Goal: Contribute content: Contribute content

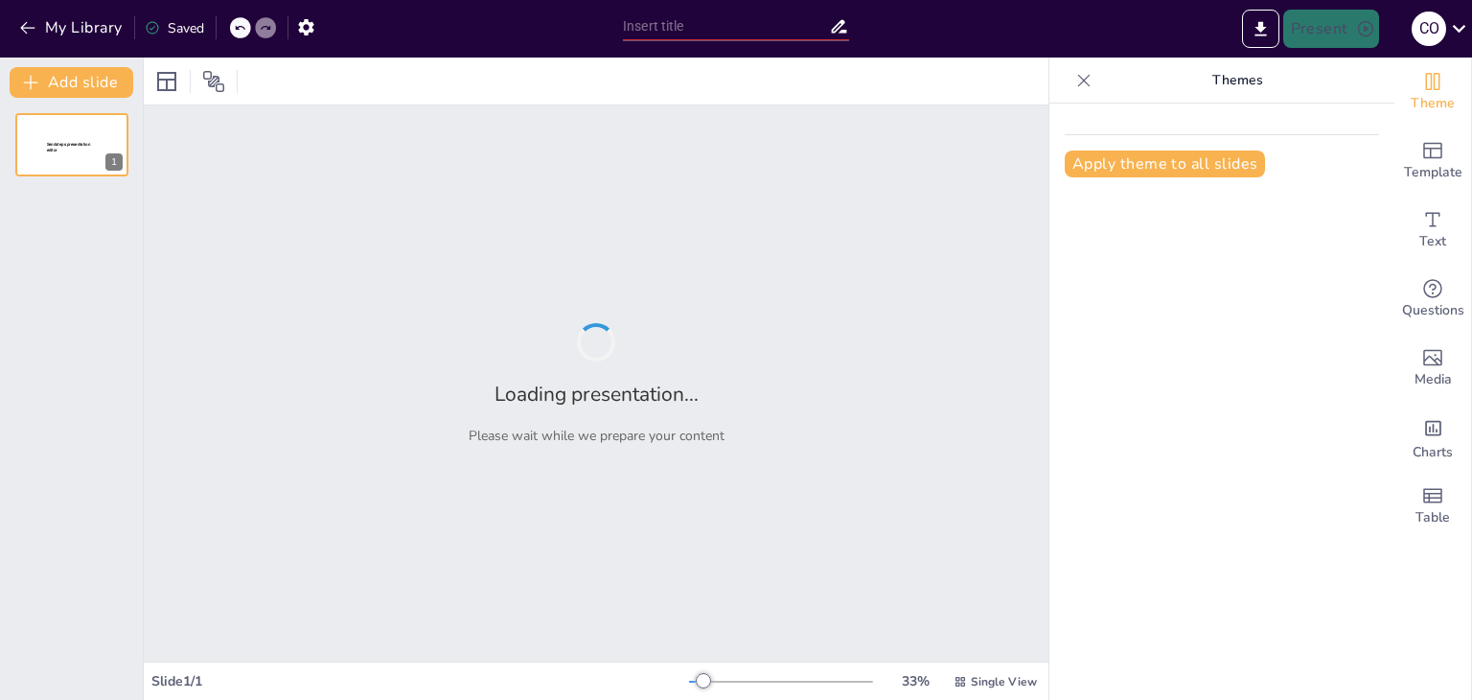
type input "Estrategias de Optimización de Costos en la Cafetería Pun Chao"
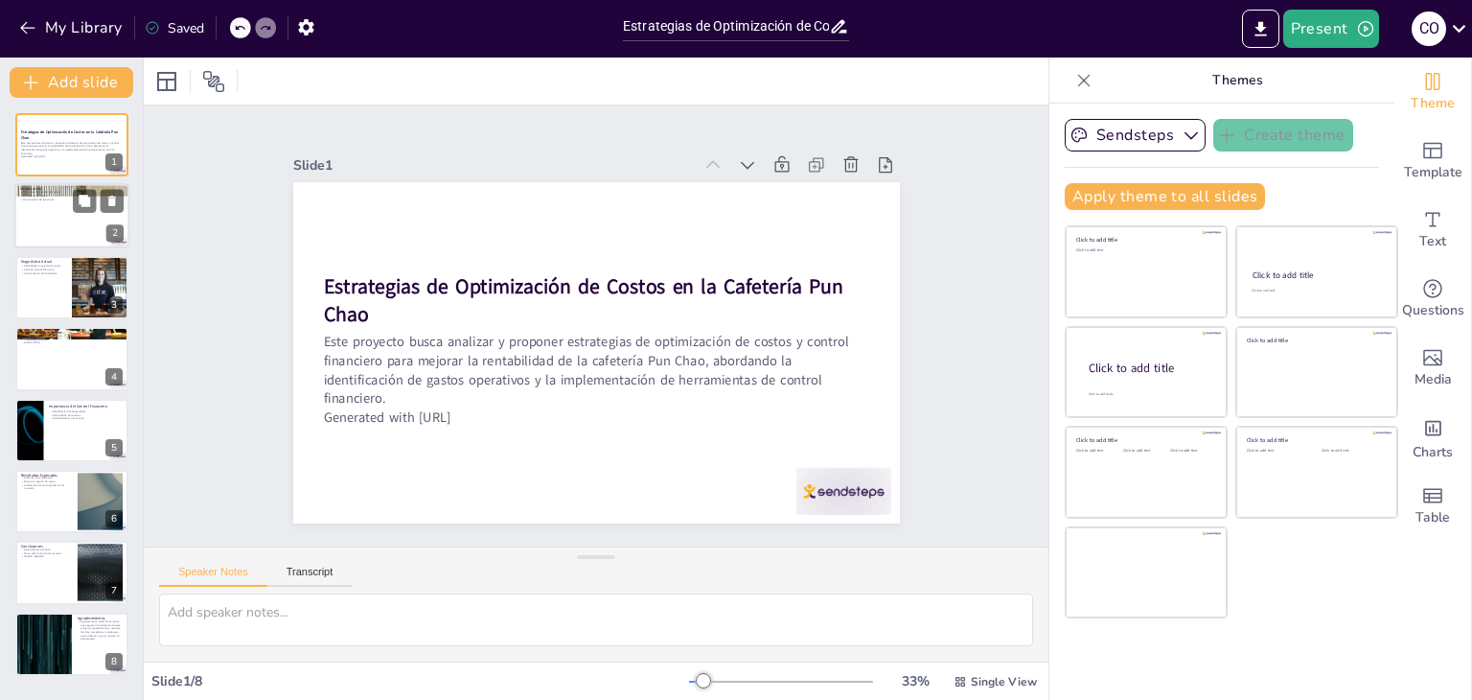
click at [42, 198] on p "Maximización de ganancias" at bounding box center [72, 200] width 104 height 4
type textarea "La falta de control en los costos operativos es una de las principales barreras…"
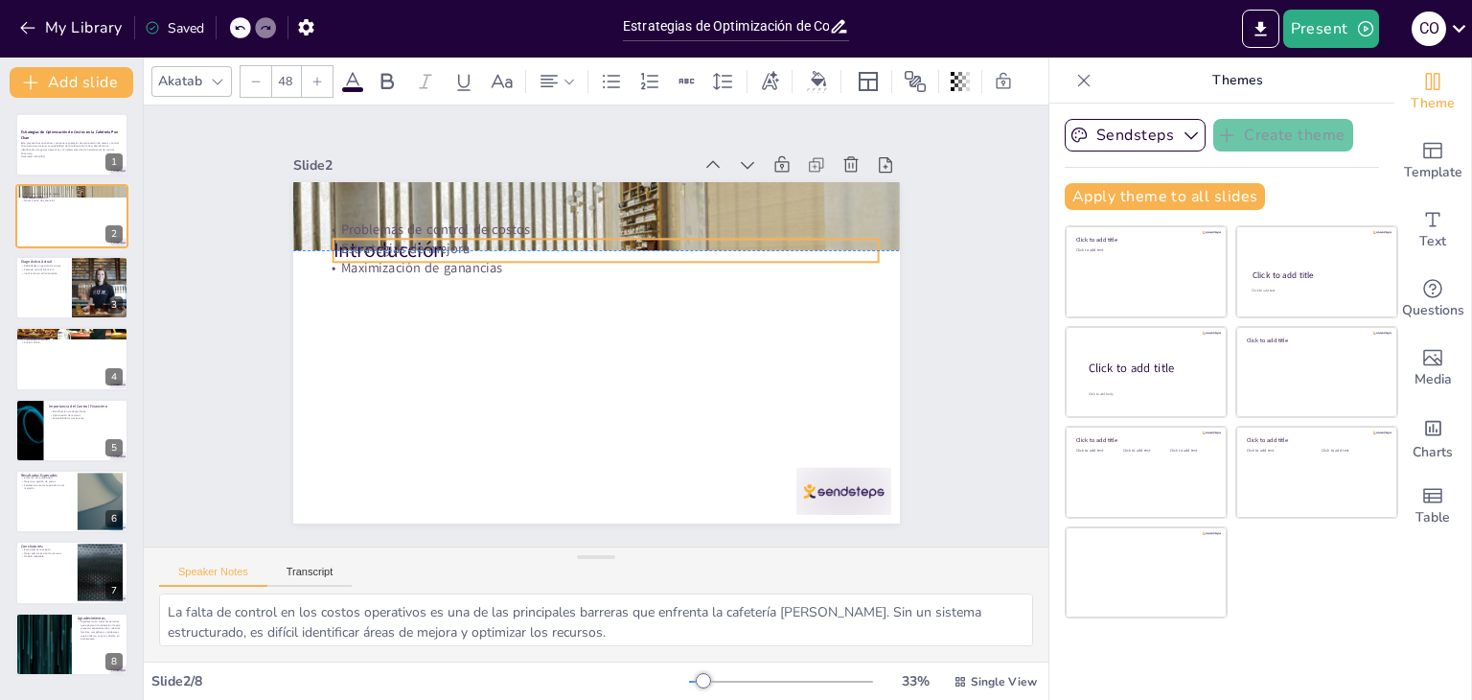
drag, startPoint x: 319, startPoint y: 195, endPoint x: 329, endPoint y: 231, distance: 37.7
click at [329, 231] on div "Introducción Problemas de control de costos Estrategias de mejora Maximización …" at bounding box center [511, 210] width 491 height 357
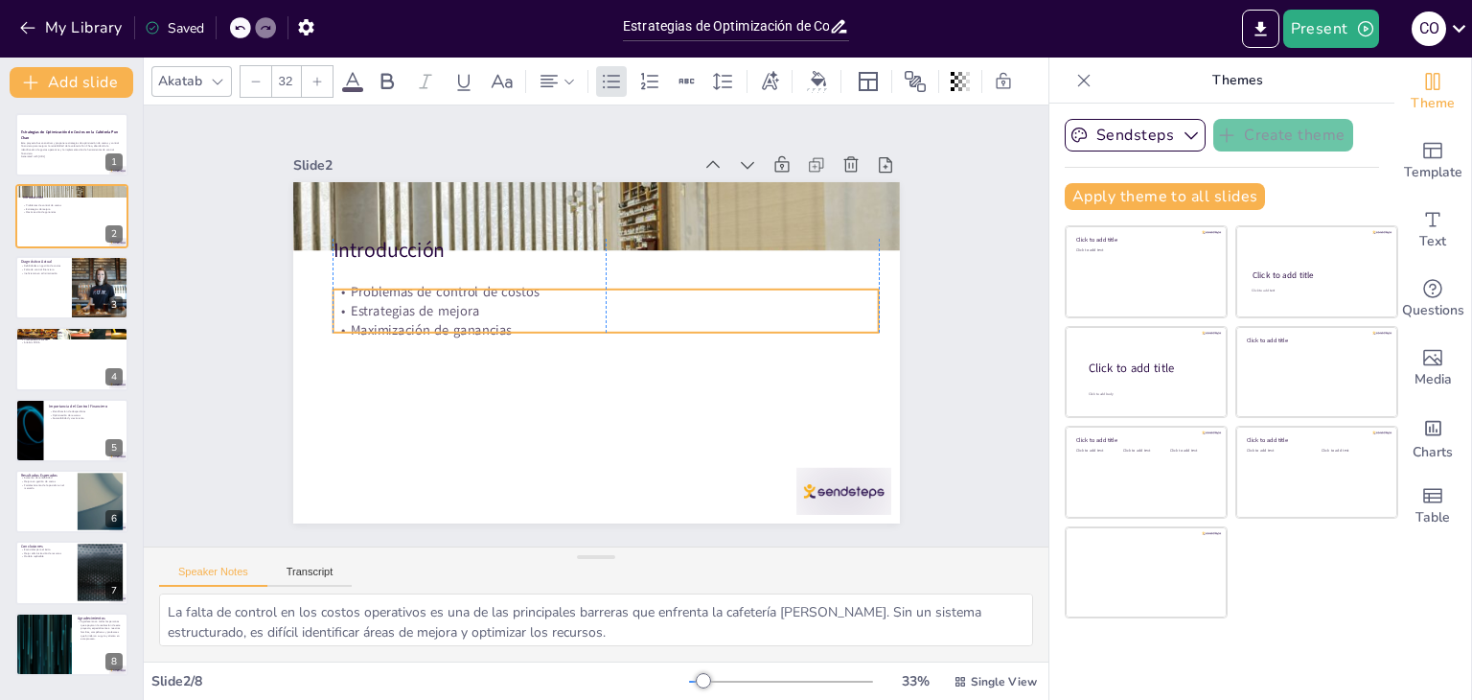
drag, startPoint x: 417, startPoint y: 263, endPoint x: 429, endPoint y: 325, distance: 63.5
click at [429, 325] on p "Maximización de ganancias" at bounding box center [606, 322] width 418 height 380
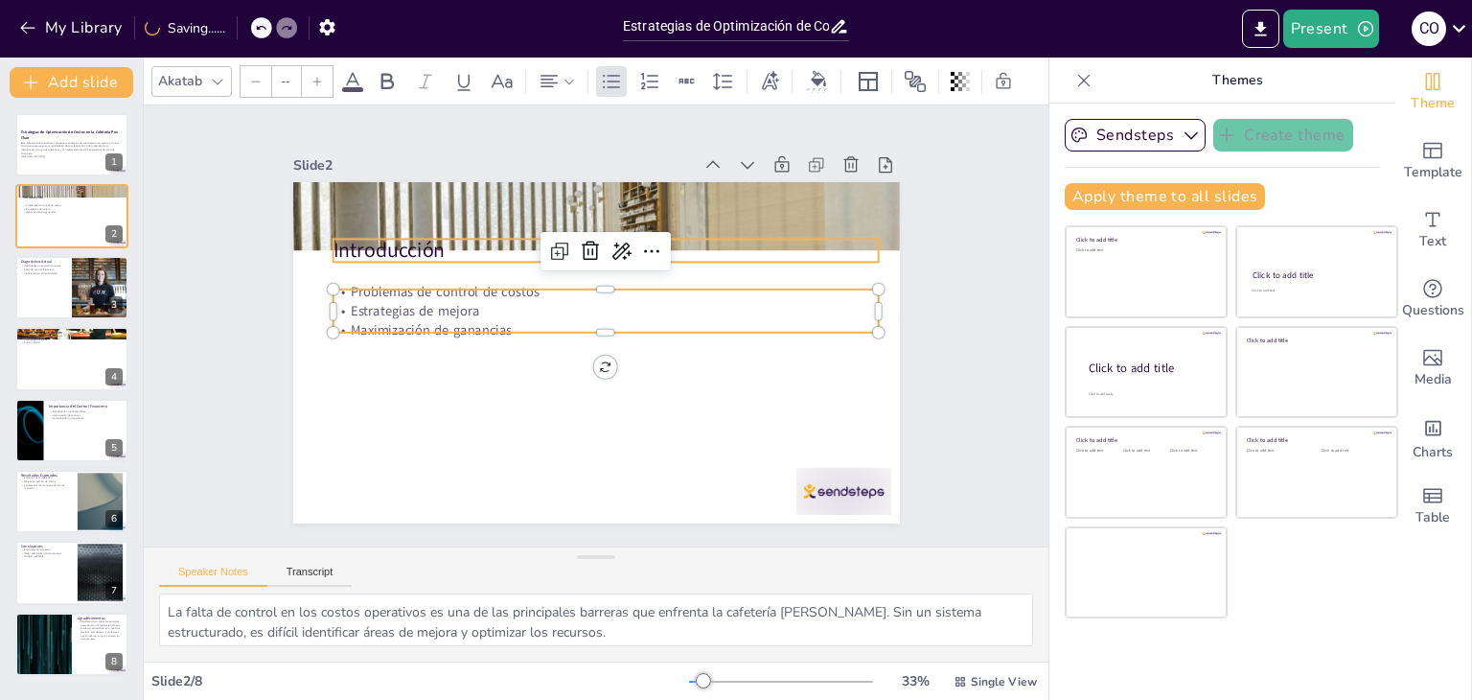
type input "48"
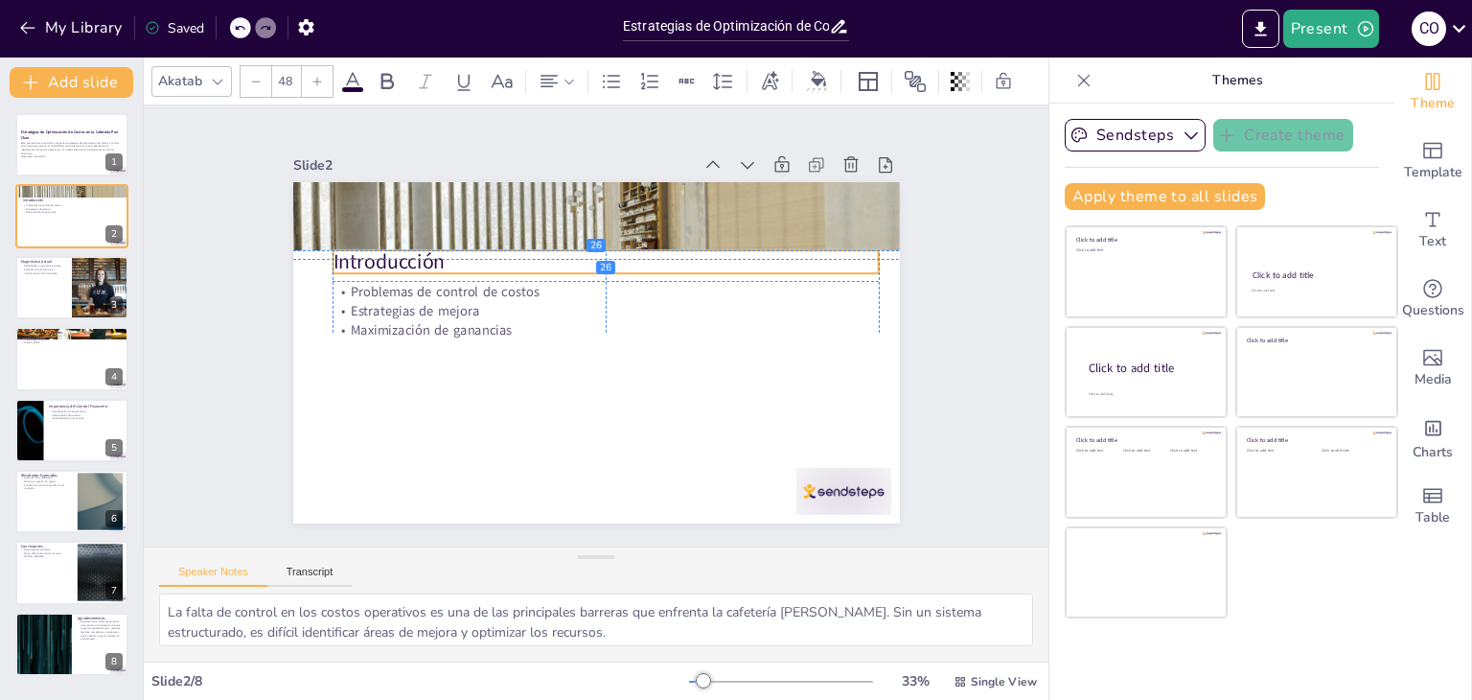
drag, startPoint x: 410, startPoint y: 243, endPoint x: 410, endPoint y: 258, distance: 14.4
click at [410, 258] on p "Introducción" at bounding box center [612, 262] width 546 height 85
click at [407, 249] on p "Introducción" at bounding box center [636, 275] width 487 height 297
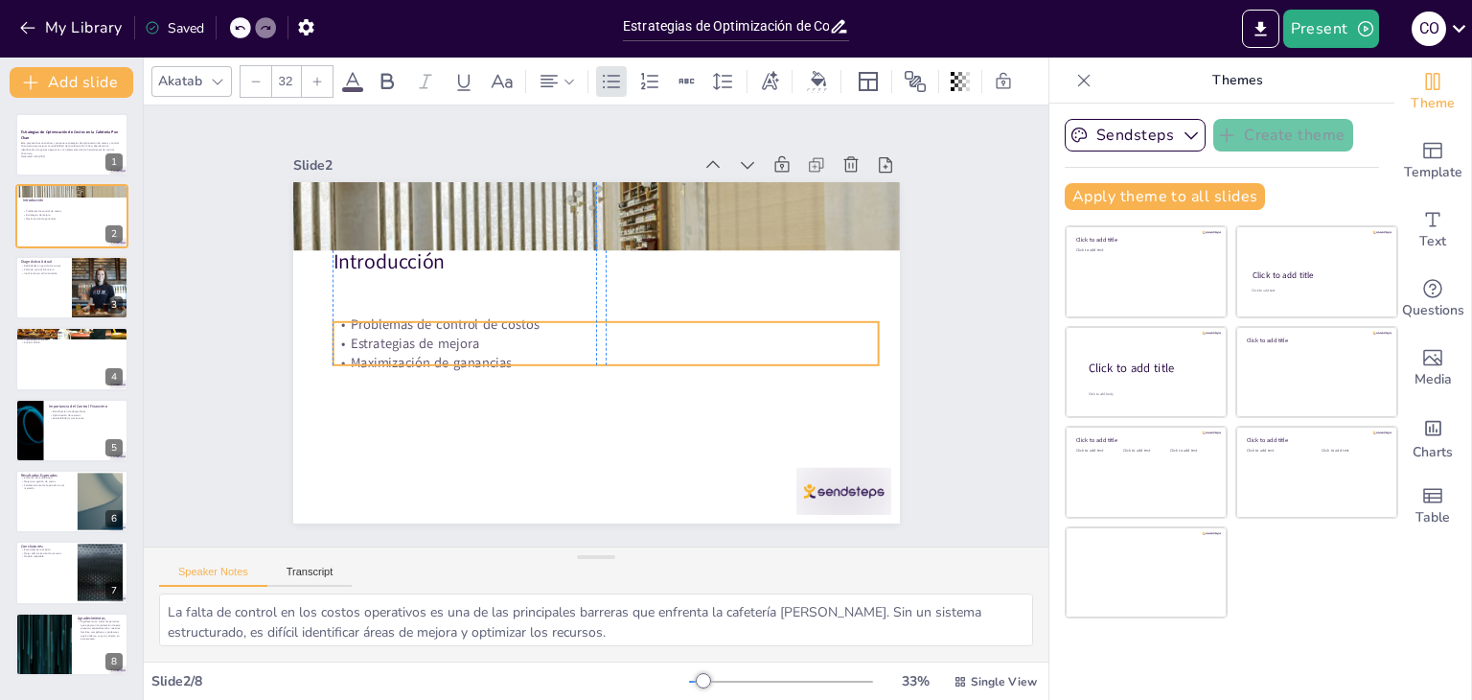
drag, startPoint x: 429, startPoint y: 310, endPoint x: 426, endPoint y: 342, distance: 32.8
click at [426, 342] on p "Estrategias de mejora" at bounding box center [590, 345] width 380 height 418
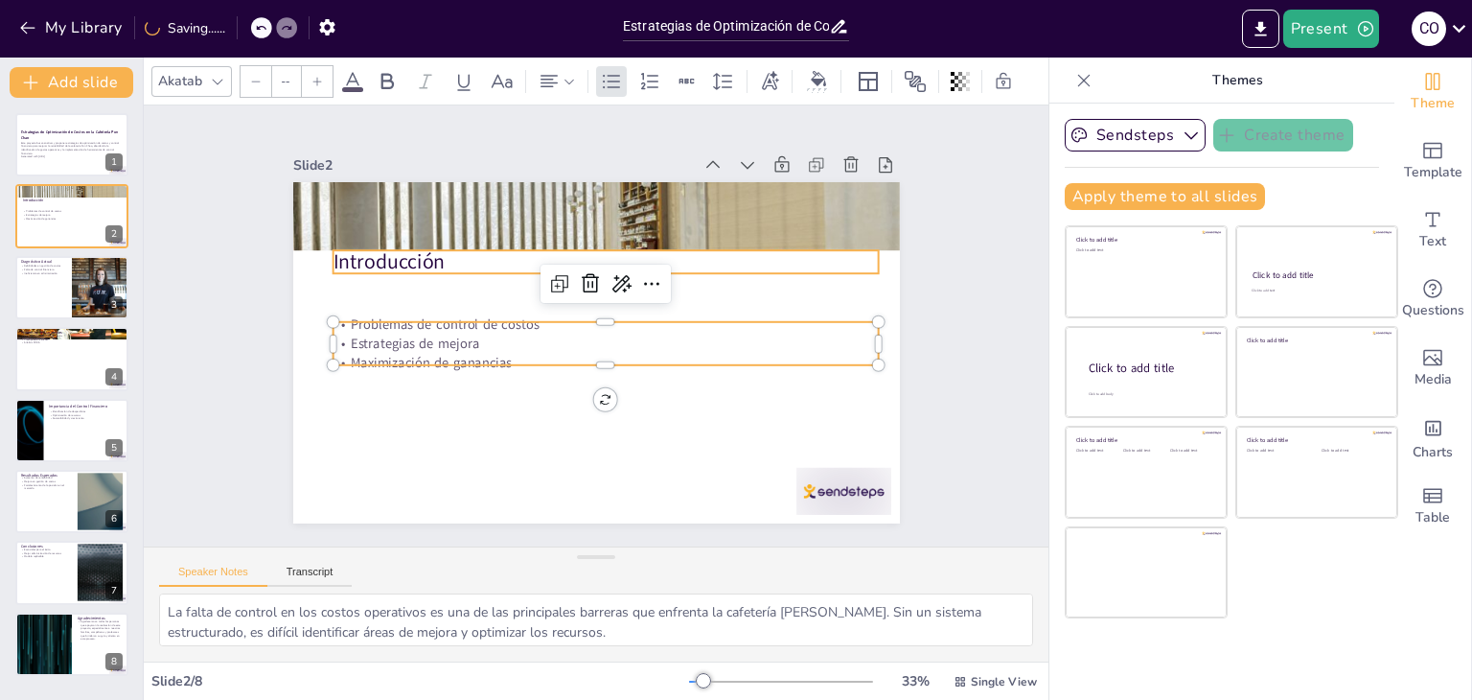
type input "48"
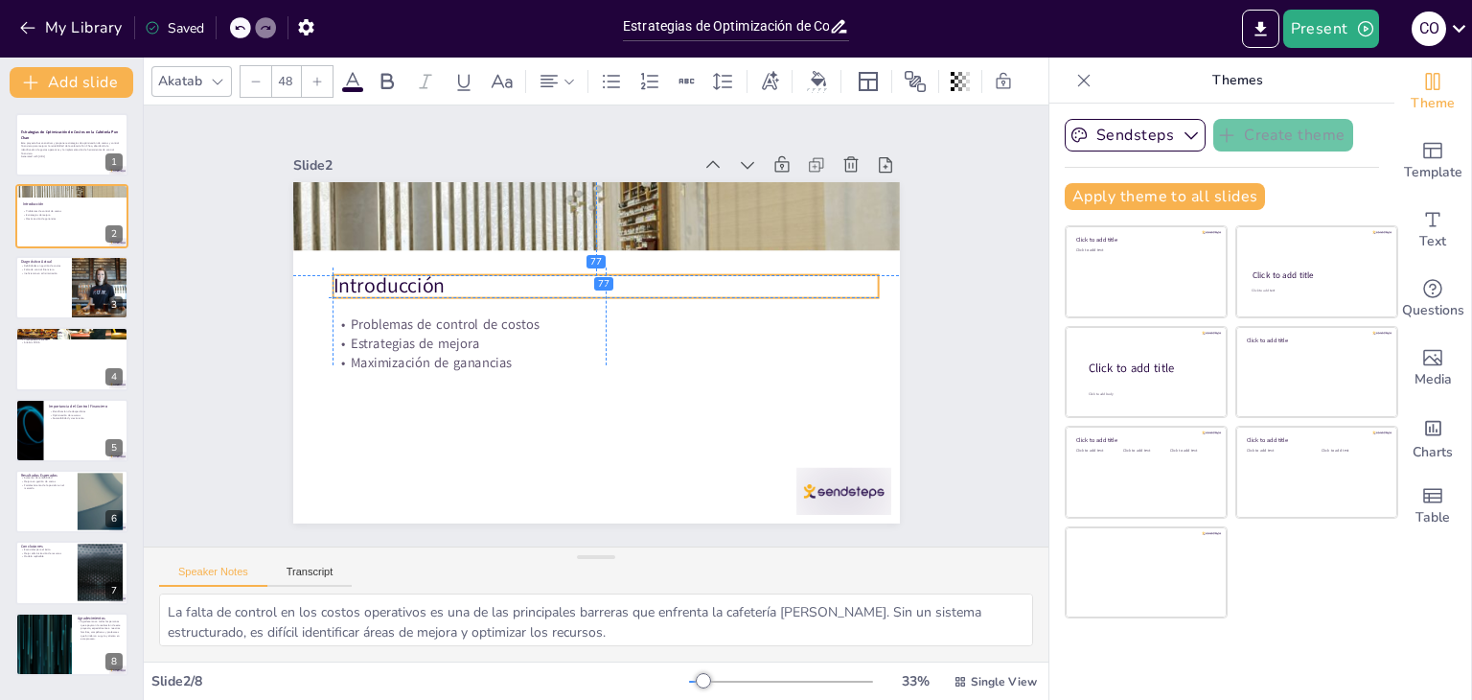
drag, startPoint x: 403, startPoint y: 255, endPoint x: 399, endPoint y: 272, distance: 17.7
click at [594, 272] on p "Introducción" at bounding box center [636, 331] width 85 height 546
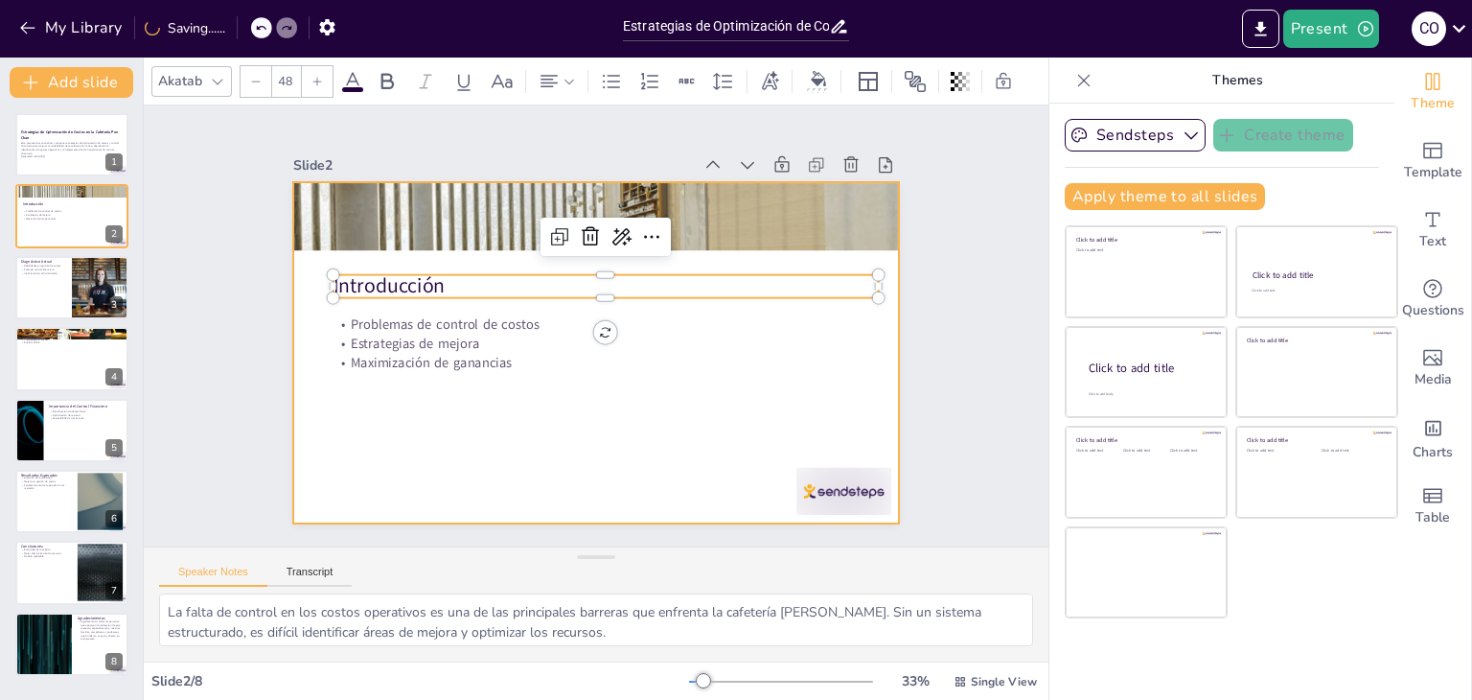
click at [677, 395] on div at bounding box center [610, 302] width 696 height 599
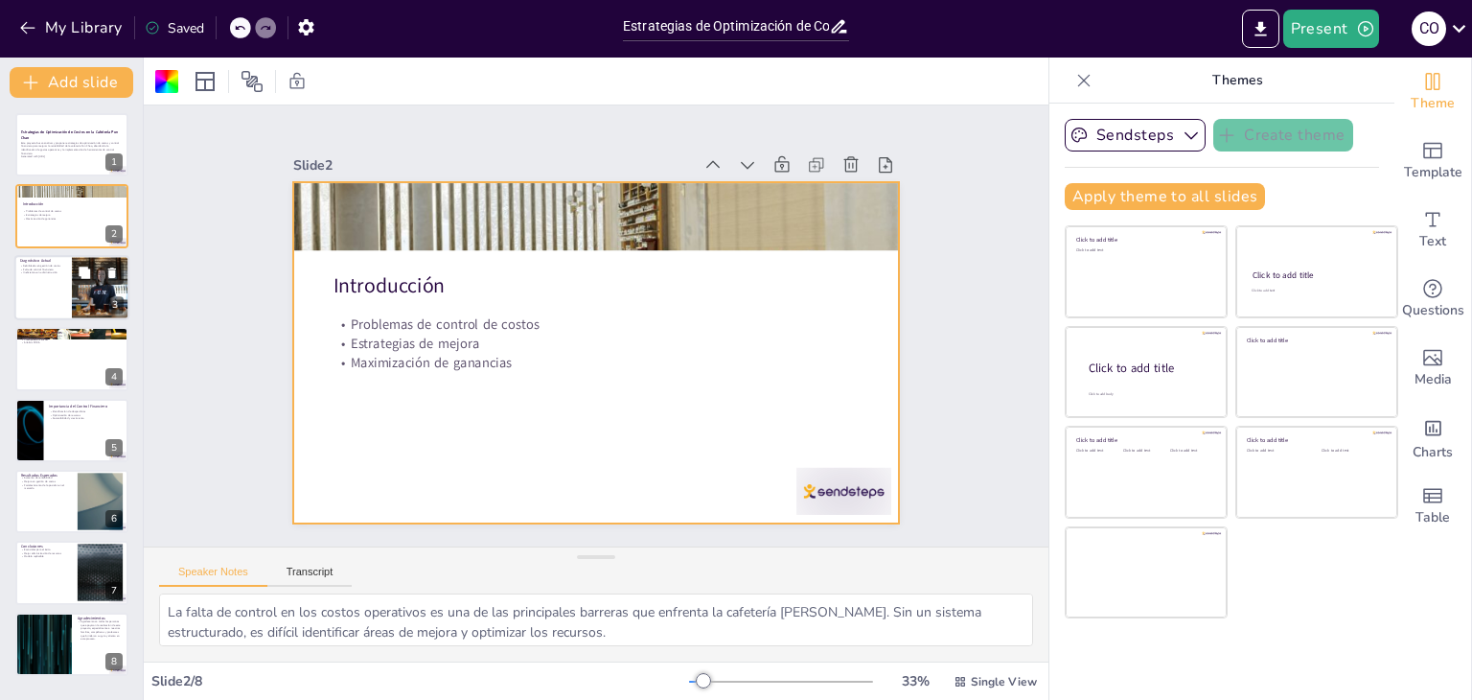
click at [72, 294] on div at bounding box center [101, 287] width 98 height 65
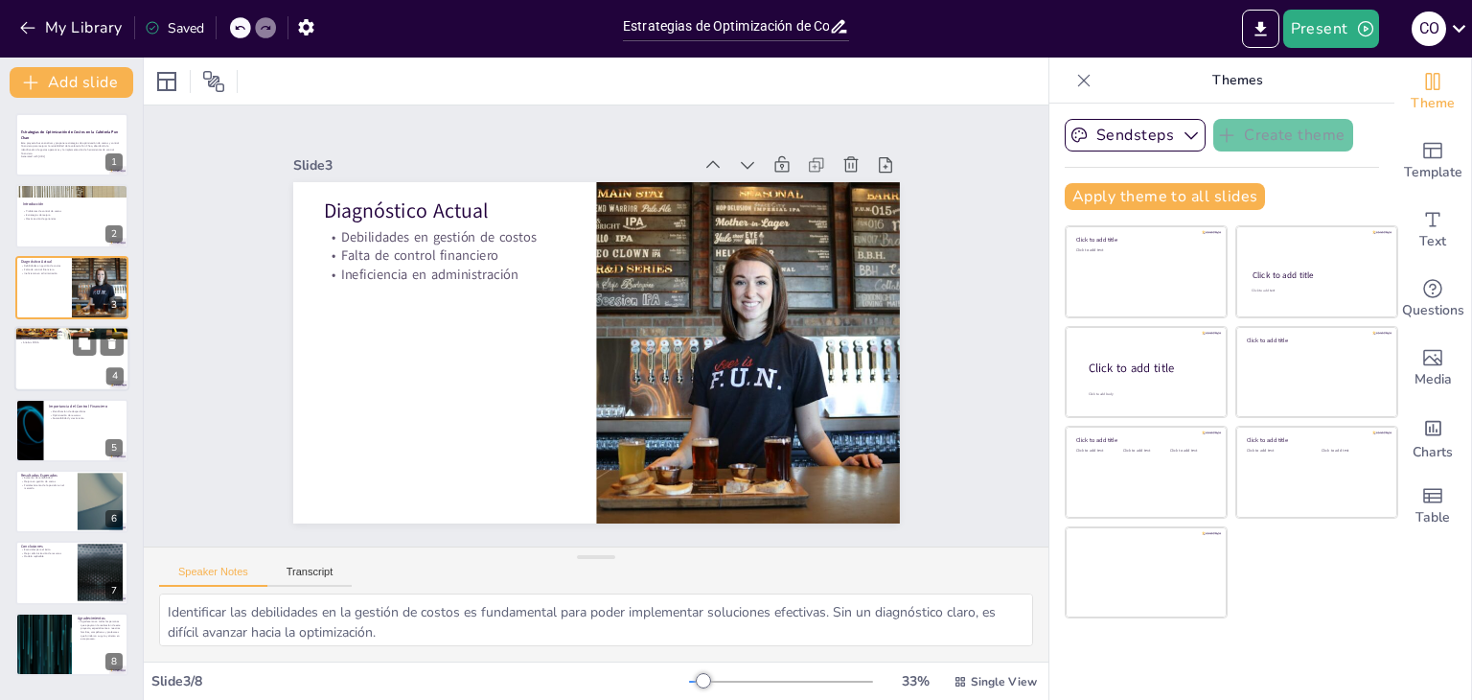
click at [83, 374] on div at bounding box center [71, 358] width 115 height 65
type textarea "La implementación de un sistema de contabilidad de costos es clave para tener u…"
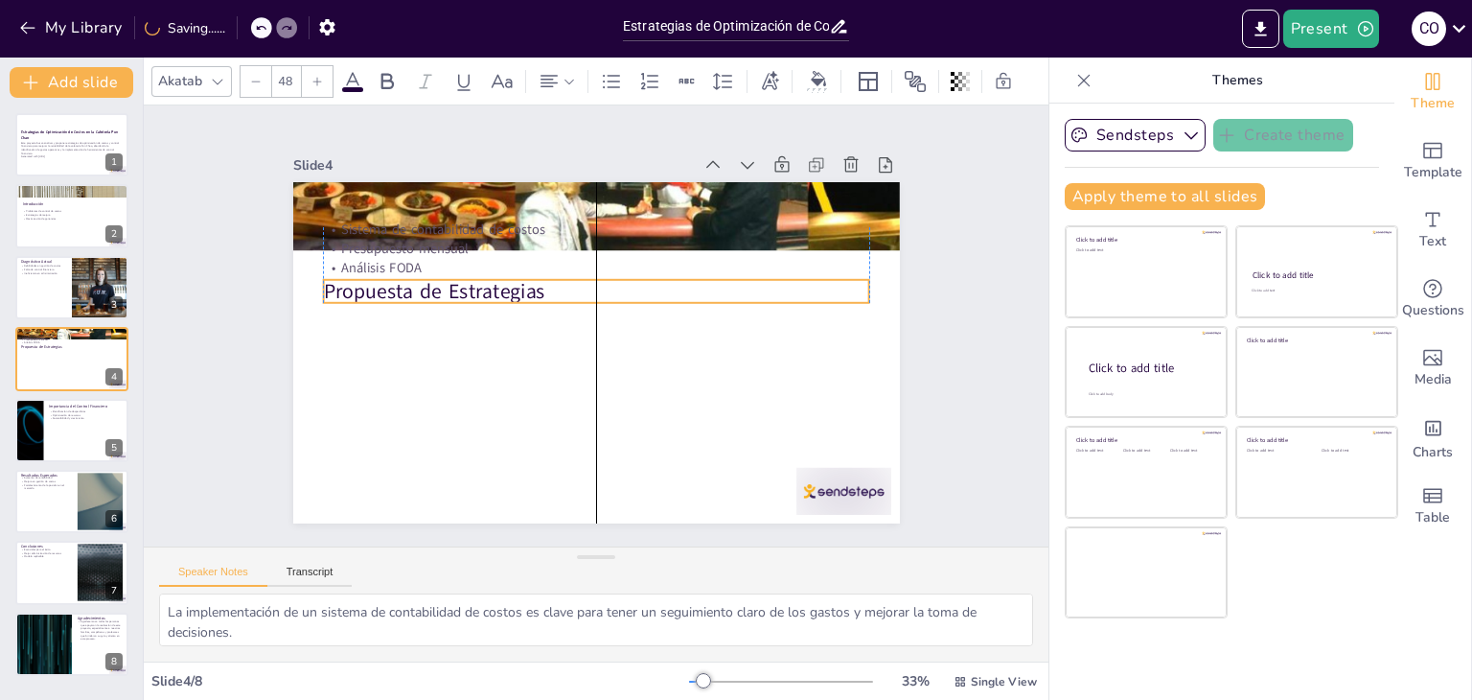
drag, startPoint x: 330, startPoint y: 192, endPoint x: 331, endPoint y: 272, distance: 80.5
click at [387, 272] on p "Propuesta de Estrategias" at bounding box center [616, 297] width 458 height 343
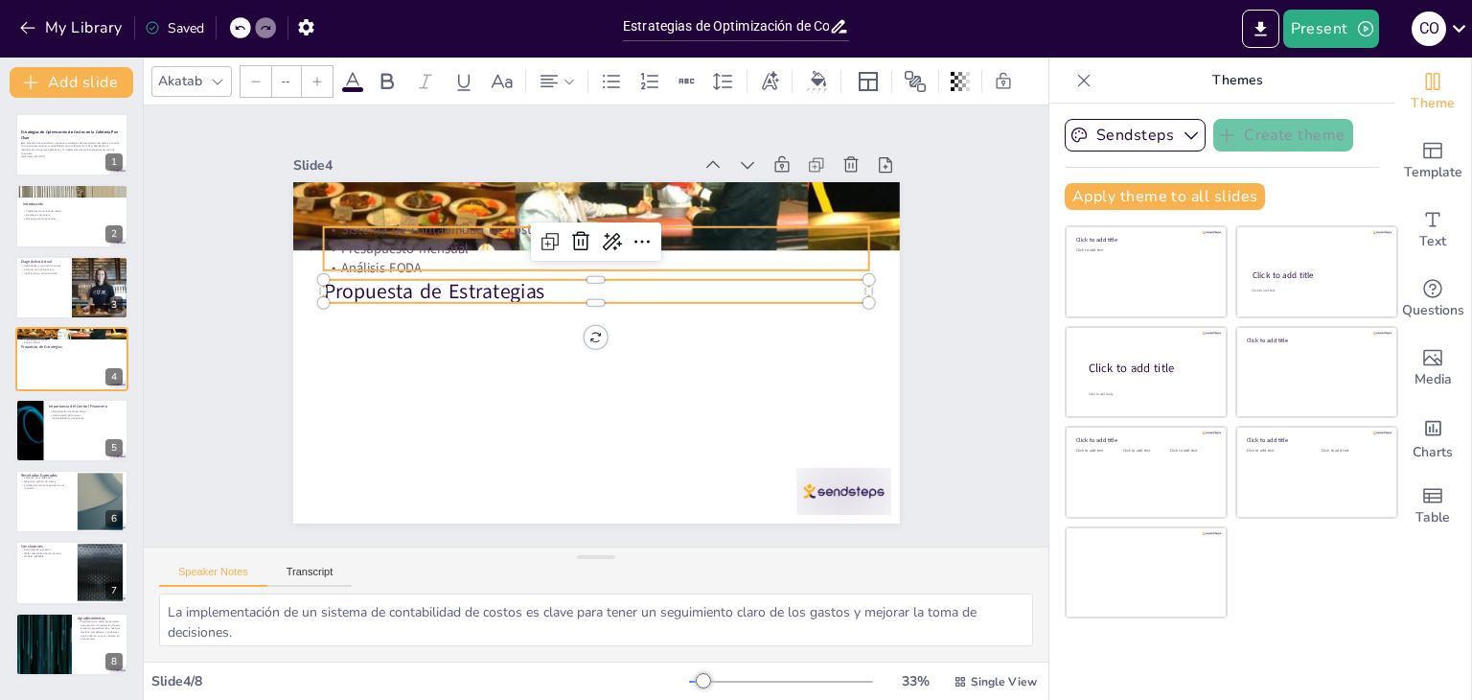
type input "32"
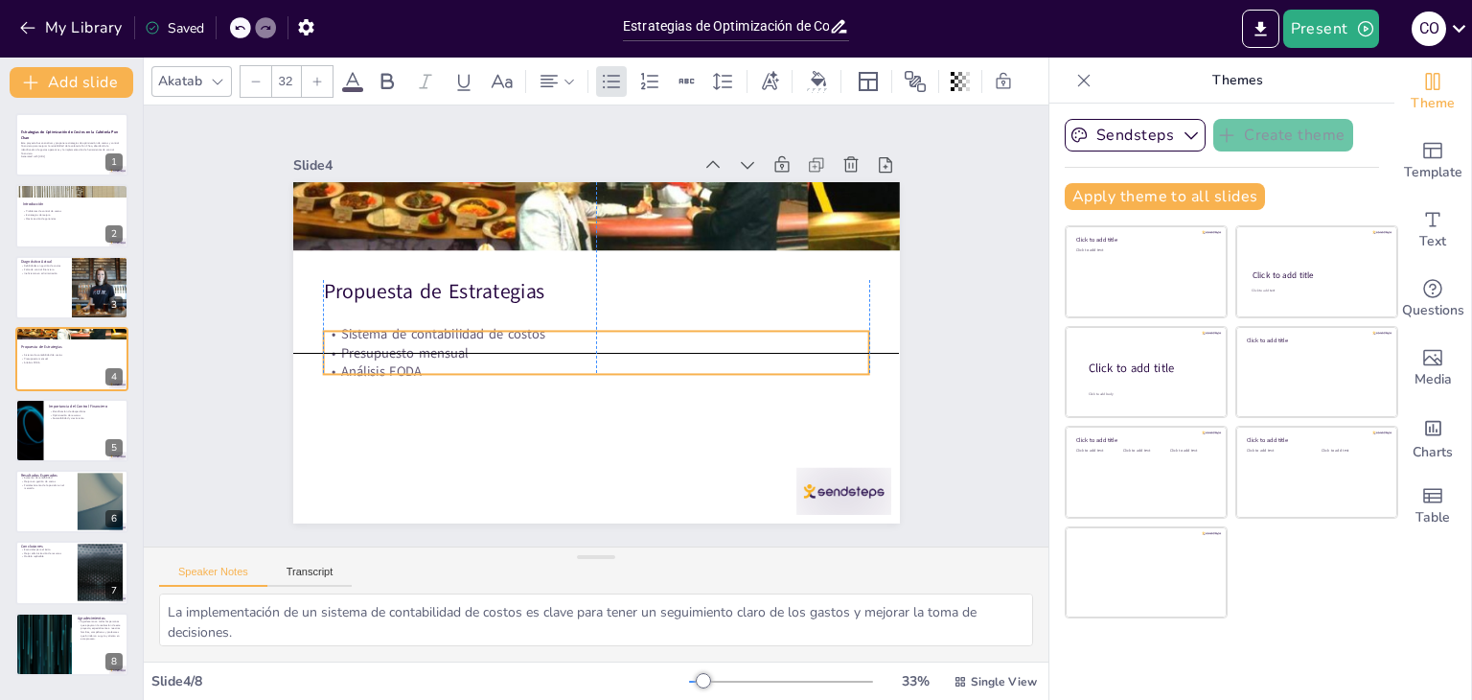
drag, startPoint x: 343, startPoint y: 238, endPoint x: 337, endPoint y: 340, distance: 102.7
click at [369, 340] on p "Presupuesto mensual" at bounding box center [578, 306] width 418 height 380
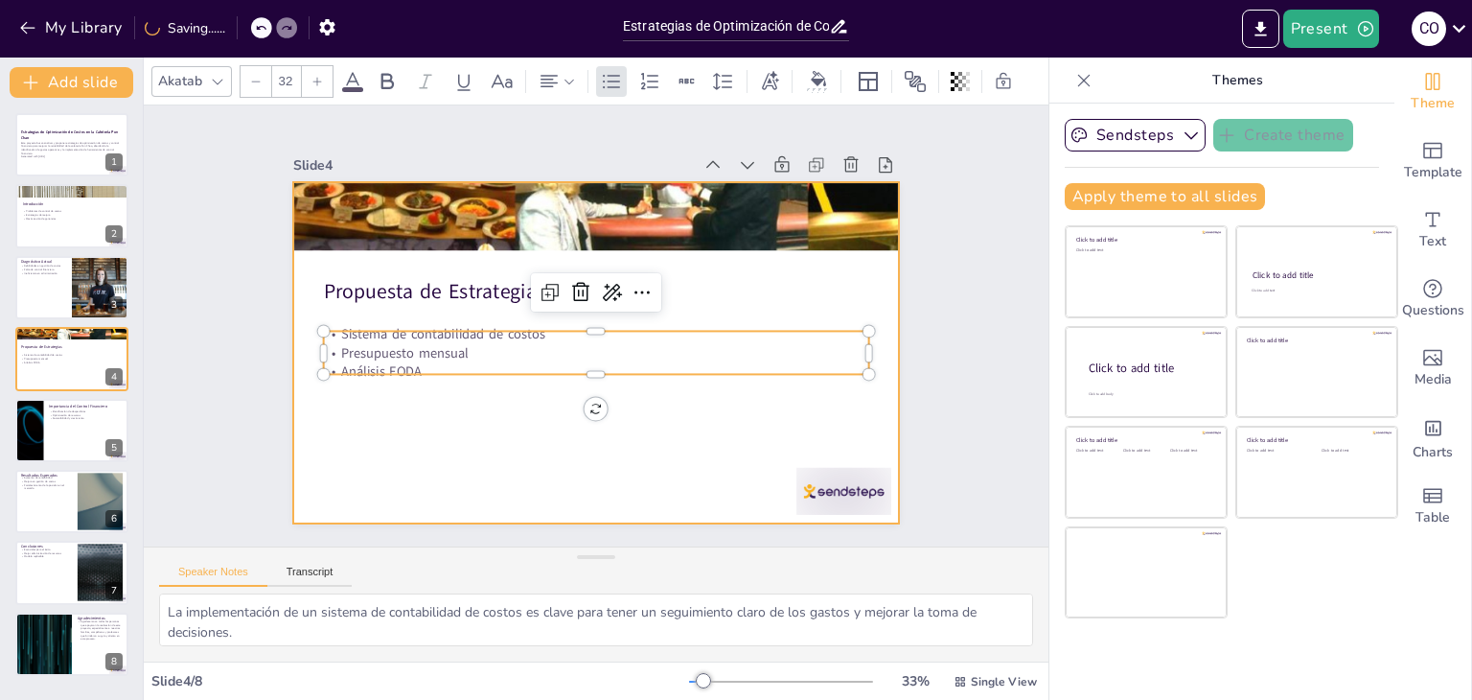
click at [672, 403] on div at bounding box center [610, 302] width 696 height 599
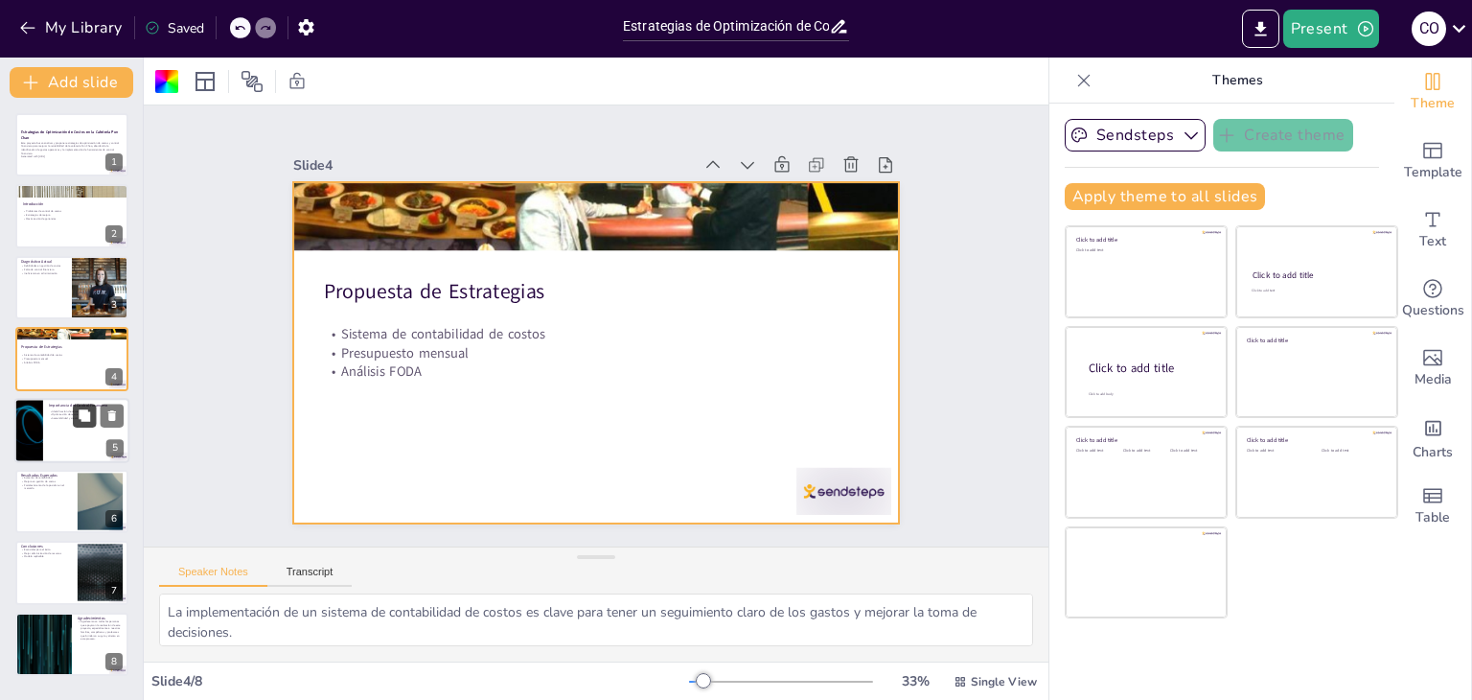
click at [84, 426] on button at bounding box center [84, 415] width 23 height 23
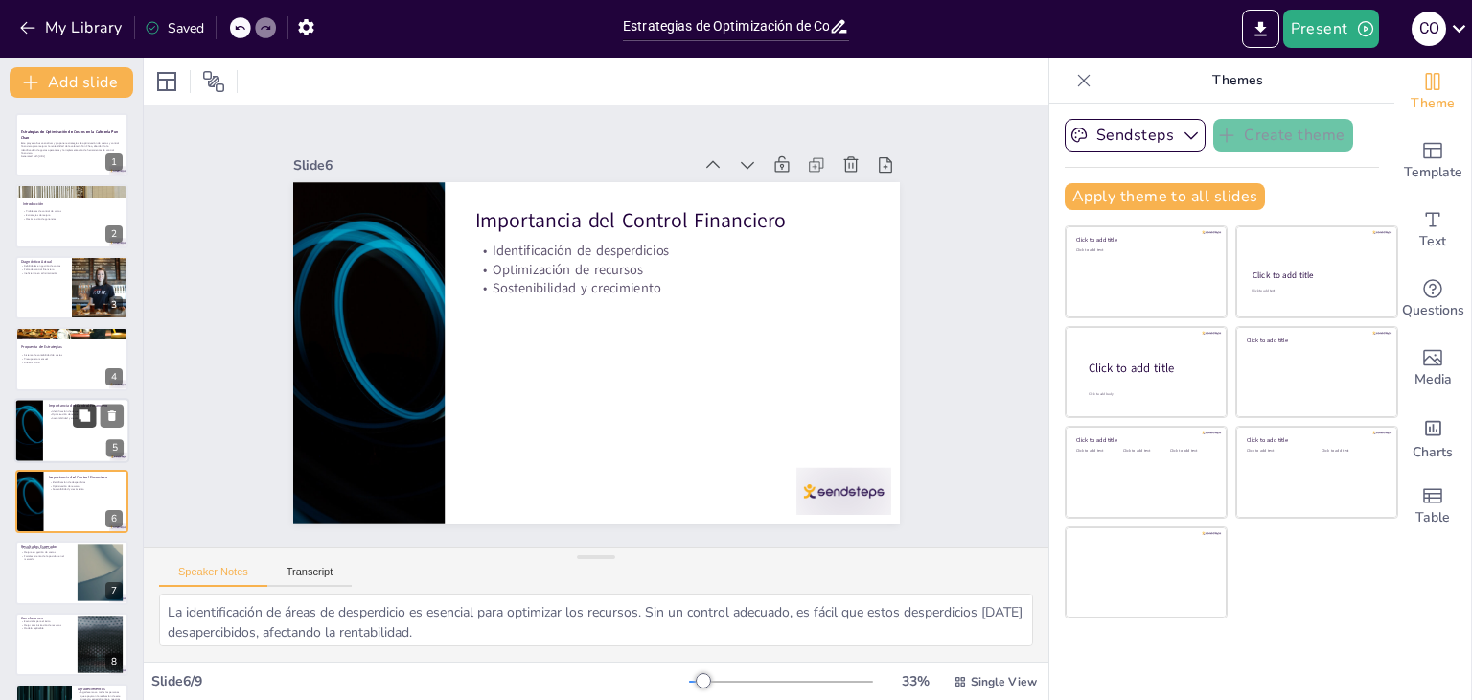
scroll to position [62, 0]
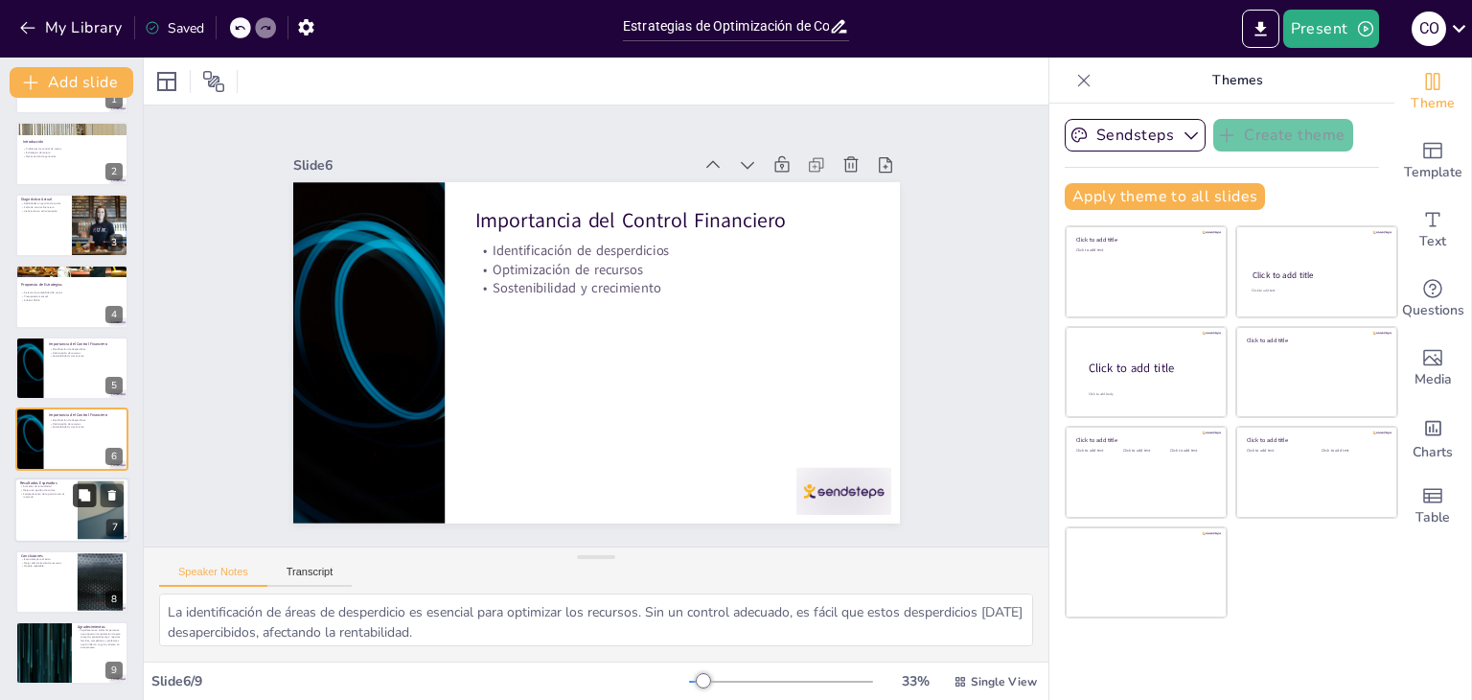
click at [81, 501] on button at bounding box center [84, 495] width 23 height 23
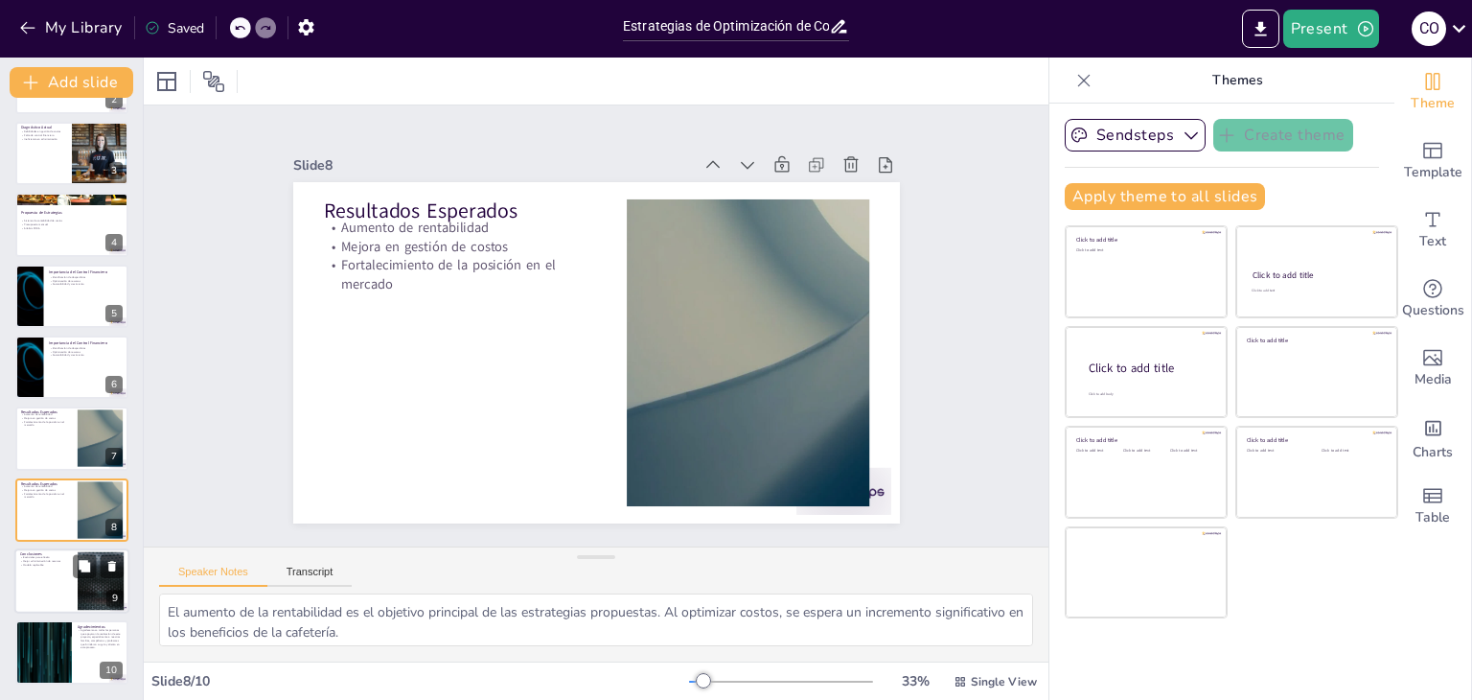
click at [72, 587] on div at bounding box center [71, 580] width 115 height 65
type textarea "La optimización de costos y el control financiero son pilares fundamentales par…"
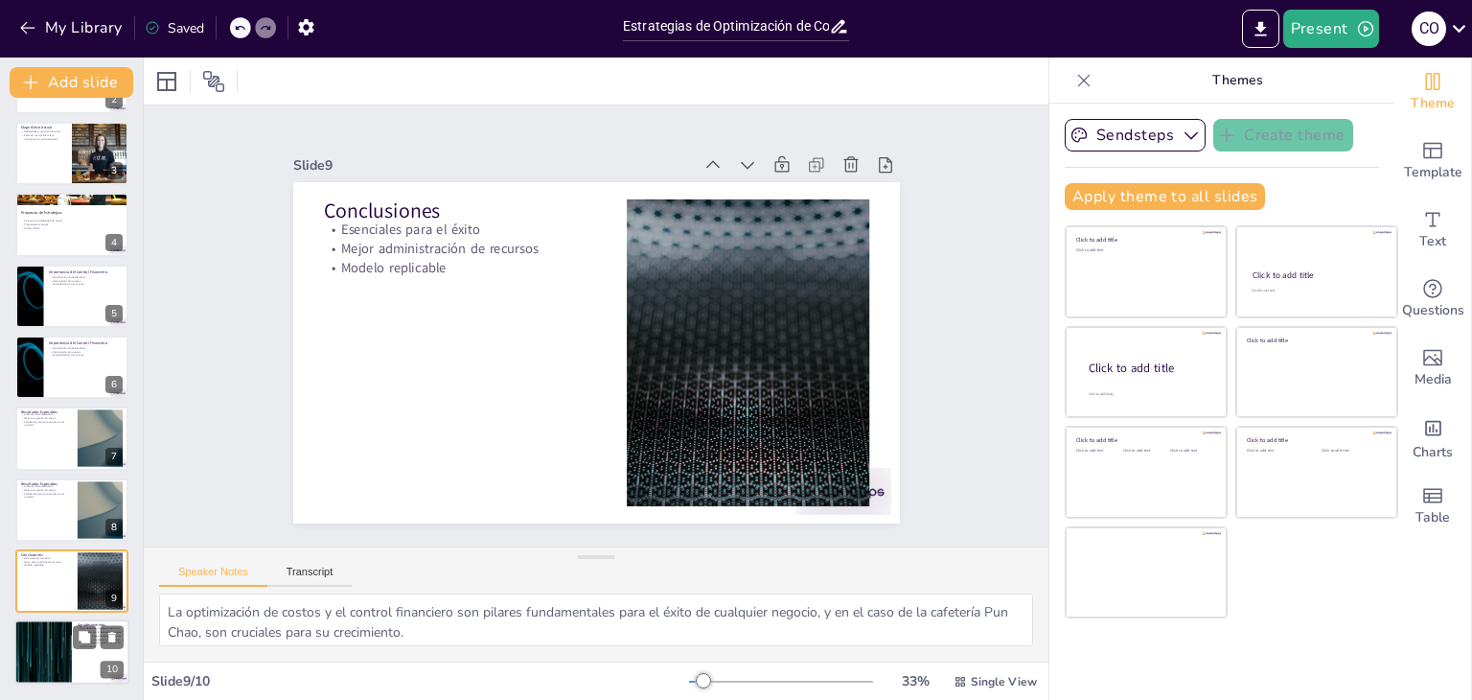
click at [48, 637] on div at bounding box center [43, 652] width 115 height 65
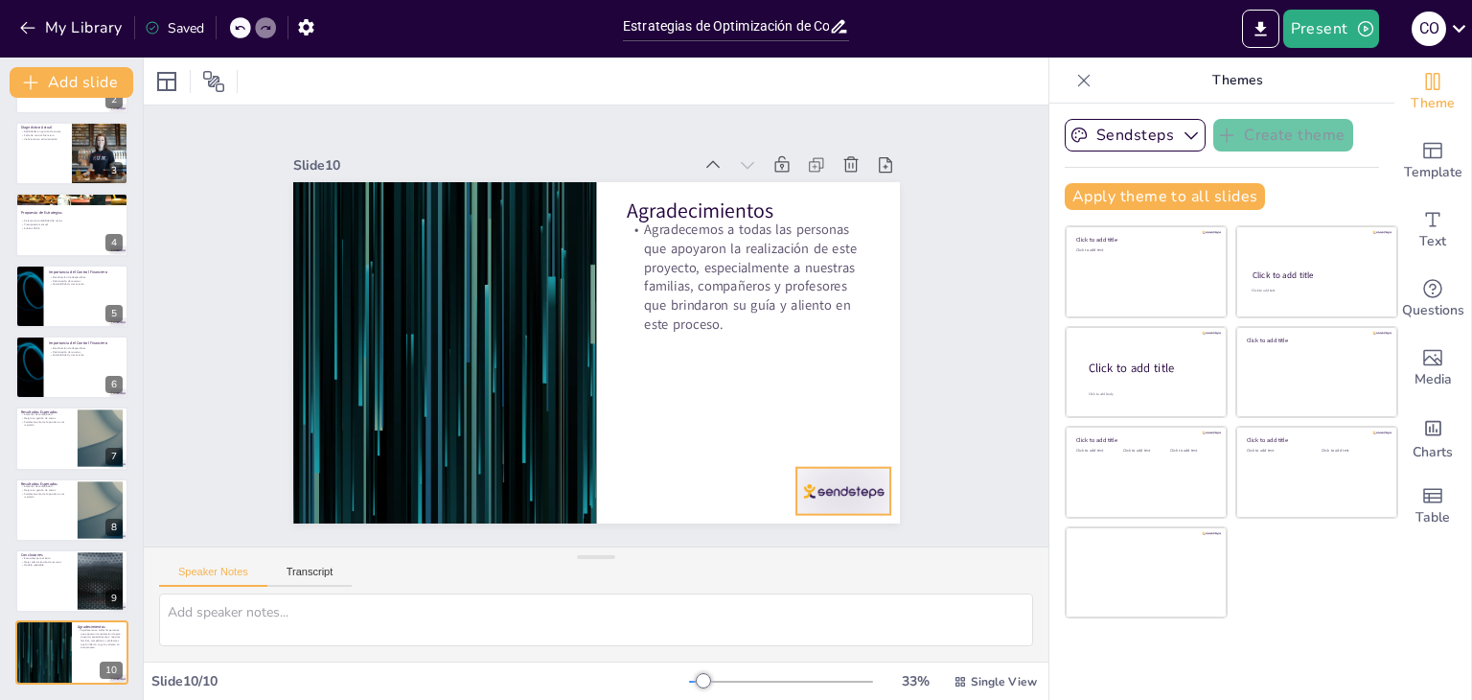
click at [352, 351] on div at bounding box center [298, 307] width 105 height 88
click at [54, 583] on div at bounding box center [71, 580] width 115 height 65
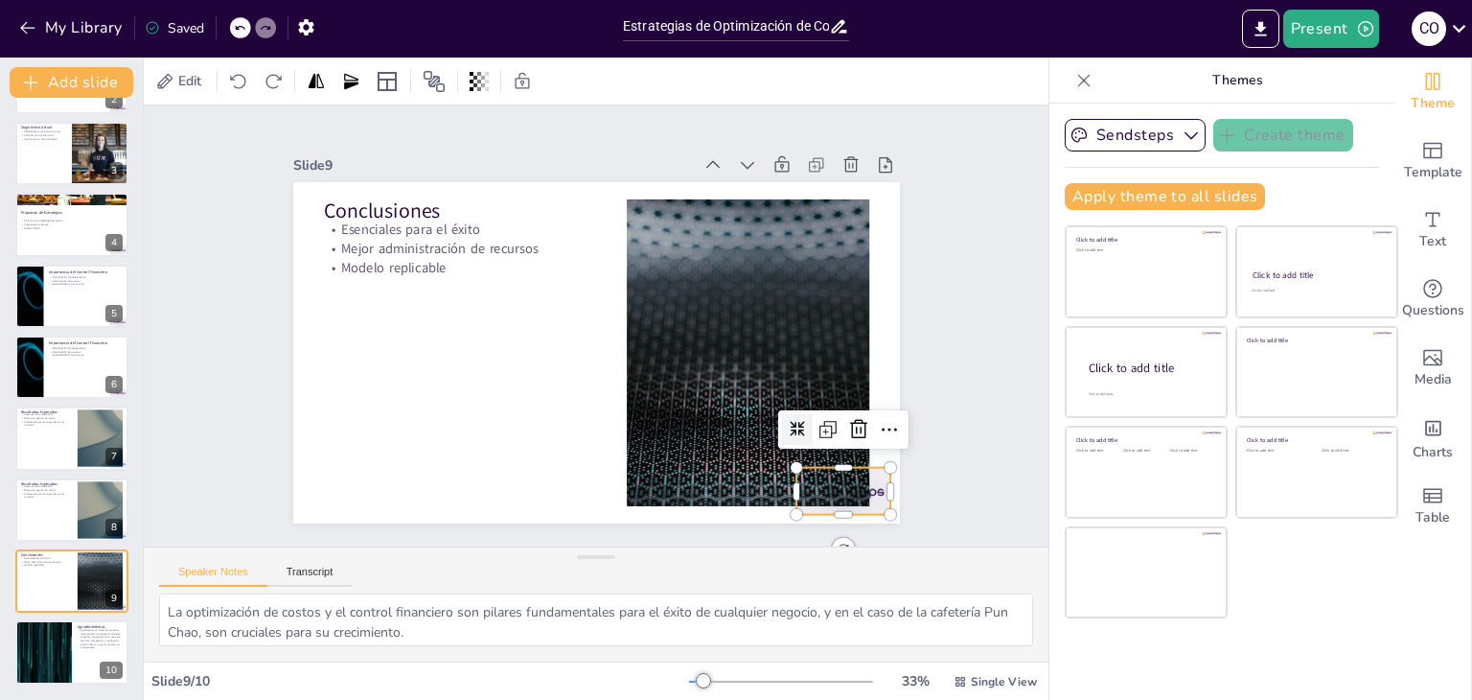
click at [859, 304] on div at bounding box center [884, 252] width 99 height 103
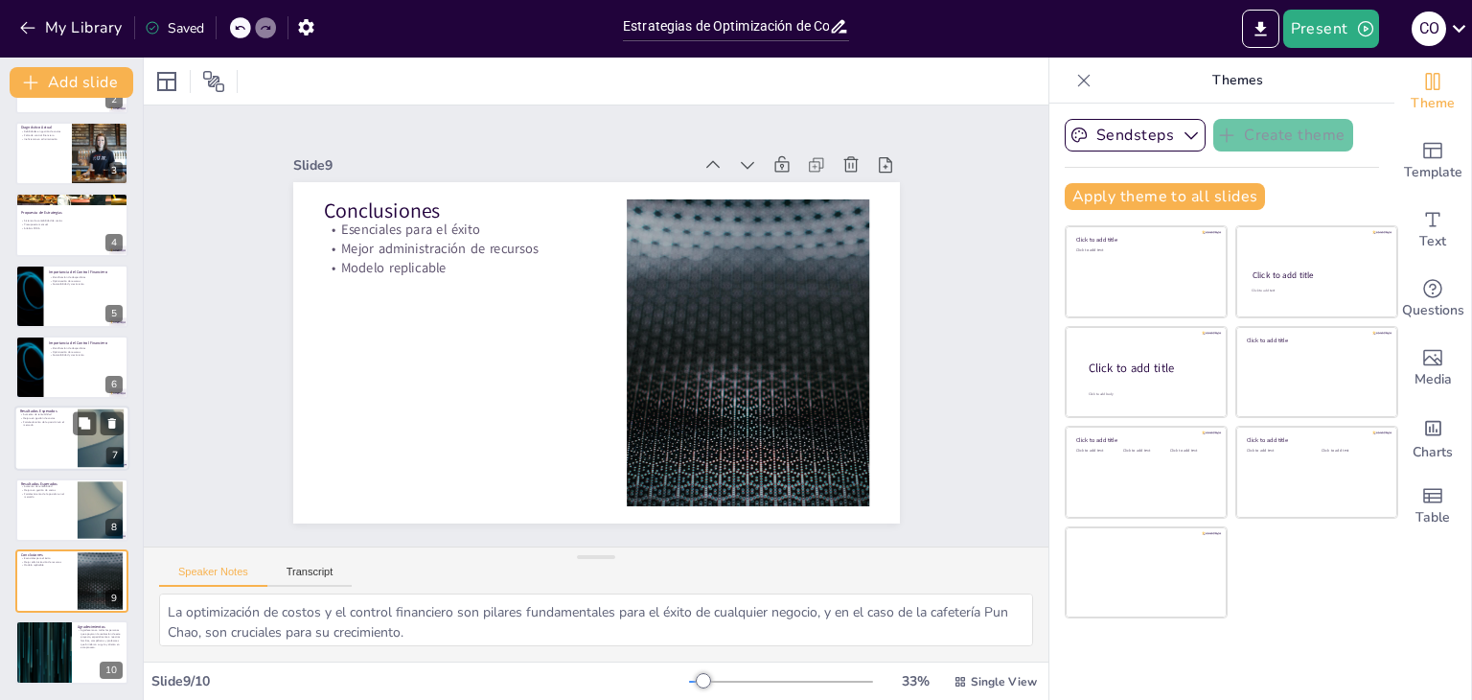
click at [32, 448] on div at bounding box center [71, 438] width 115 height 65
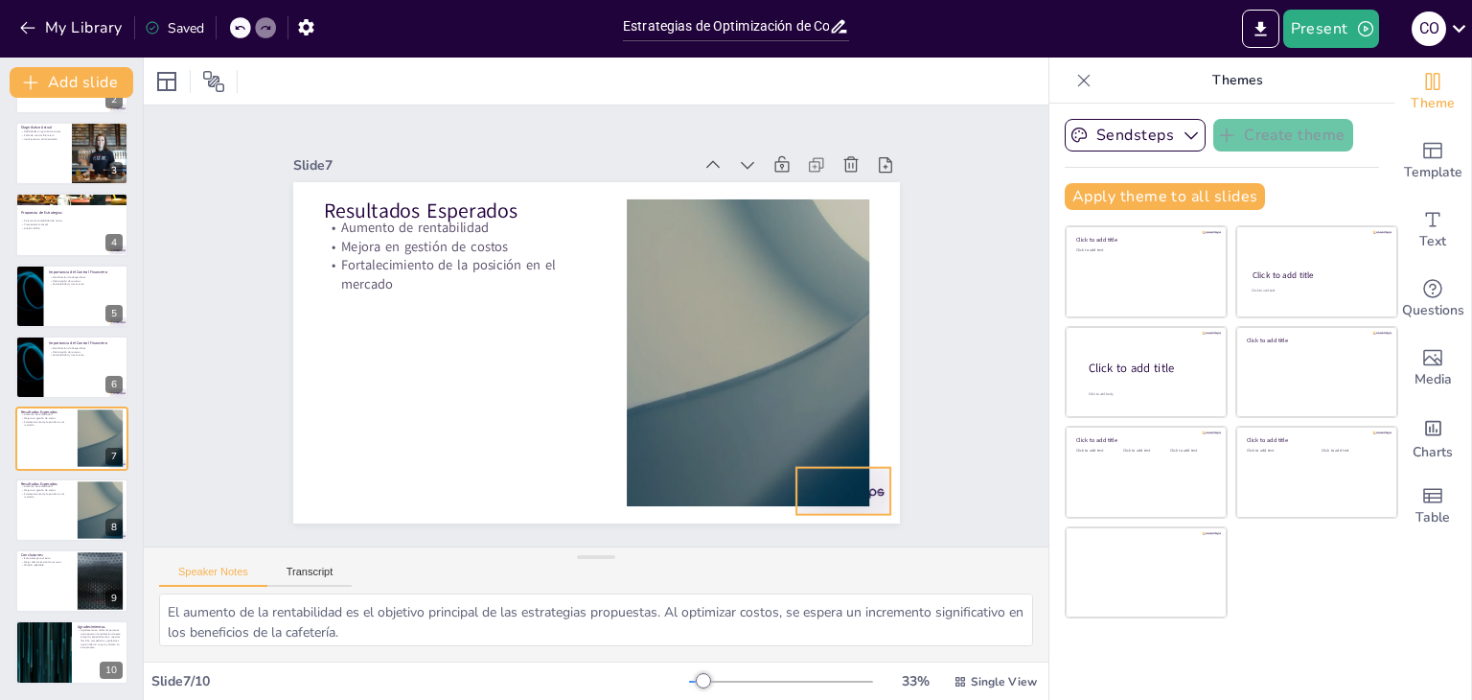
click at [655, 571] on div at bounding box center [608, 623] width 94 height 104
click at [96, 373] on div at bounding box center [71, 367] width 115 height 65
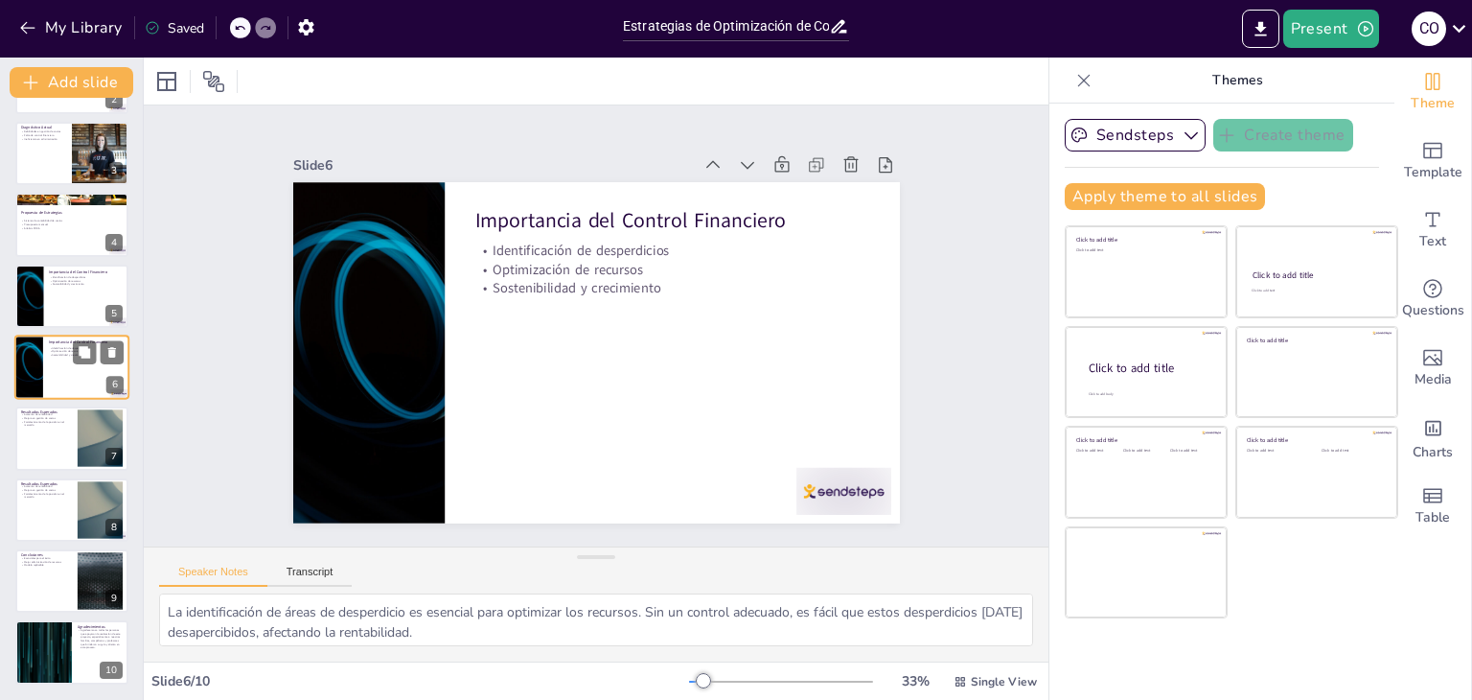
scroll to position [103, 0]
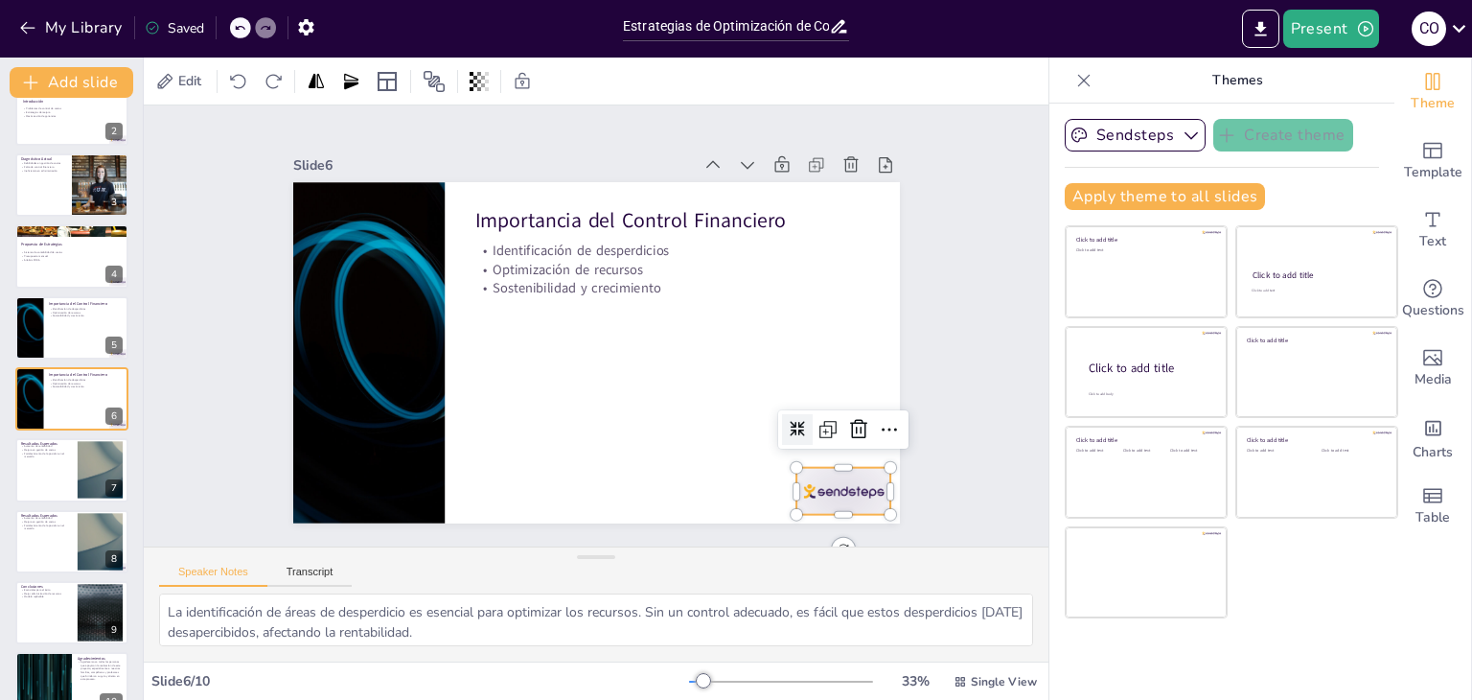
click at [621, 570] on div at bounding box center [577, 622] width 88 height 105
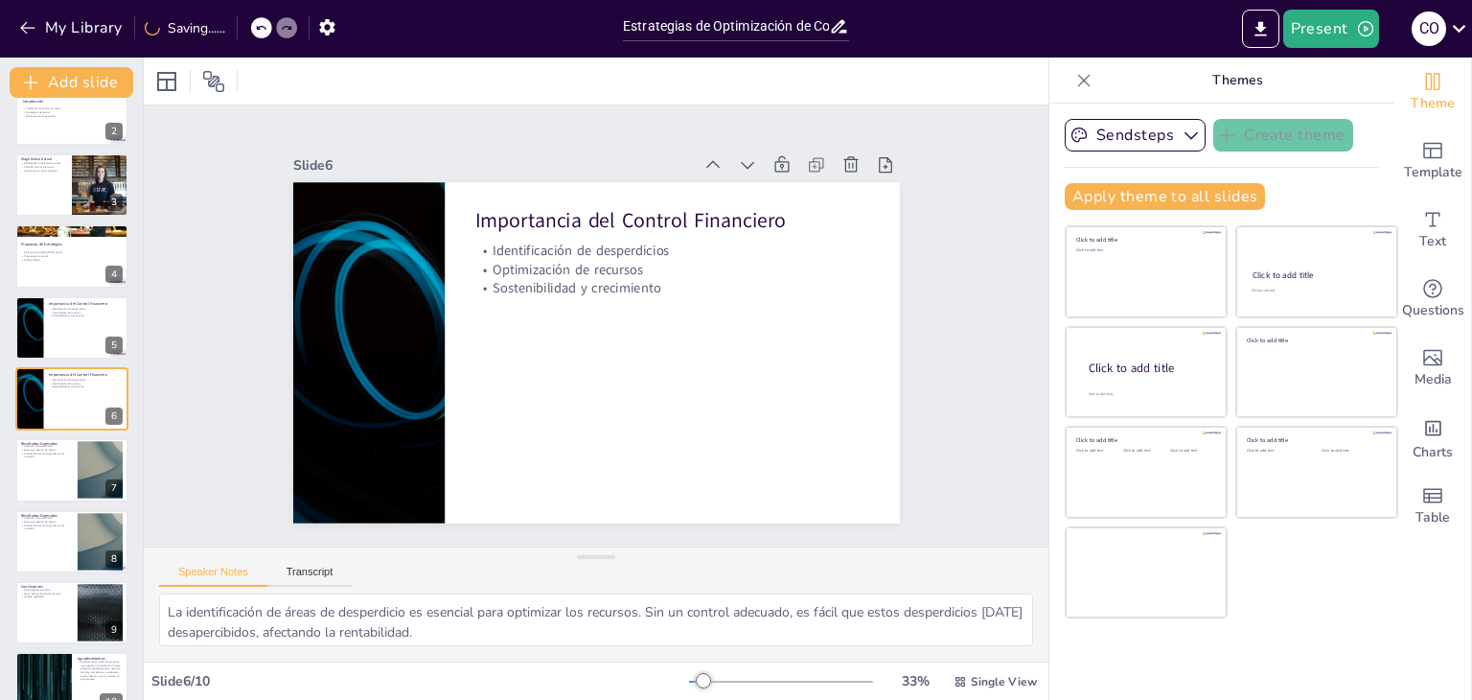
click at [82, 290] on div "Estrategias de Optimización de Costos en la Cafetería Pun Chao Este proyecto bu…" at bounding box center [71, 363] width 143 height 705
click at [84, 329] on div at bounding box center [71, 327] width 115 height 65
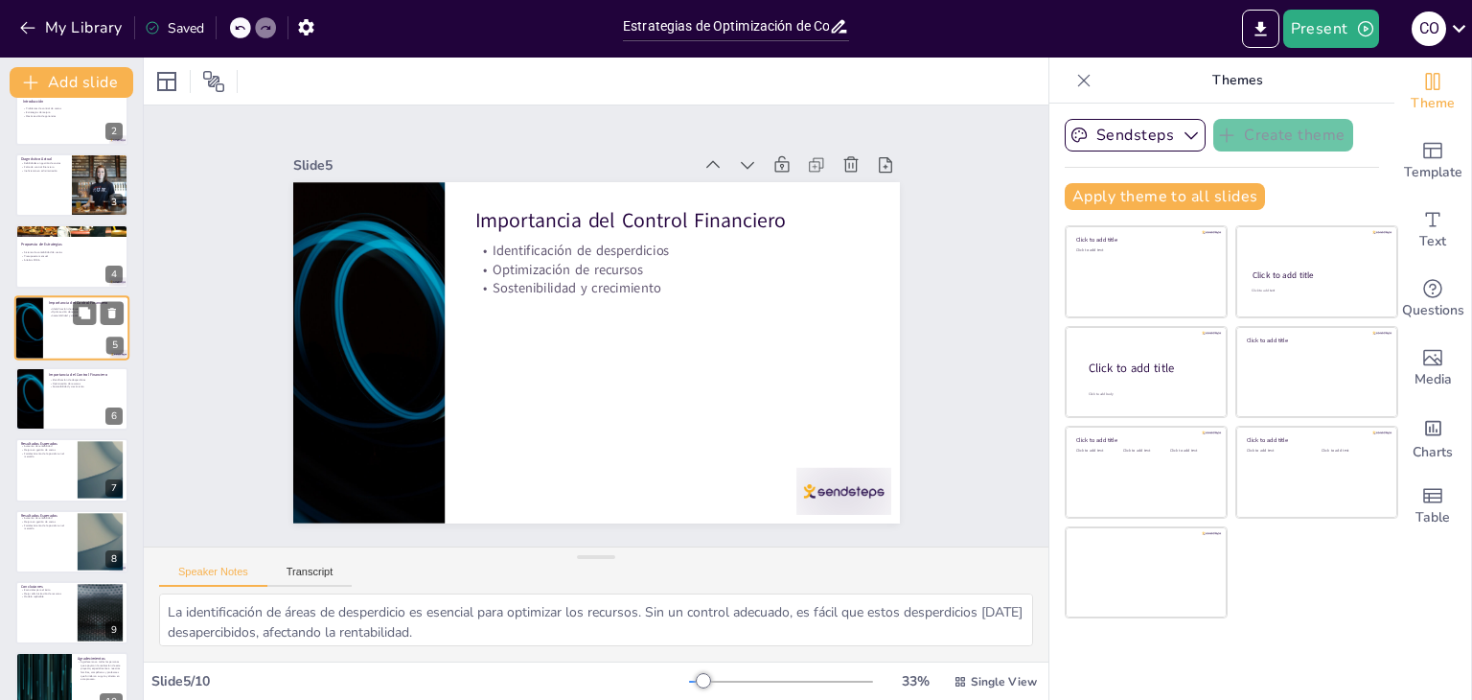
scroll to position [31, 0]
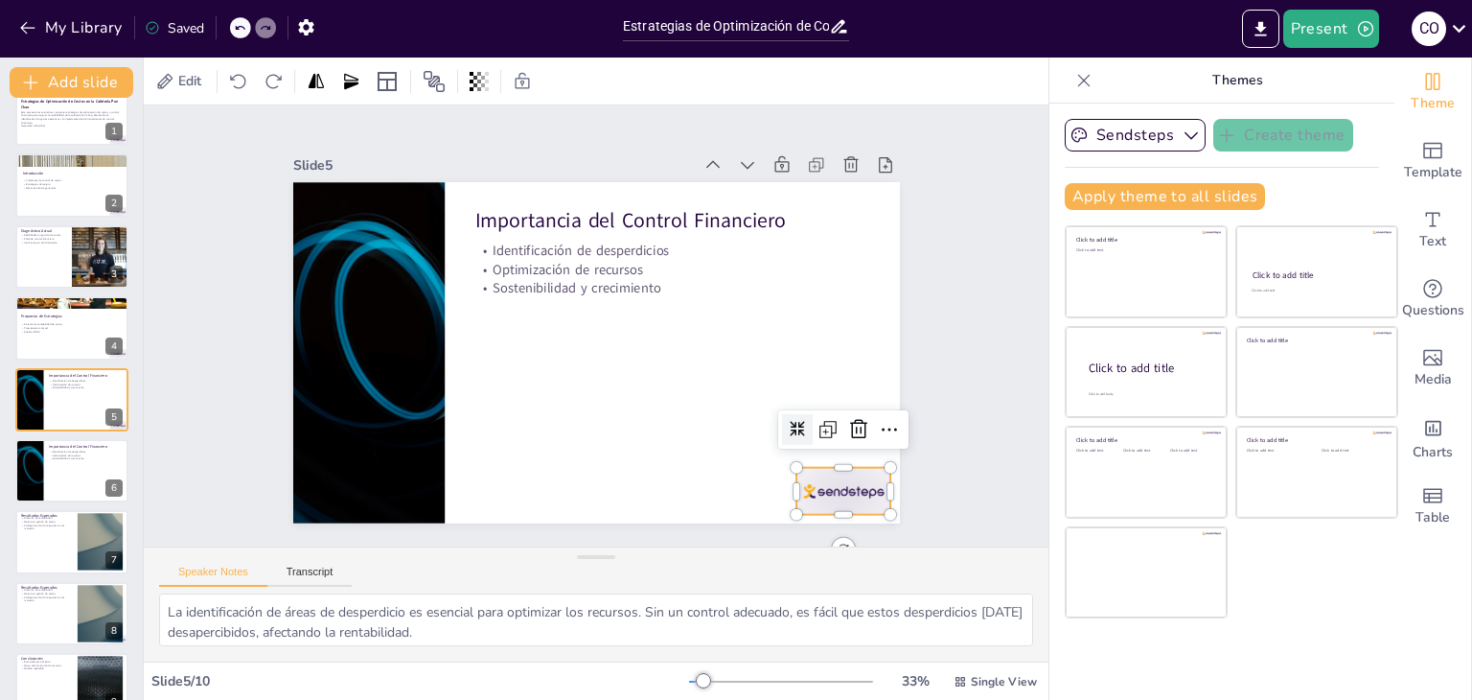
click at [808, 537] on div at bounding box center [755, 577] width 105 height 81
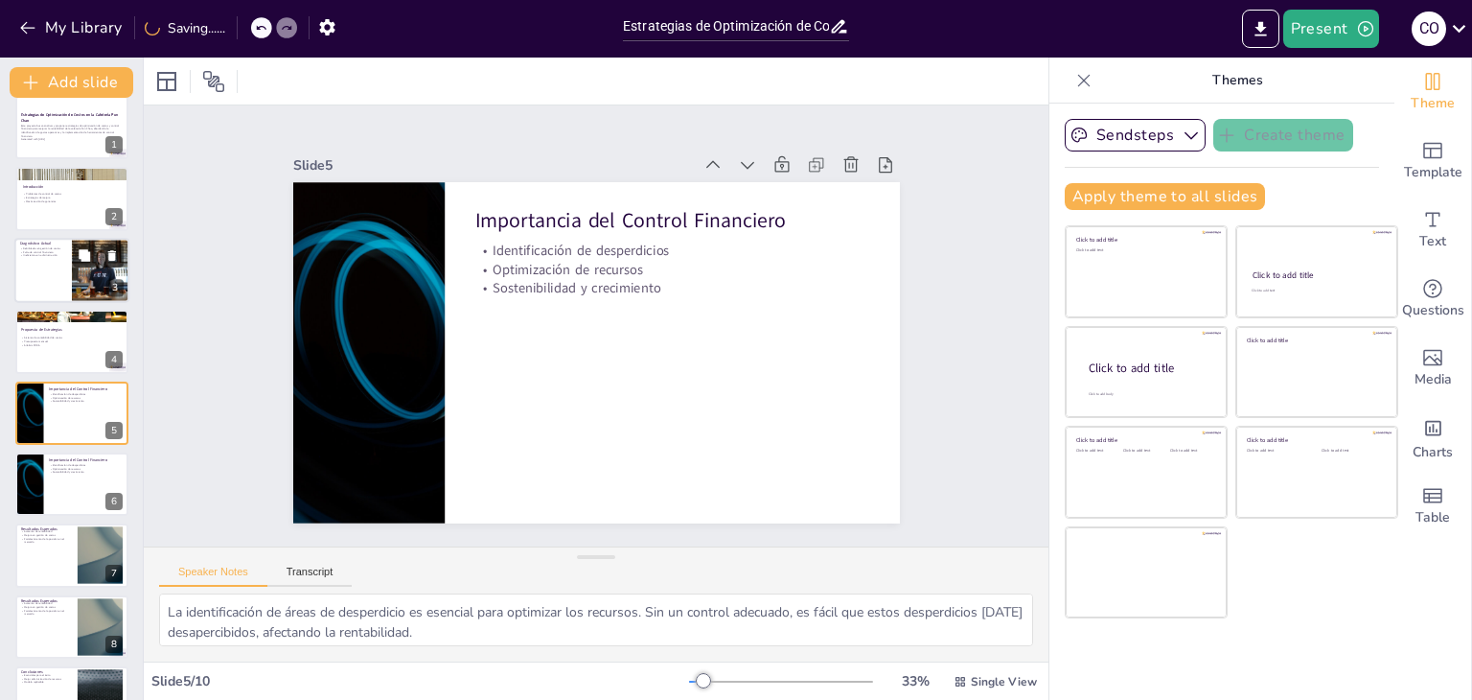
scroll to position [0, 0]
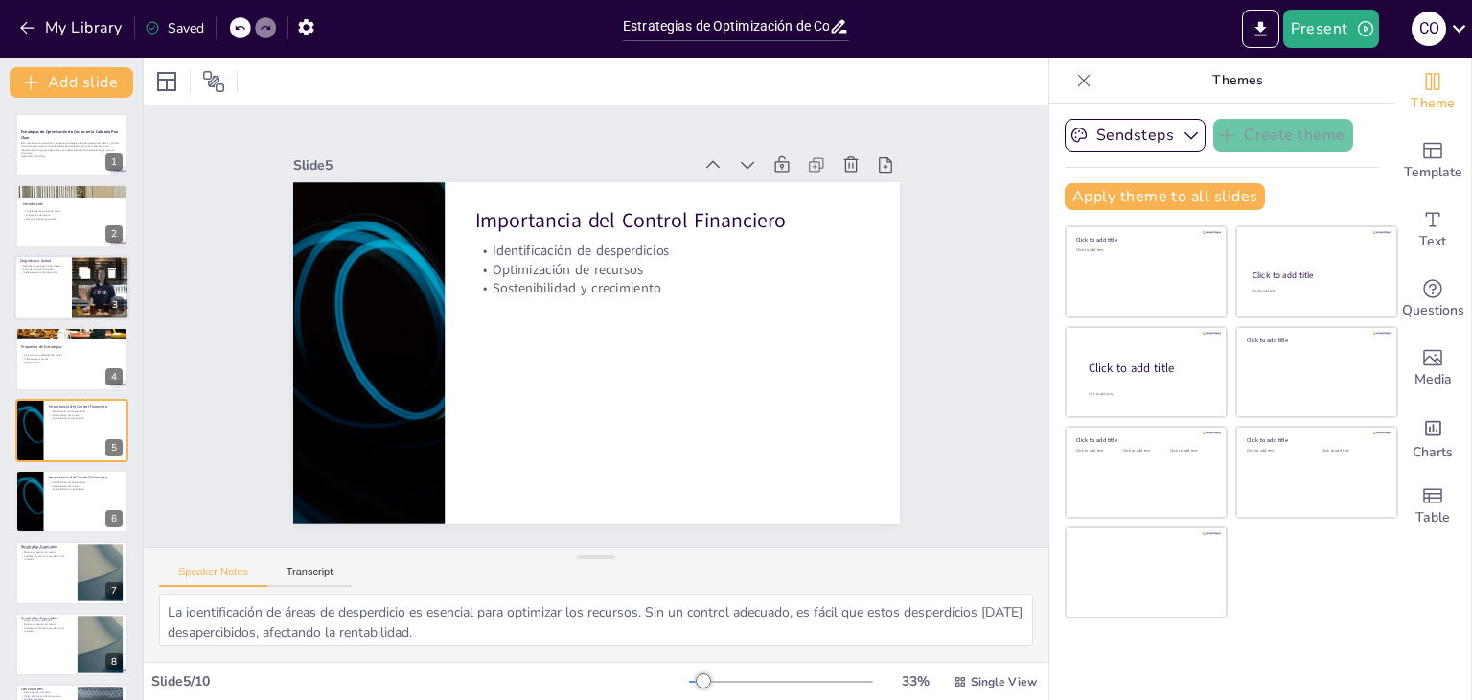
click at [46, 276] on div at bounding box center [71, 287] width 115 height 65
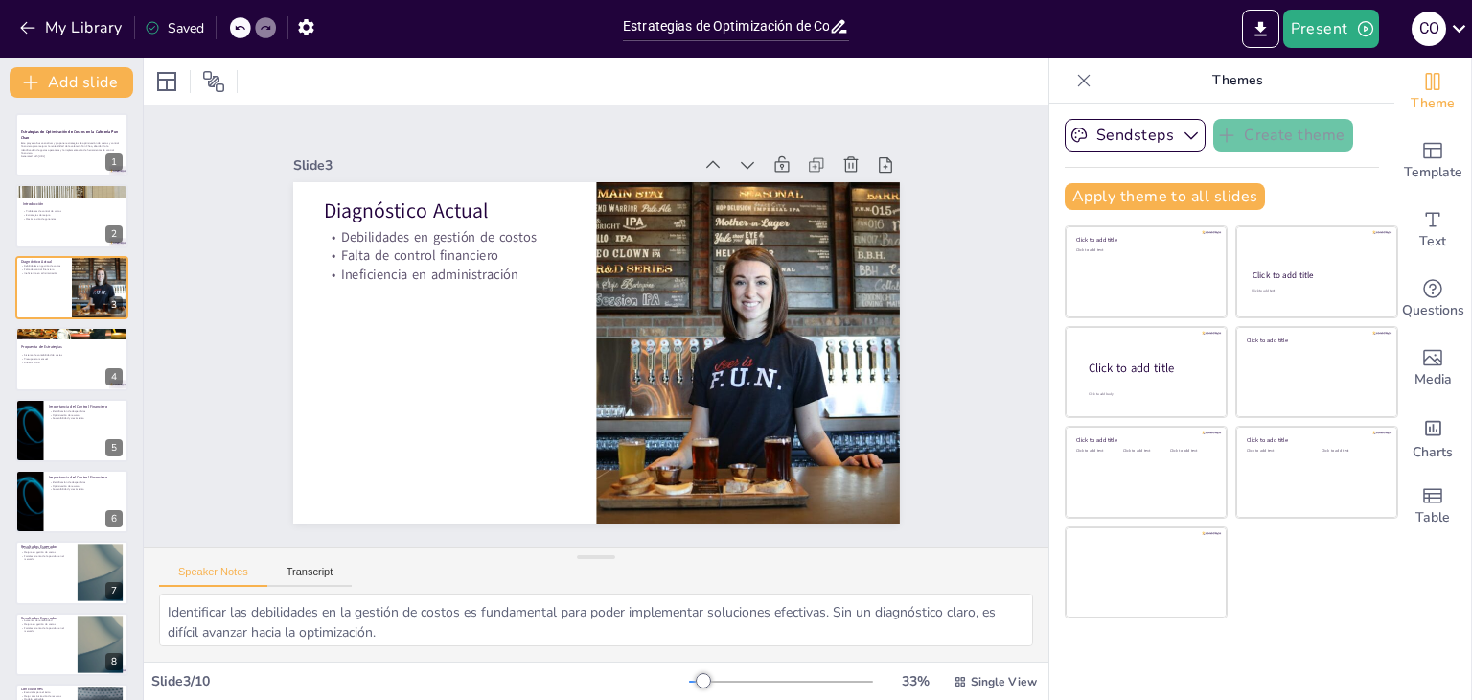
click at [817, 486] on div "Slide 1 Estrategias de Optimización de Costos en la Cafetería Pun Chao Este pro…" at bounding box center [596, 325] width 441 height 905
click at [26, 230] on div at bounding box center [71, 216] width 115 height 65
type textarea "La falta de control en los costos operativos es una de las principales barreras…"
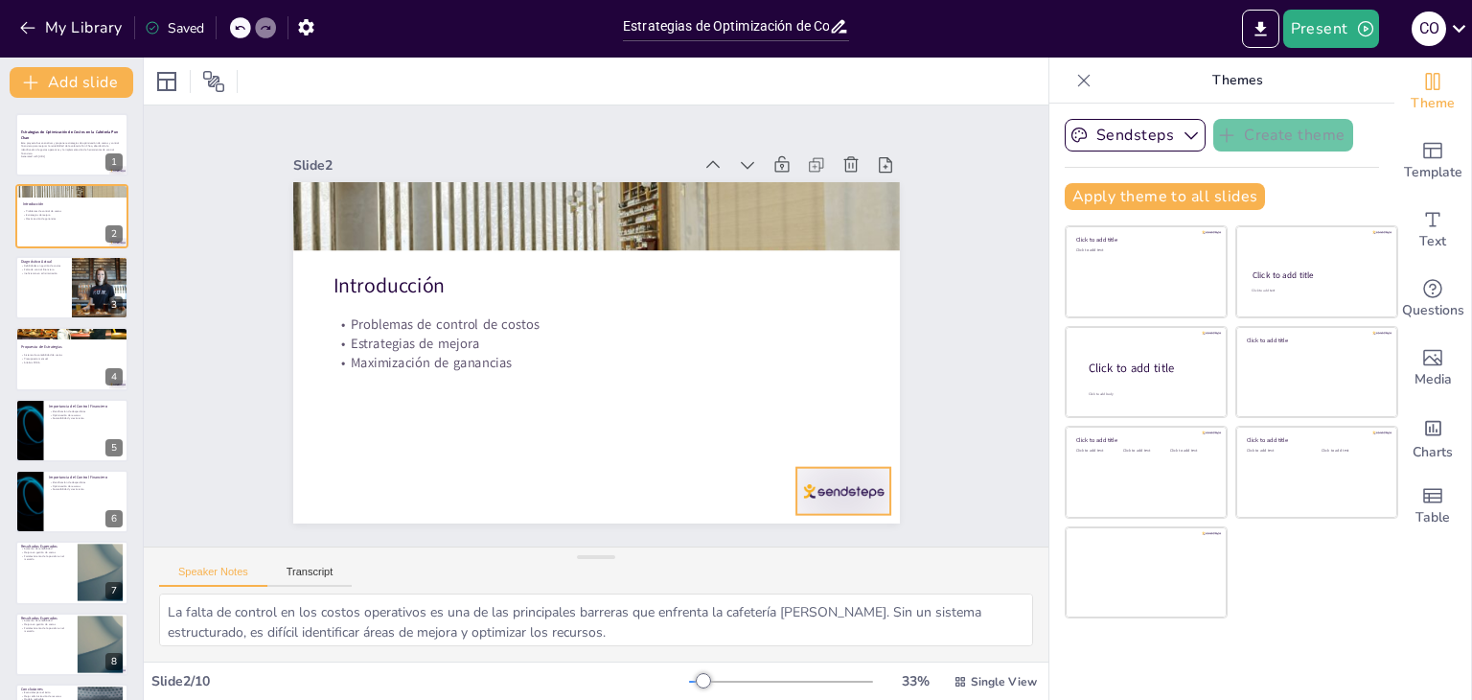
click at [808, 537] on div at bounding box center [755, 577] width 105 height 81
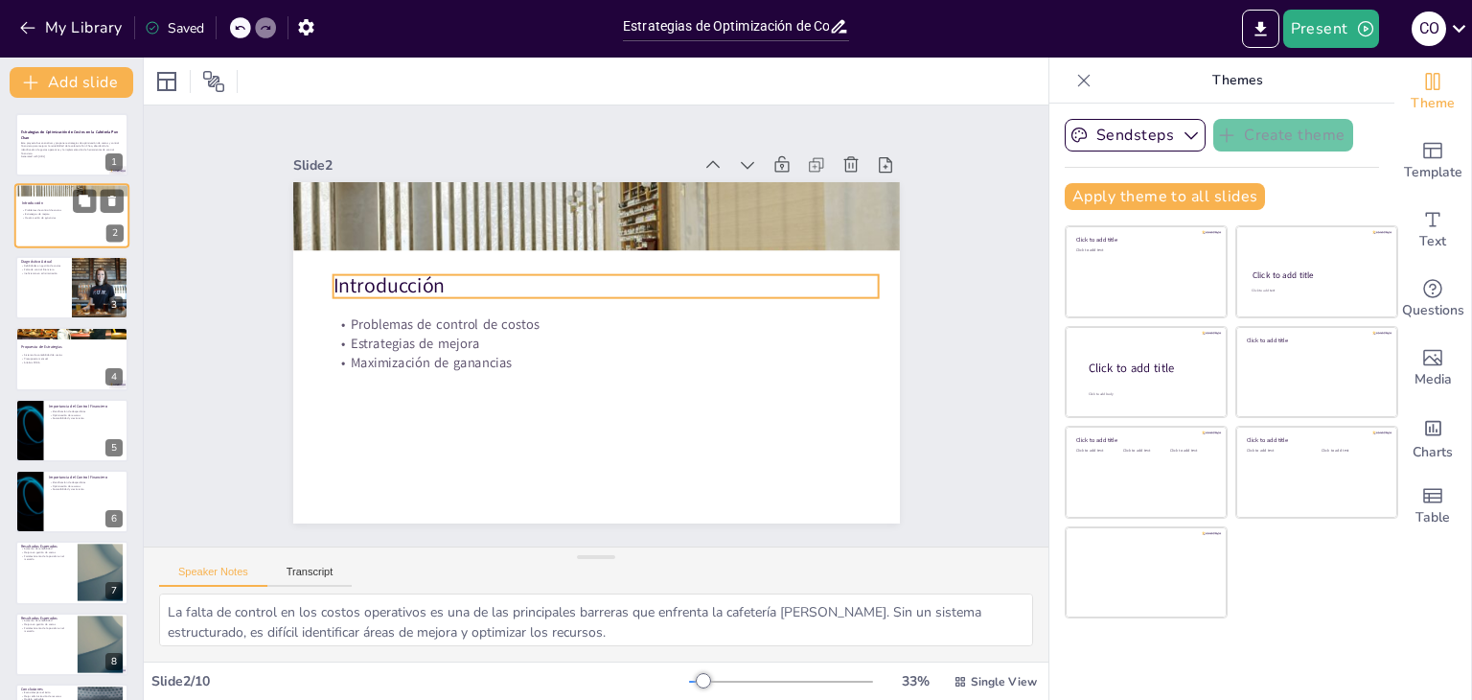
click at [63, 204] on p "Introducción" at bounding box center [74, 204] width 104 height 6
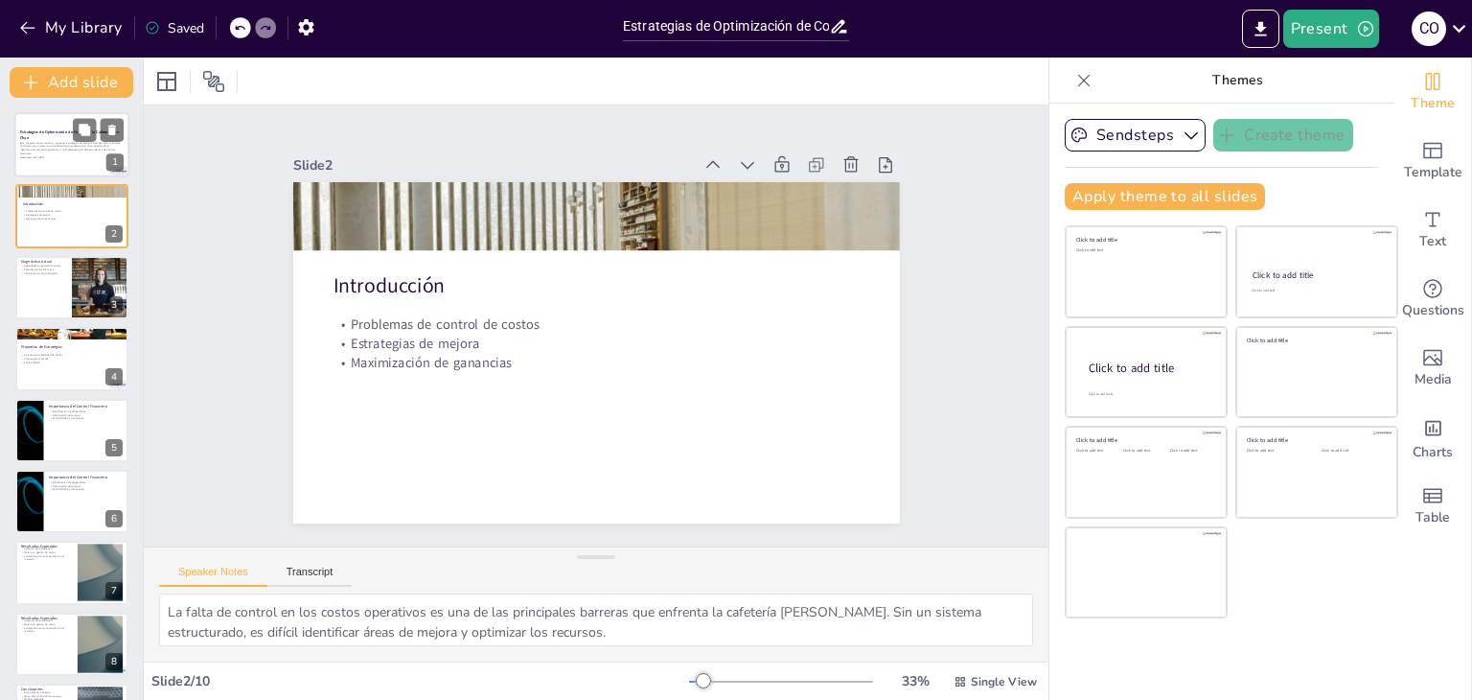
click at [51, 116] on div at bounding box center [71, 144] width 115 height 65
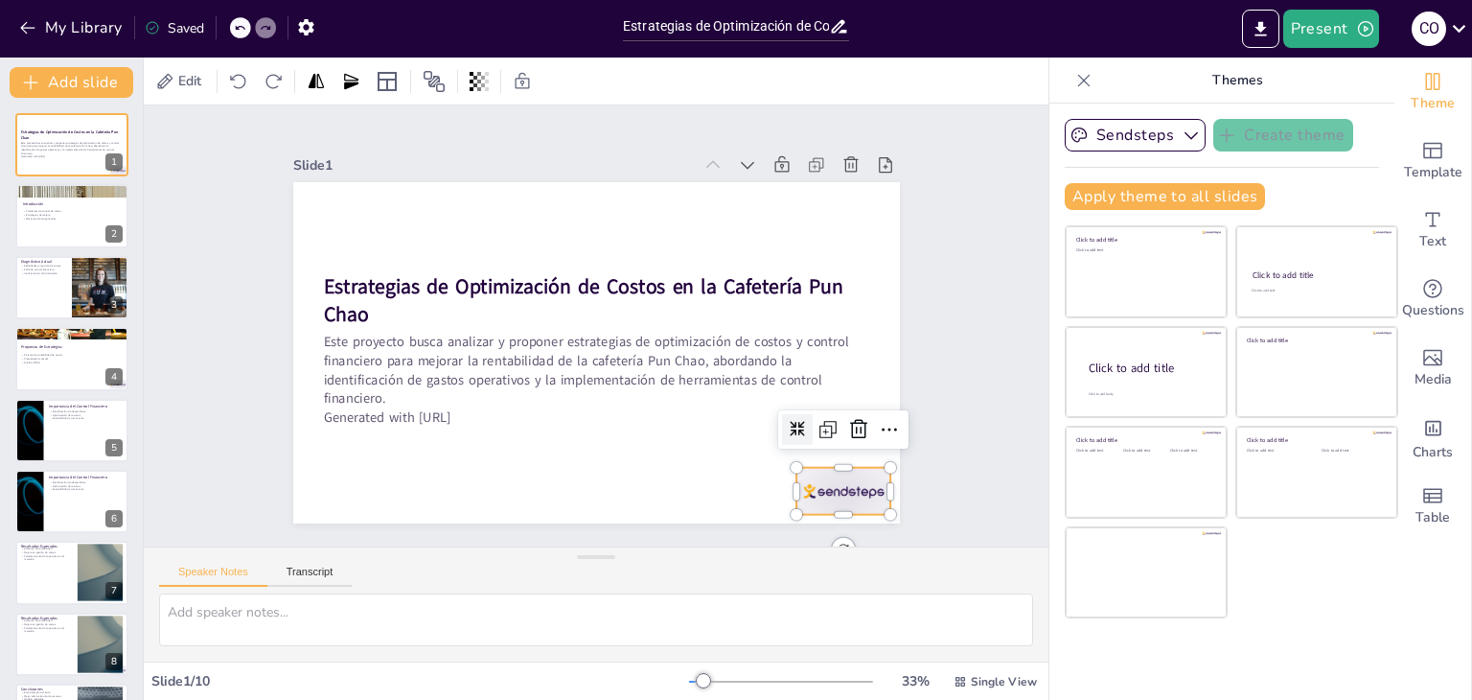
click at [714, 92] on div at bounding box center [676, 40] width 75 height 104
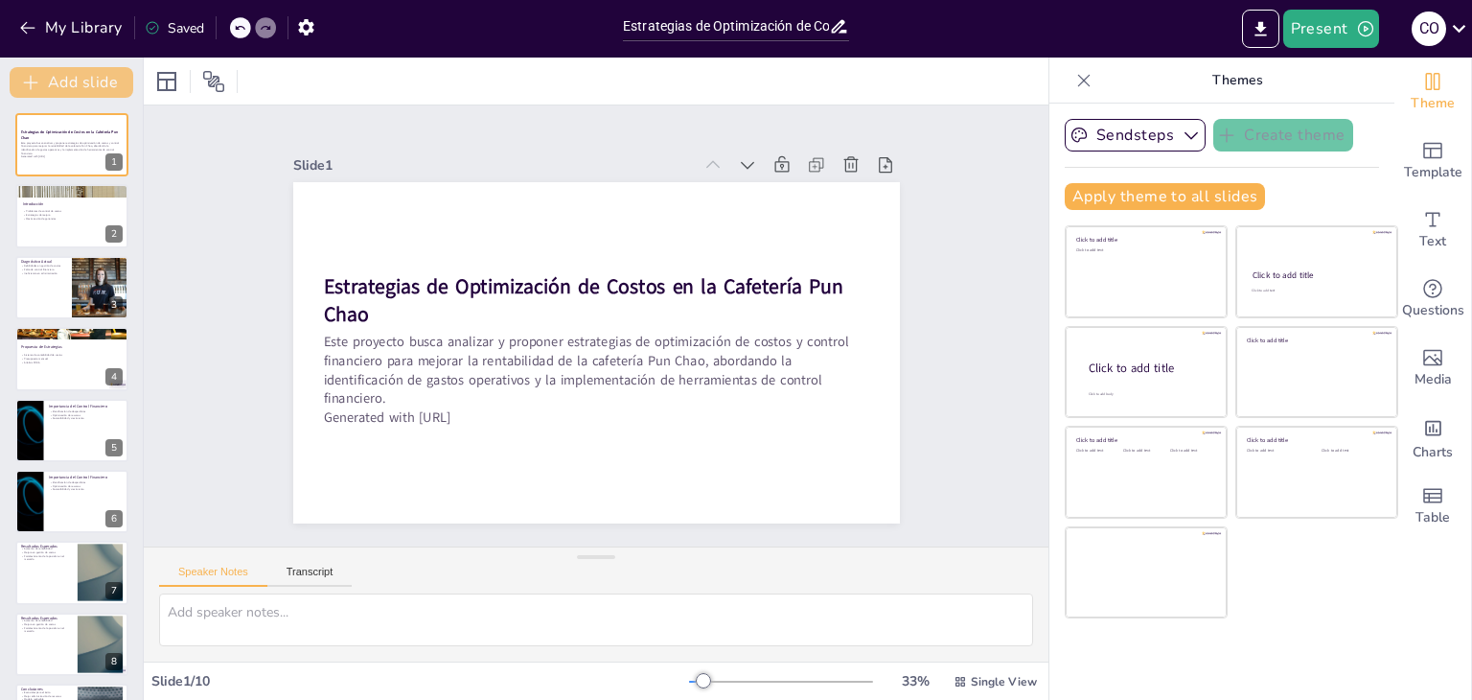
click at [25, 77] on icon "button" at bounding box center [30, 82] width 19 height 19
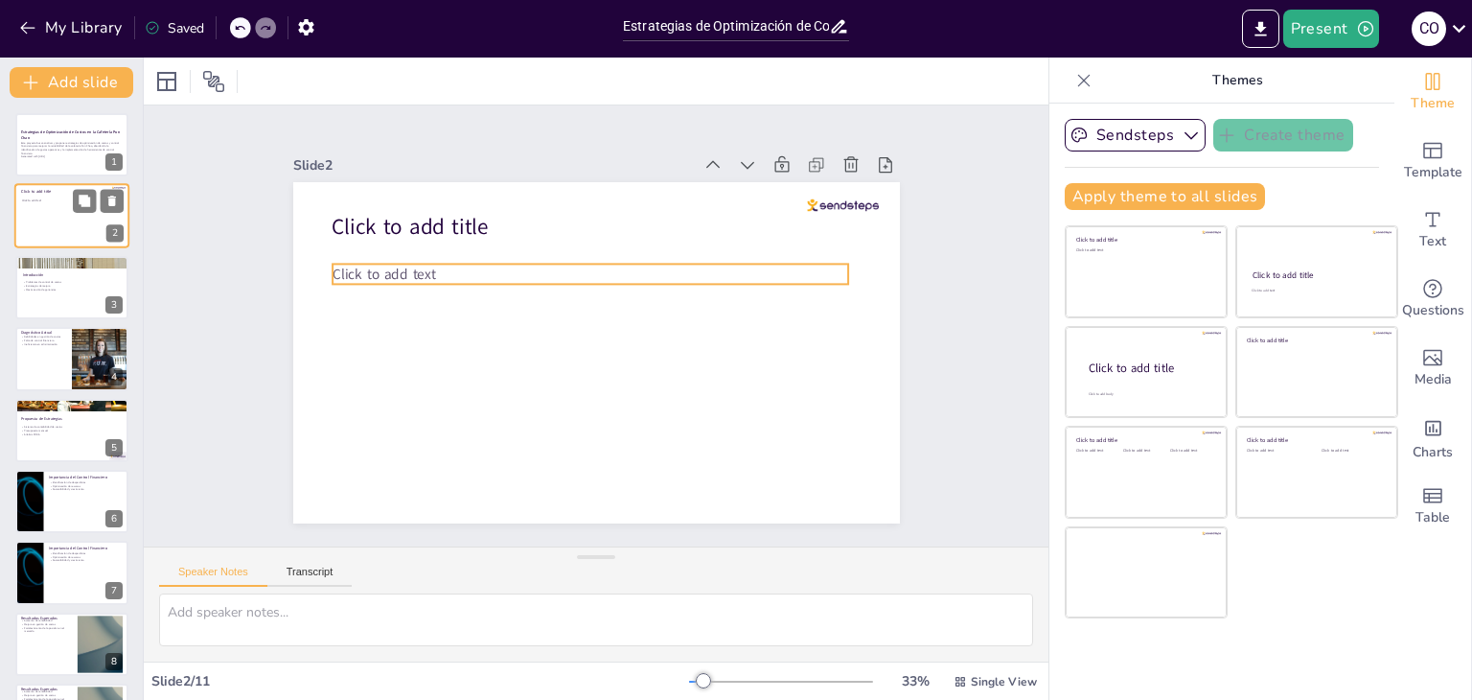
click at [69, 200] on p "Click to add text" at bounding box center [71, 201] width 98 height 4
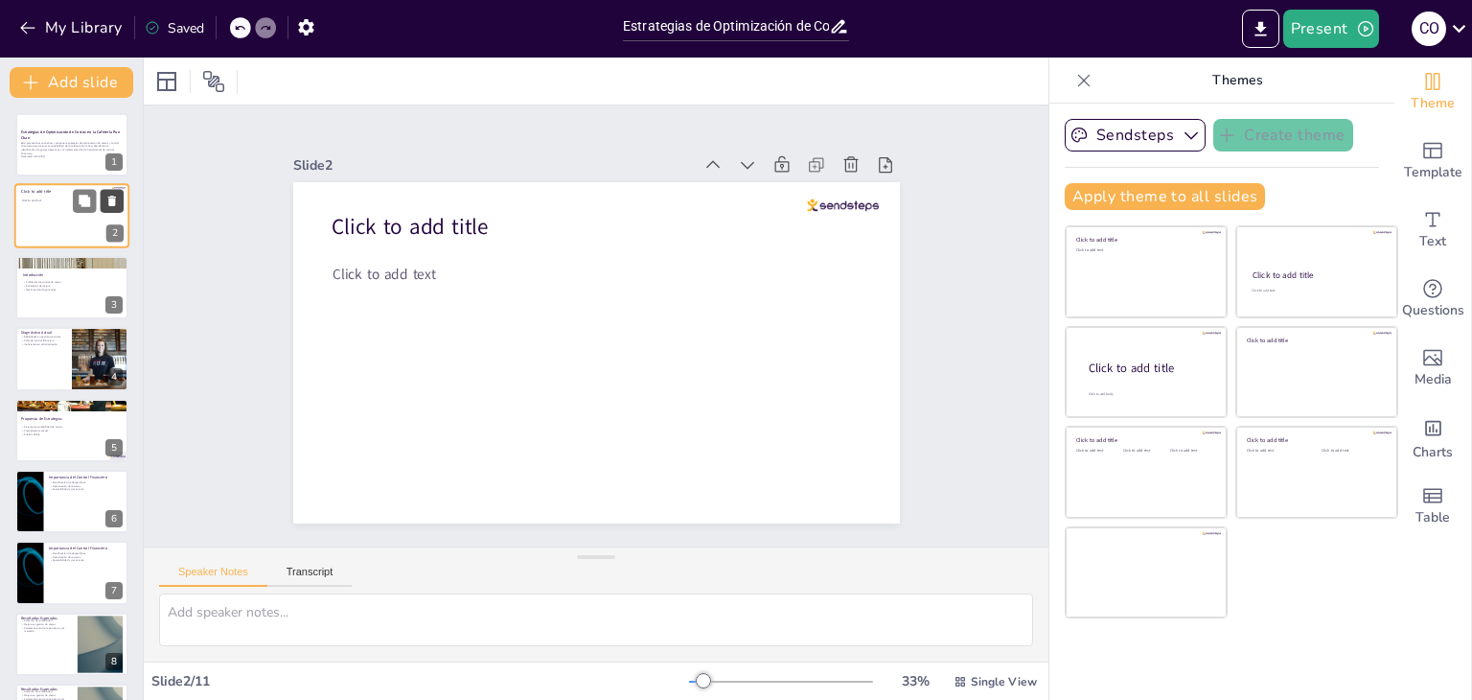
click at [105, 196] on icon at bounding box center [111, 201] width 13 height 13
type textarea "La falta de control en los costos operativos es una de las principales barreras…"
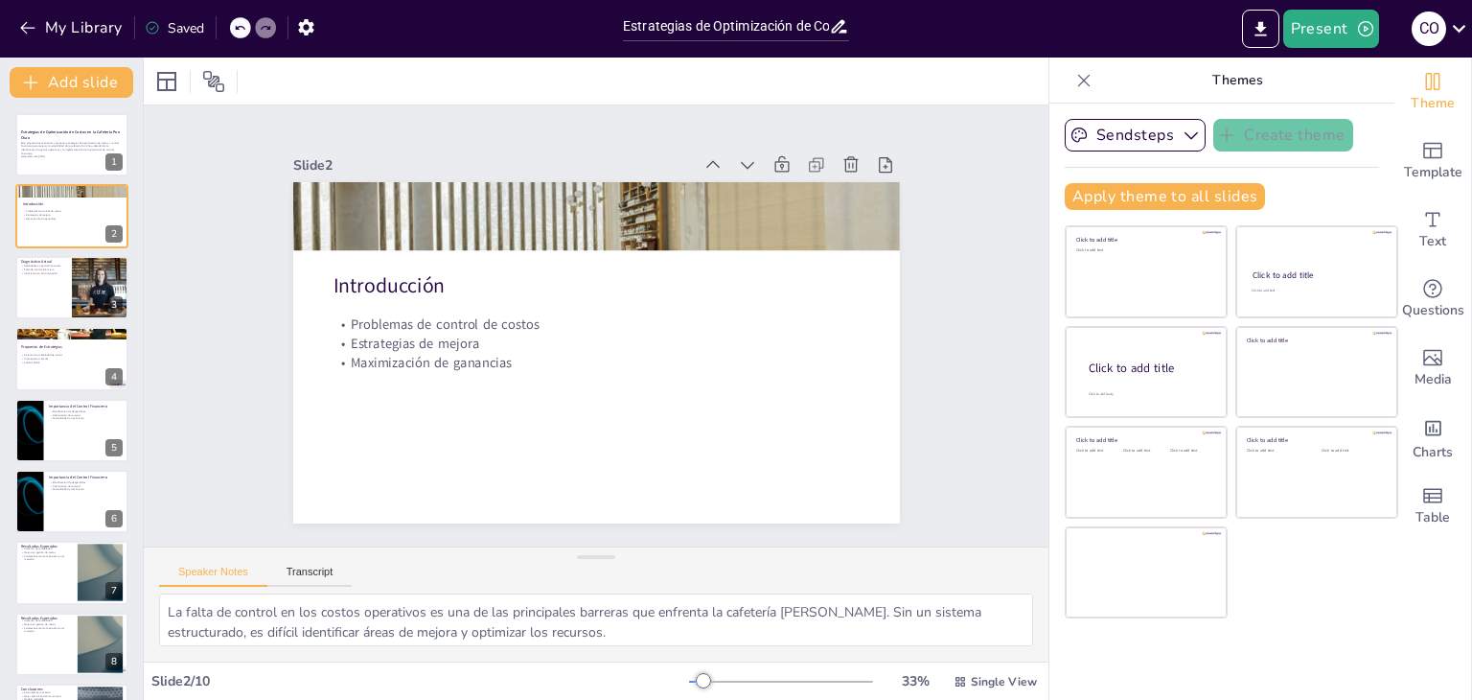
click at [703, 676] on div at bounding box center [781, 681] width 184 height 15
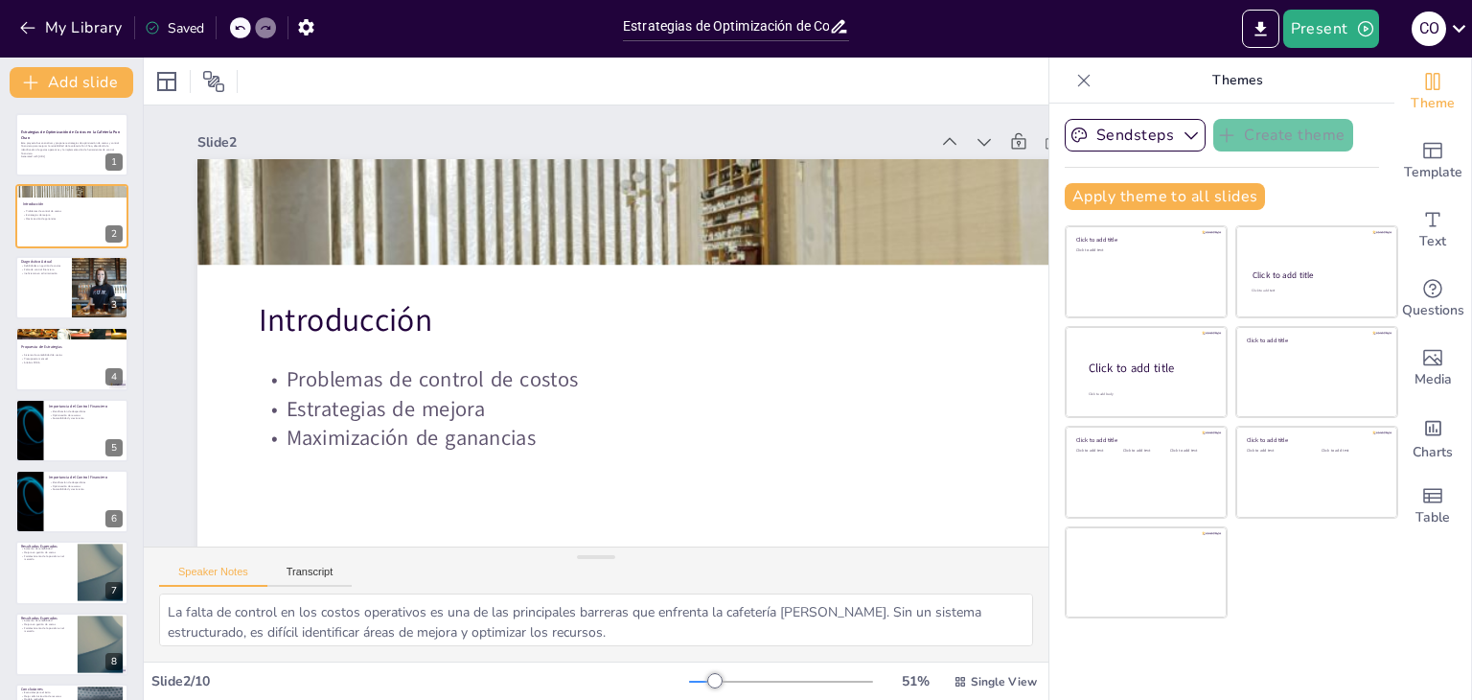
click at [726, 681] on div at bounding box center [781, 681] width 184 height 15
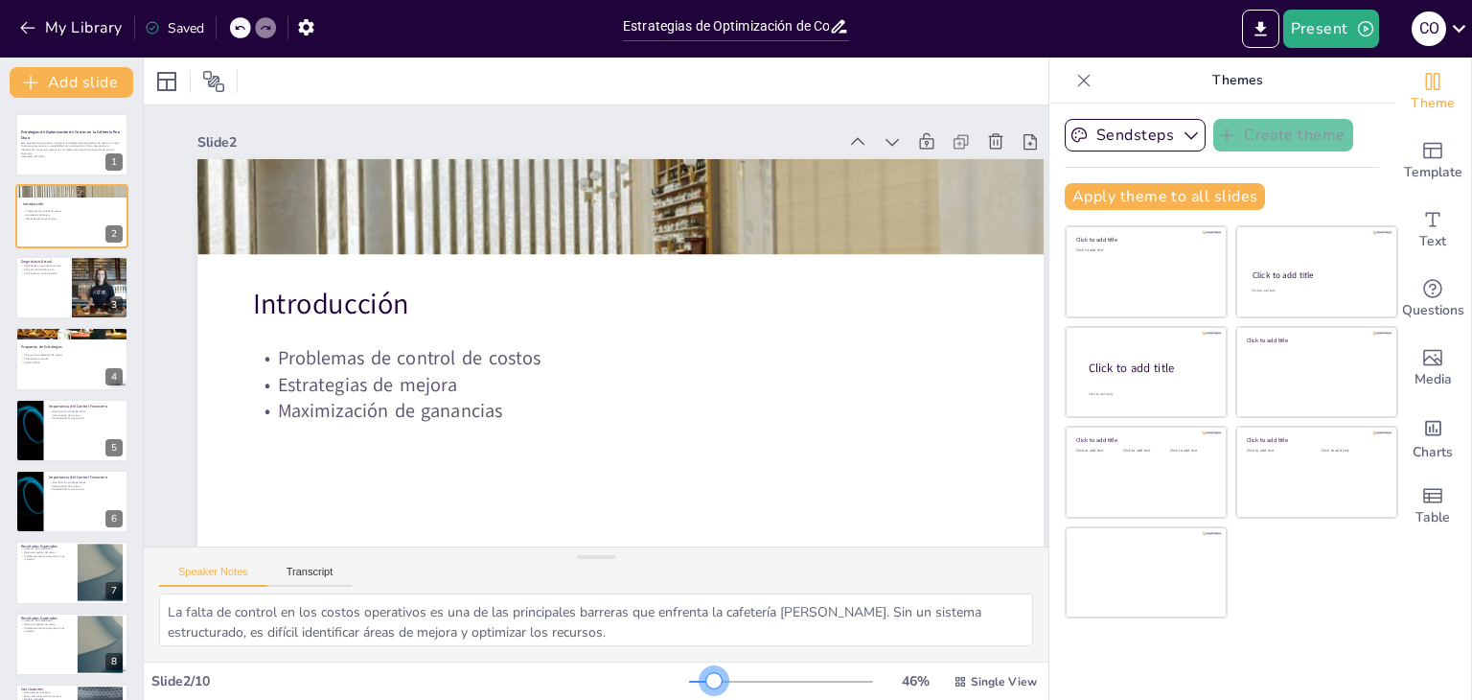
drag, startPoint x: 708, startPoint y: 675, endPoint x: 698, endPoint y: 675, distance: 10.5
click at [706, 675] on div at bounding box center [713, 680] width 15 height 15
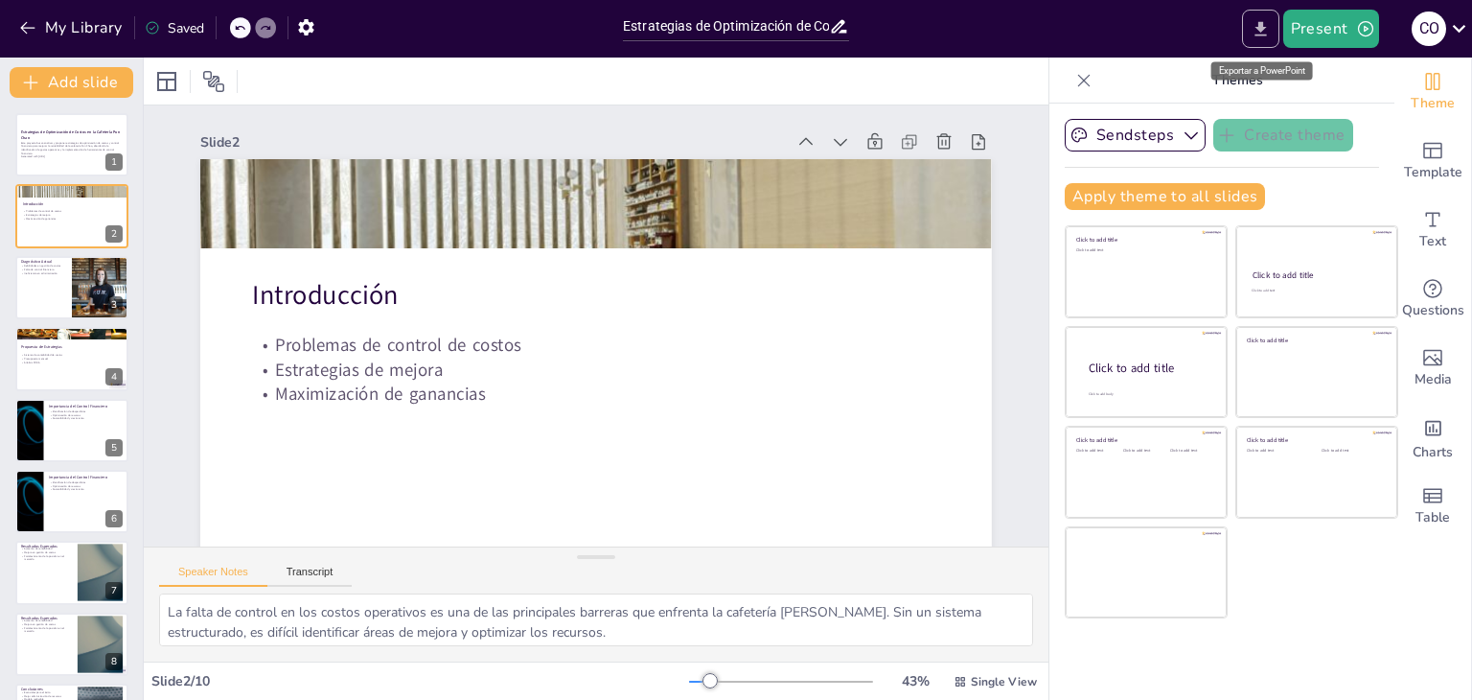
click at [1258, 33] on icon "Export to PowerPoint" at bounding box center [1261, 29] width 20 height 20
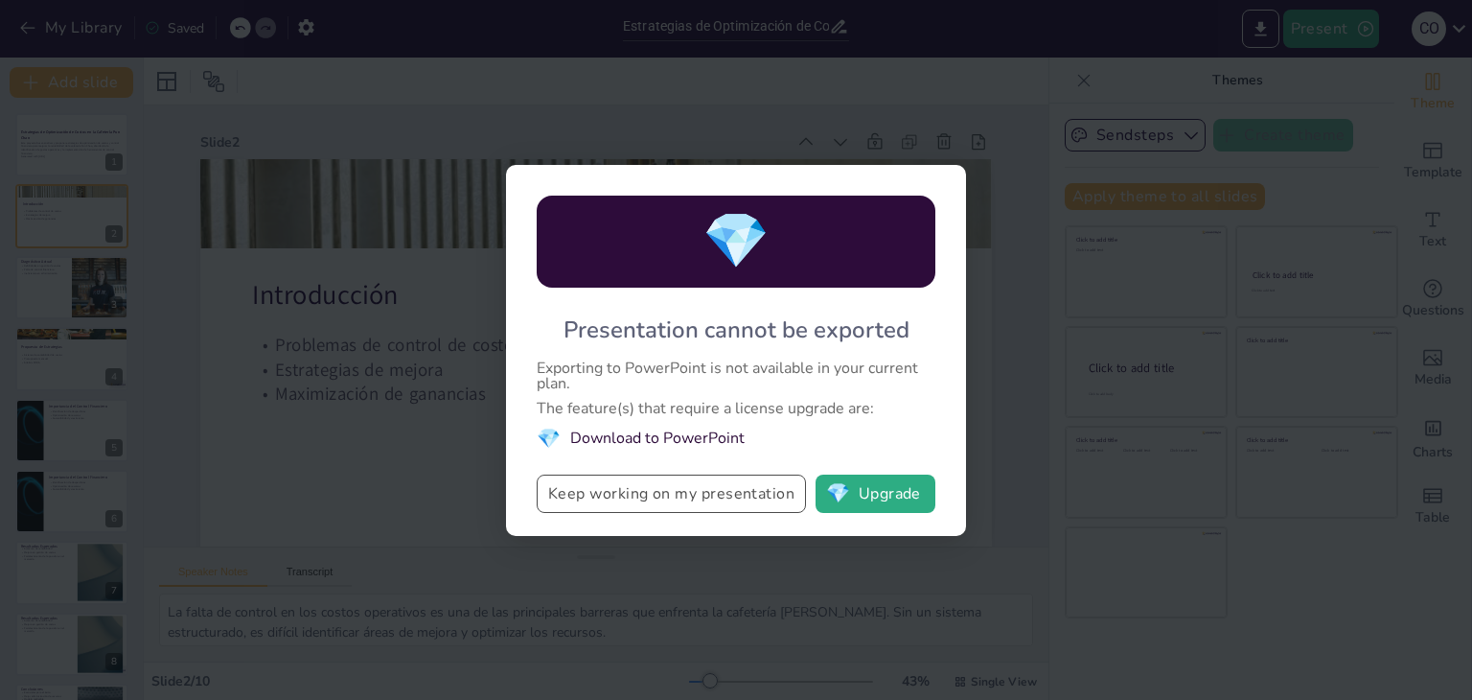
click at [692, 496] on button "Keep working on my presentation" at bounding box center [671, 493] width 269 height 38
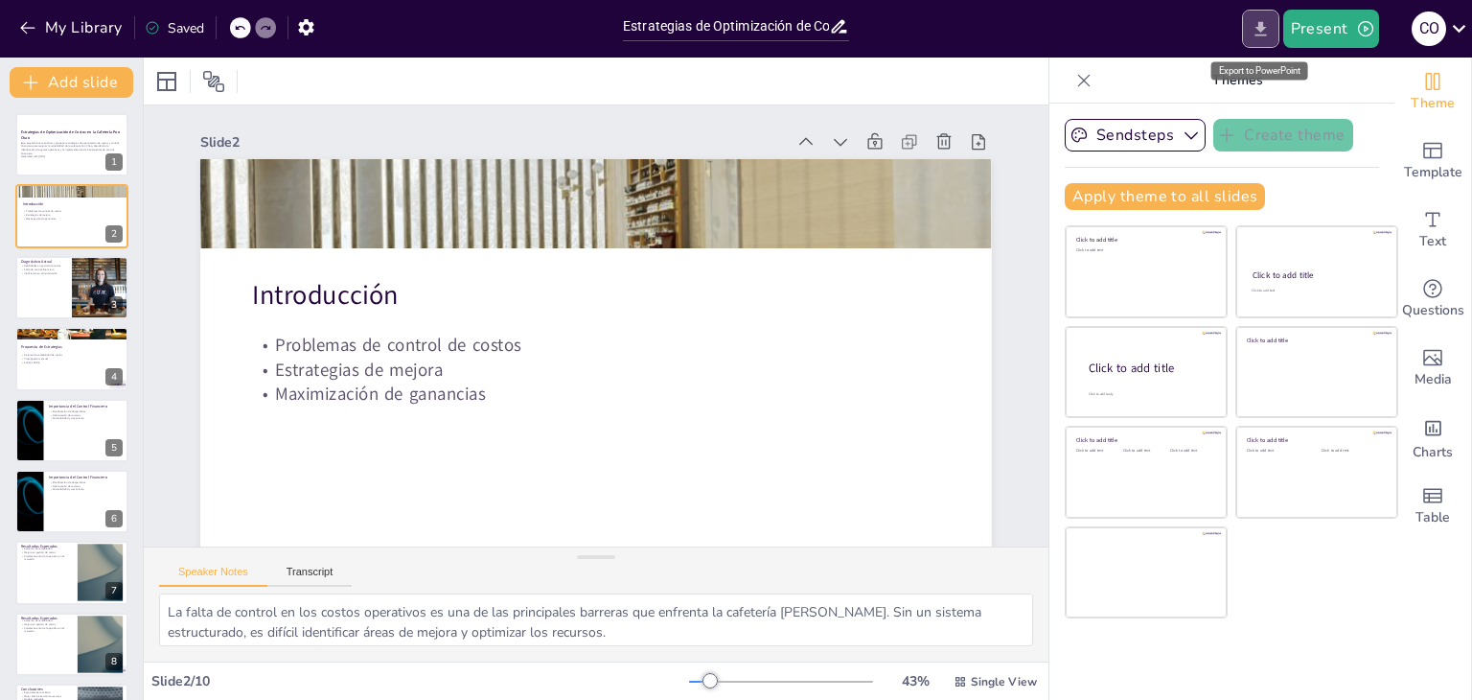
click at [1258, 31] on icon "Export to PowerPoint" at bounding box center [1261, 29] width 20 height 20
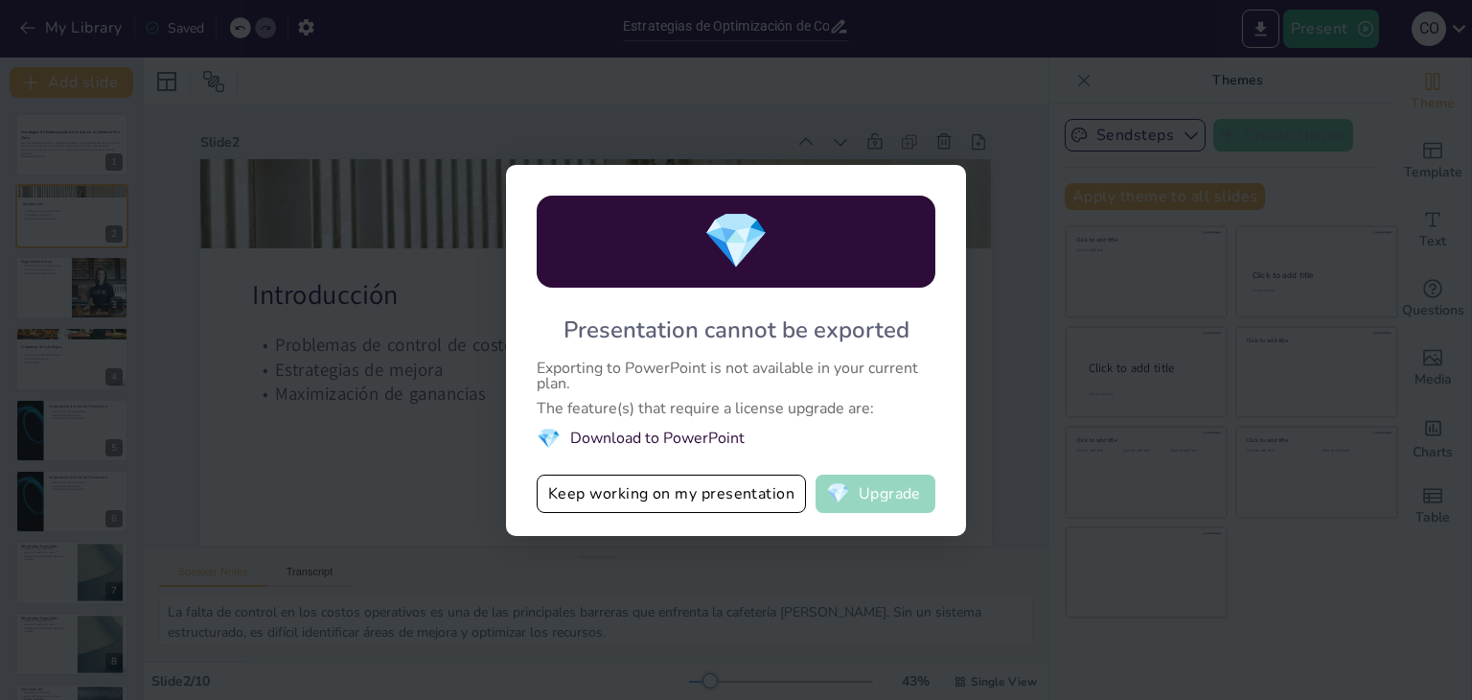
click at [893, 505] on button "💎 Upgrade" at bounding box center [876, 493] width 120 height 38
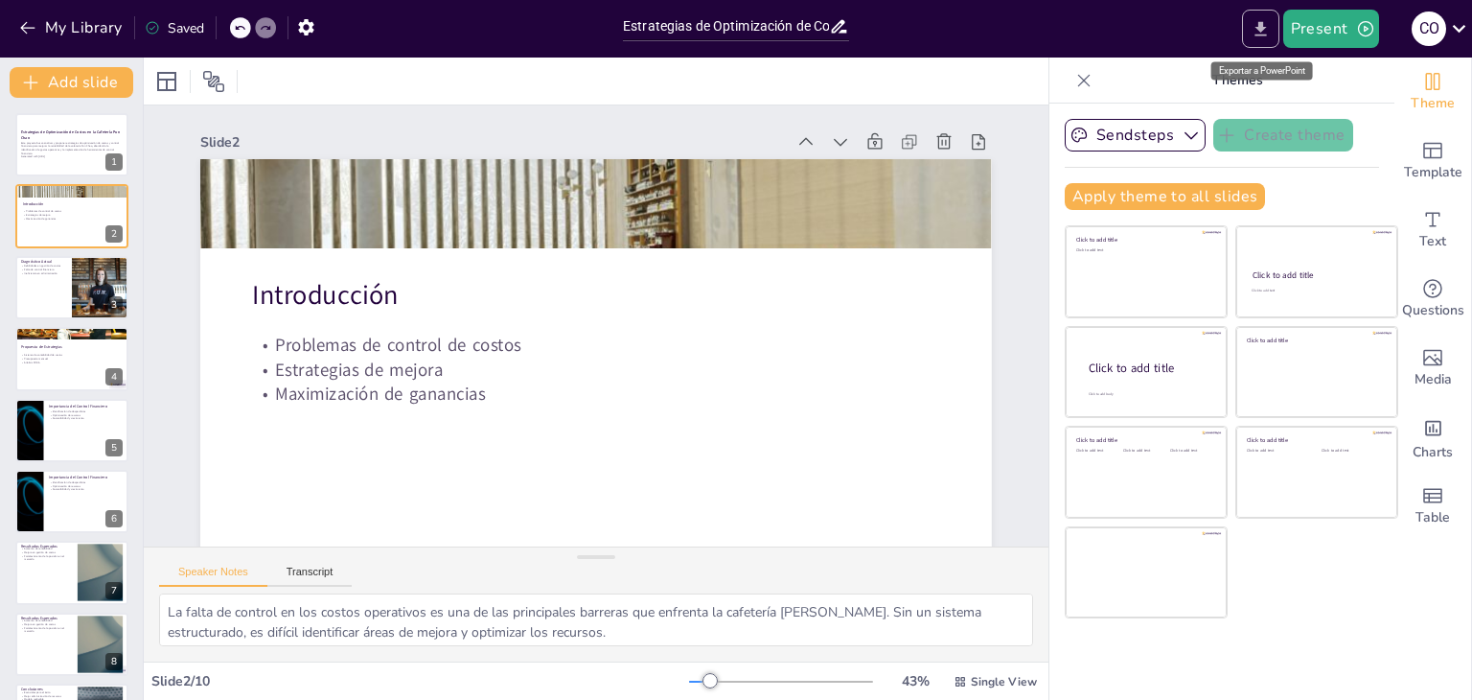
click at [1265, 37] on icon "Export to PowerPoint" at bounding box center [1261, 29] width 20 height 20
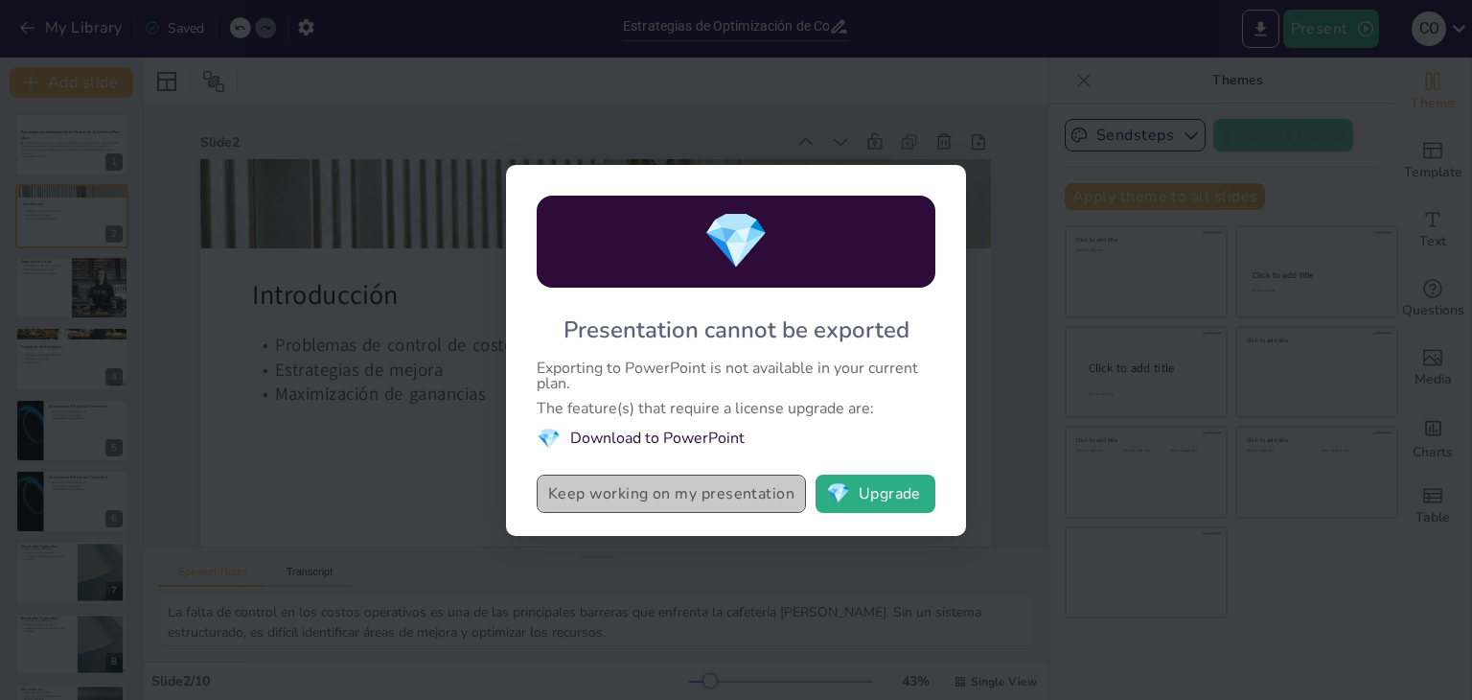
click at [556, 498] on button "Keep working on my presentation" at bounding box center [671, 493] width 269 height 38
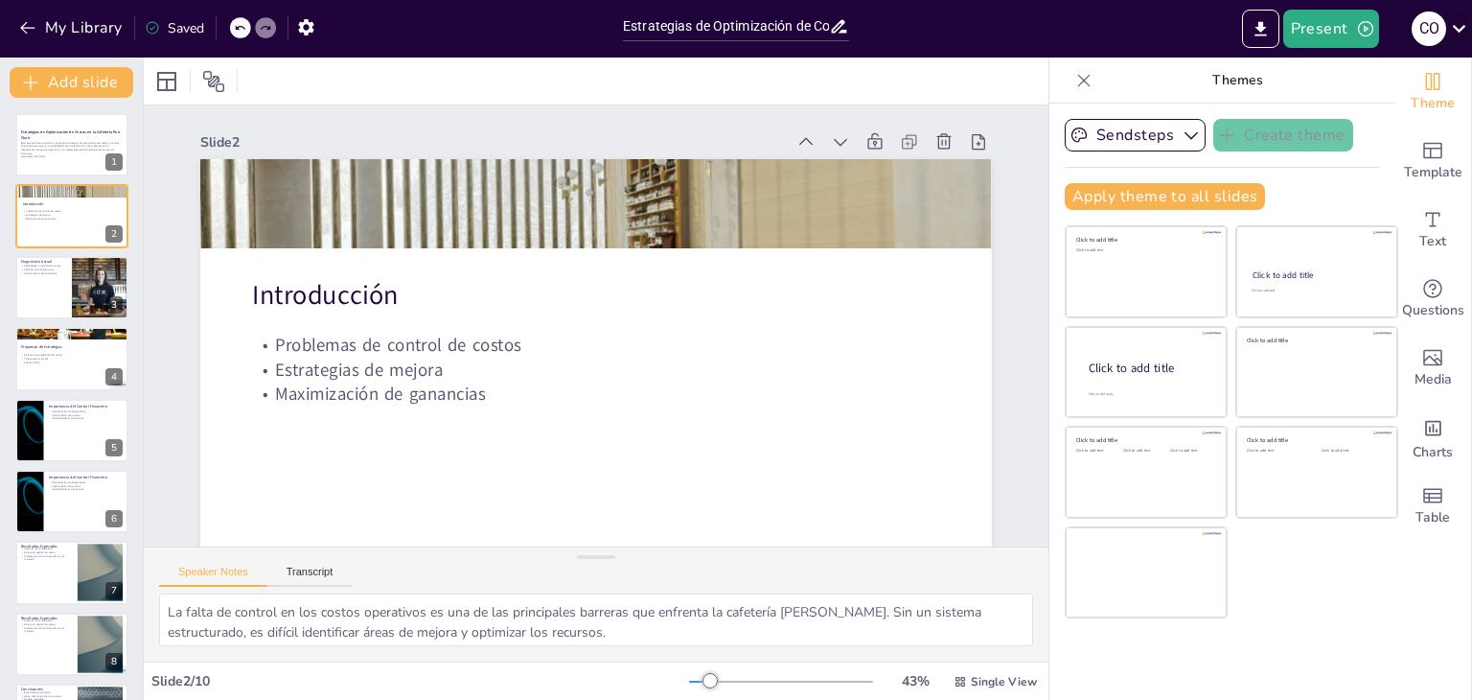
click at [1453, 35] on icon at bounding box center [1459, 28] width 26 height 26
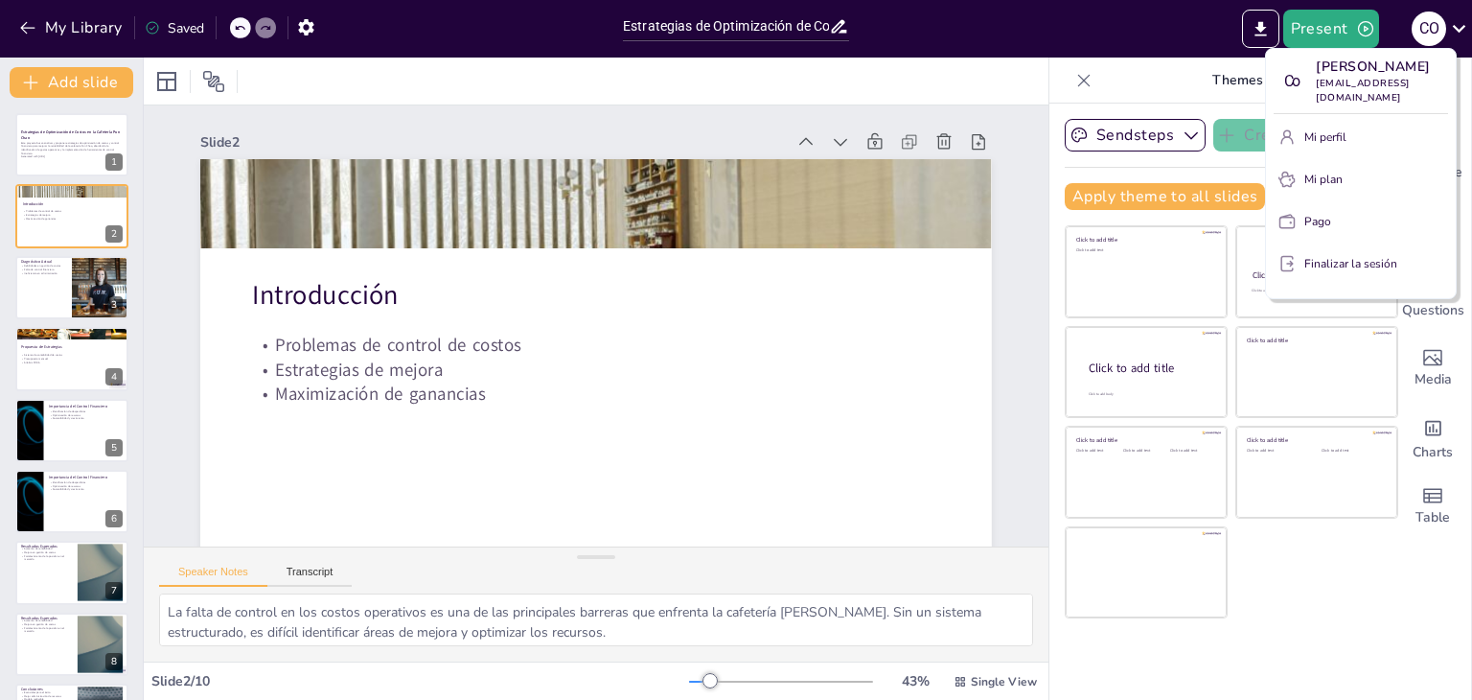
click at [1149, 24] on div at bounding box center [736, 350] width 1472 height 700
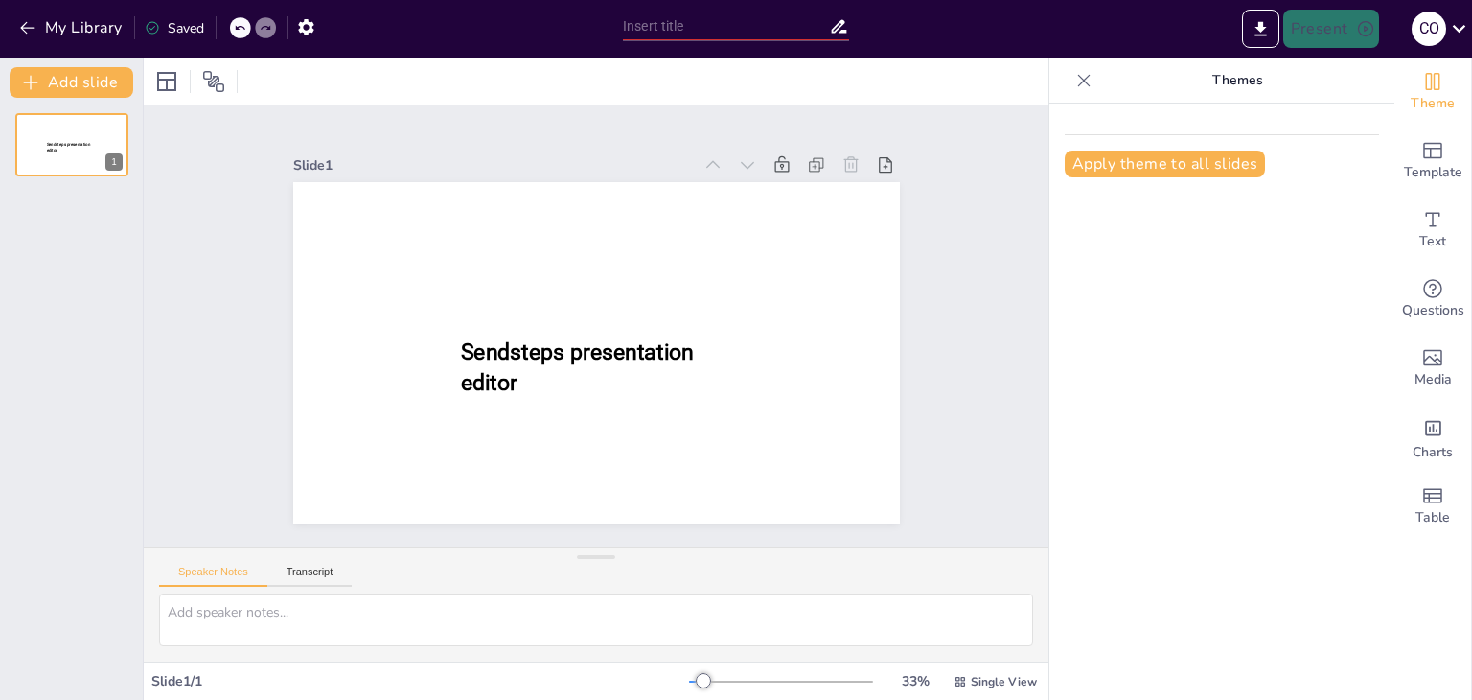
type input "Estrategias de Optimización de Costos en la Cafetería Pun Chao"
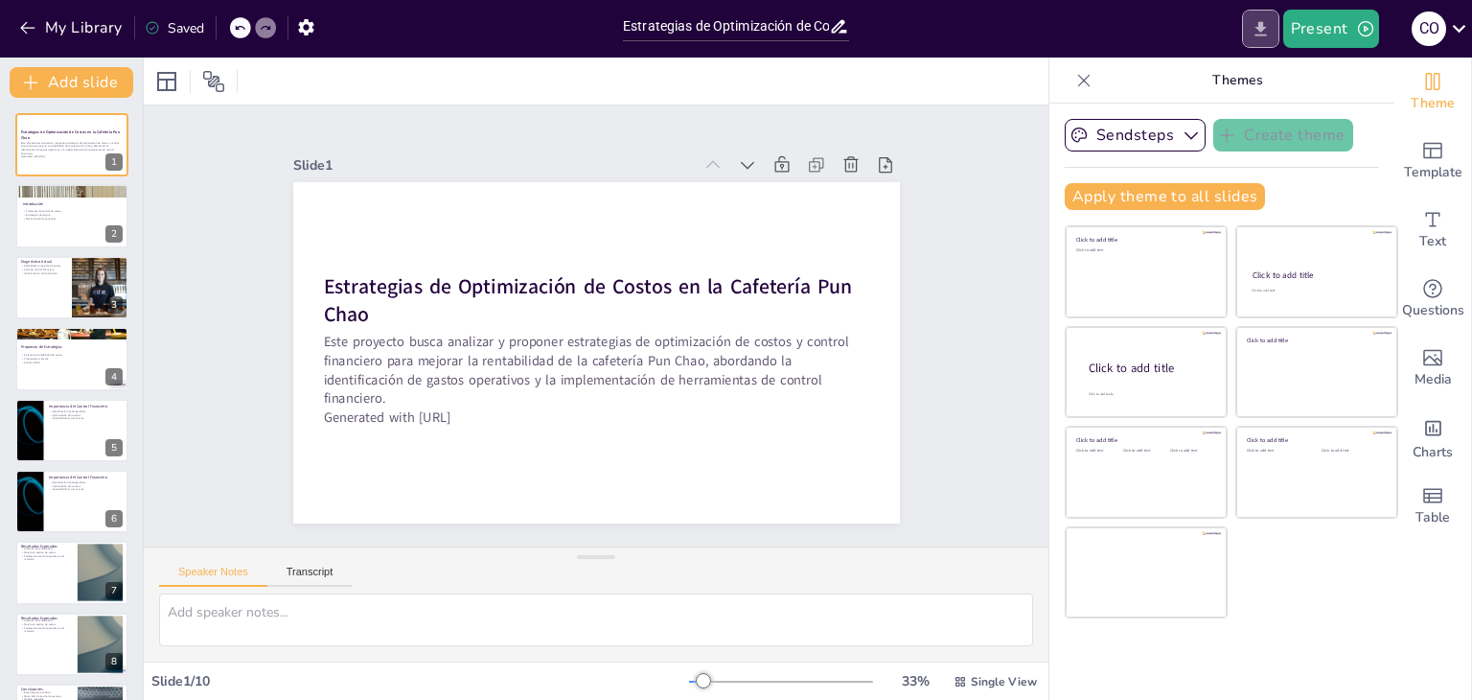
click at [1244, 35] on button "Export to PowerPoint" at bounding box center [1260, 29] width 37 height 38
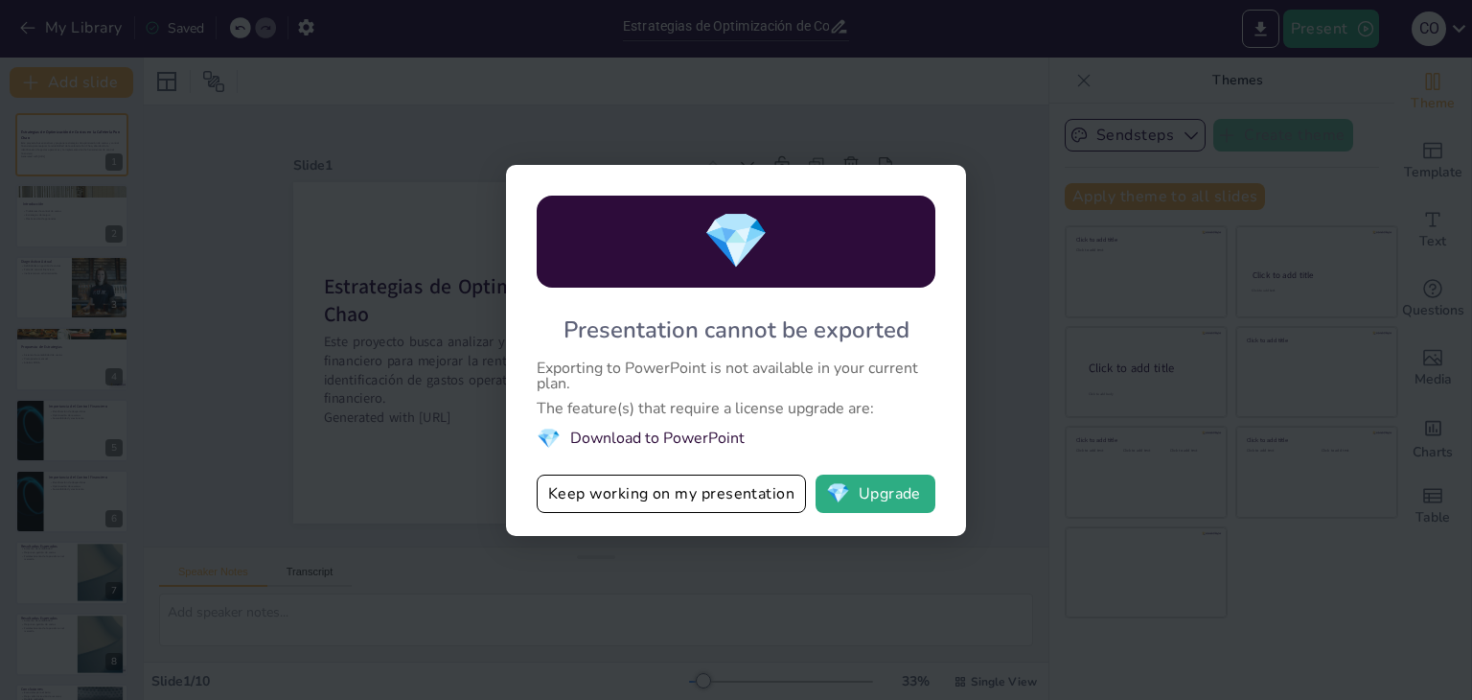
drag, startPoint x: 602, startPoint y: 423, endPoint x: 595, endPoint y: 442, distance: 20.3
click at [603, 421] on div "💎 Presentation cannot be exported Exporting to PowerPoint is not available in y…" at bounding box center [736, 350] width 460 height 371
click at [620, 492] on button "Keep working on my presentation" at bounding box center [671, 493] width 269 height 38
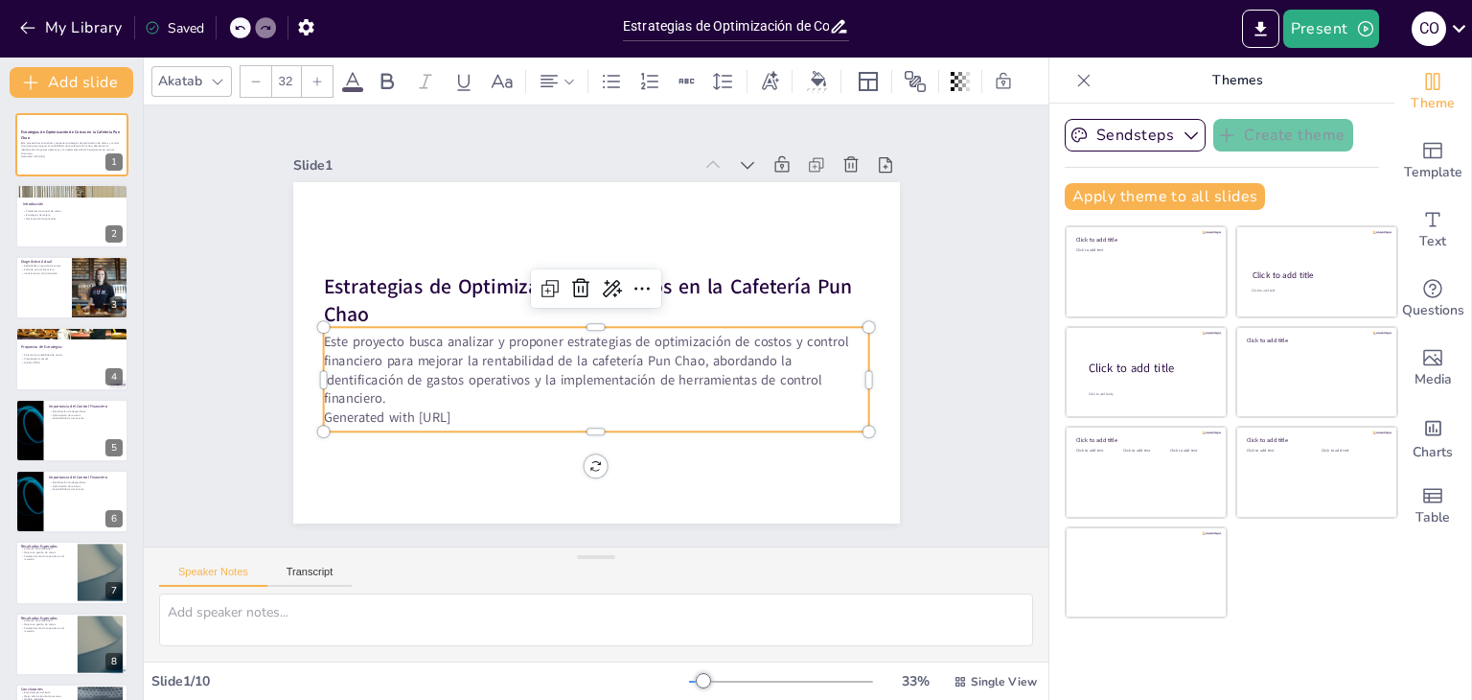
click at [323, 333] on p "Este proyecto busca analizar y proponer estrategias de optimización de costos y…" at bounding box center [596, 371] width 546 height 76
click at [323, 334] on p "Este proyecto busca analizar y proponer estrategias de optimización de costos y…" at bounding box center [596, 371] width 546 height 76
click at [324, 338] on div "Estrategias de Optimización de Costos en la Cafetería Pun Chao Este proyecto bu…" at bounding box center [596, 352] width 607 height 341
click at [337, 335] on p "Este proyecto busca analizar y proponer estrategias de optimización de costos y…" at bounding box center [603, 372] width 532 height 74
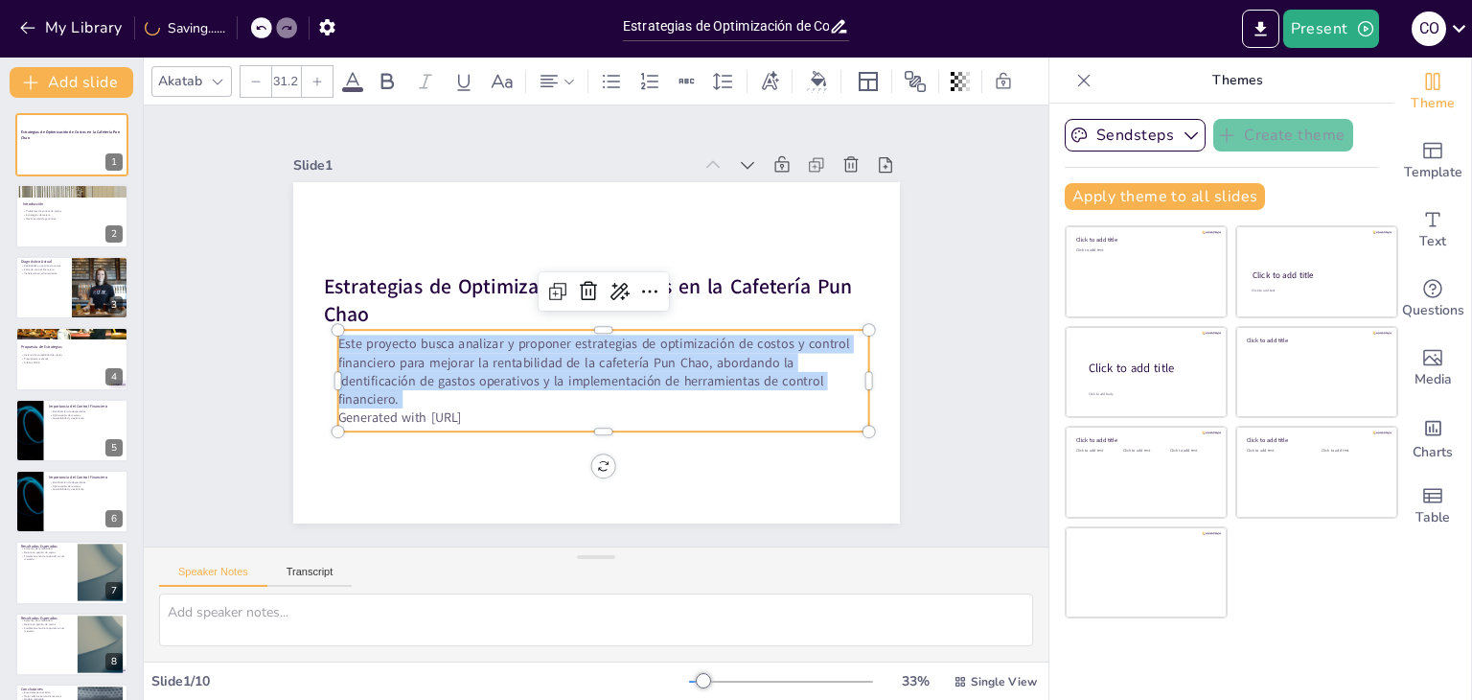
click at [337, 335] on p "Este proyecto busca analizar y proponer estrategias de optimización de costos y…" at bounding box center [603, 372] width 532 height 74
drag, startPoint x: 327, startPoint y: 334, endPoint x: 508, endPoint y: 396, distance: 191.6
click at [508, 396] on p "Este proyecto busca analizar y proponer estrategias de optimización de costos y…" at bounding box center [603, 372] width 532 height 74
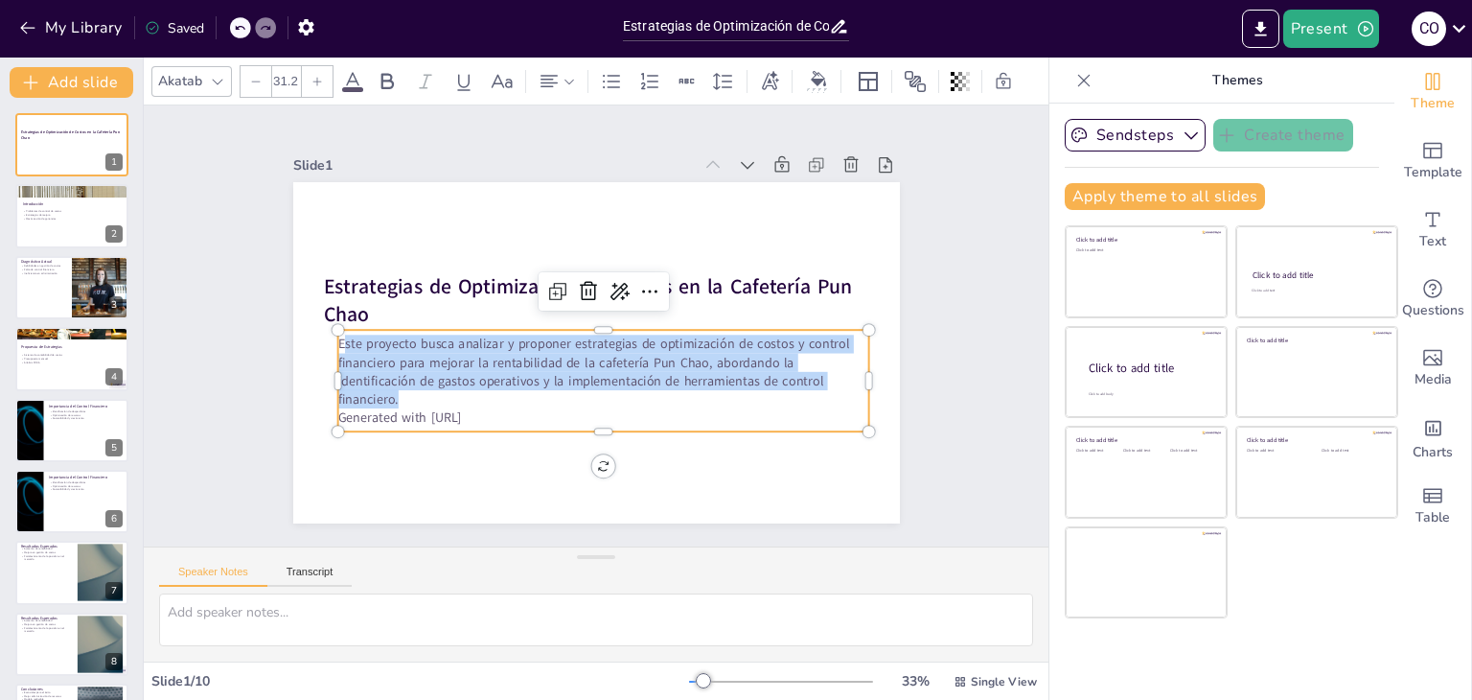
click at [348, 341] on p "Este proyecto busca analizar y proponer estrategias de optimización de costos y…" at bounding box center [603, 372] width 532 height 74
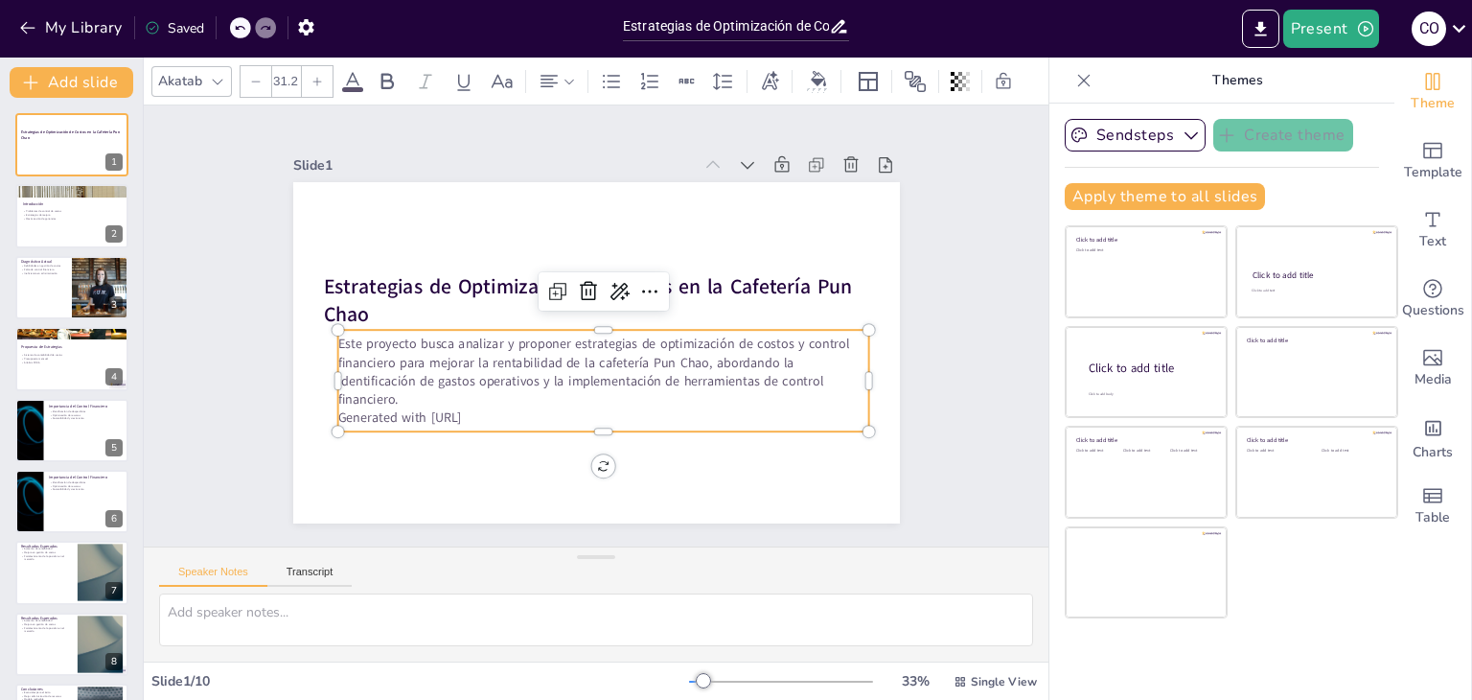
drag, startPoint x: 326, startPoint y: 336, endPoint x: 504, endPoint y: 423, distance: 198.1
click at [504, 423] on div "Este proyecto busca analizar y proponer estrategias de optimización de costos y…" at bounding box center [603, 381] width 532 height 102
click at [374, 361] on p "Este proyecto busca analizar y proponer estrategias de optimización de costos y…" at bounding box center [603, 372] width 532 height 74
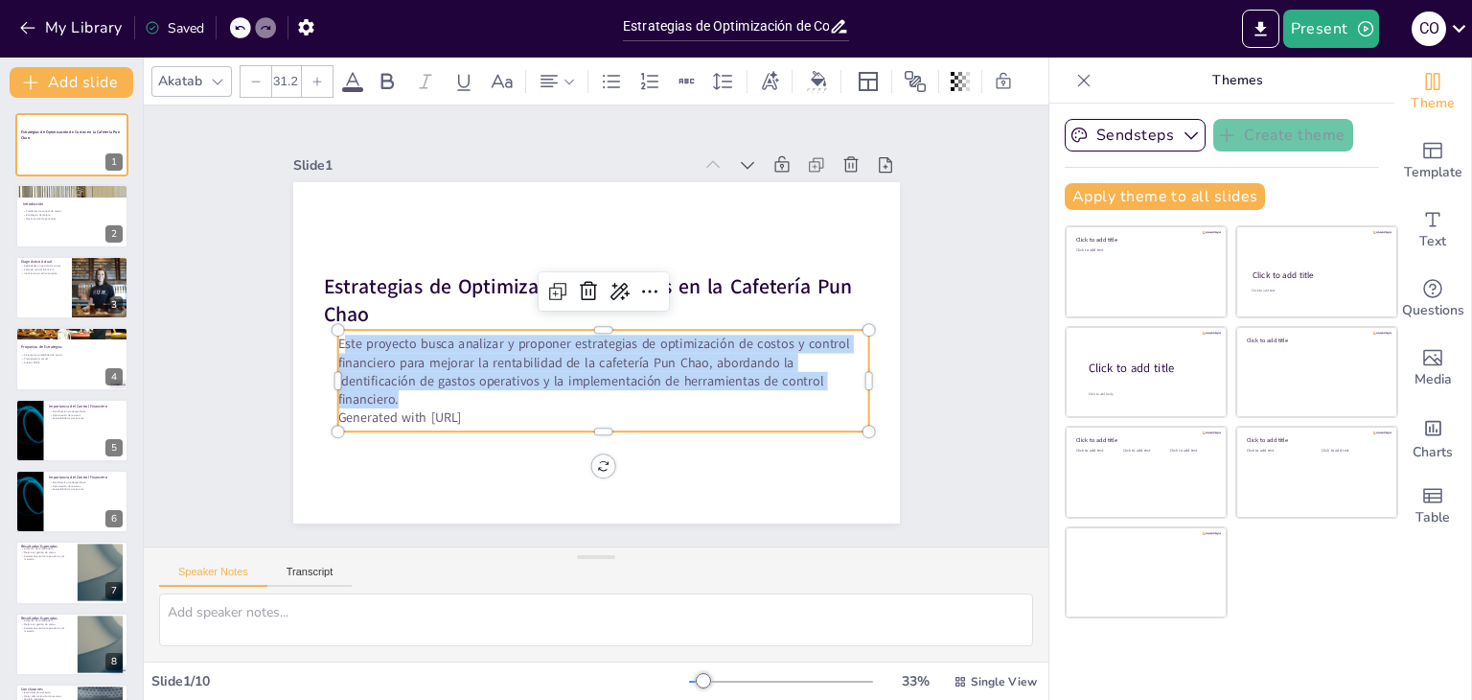
drag, startPoint x: 326, startPoint y: 336, endPoint x: 426, endPoint y: 387, distance: 111.9
click at [426, 387] on p "Este proyecto busca analizar y proponer estrategias de optimización de costos y…" at bounding box center [603, 372] width 532 height 74
copy p "ste proyecto busca analizar y proponer estrategias de optimización de costos y …"
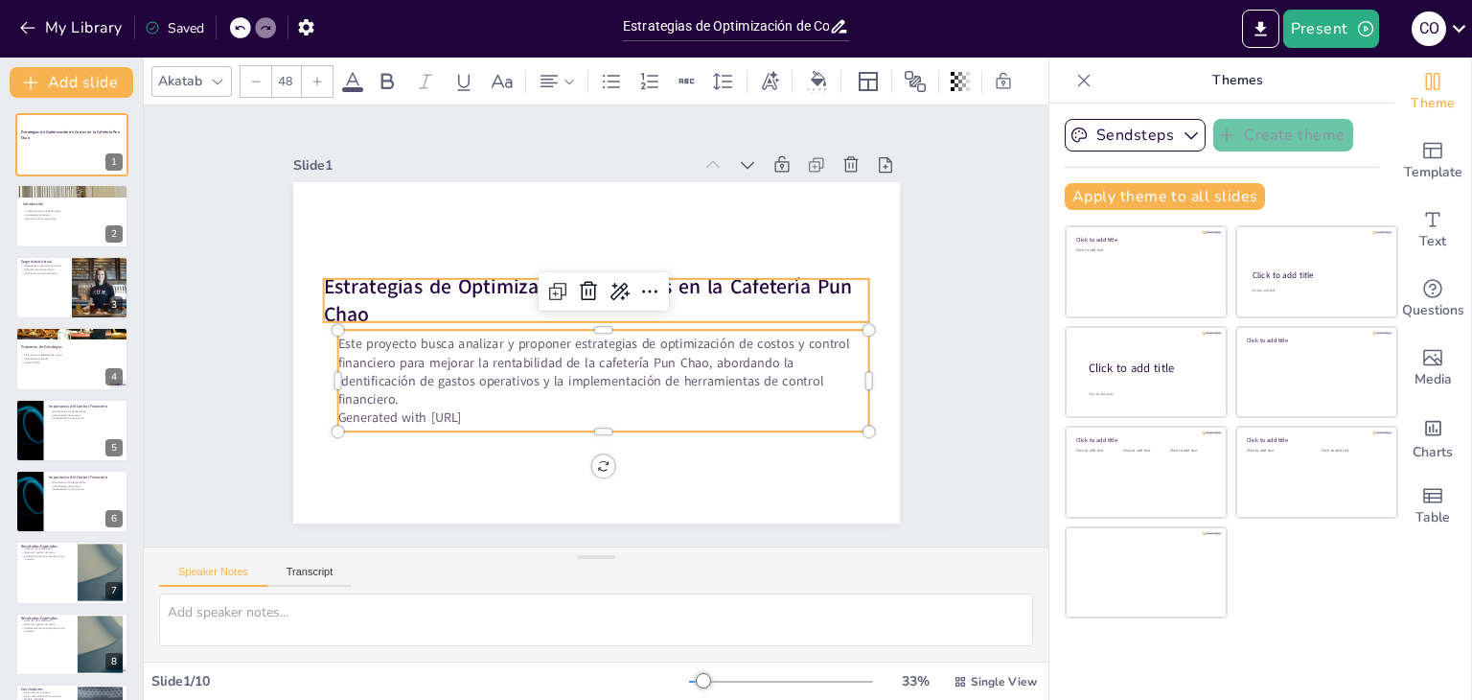
click at [349, 283] on strong "Estrategias de Optimización de Costos en la Cafetería Pun Chao" at bounding box center [587, 300] width 529 height 56
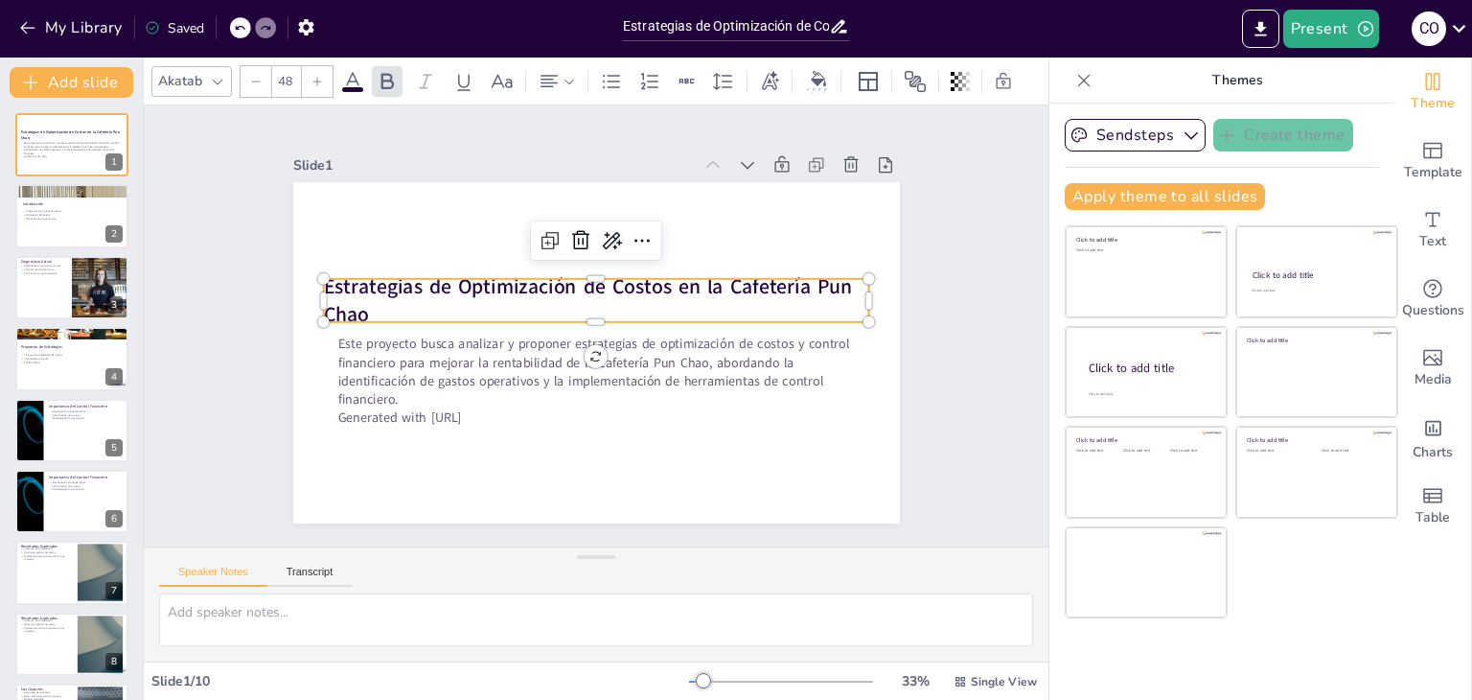
click at [349, 283] on strong "Estrategias de Optimización de Costos en la Cafetería Pun Chao" at bounding box center [587, 300] width 529 height 56
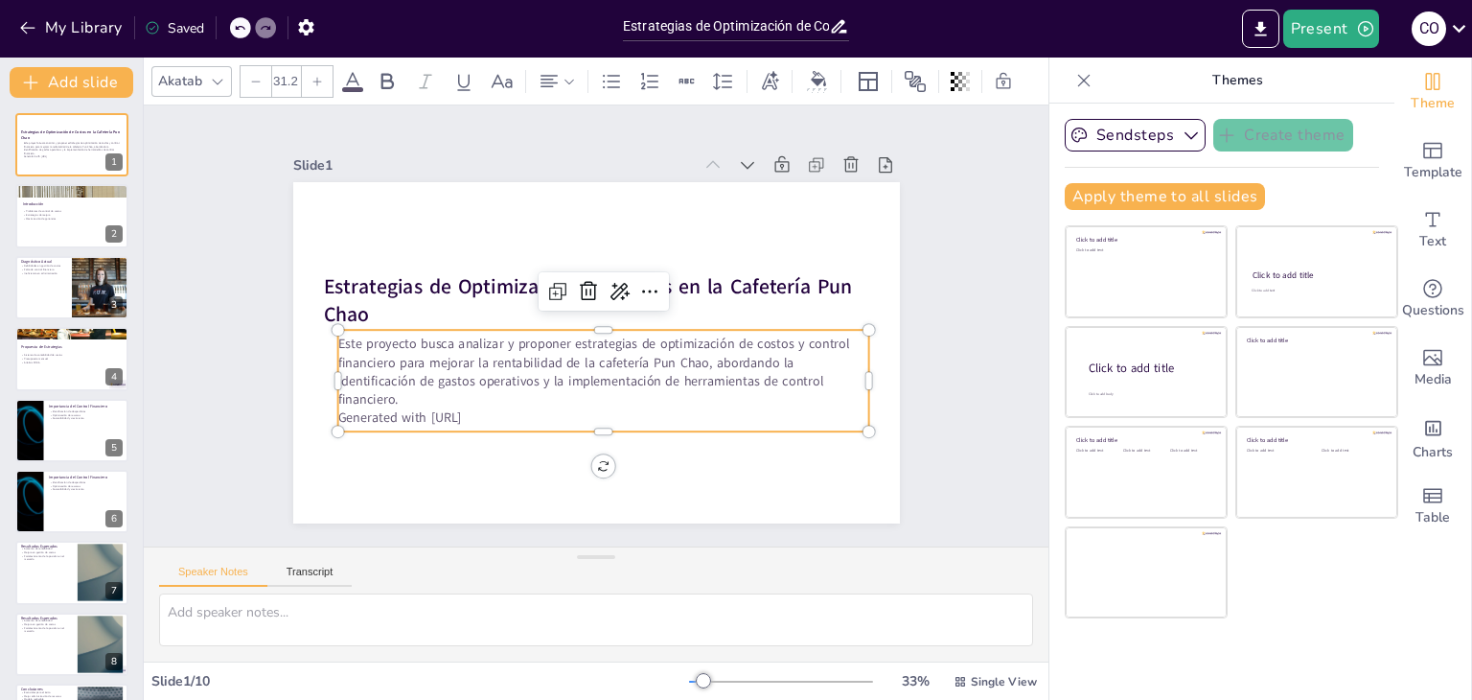
click at [466, 378] on p "Este proyecto busca analizar y proponer estrategias de optimización de costos y…" at bounding box center [603, 372] width 532 height 74
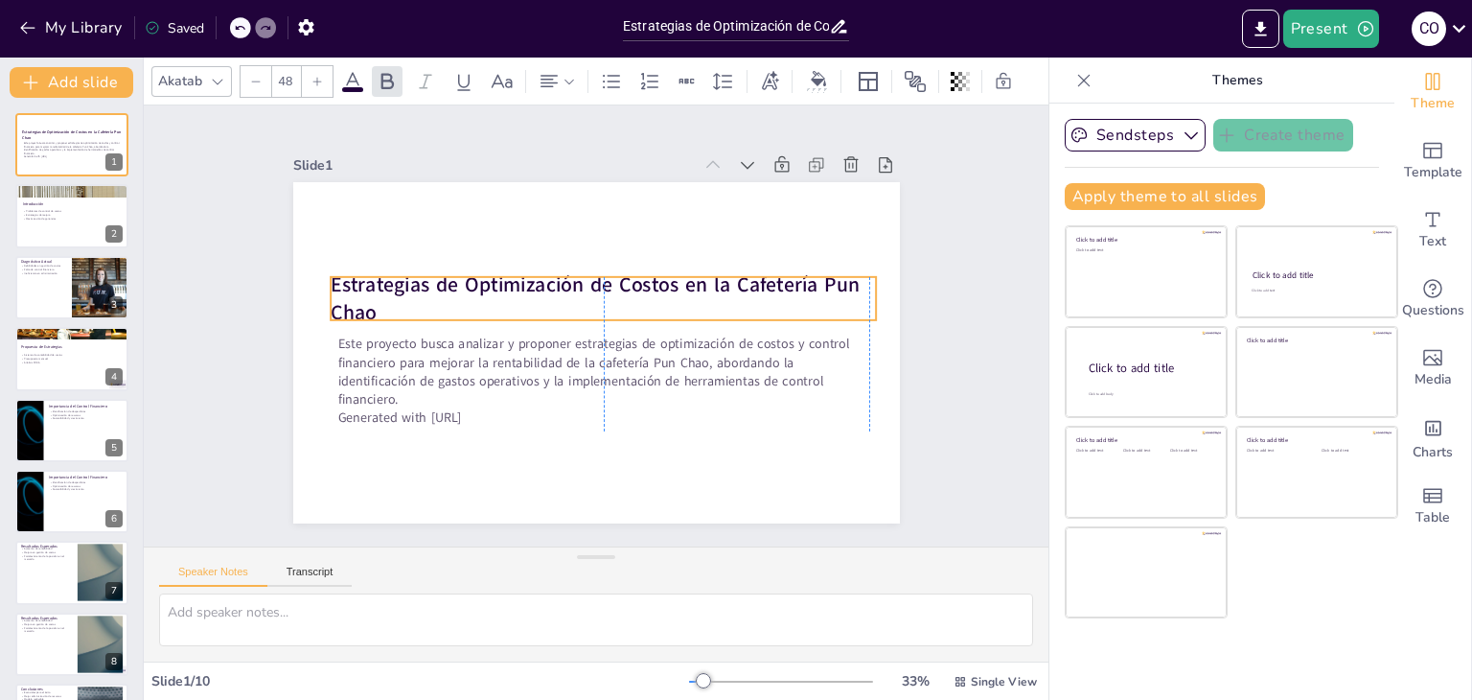
click at [436, 281] on strong "Estrategias de Optimización de Costos en la Cafetería Pun Chao" at bounding box center [595, 298] width 529 height 56
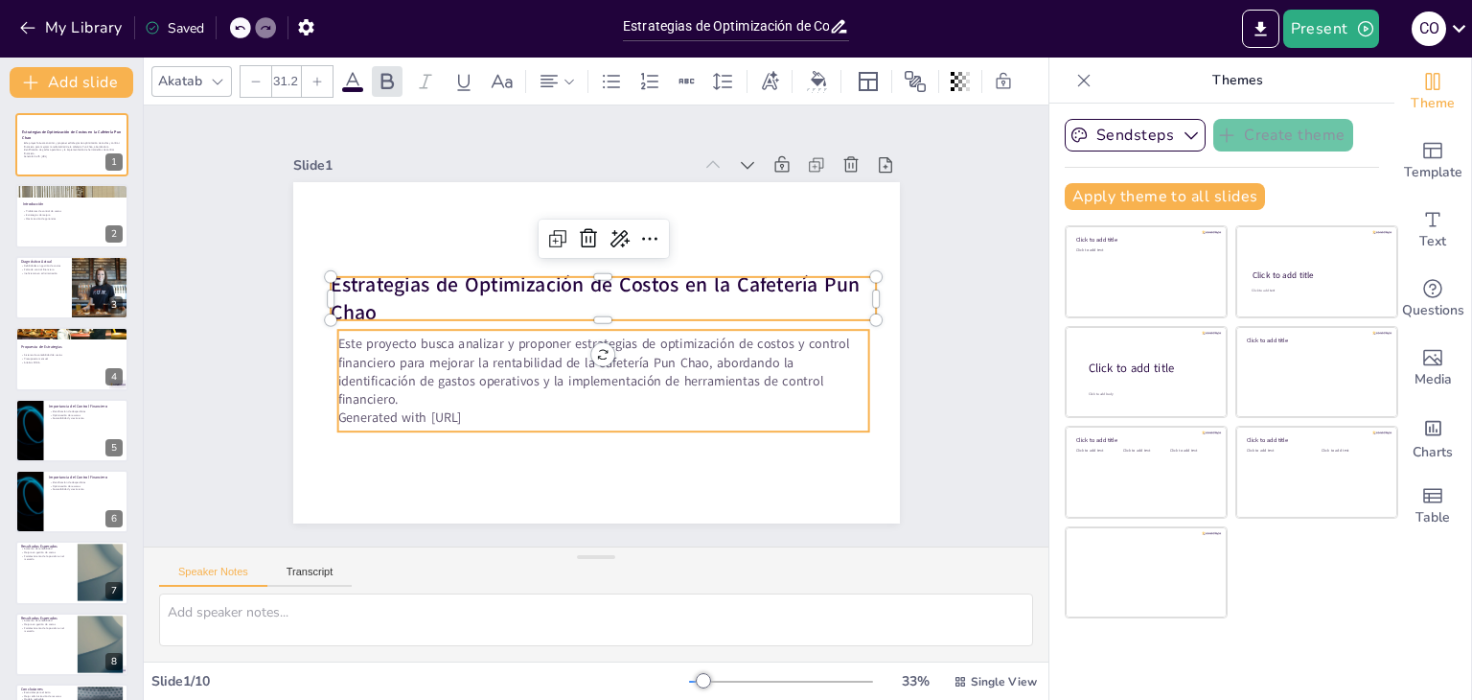
click at [391, 358] on p "Este proyecto busca analizar y proponer estrategias de optimización de costos y…" at bounding box center [603, 372] width 532 height 74
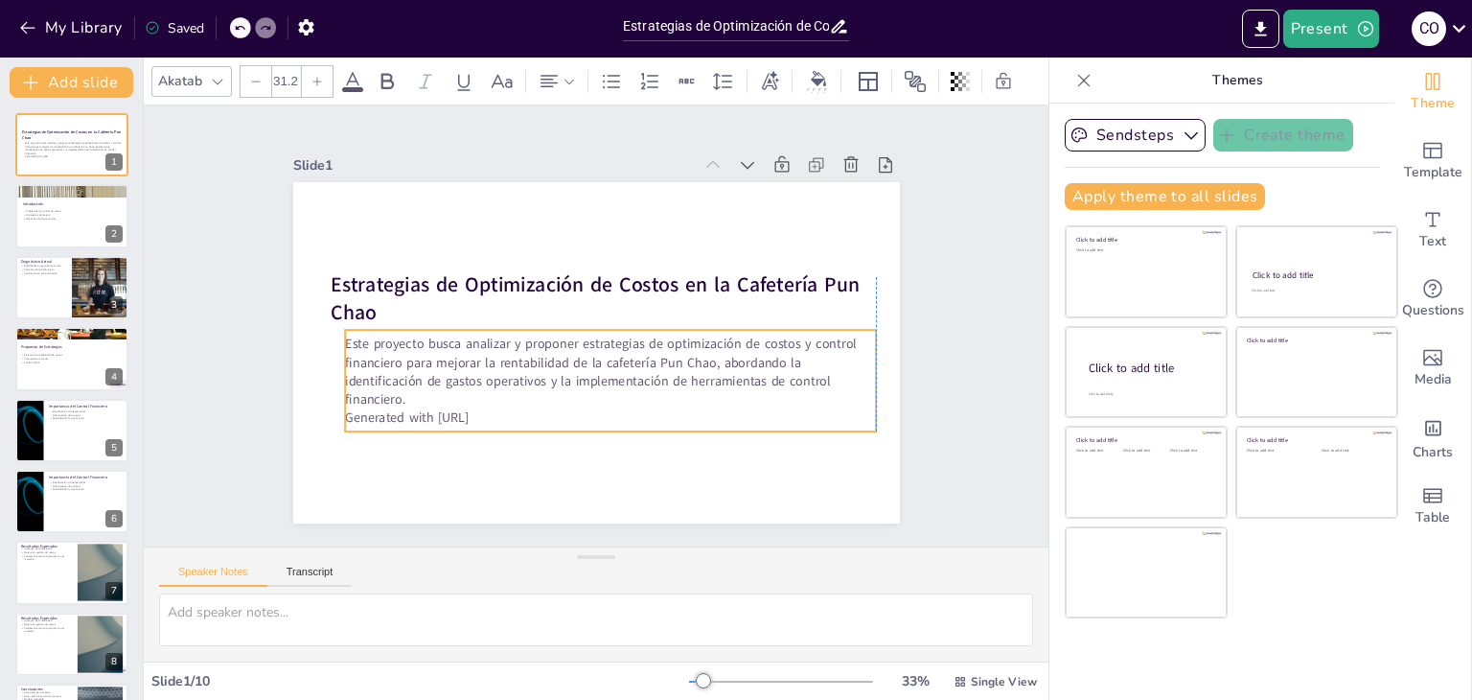
drag, startPoint x: 326, startPoint y: 335, endPoint x: 337, endPoint y: 336, distance: 11.7
click at [345, 336] on p "Este proyecto busca analizar y proponer estrategias de optimización de costos y…" at bounding box center [611, 372] width 532 height 74
click at [345, 336] on p "Este proyecto busca analizar y proponer estrategias de optimización de costos y…" at bounding box center [611, 373] width 532 height 74
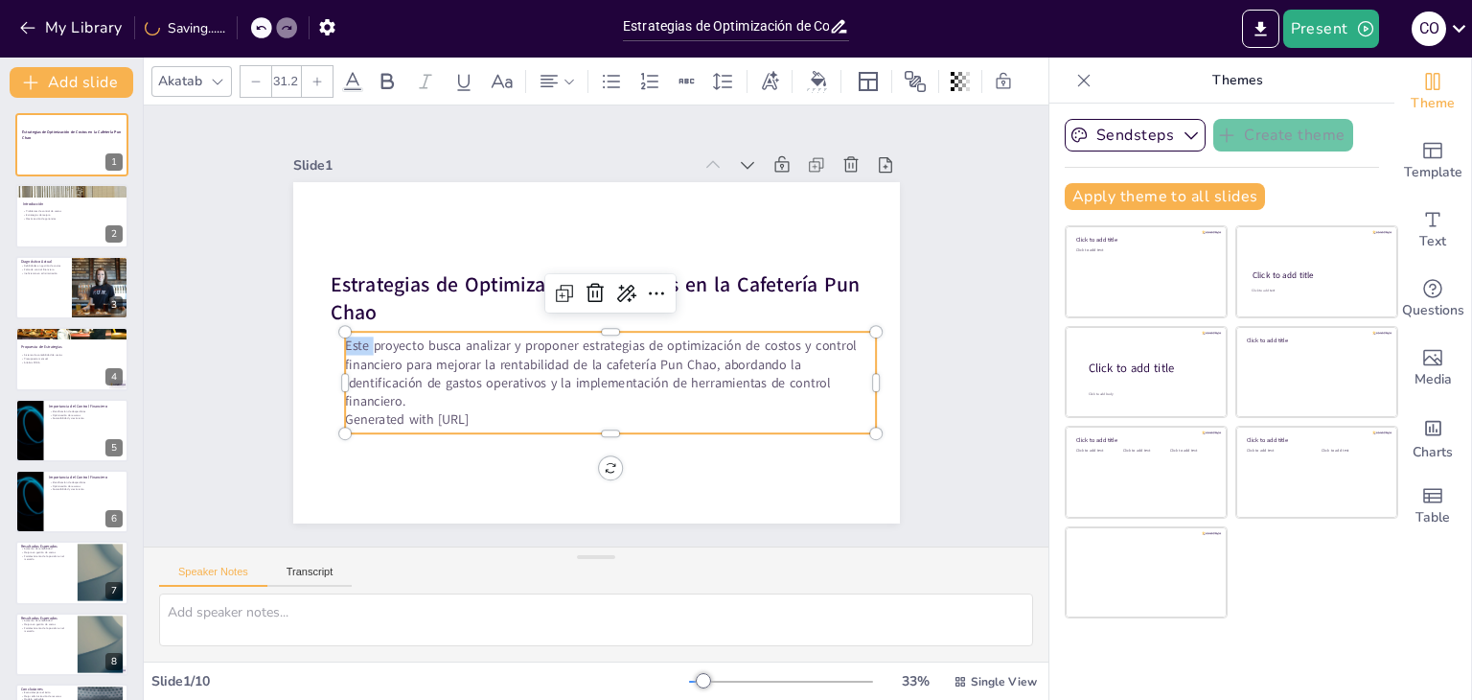
click at [345, 336] on p "Este proyecto busca analizar y proponer estrategias de optimización de costos y…" at bounding box center [611, 373] width 532 height 74
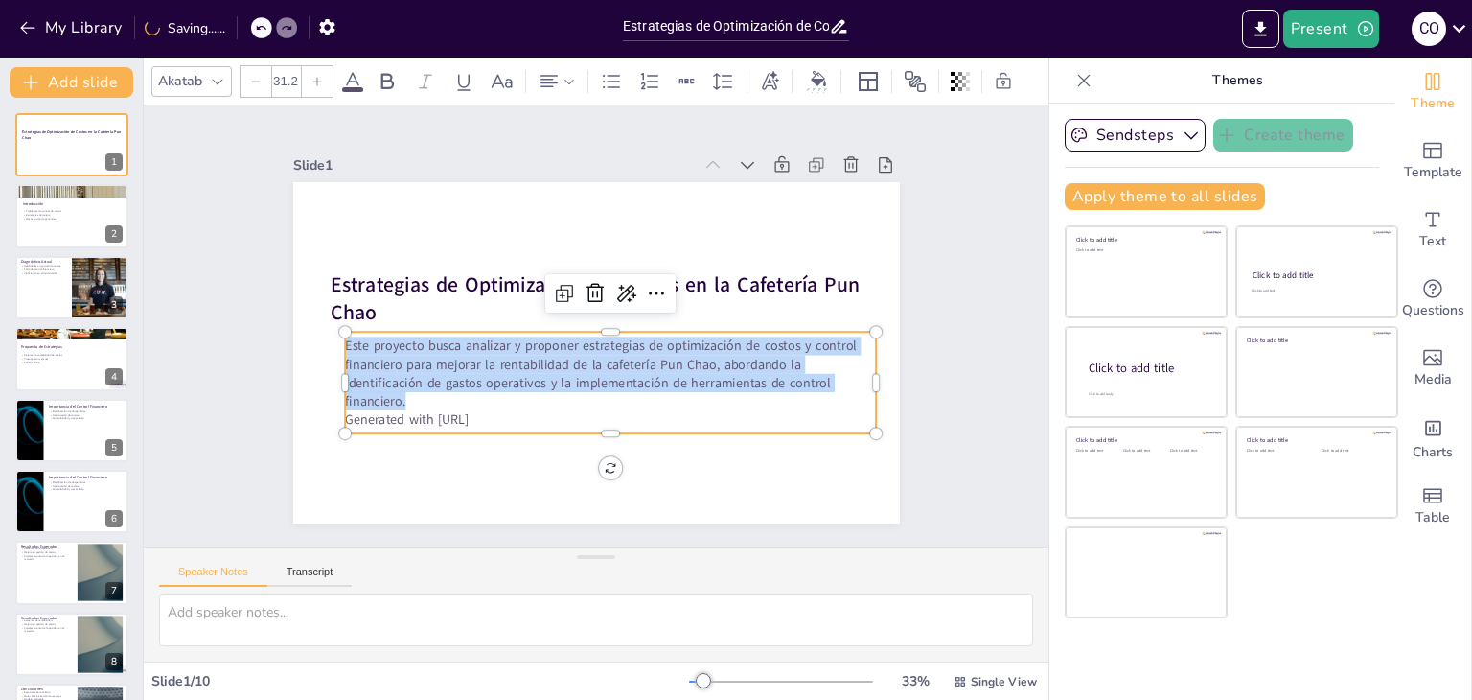
click at [345, 336] on p "Este proyecto busca analizar y proponer estrategias de optimización de costos y…" at bounding box center [611, 373] width 532 height 74
copy p "Este proyecto busca analizar y proponer estrategias de optimización de costos y…"
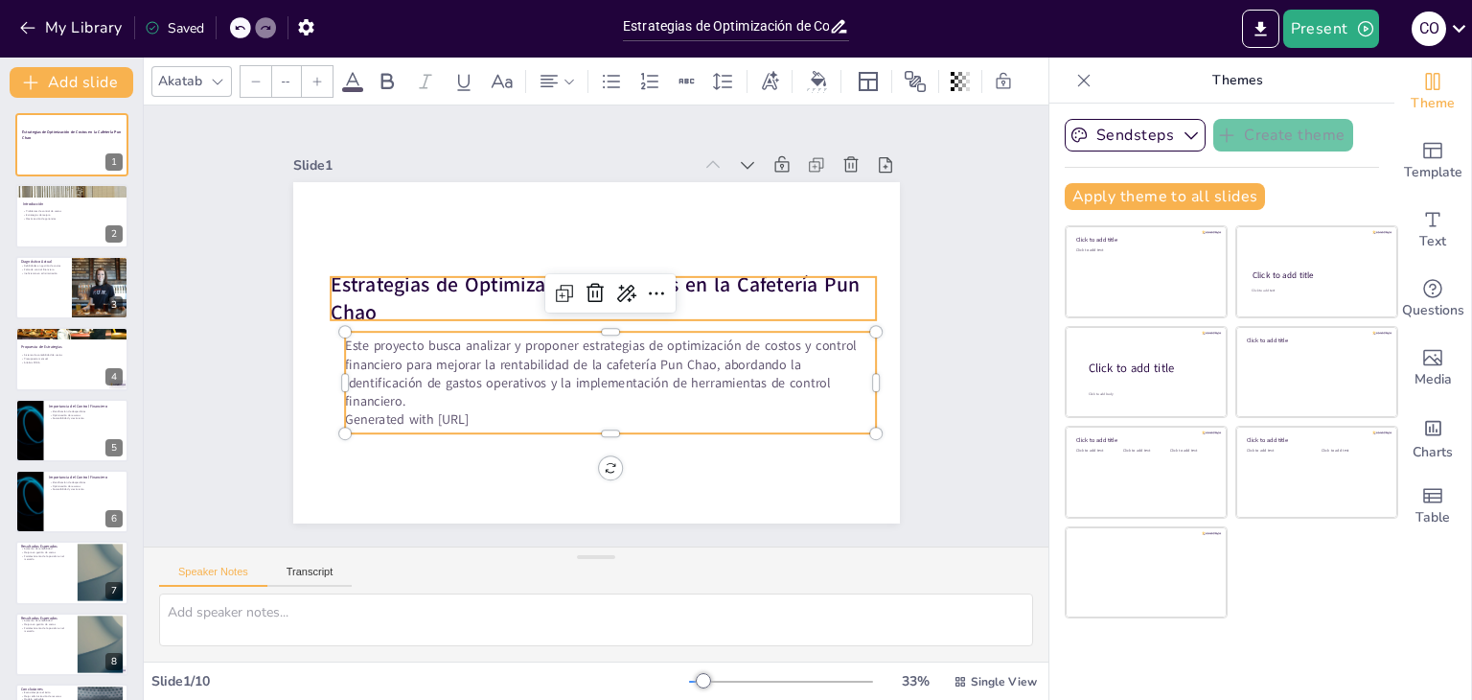
type input "48"
click at [441, 294] on p "Estrategias de Optimización de Costos en la Cafetería Pun Chao" at bounding box center [604, 298] width 546 height 57
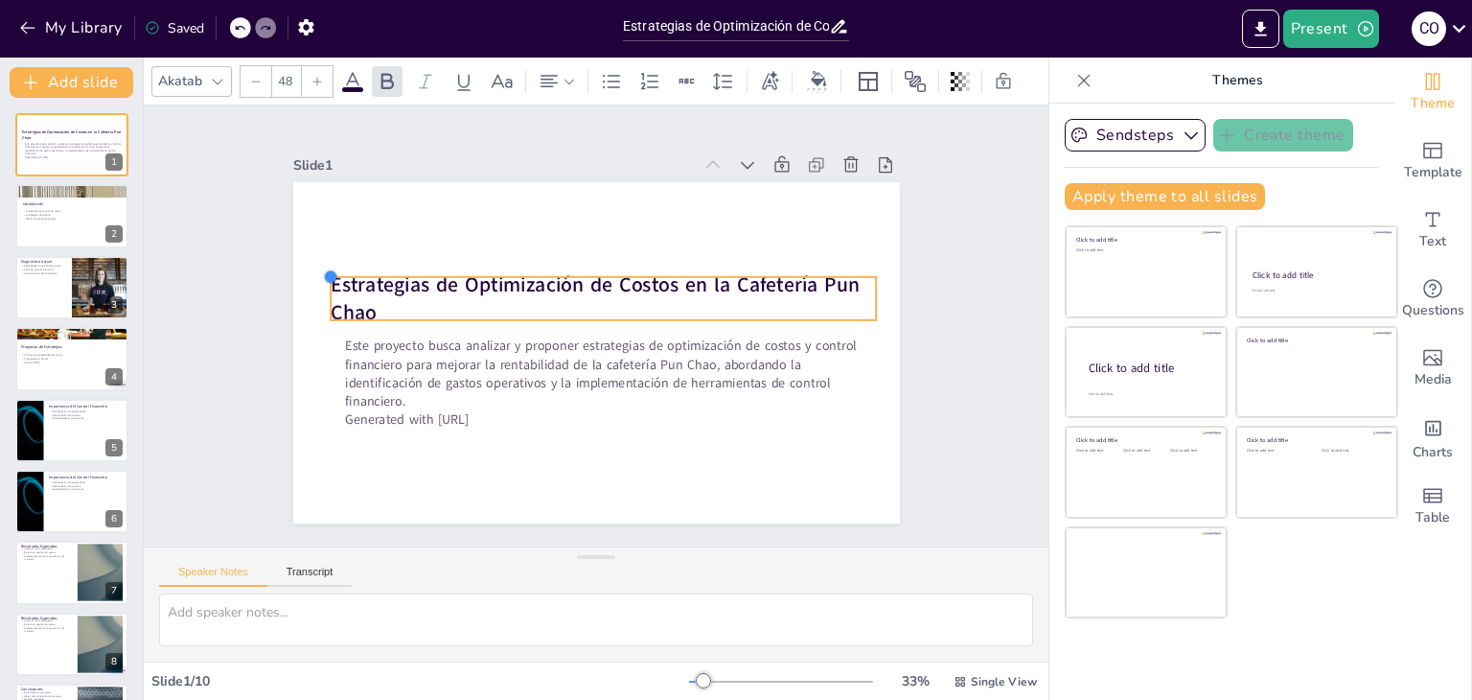
click at [323, 277] on div at bounding box center [330, 276] width 15 height 15
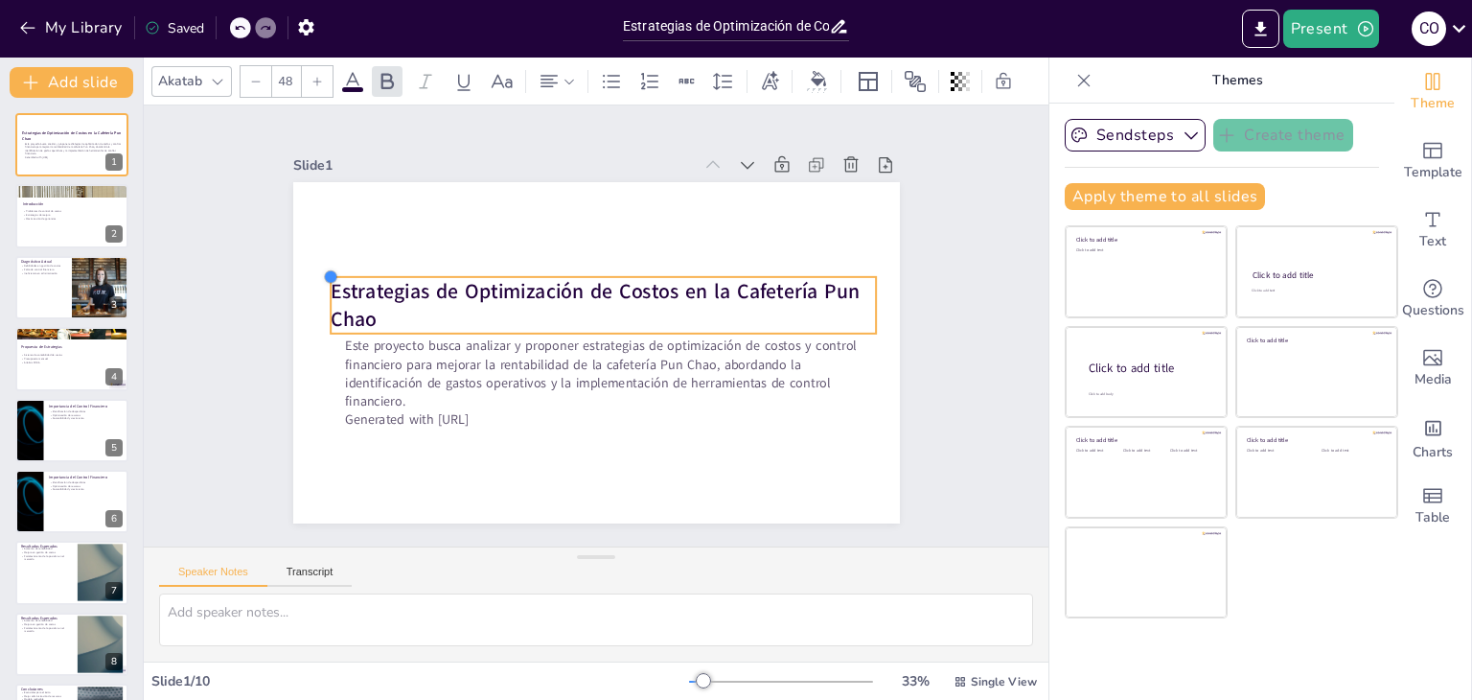
click at [323, 277] on div at bounding box center [330, 276] width 15 height 15
click at [331, 289] on strong "Estrategias de Optimización de Costos en la Cafetería Pun Chao" at bounding box center [595, 305] width 529 height 56
click at [331, 288] on strong "Estrategias de Optimización de Costos en la Cafetería Pun Chao" at bounding box center [595, 305] width 529 height 56
click at [331, 287] on strong "Estrategias de Optimización de Costos en la Cafetería Pun Chao" at bounding box center [595, 305] width 529 height 56
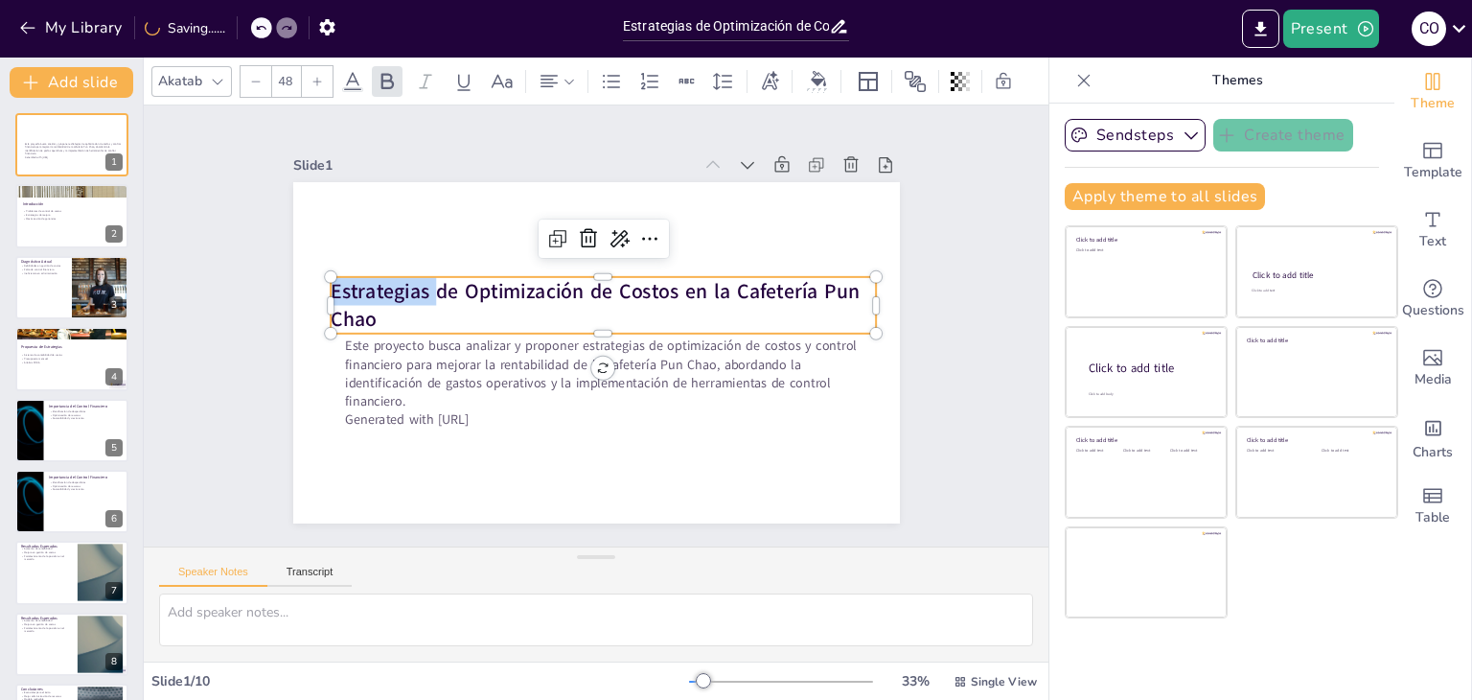
click at [331, 287] on strong "Estrategias de Optimización de Costos en la Cafetería Pun Chao" at bounding box center [595, 305] width 529 height 56
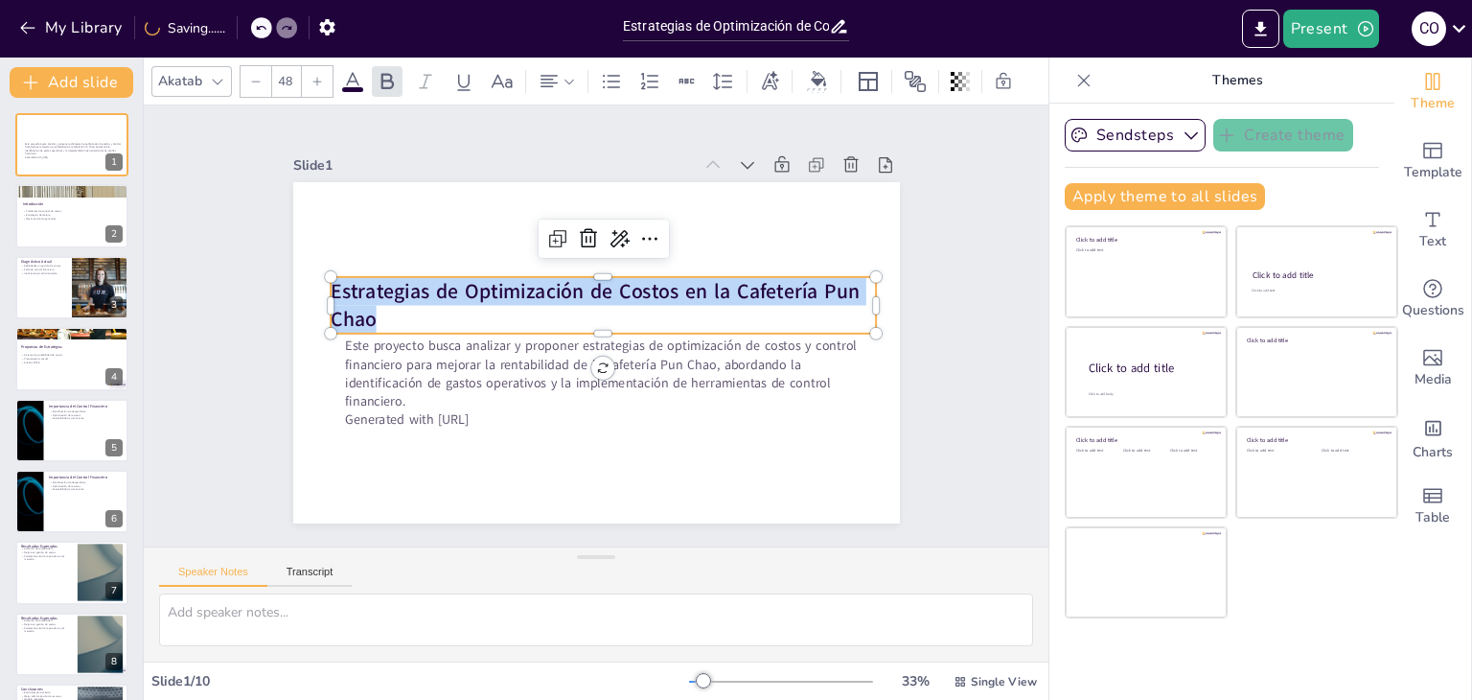
click at [331, 287] on strong "Estrategias de Optimización de Costos en la Cafetería Pun Chao" at bounding box center [595, 305] width 529 height 56
copy strong "Estrategias de Optimización de Costos en la Cafetería Pun Chao"
click at [58, 278] on div at bounding box center [71, 287] width 115 height 65
type textarea "Identificar las debilidades en la gestión de costos es fundamental para poder i…"
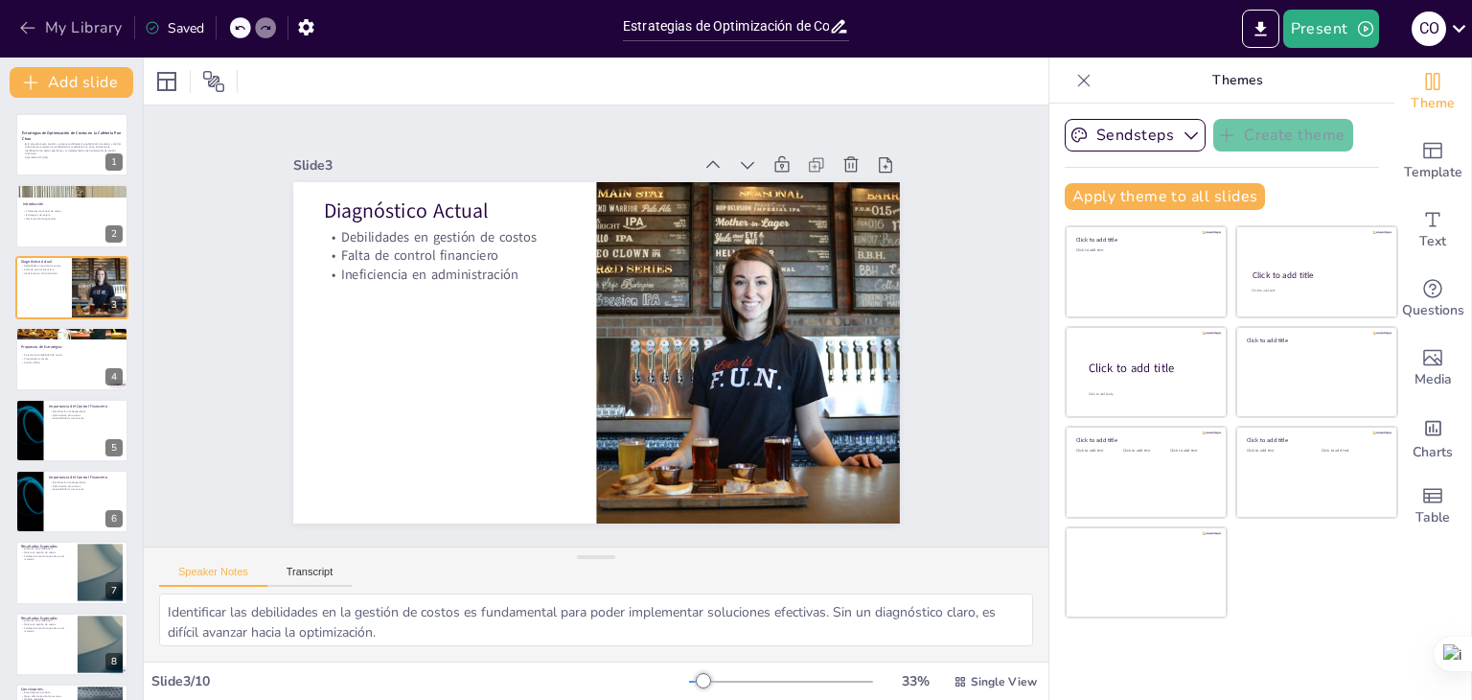
click at [25, 29] on icon "button" at bounding box center [27, 27] width 19 height 19
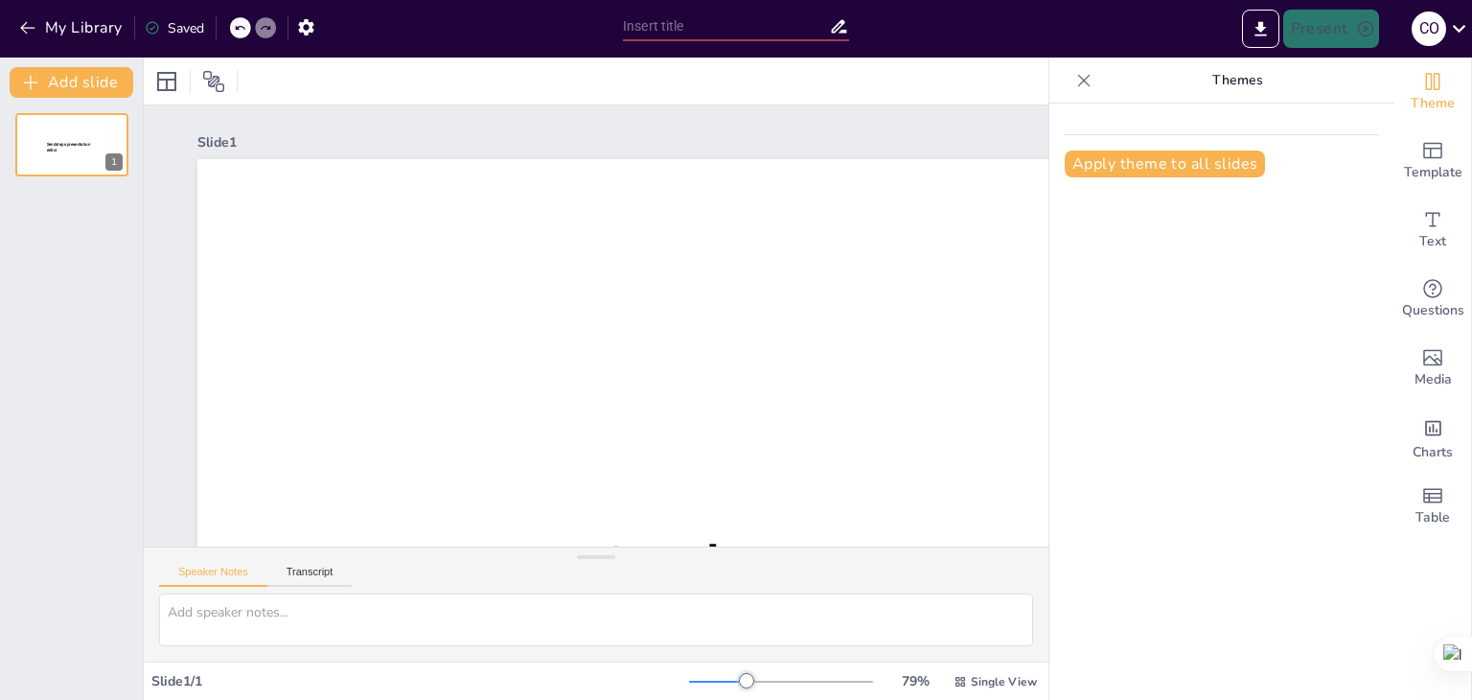
type input "Estrategias de Optimización de Costos en la Cafetería Pun Chao"
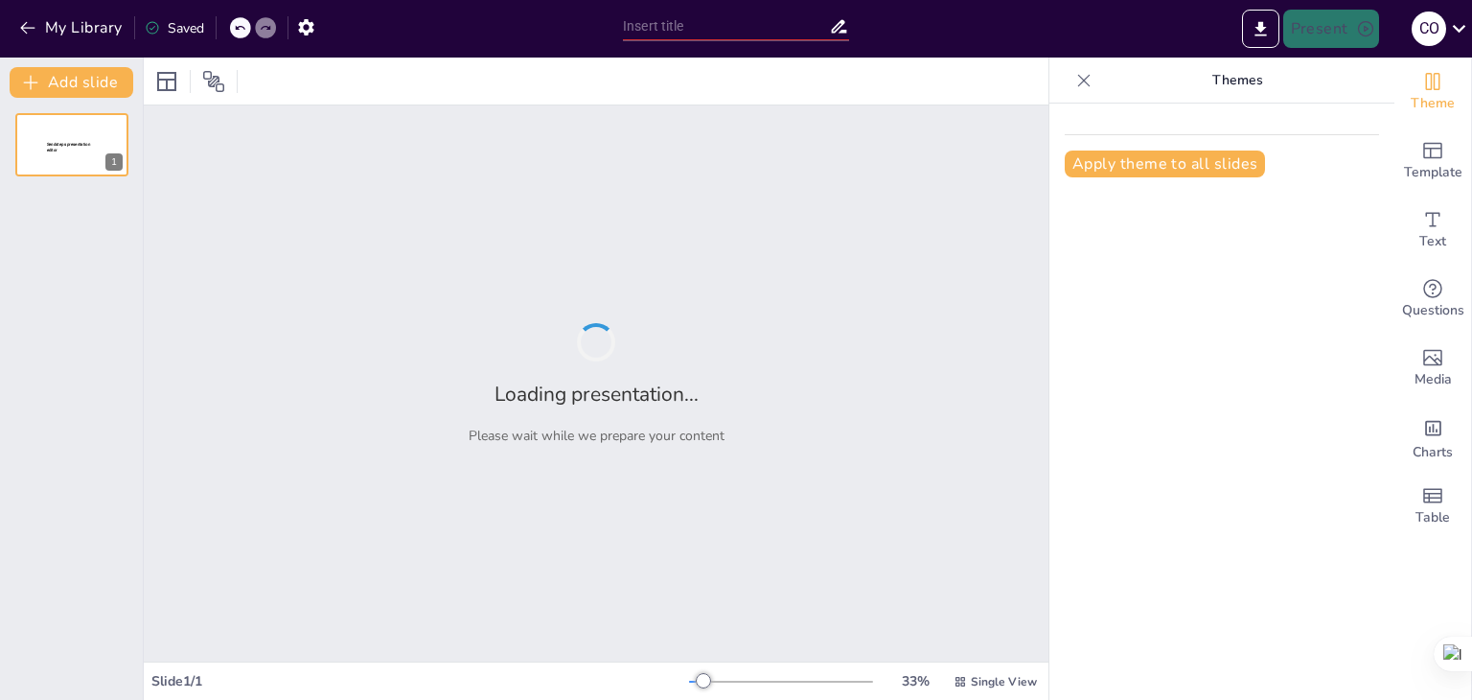
type input "Estrategias de Optimización de Costos en la Cafetería Pun Chao"
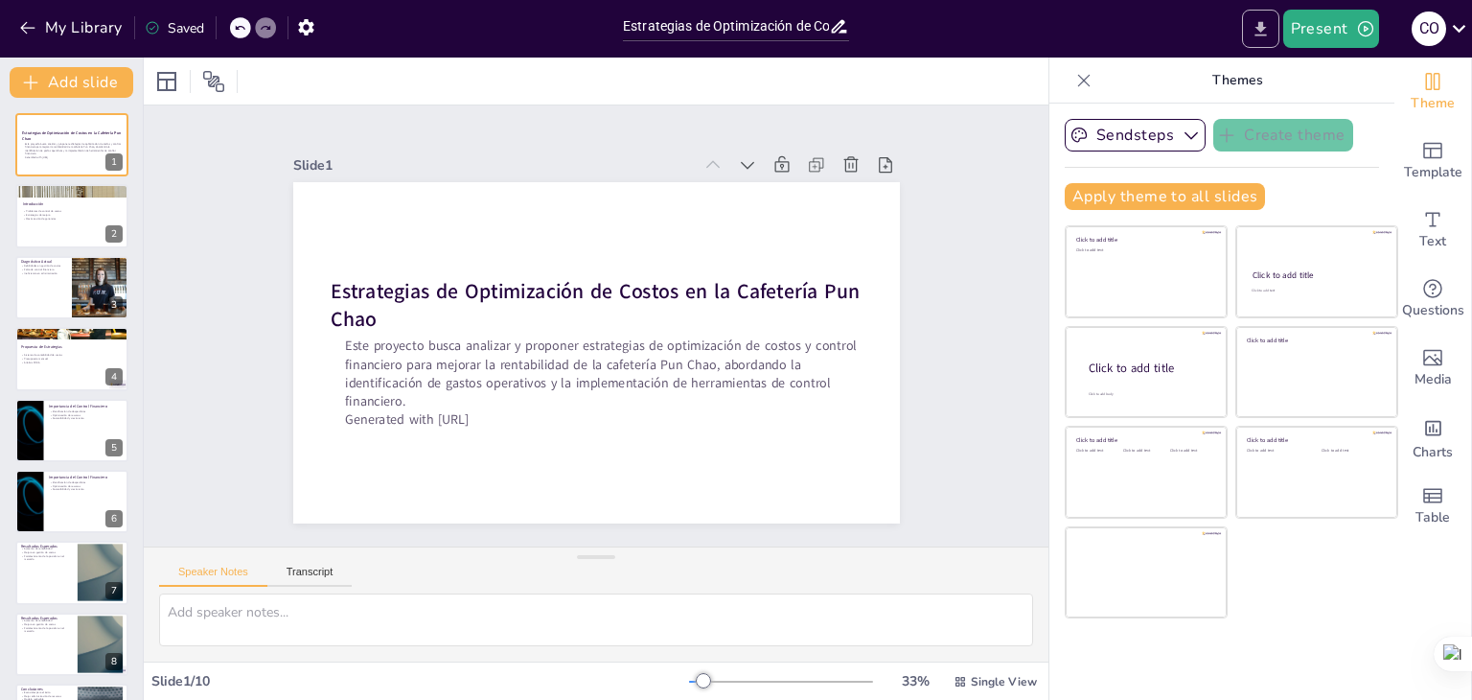
click at [1257, 35] on icon "Export to PowerPoint" at bounding box center [1261, 28] width 12 height 14
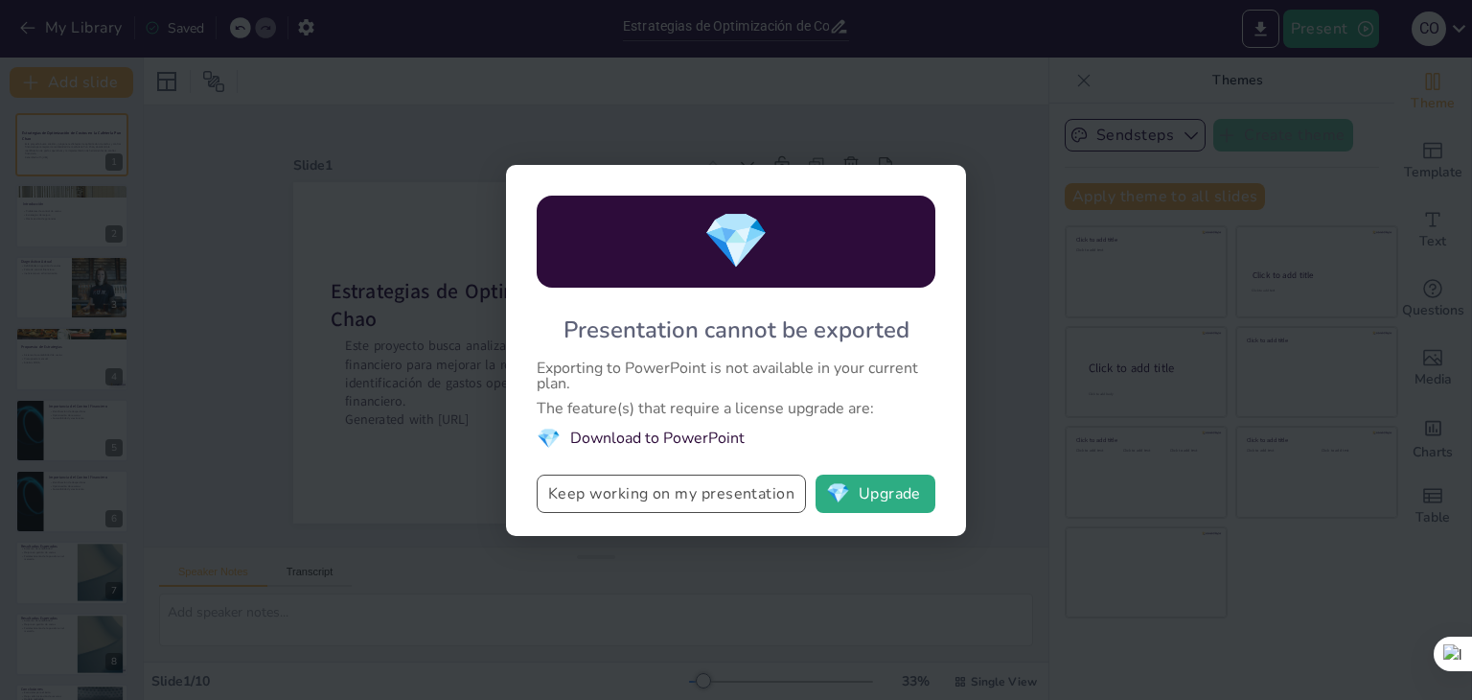
click at [740, 483] on button "Keep working on my presentation" at bounding box center [671, 493] width 269 height 38
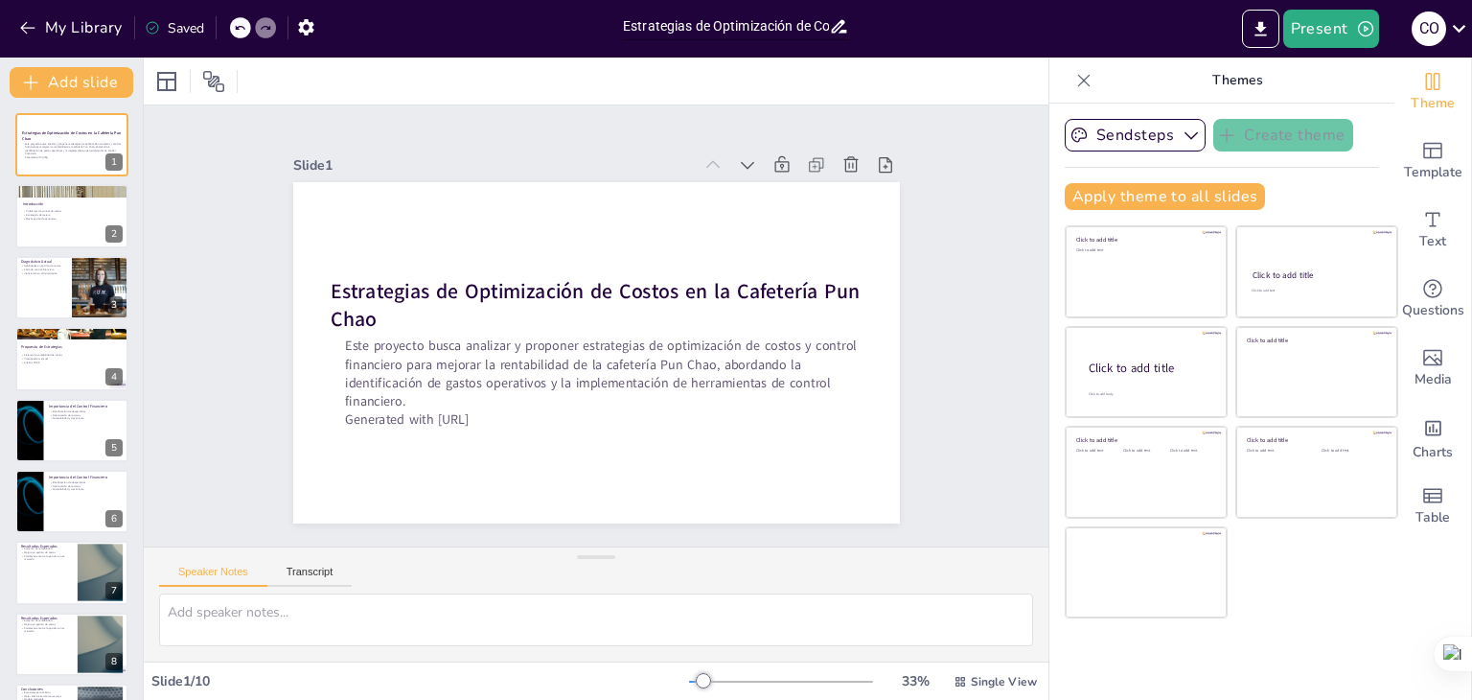
click at [736, 24] on input "Estrategias de Optimización de Costos en la Cafetería Pun Chao" at bounding box center [726, 26] width 206 height 28
click at [842, 28] on icon at bounding box center [839, 26] width 20 height 20
click at [179, 15] on div "Saved" at bounding box center [169, 27] width 69 height 35
drag, startPoint x: 179, startPoint y: 16, endPoint x: 168, endPoint y: 32, distance: 19.2
click at [176, 20] on div "Saved" at bounding box center [169, 27] width 69 height 35
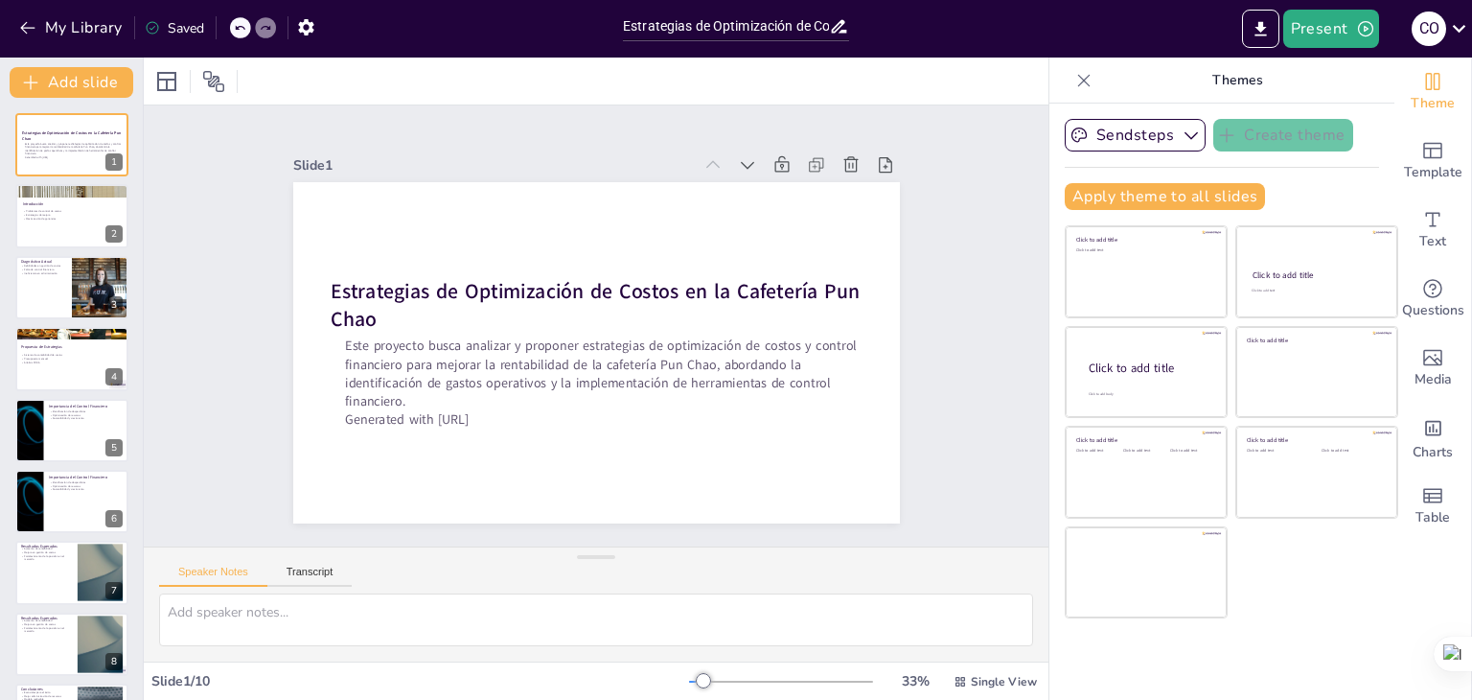
click at [168, 32] on div "Saved" at bounding box center [174, 28] width 59 height 18
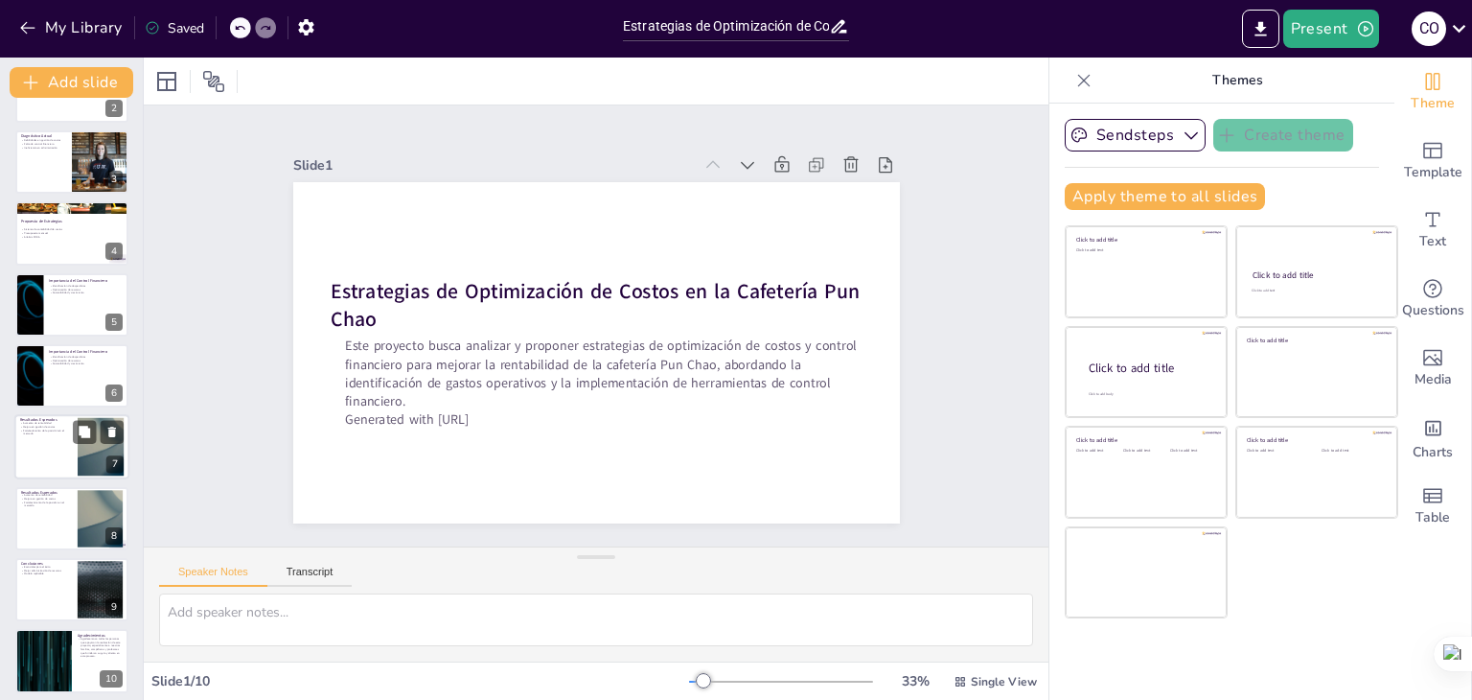
scroll to position [134, 0]
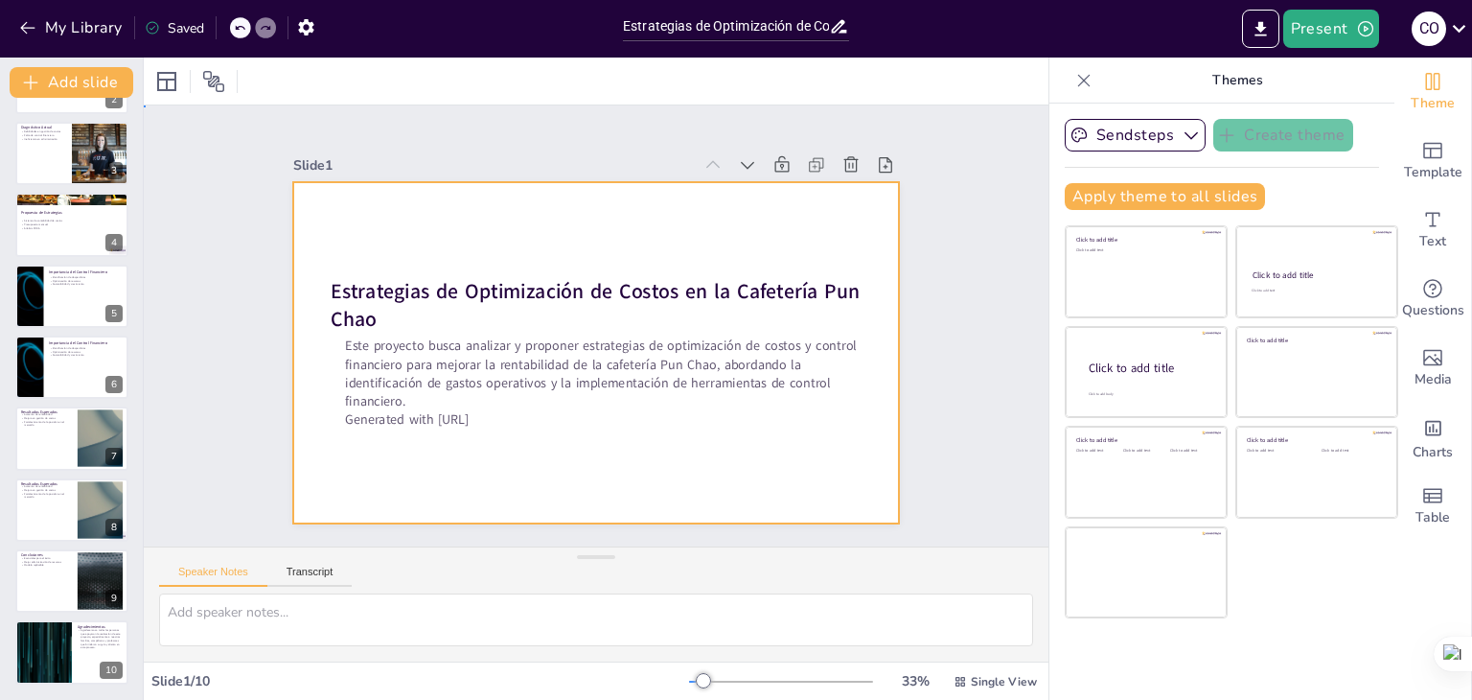
click at [812, 435] on div at bounding box center [580, 304] width 691 height 633
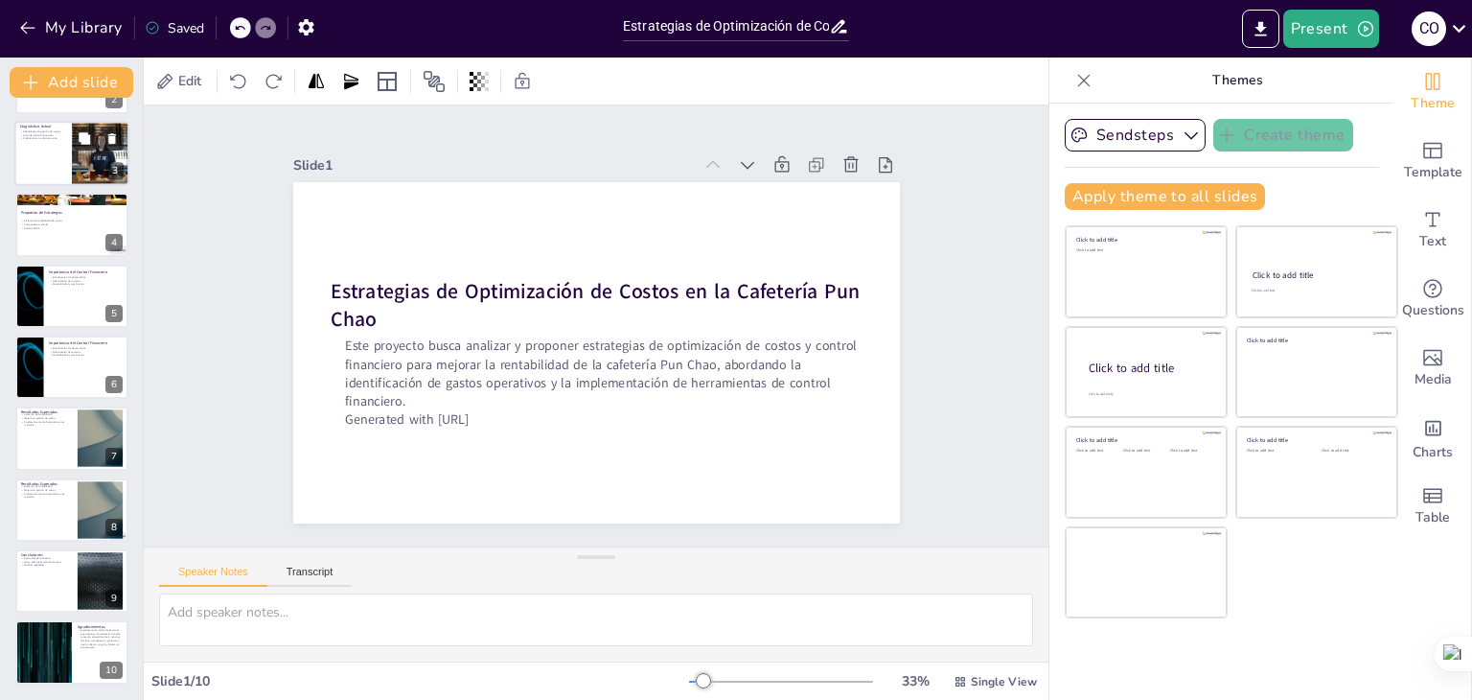
click at [64, 146] on div at bounding box center [71, 153] width 115 height 65
type textarea "Identificar las debilidades en la gestión de costos es fundamental para poder i…"
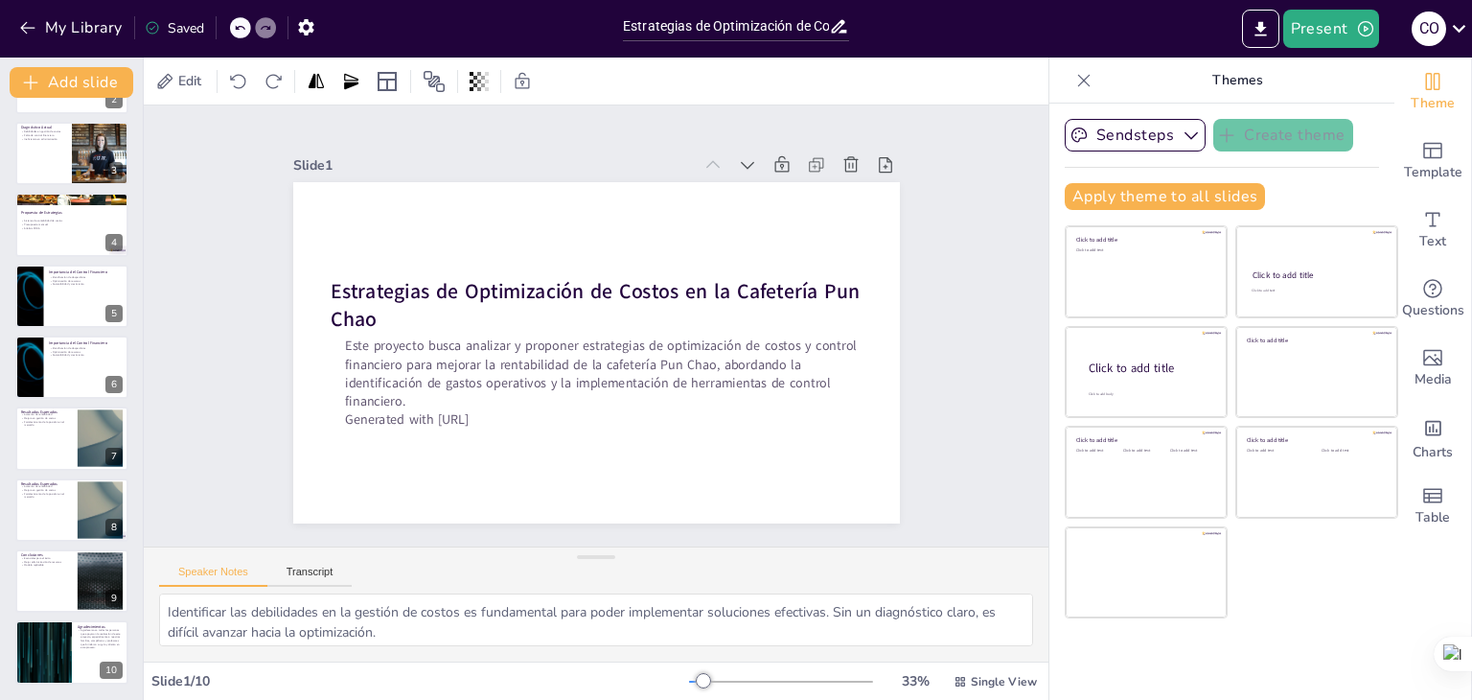
scroll to position [0, 0]
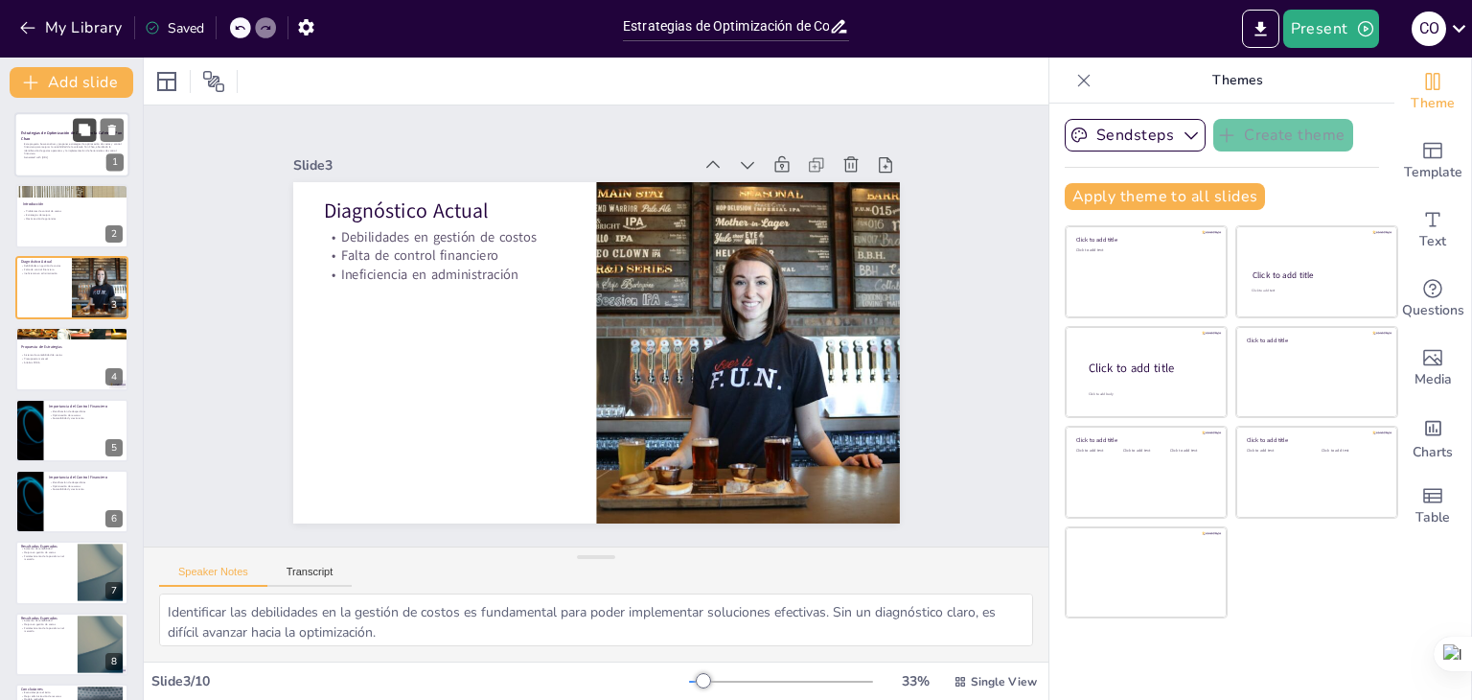
click at [88, 127] on icon at bounding box center [85, 130] width 12 height 12
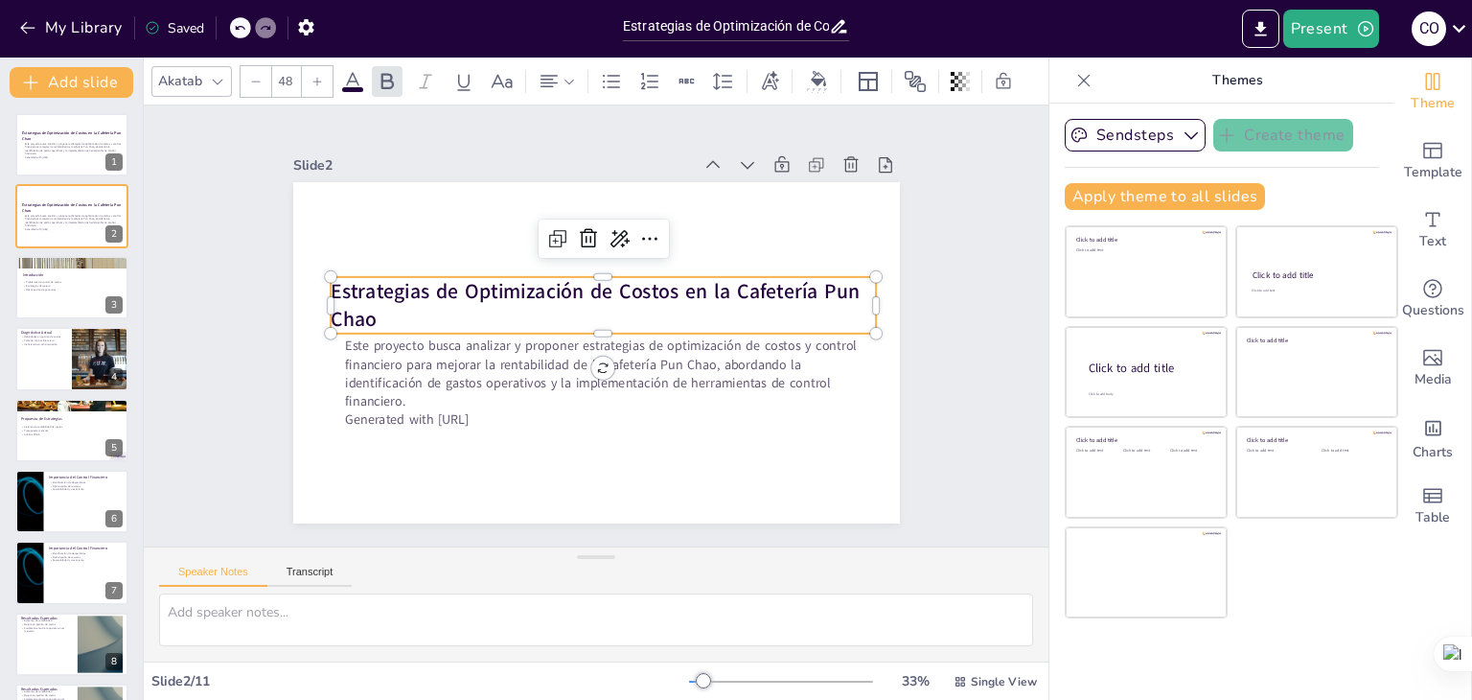
click at [394, 281] on strong "Estrategias de Optimización de Costos en la Cafetería Pun Chao" at bounding box center [609, 299] width 430 height 375
click at [351, 281] on strong "Estrategias de Optimización de Costos en la Cafetería Pun Chao" at bounding box center [604, 293] width 506 height 241
click at [364, 281] on strong "Estrategias de Optimización de Costos en la Cafetería Pun Chao" at bounding box center [611, 344] width 495 height 266
click at [42, 205] on div at bounding box center [73, 207] width 104 height 11
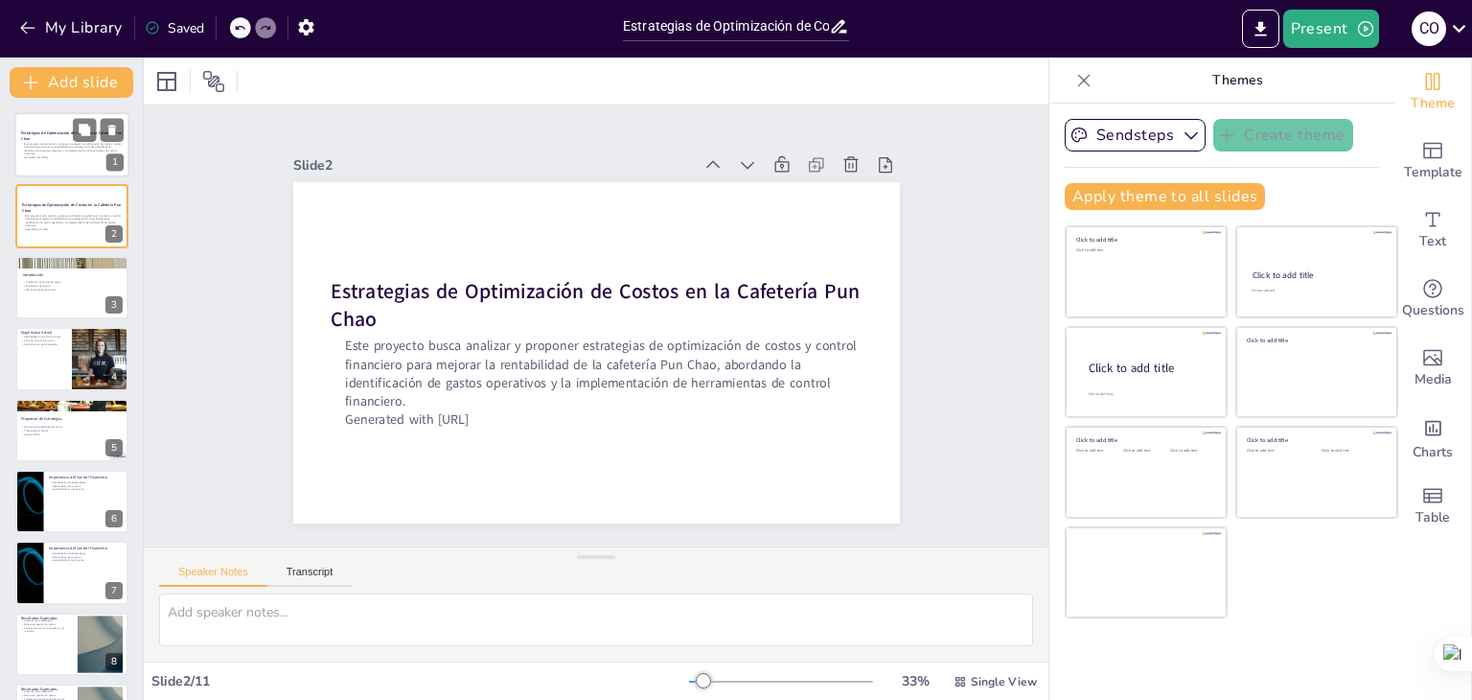
click at [58, 147] on p "Este proyecto busca analizar y proponer estrategias de optimización de costos y…" at bounding box center [74, 149] width 101 height 14
click at [58, 296] on div at bounding box center [71, 287] width 115 height 65
type textarea "La falta de control en los costos operativos es una de las principales barreras…"
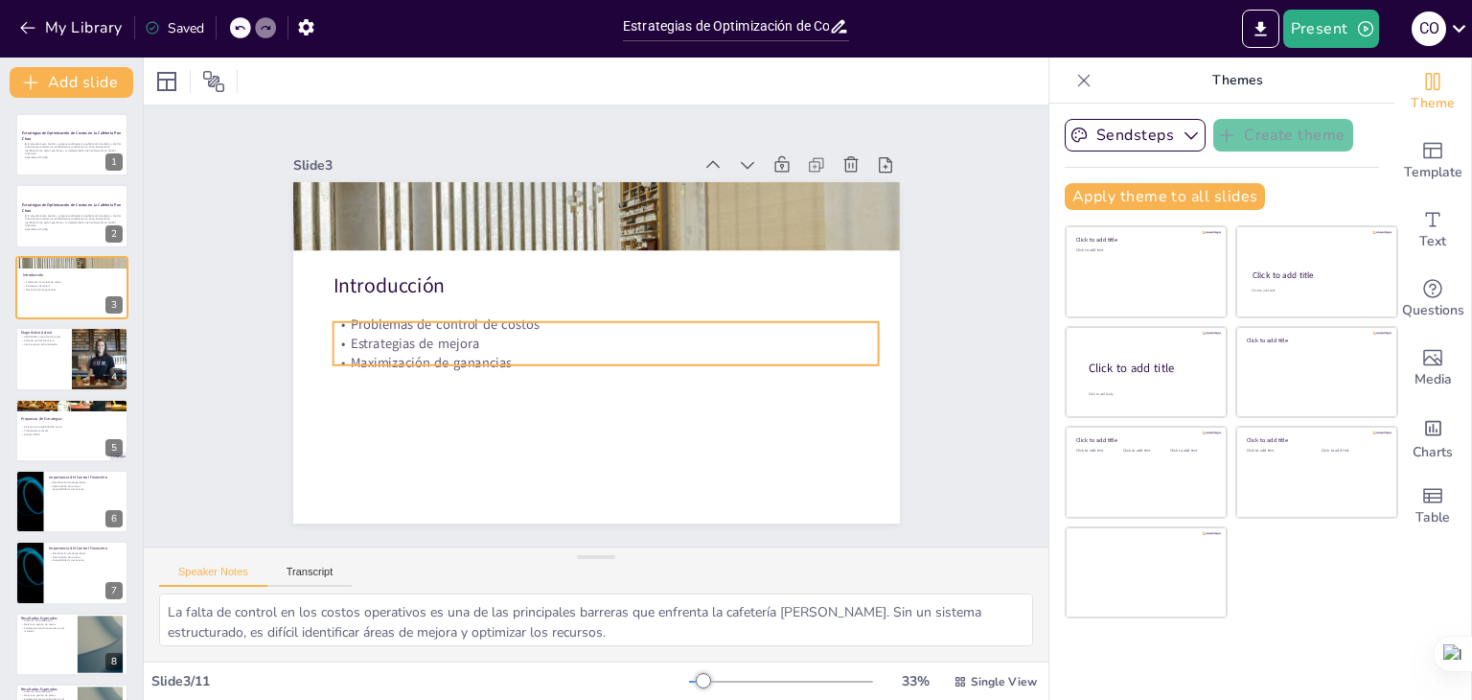
click at [368, 312] on div "Introducción Problemas de control de costos Estrategias de mejora Maximización …" at bounding box center [569, 329] width 403 height 639
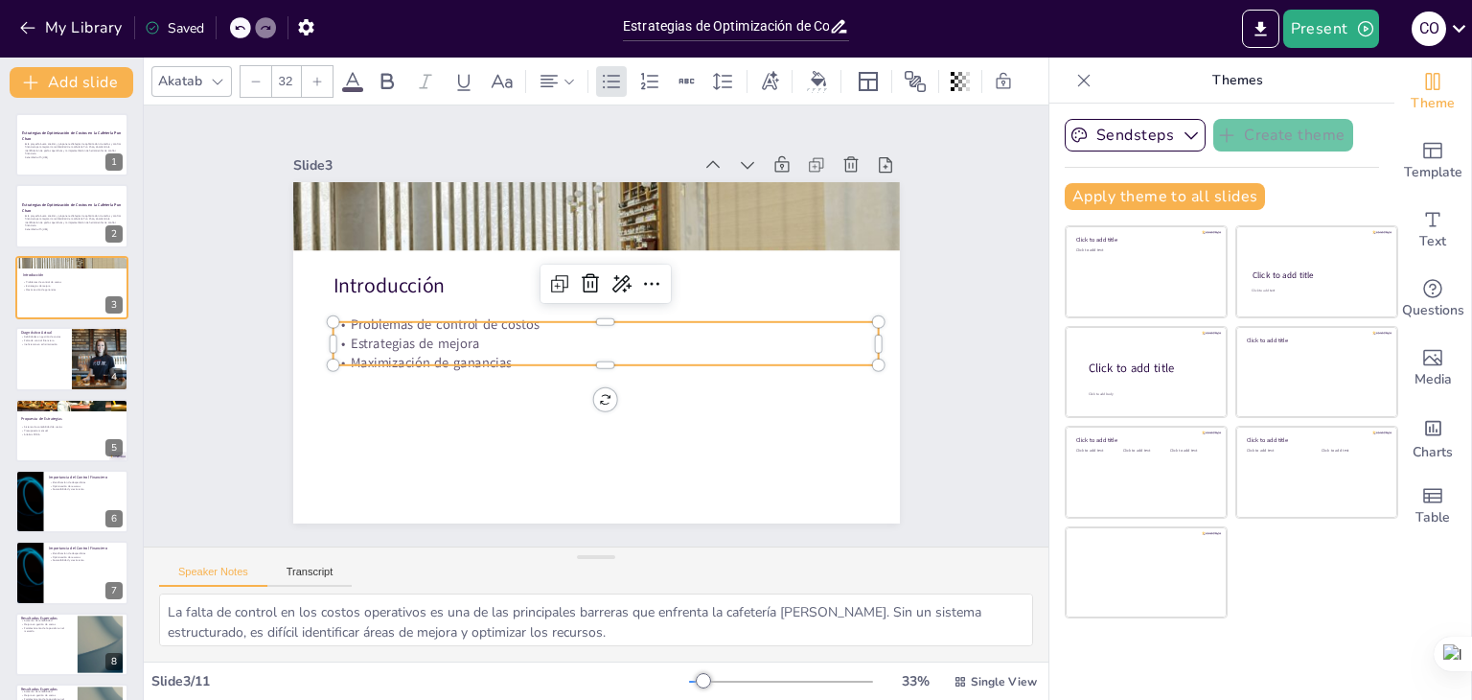
click at [481, 322] on p "Problemas de control de costos" at bounding box center [601, 334] width 240 height 506
click at [347, 322] on p "Problemas de control de costos" at bounding box center [588, 331] width 482 height 289
click at [364, 322] on p "Problemas de control de costos" at bounding box center [605, 329] width 482 height 289
click at [586, 322] on p "Problemas de control de costos" at bounding box center [595, 316] width 19 height 546
click at [343, 322] on p "Problemas de control de costos" at bounding box center [605, 327] width 525 height 187
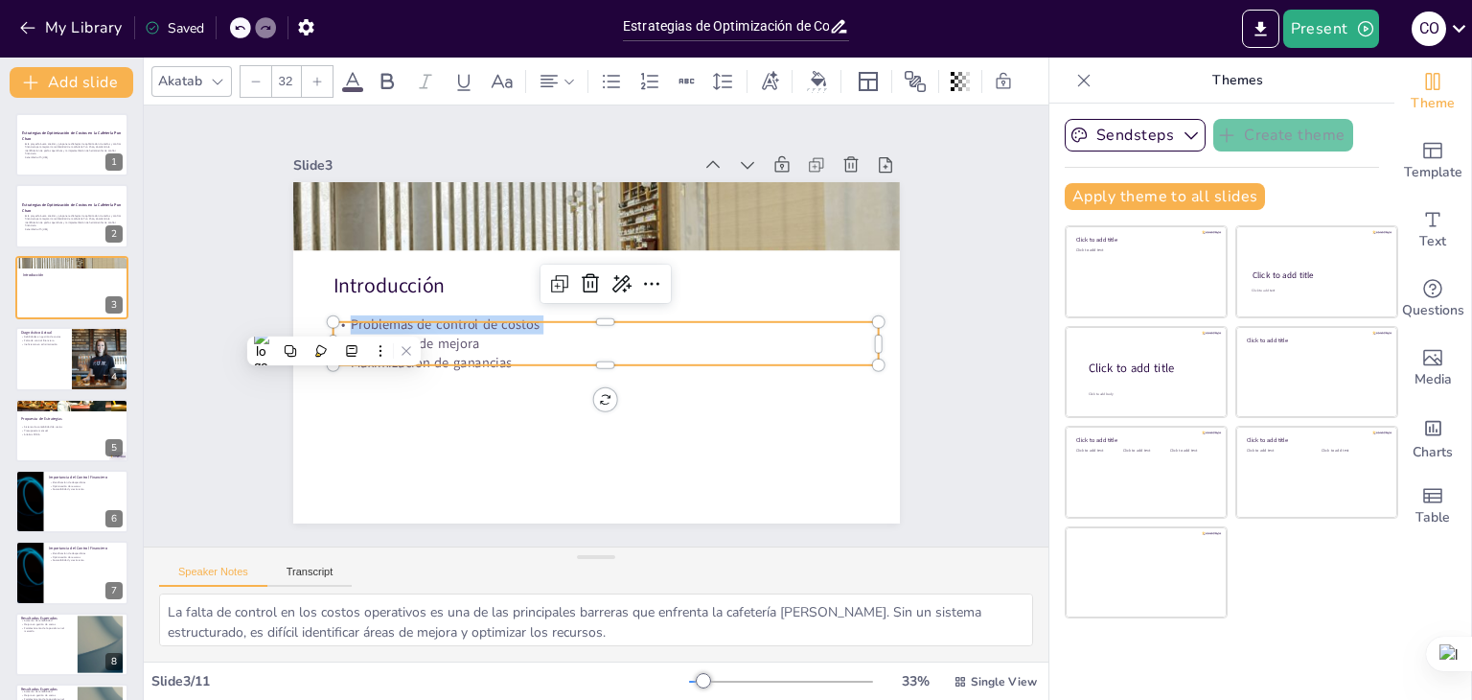
click at [457, 322] on p "Problemas de control de costos" at bounding box center [601, 333] width 289 height 482
click at [395, 322] on p "Problemas de control de costos" at bounding box center [604, 332] width 418 height 380
click at [381, 322] on p "Problemas de control de costos" at bounding box center [590, 334] width 418 height 380
click at [335, 322] on p "Problemas de control de costos" at bounding box center [588, 331] width 506 height 240
click at [393, 322] on p "Problemas de control de costos" at bounding box center [602, 318] width 418 height 380
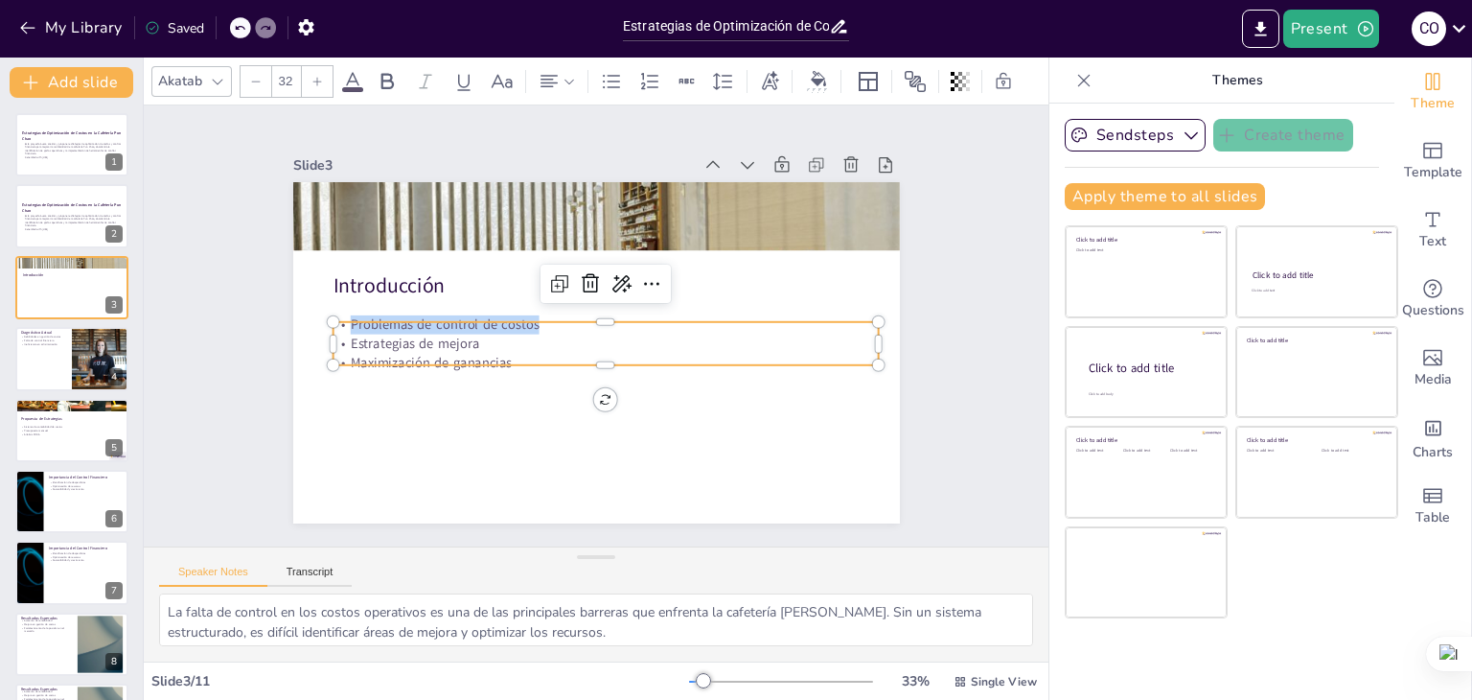
click at [395, 322] on p "Problemas de control de costos" at bounding box center [604, 332] width 419 height 380
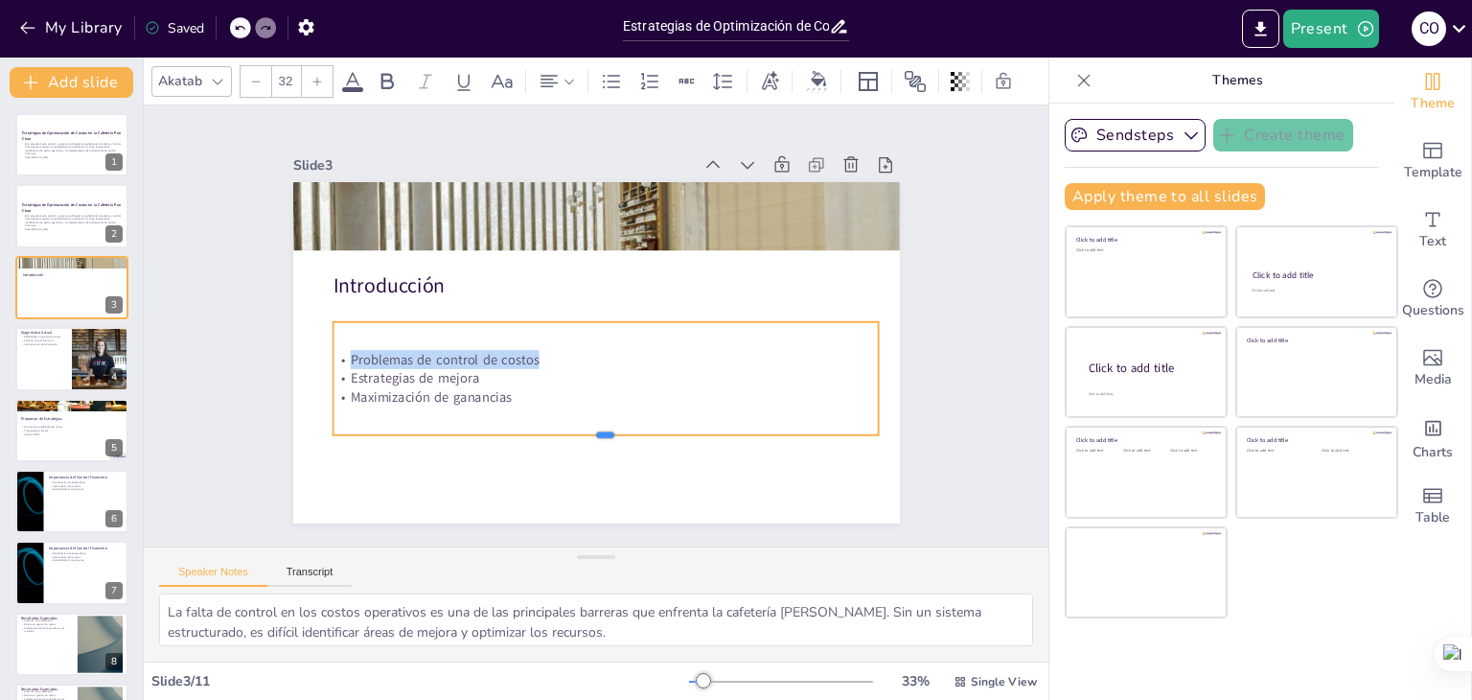
drag, startPoint x: 590, startPoint y: 374, endPoint x: 576, endPoint y: 427, distance: 55.6
click at [576, 245] on div at bounding box center [599, 209] width 544 height 73
click at [54, 158] on p "Generated with [URL]" at bounding box center [74, 158] width 101 height 4
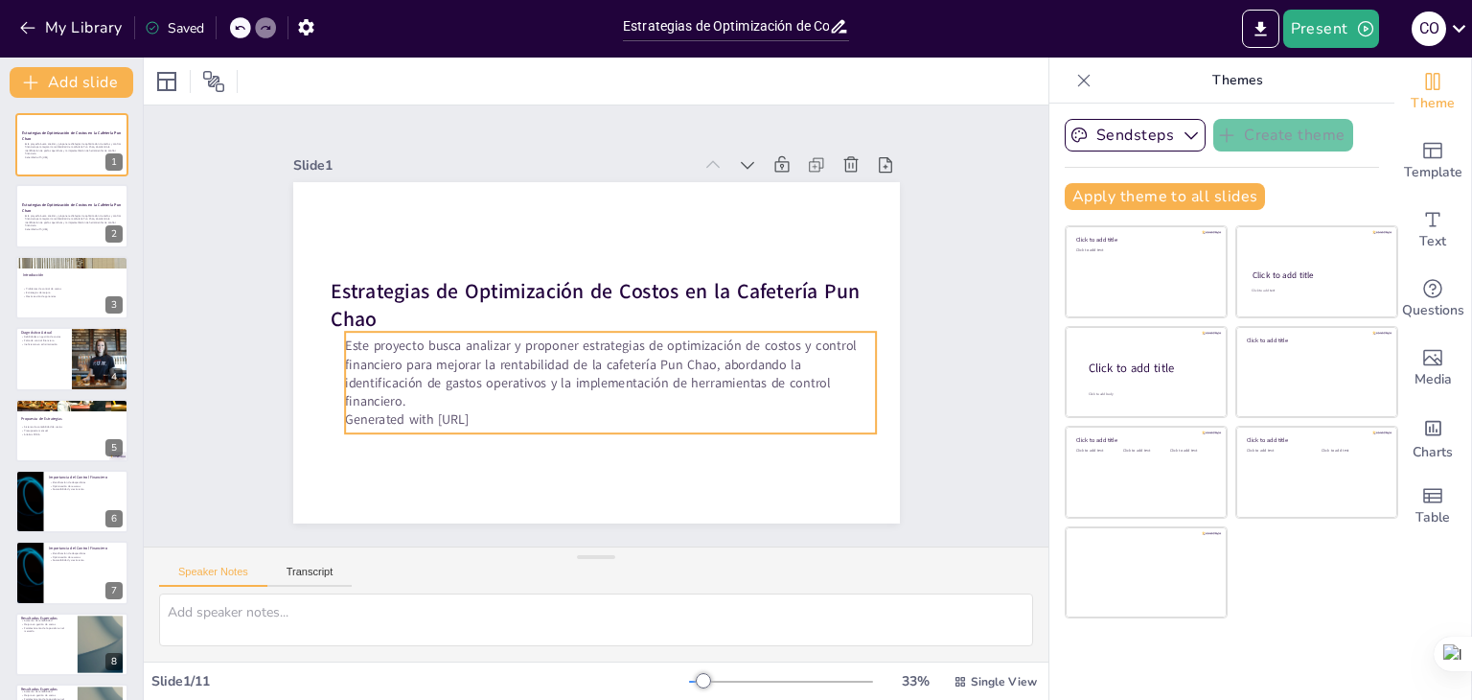
click at [343, 333] on p "Este proyecto busca analizar y proponer estrategias de optimización de costos y…" at bounding box center [579, 373] width 473 height 372
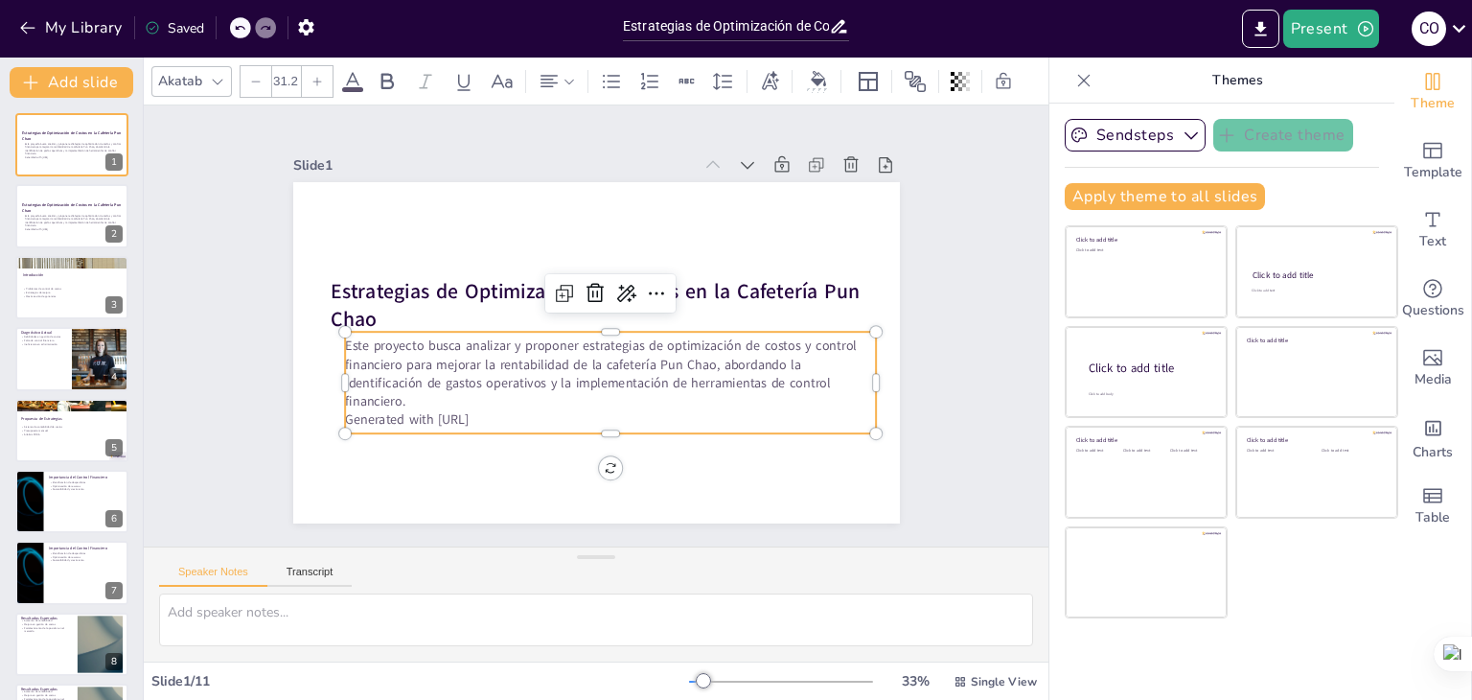
click at [365, 333] on p "Este proyecto busca analizar y proponer estrategias de optimización de costos y…" at bounding box center [570, 369] width 410 height 444
click at [341, 333] on p "Este proyecto busca analizar y proponer estrategias de optimización de costos y…" at bounding box center [554, 300] width 444 height 410
click at [341, 333] on p "Este proyecto busca analizar y proponer estrategias de optimización de costos y…" at bounding box center [564, 289] width 516 height 284
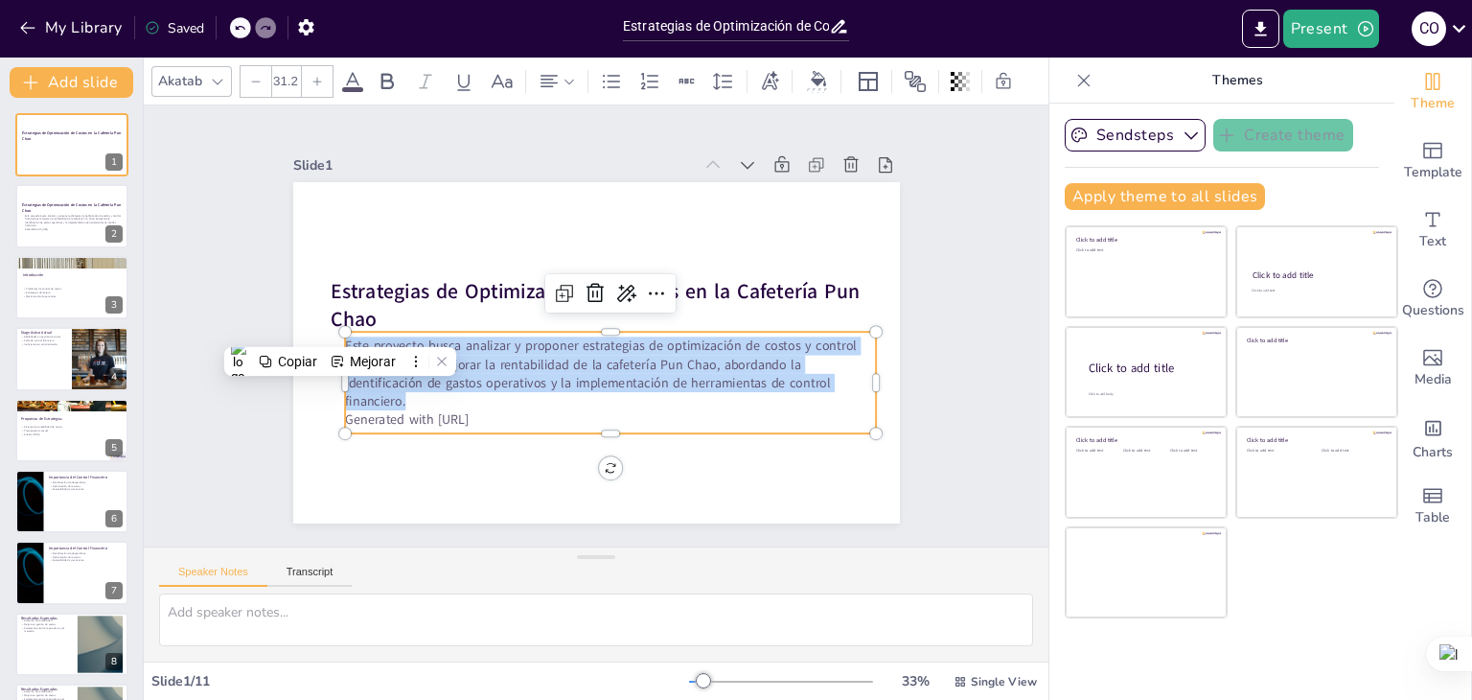
click at [341, 333] on p "Este proyecto busca analizar y proponer estrategias de optimización de costos y…" at bounding box center [595, 376] width 528 height 234
click at [429, 333] on p "Este proyecto busca analizar y proponer estrategias de optimización de costos y…" at bounding box center [546, 324] width 234 height 528
copy p "Este proyecto busca analizar y proponer estrategias de optimización de costos y…"
click at [44, 349] on div at bounding box center [71, 358] width 115 height 65
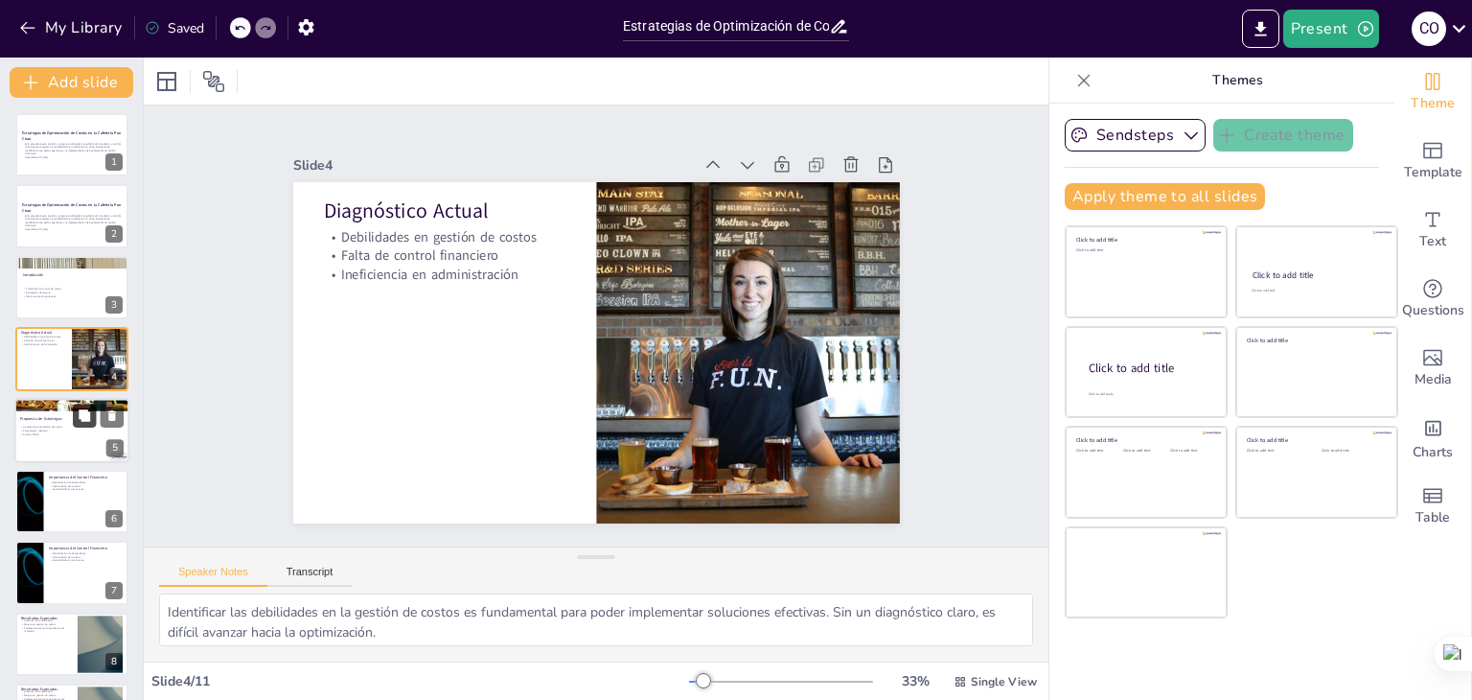
click at [76, 418] on button at bounding box center [84, 415] width 23 height 23
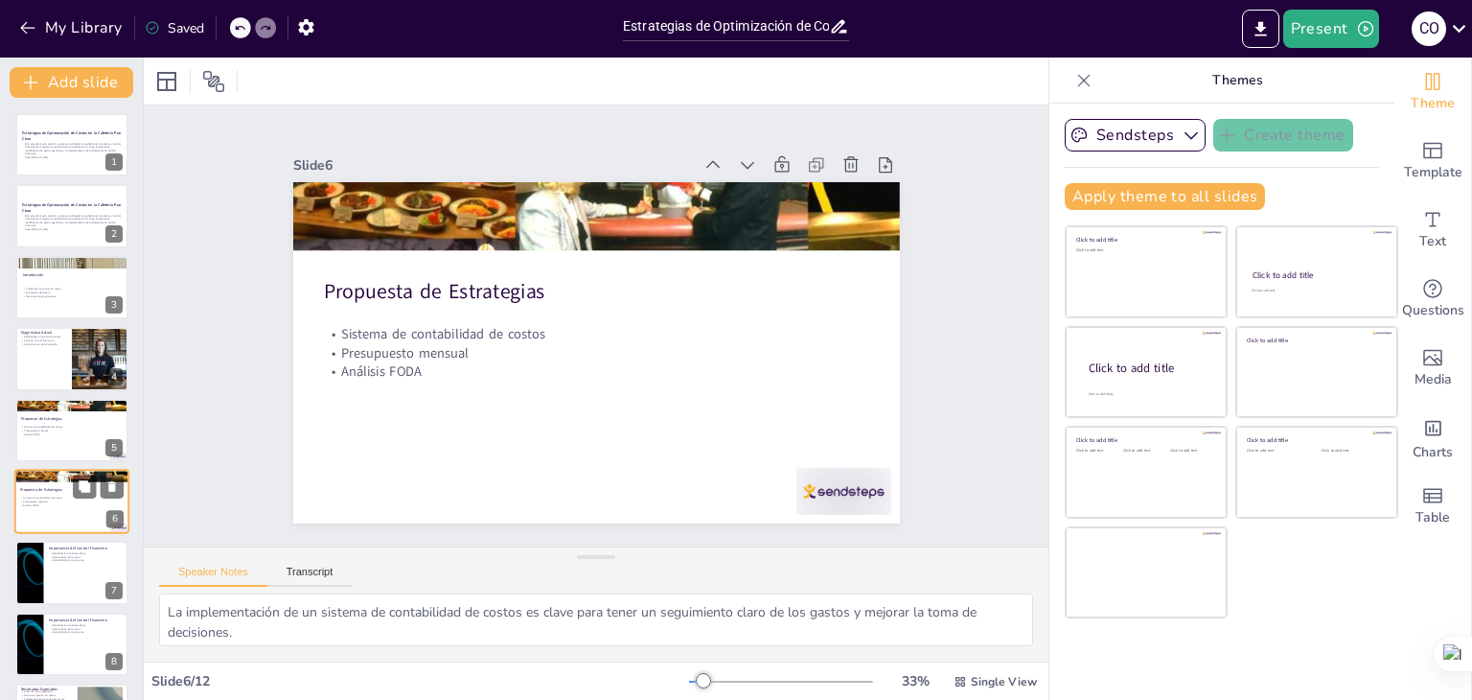
scroll to position [103, 0]
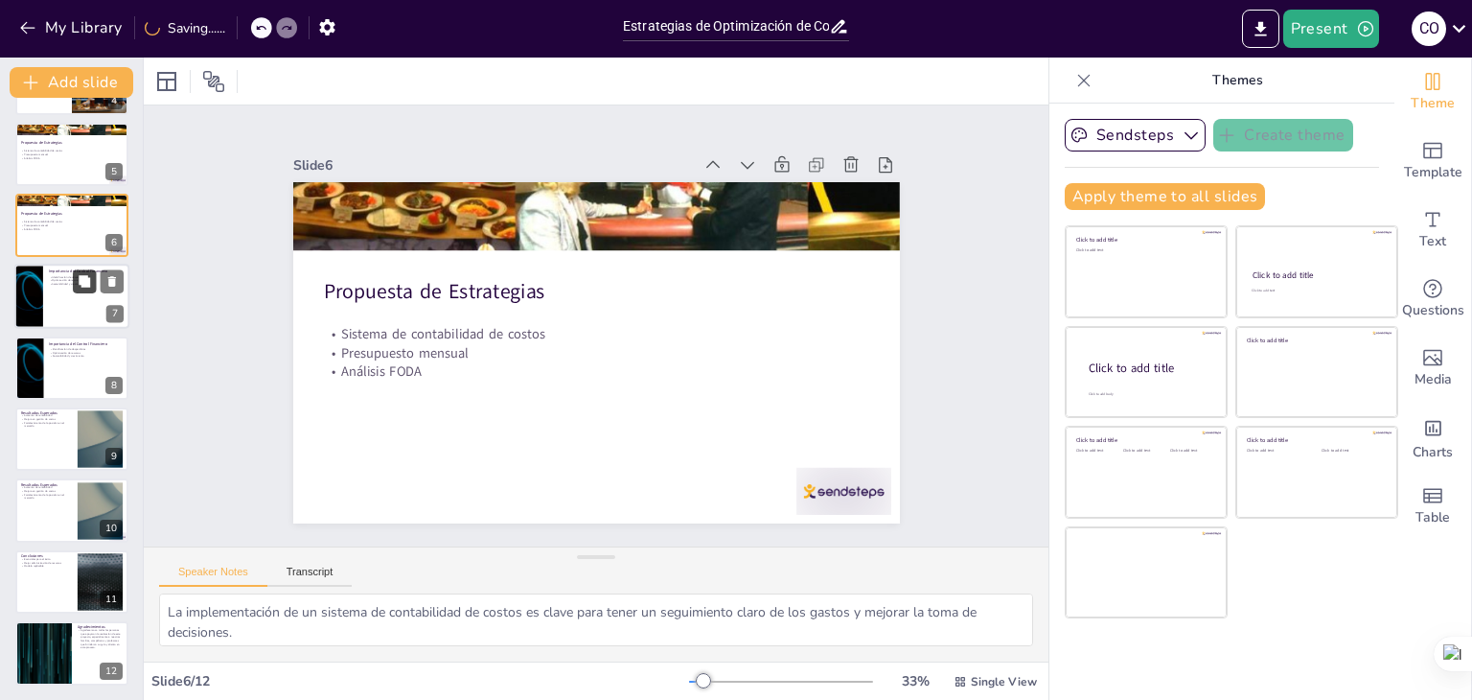
click at [82, 289] on button at bounding box center [84, 281] width 23 height 23
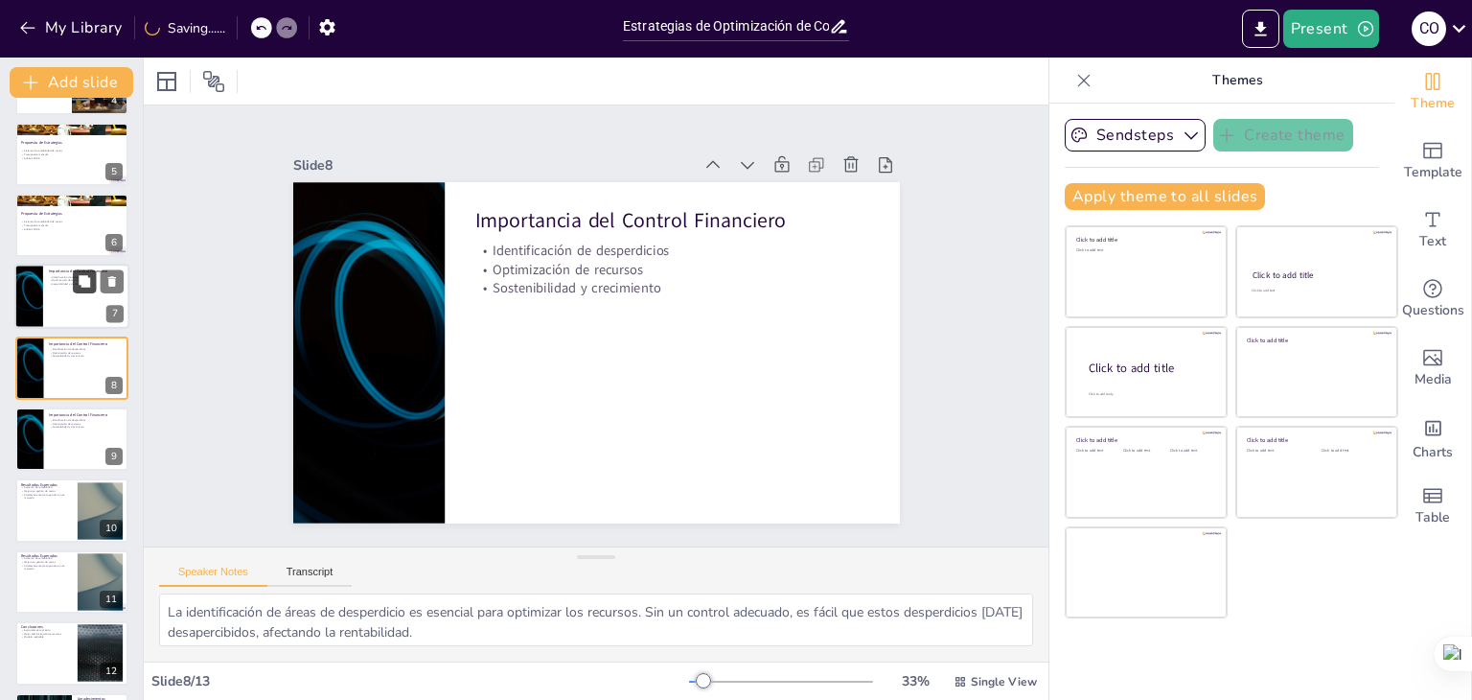
scroll to position [245, 0]
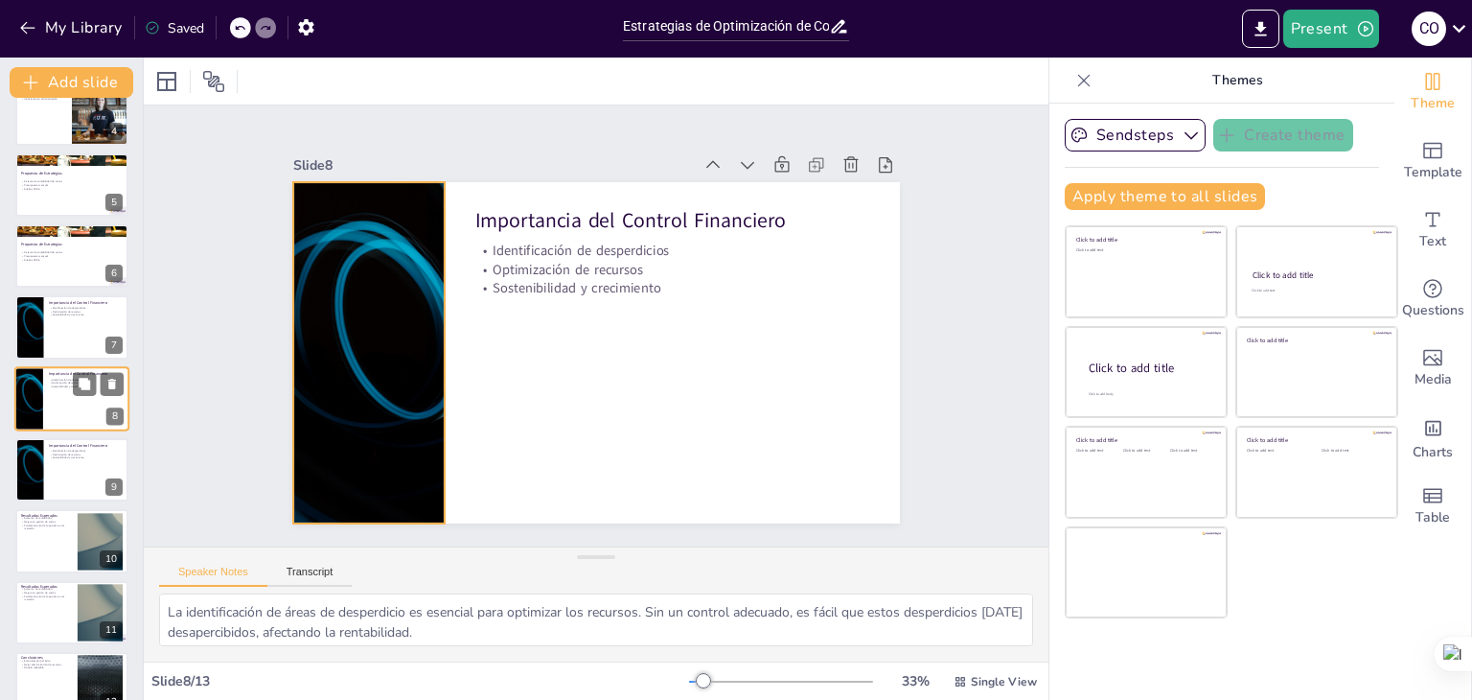
click at [37, 384] on div at bounding box center [28, 398] width 115 height 65
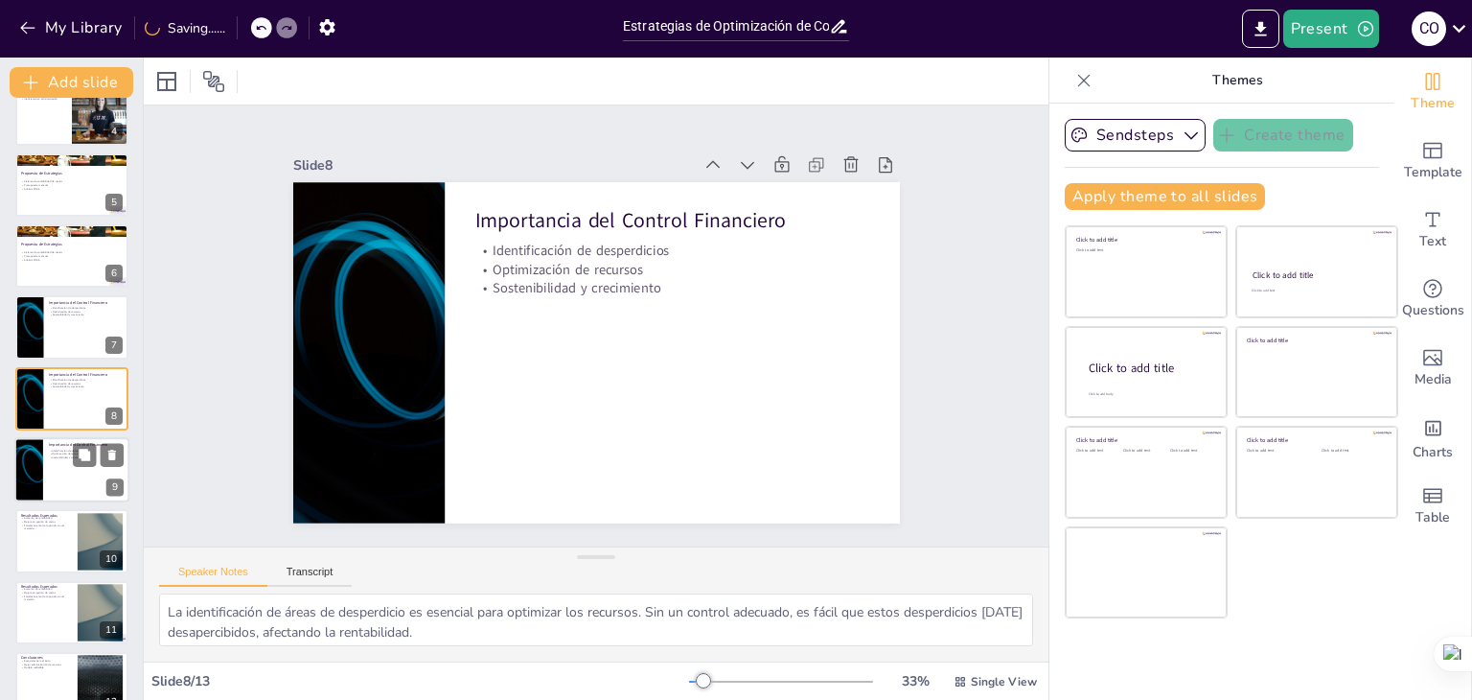
click at [54, 442] on p "Importancia del Control Financiero" at bounding box center [86, 445] width 75 height 6
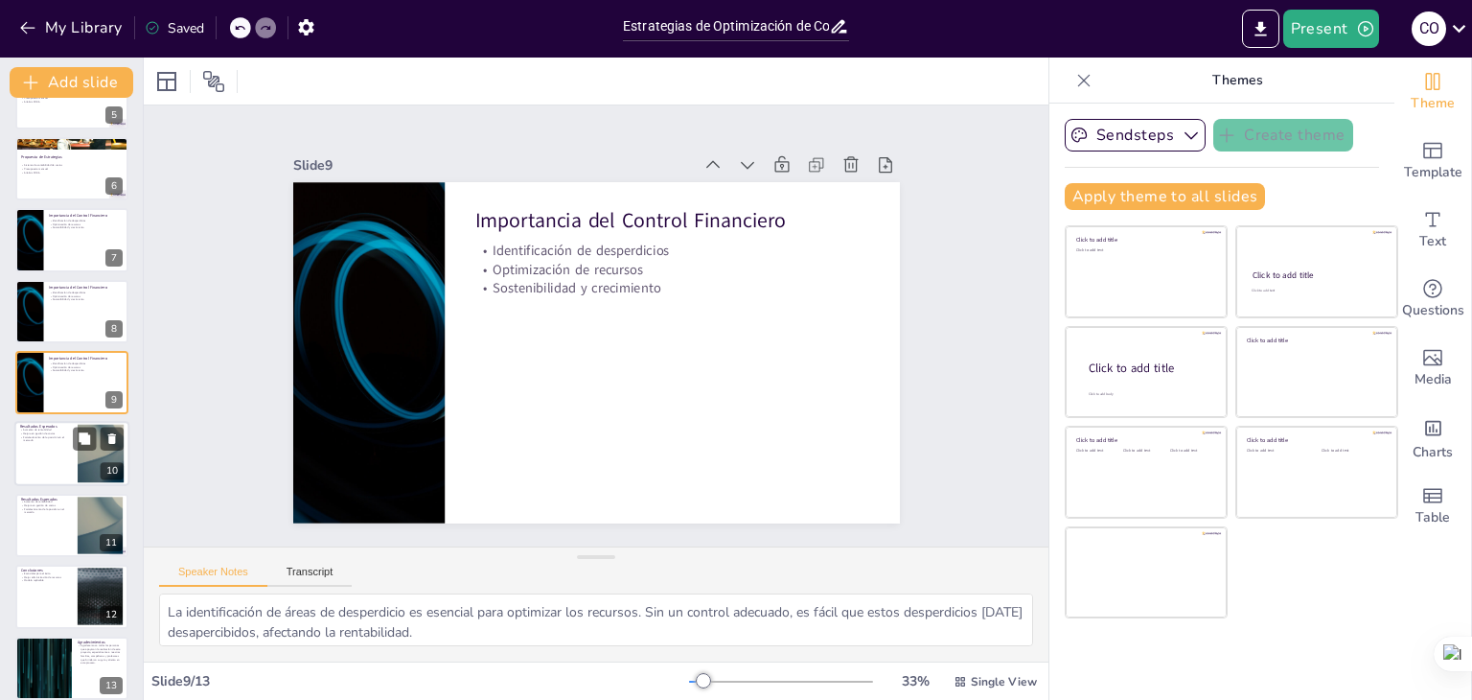
scroll to position [348, 0]
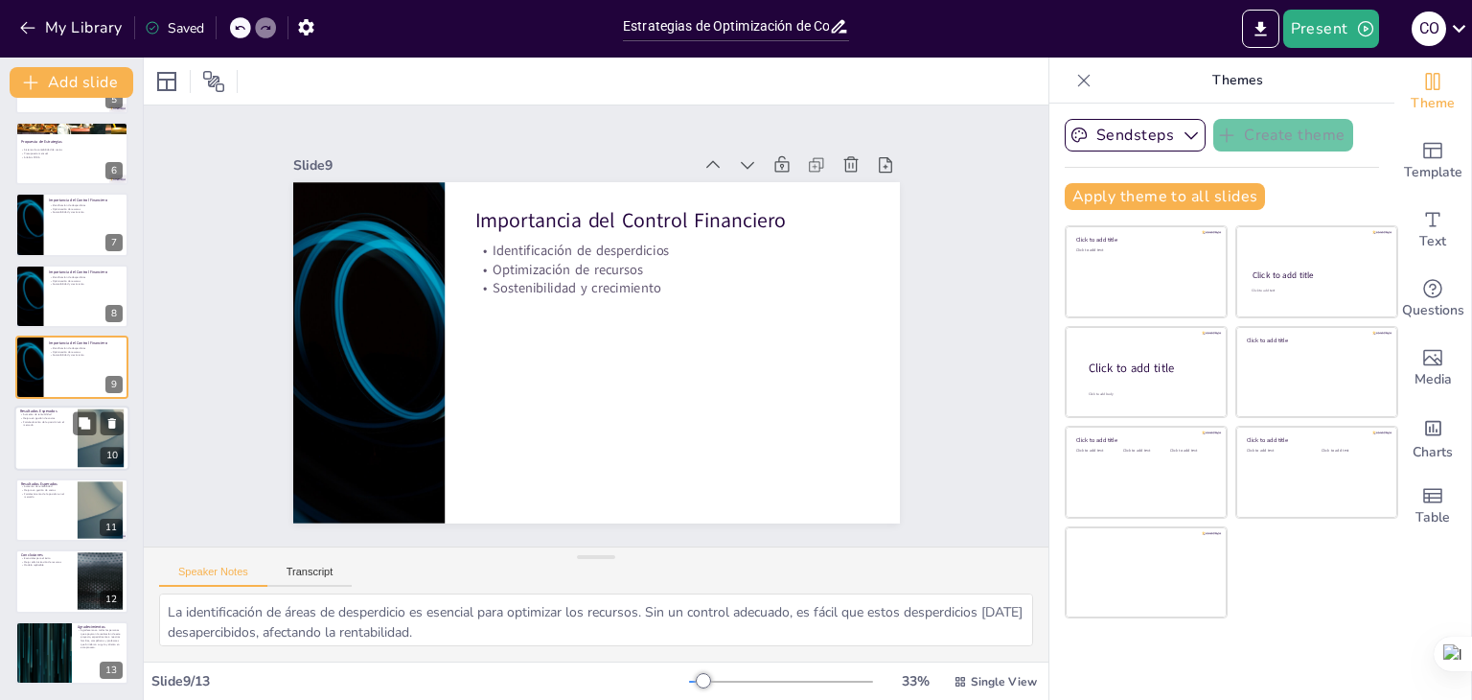
click at [52, 431] on div at bounding box center [71, 438] width 115 height 65
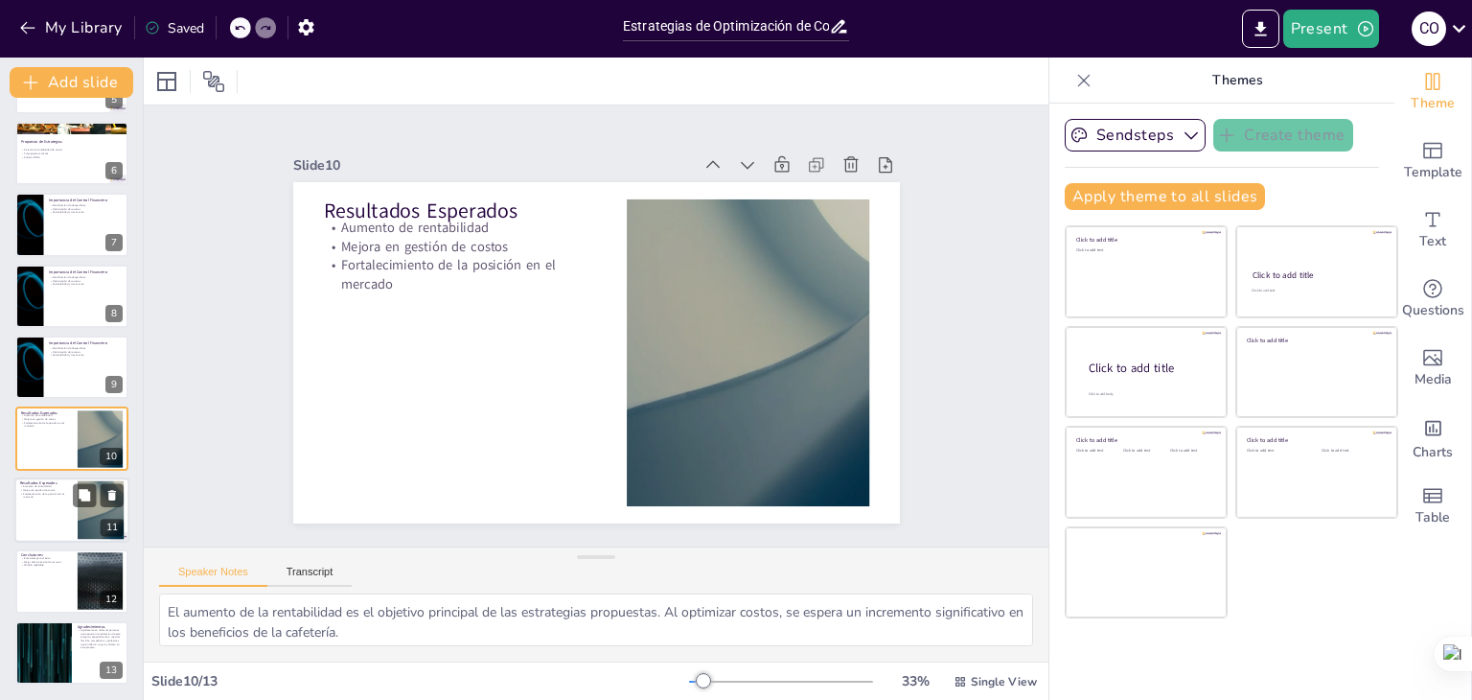
click at [38, 504] on div at bounding box center [71, 509] width 115 height 65
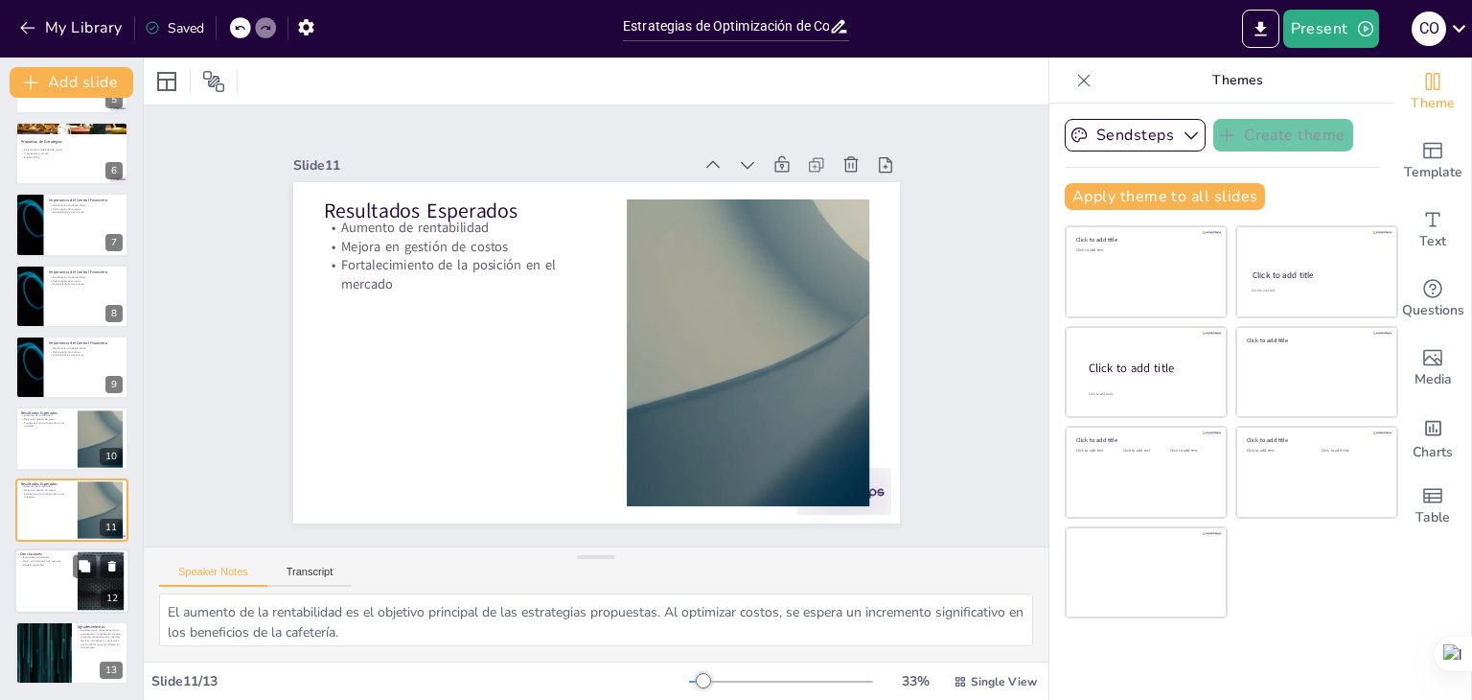
click at [47, 606] on div at bounding box center [71, 580] width 115 height 65
type textarea "La optimización de costos y el control financiero son pilares fundamentales par…"
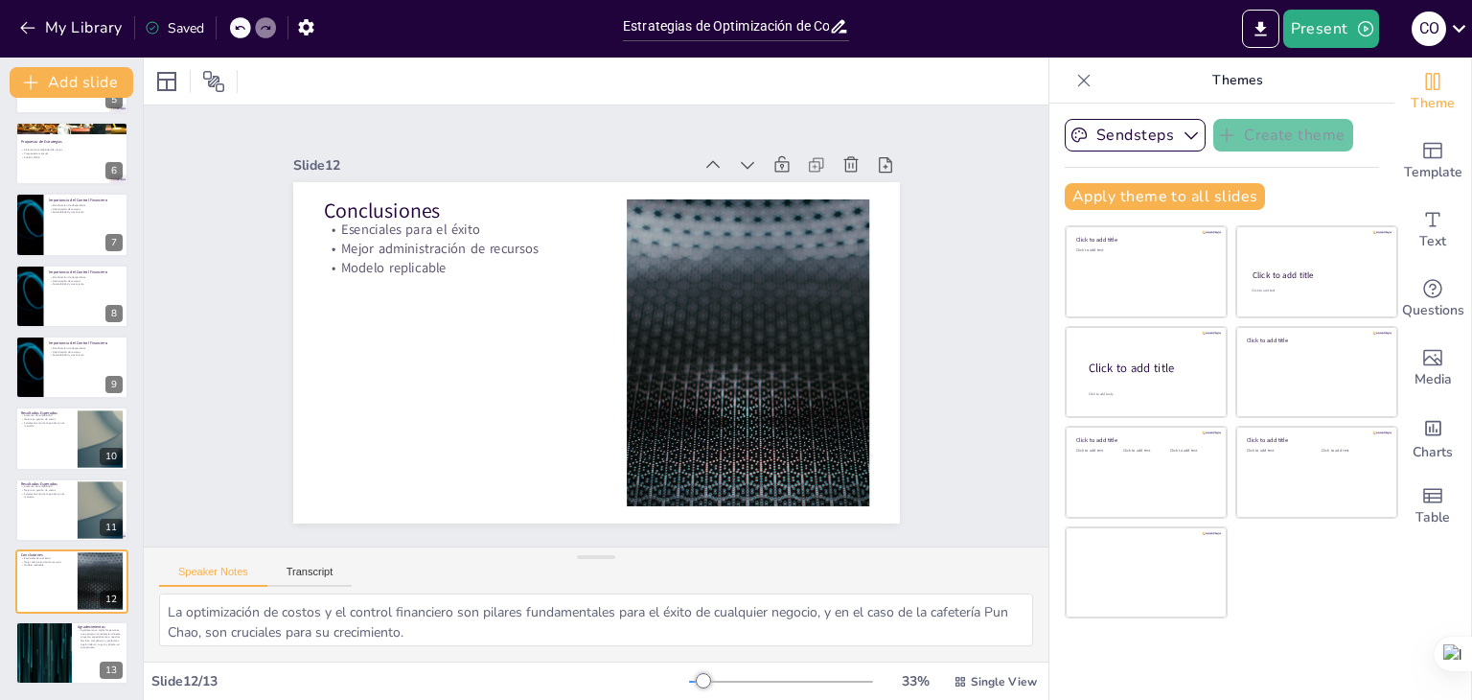
scroll to position [0, 0]
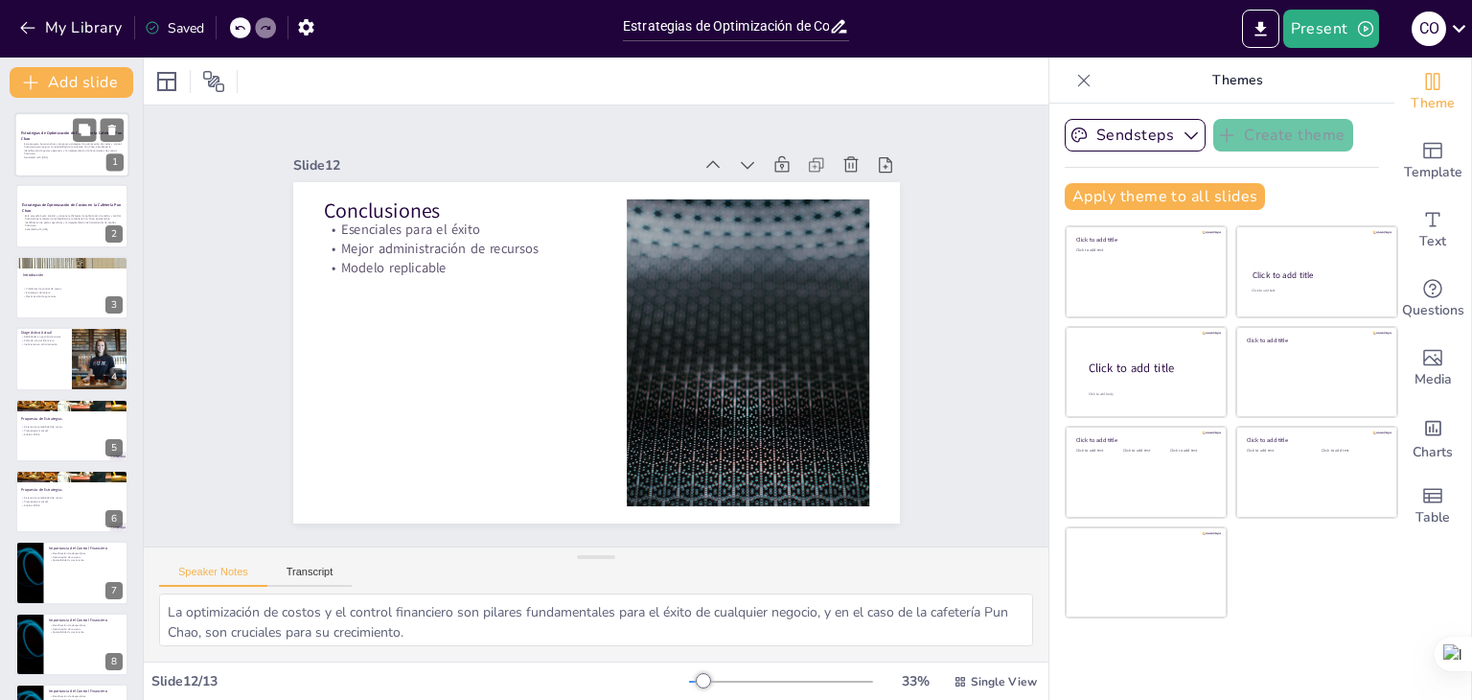
click at [59, 158] on p "Generated with [URL]" at bounding box center [74, 158] width 101 height 4
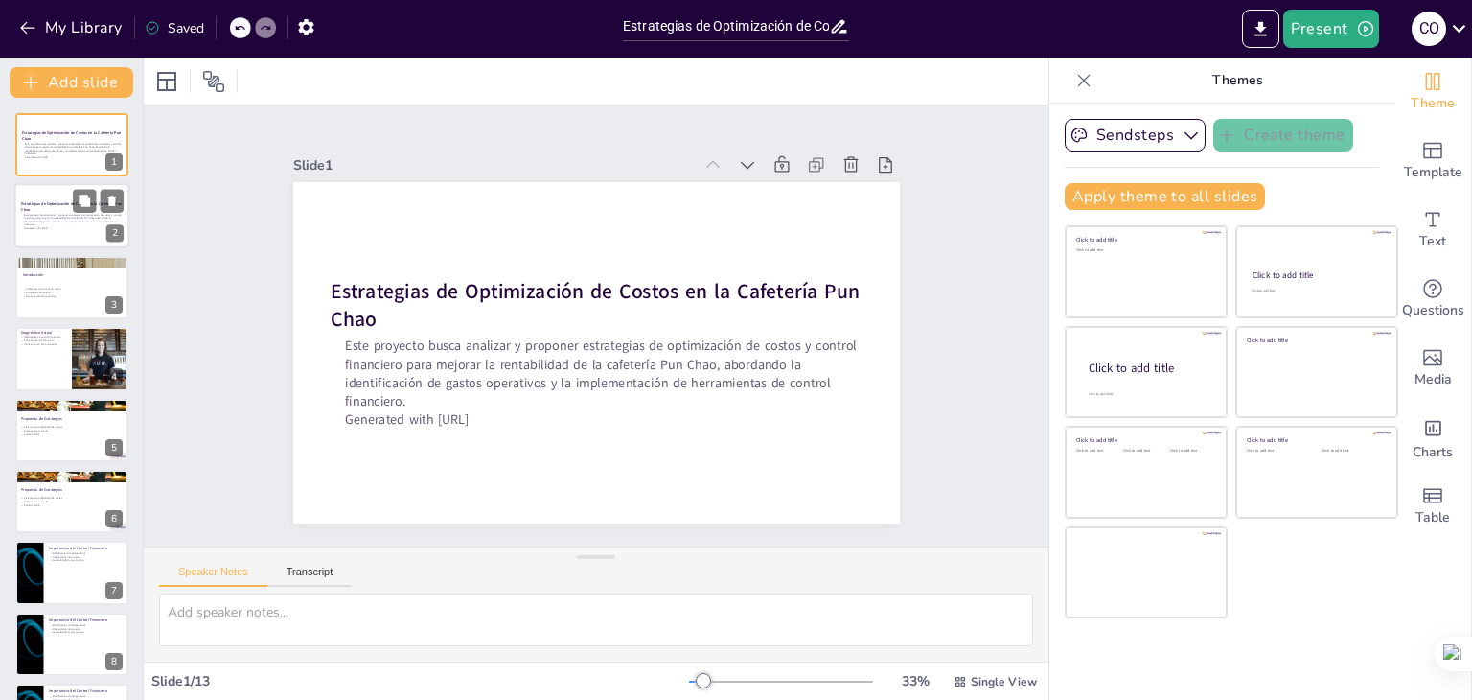
click at [58, 227] on p "Generated with [URL]" at bounding box center [74, 229] width 101 height 4
click at [47, 295] on p "Maximización de ganancias" at bounding box center [74, 296] width 104 height 4
type textarea "La falta de control en los costos operativos es una de las principales barreras…"
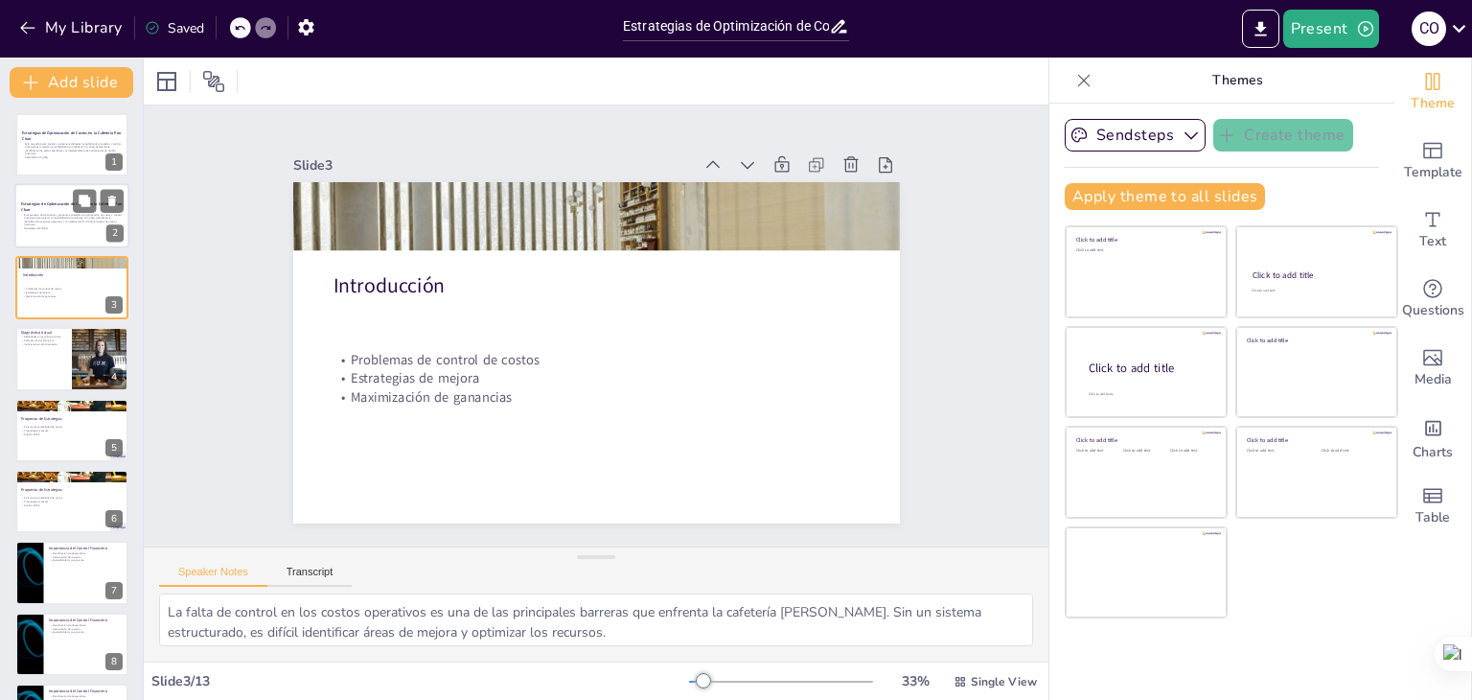
click at [54, 225] on p "Este proyecto busca analizar y proponer estrategias de optimización de costos y…" at bounding box center [74, 220] width 101 height 14
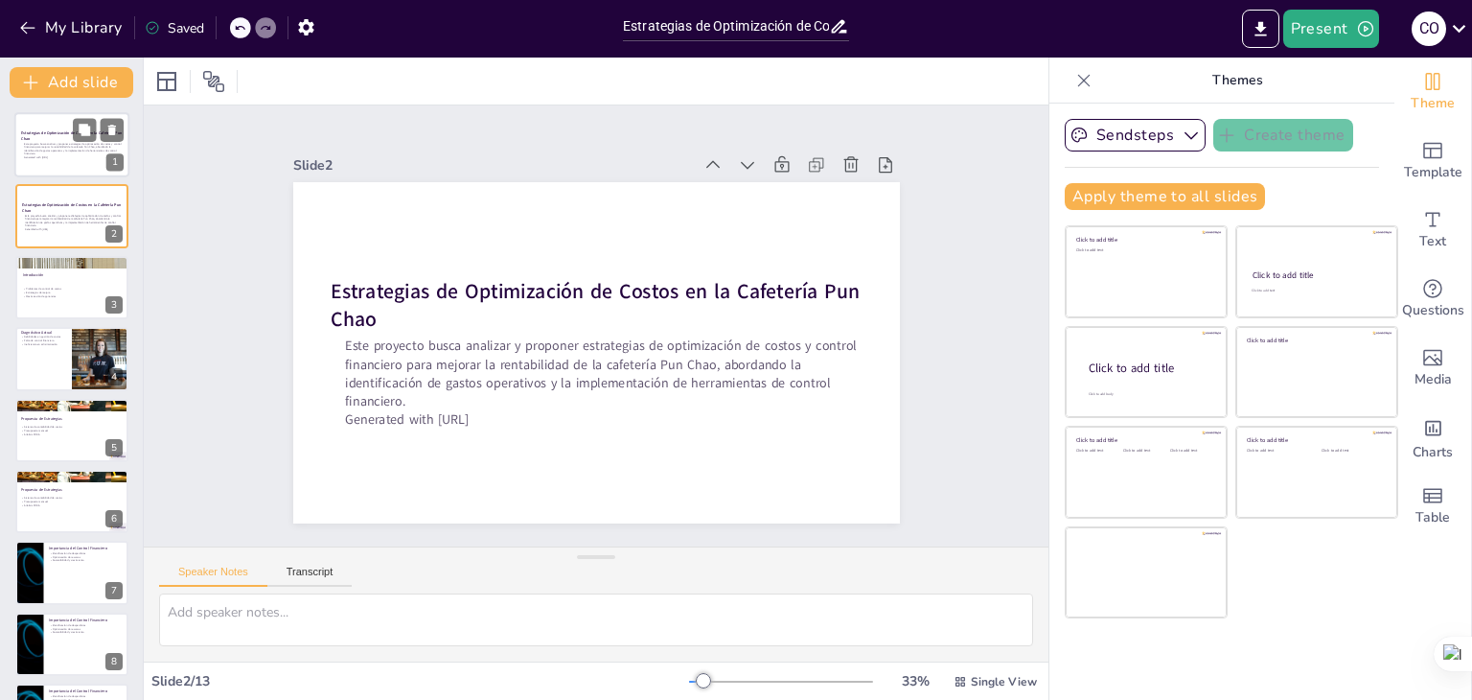
click at [60, 143] on p "Este proyecto busca analizar y proponer estrategias de optimización de costos y…" at bounding box center [74, 149] width 101 height 14
click at [55, 150] on p "Este proyecto busca analizar y proponer estrategias de optimización de costos y…" at bounding box center [74, 149] width 101 height 14
click at [53, 153] on p "Este proyecto busca analizar y proponer estrategias de optimización de costos y…" at bounding box center [74, 149] width 101 height 14
click at [81, 225] on p "Este proyecto busca analizar y proponer estrategias de optimización de costos y…" at bounding box center [74, 220] width 101 height 14
click at [56, 162] on div at bounding box center [71, 144] width 115 height 65
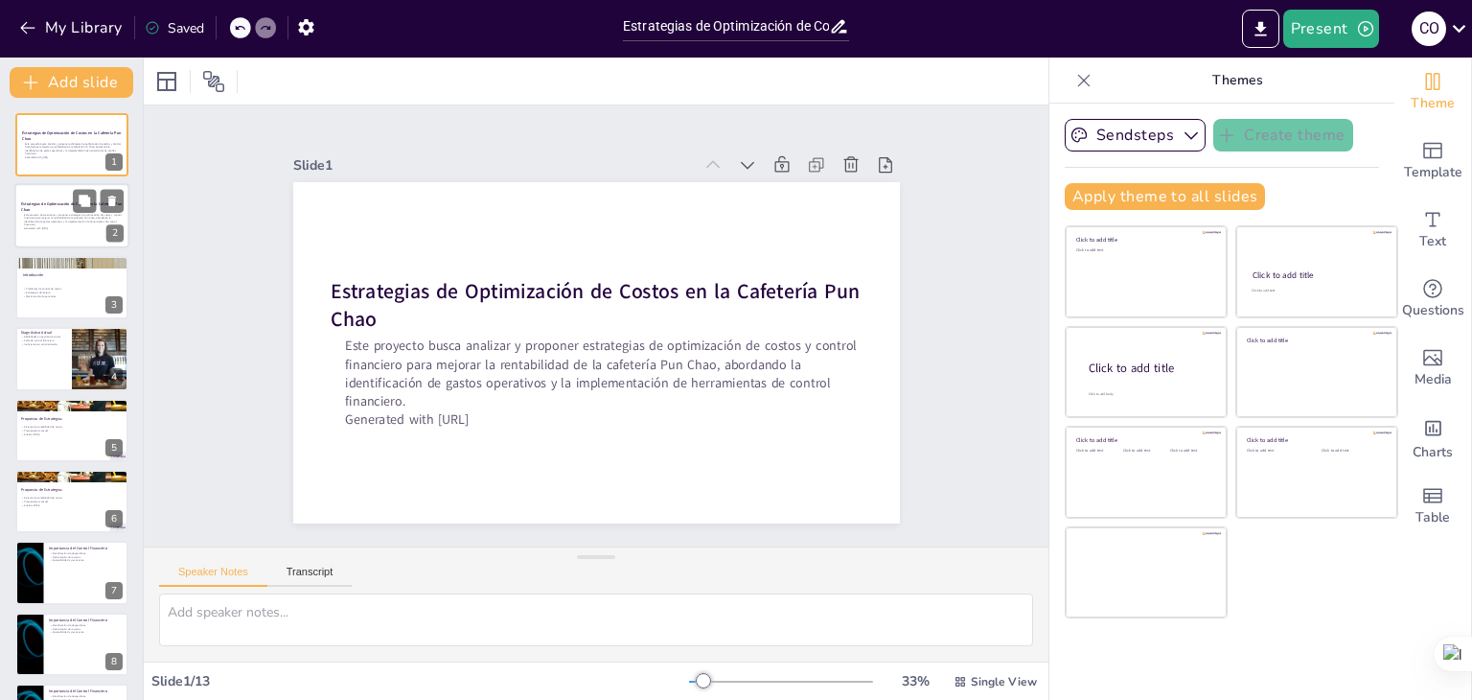
click at [59, 215] on p "Este proyecto busca analizar y proponer estrategias de optimización de costos y…" at bounding box center [74, 220] width 101 height 14
click at [80, 143] on p "Este proyecto busca analizar y proponer estrategias de optimización de costos y…" at bounding box center [74, 149] width 101 height 14
click at [55, 227] on p "Generated with [URL]" at bounding box center [74, 229] width 101 height 4
click at [68, 299] on div "Problemas de control de costos Estrategias de mejora Maximización de ganancias" at bounding box center [74, 292] width 104 height 21
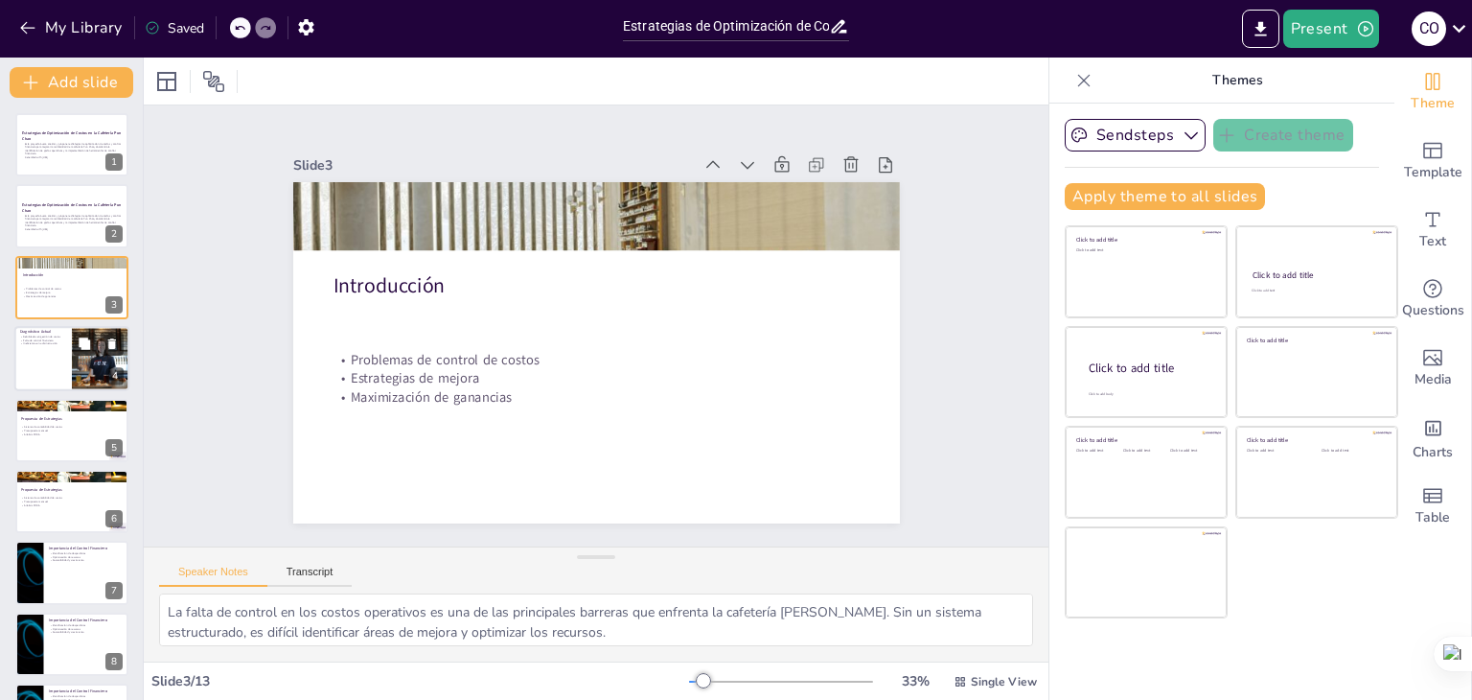
click at [55, 354] on div at bounding box center [71, 358] width 115 height 65
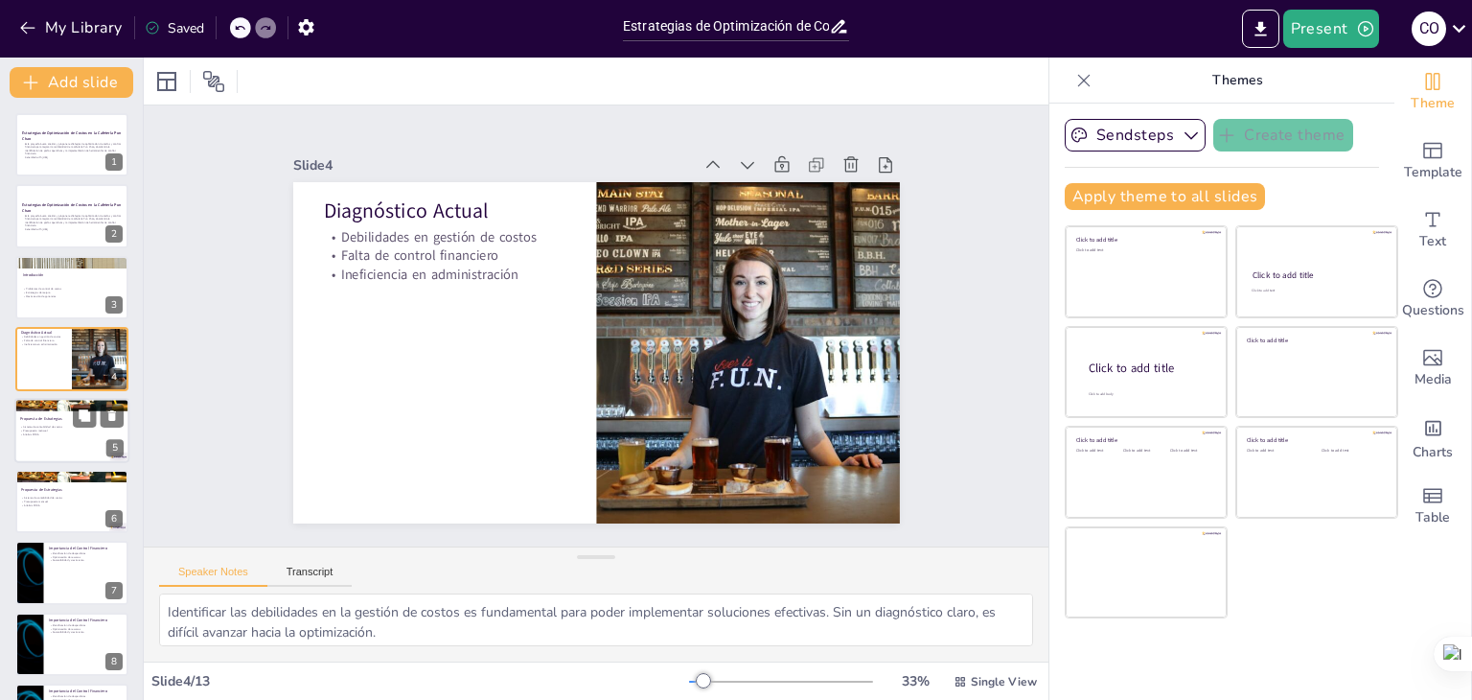
click at [95, 434] on div at bounding box center [71, 430] width 115 height 65
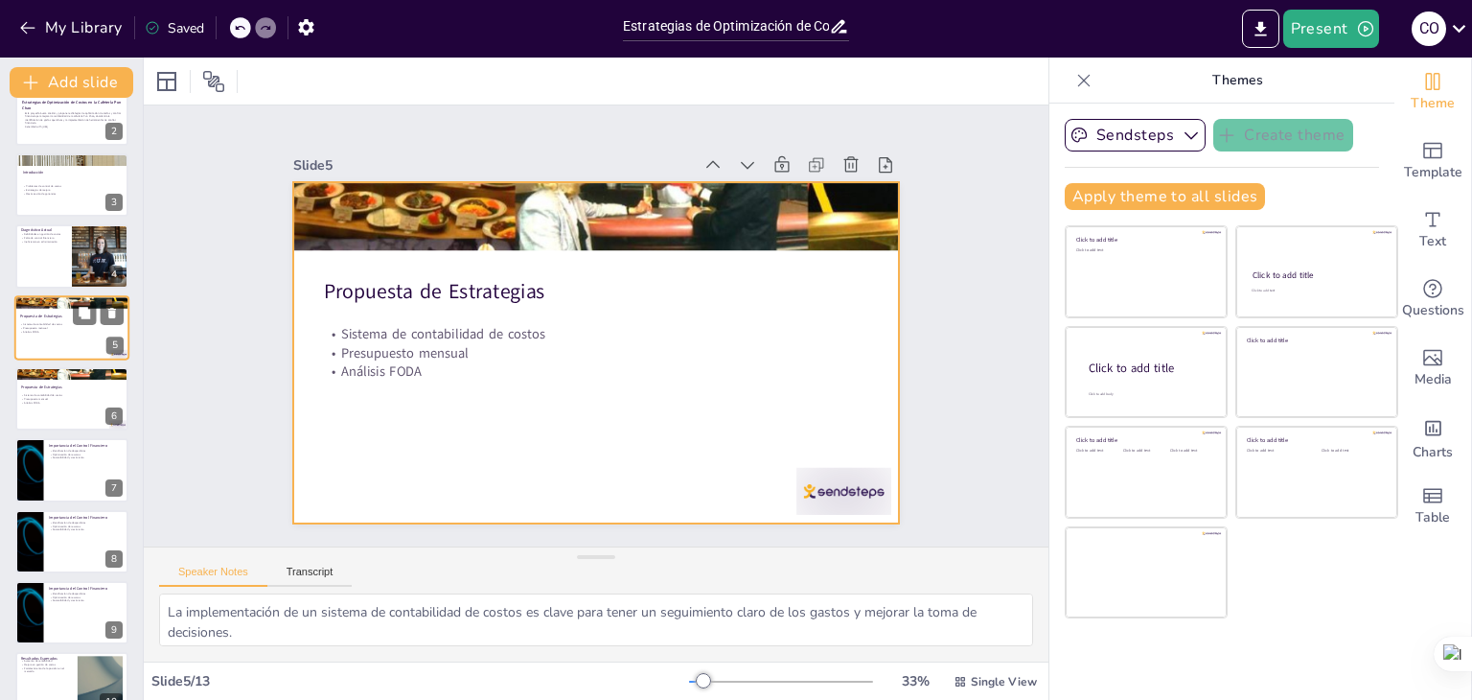
scroll to position [127, 0]
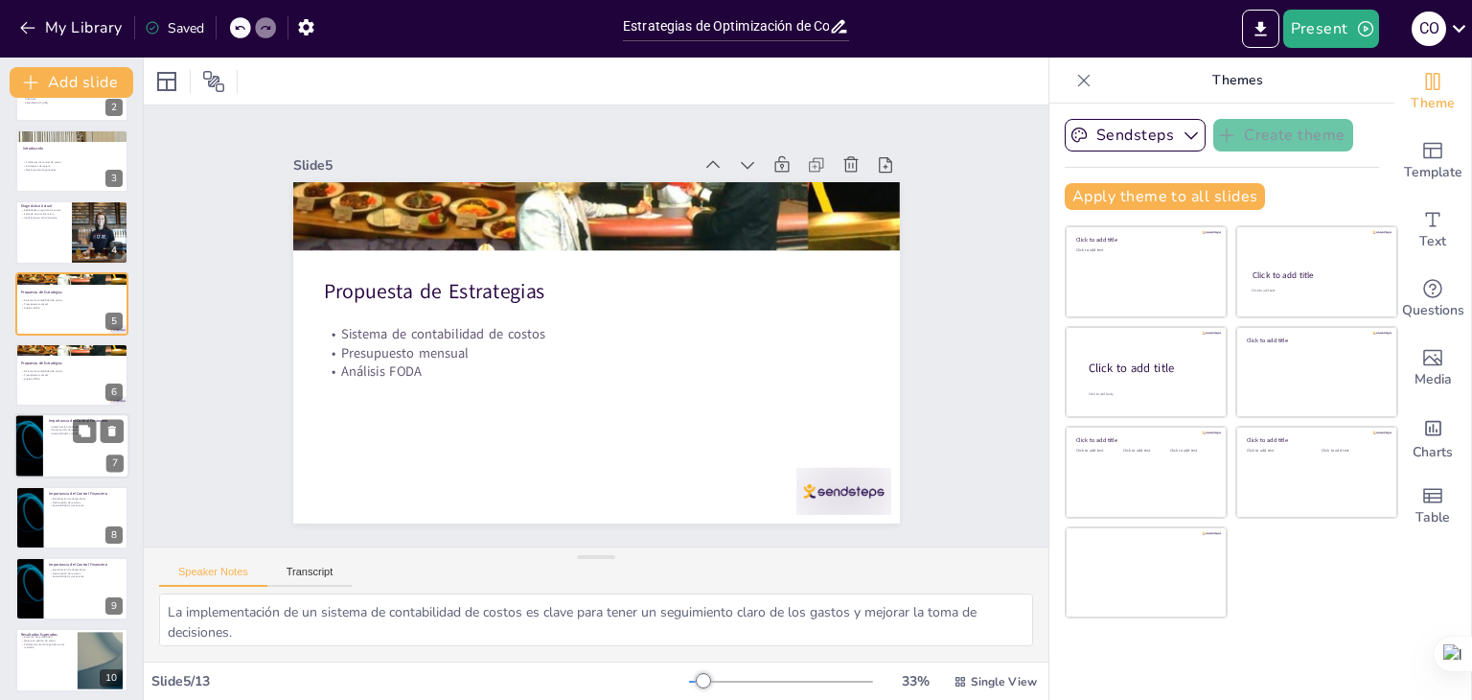
click at [60, 453] on div at bounding box center [71, 446] width 115 height 65
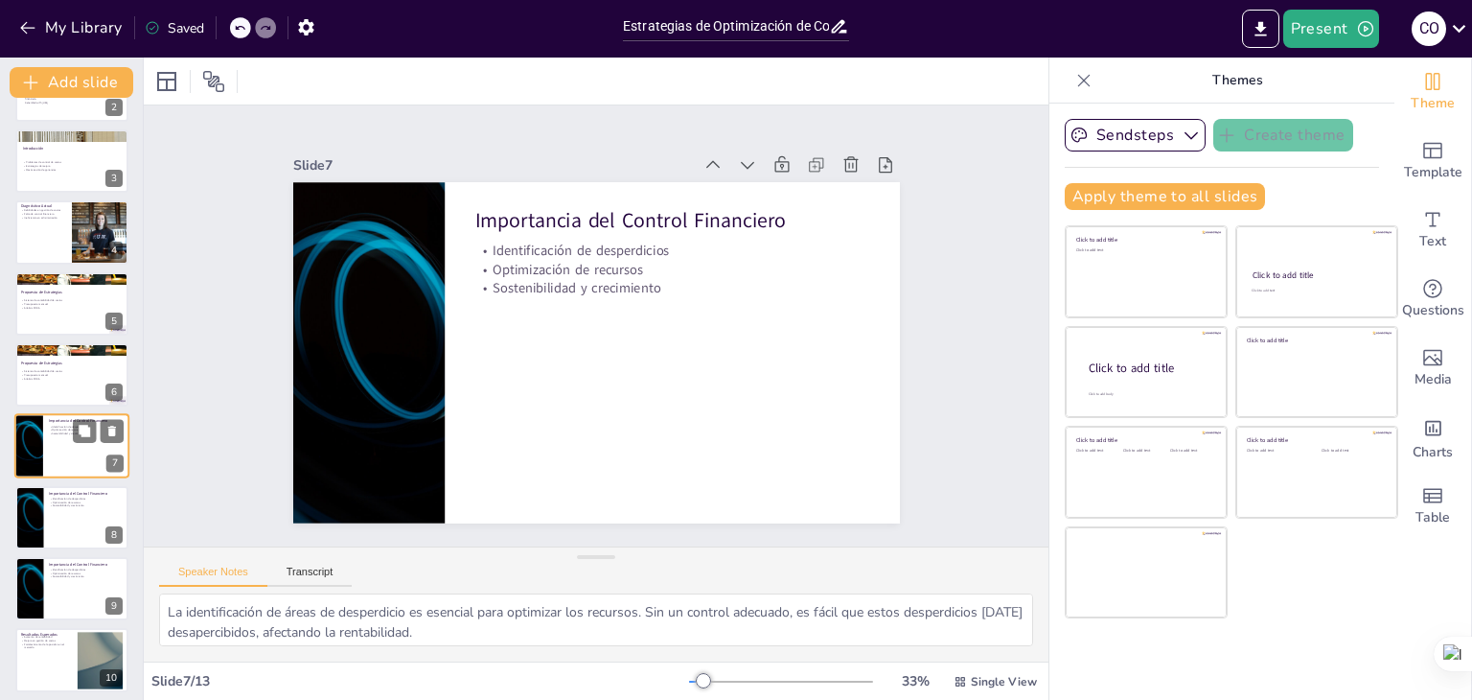
scroll to position [173, 0]
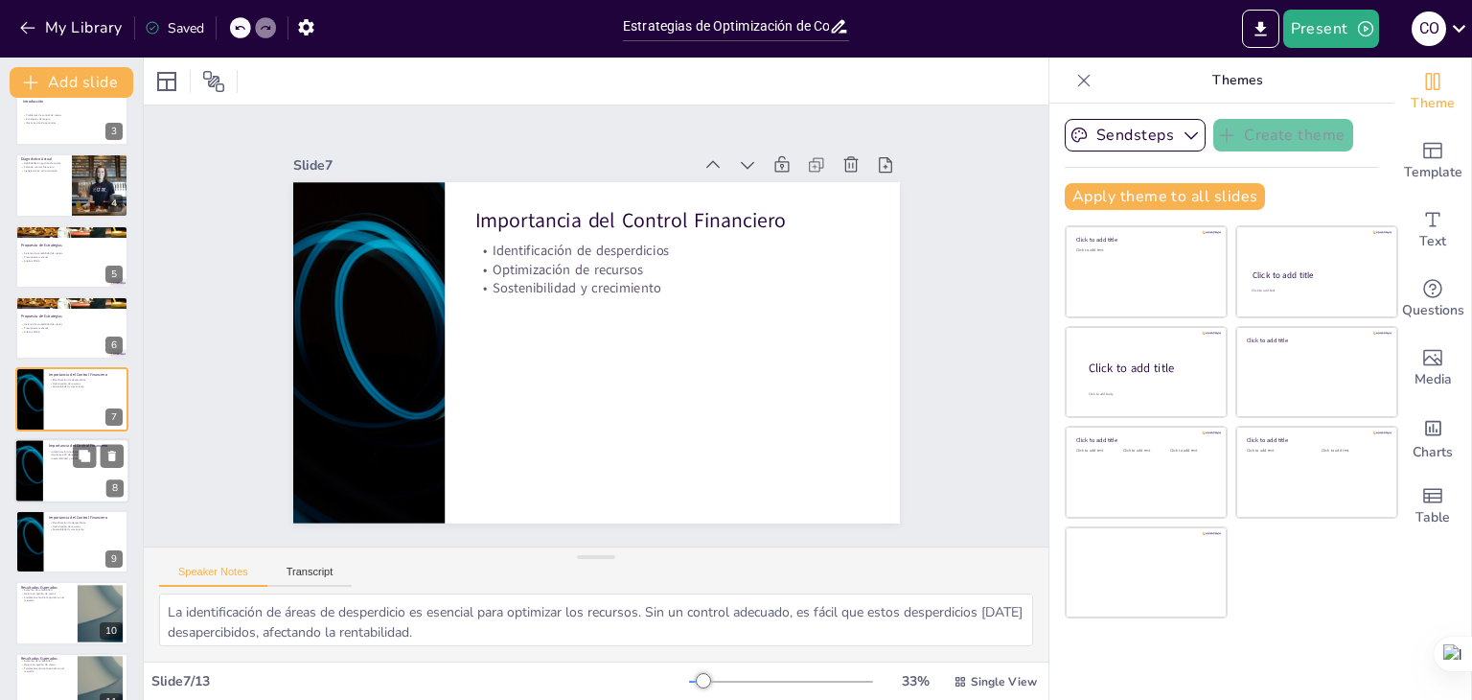
click at [59, 484] on div at bounding box center [71, 470] width 115 height 65
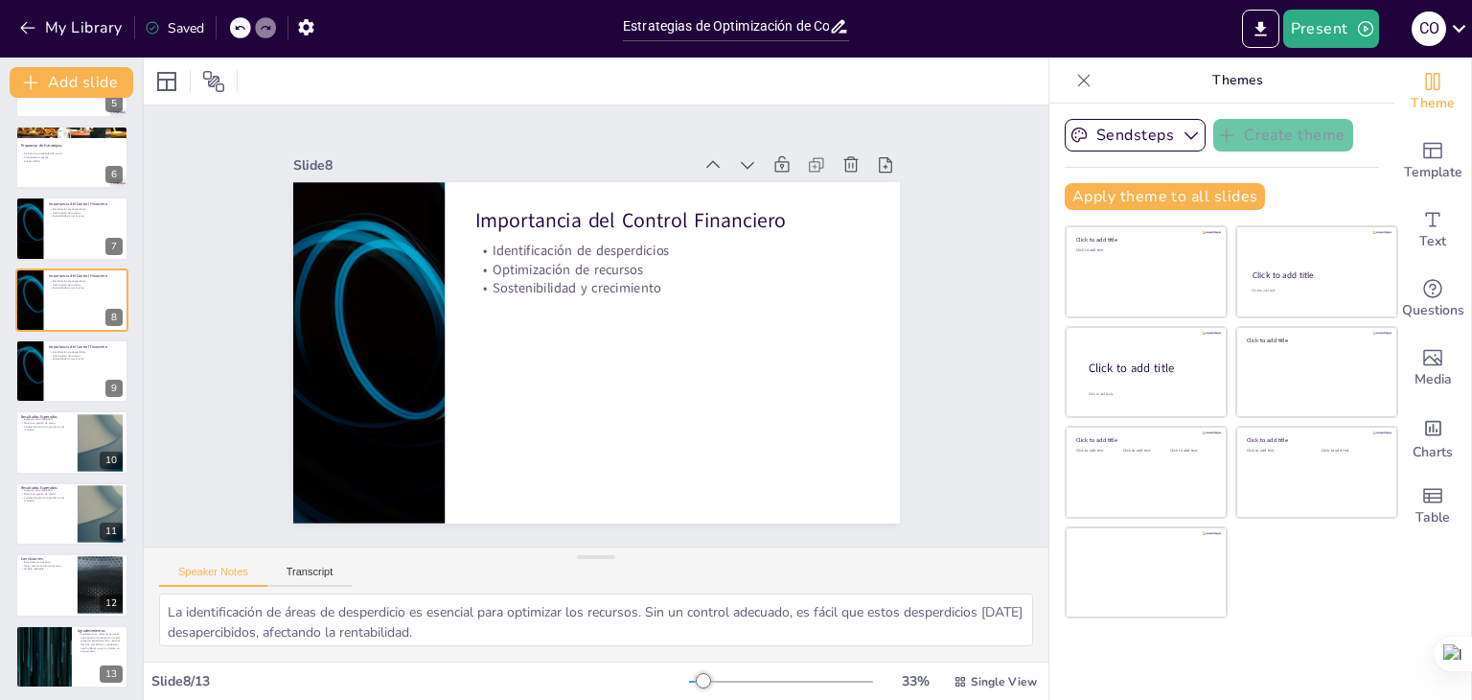
scroll to position [348, 0]
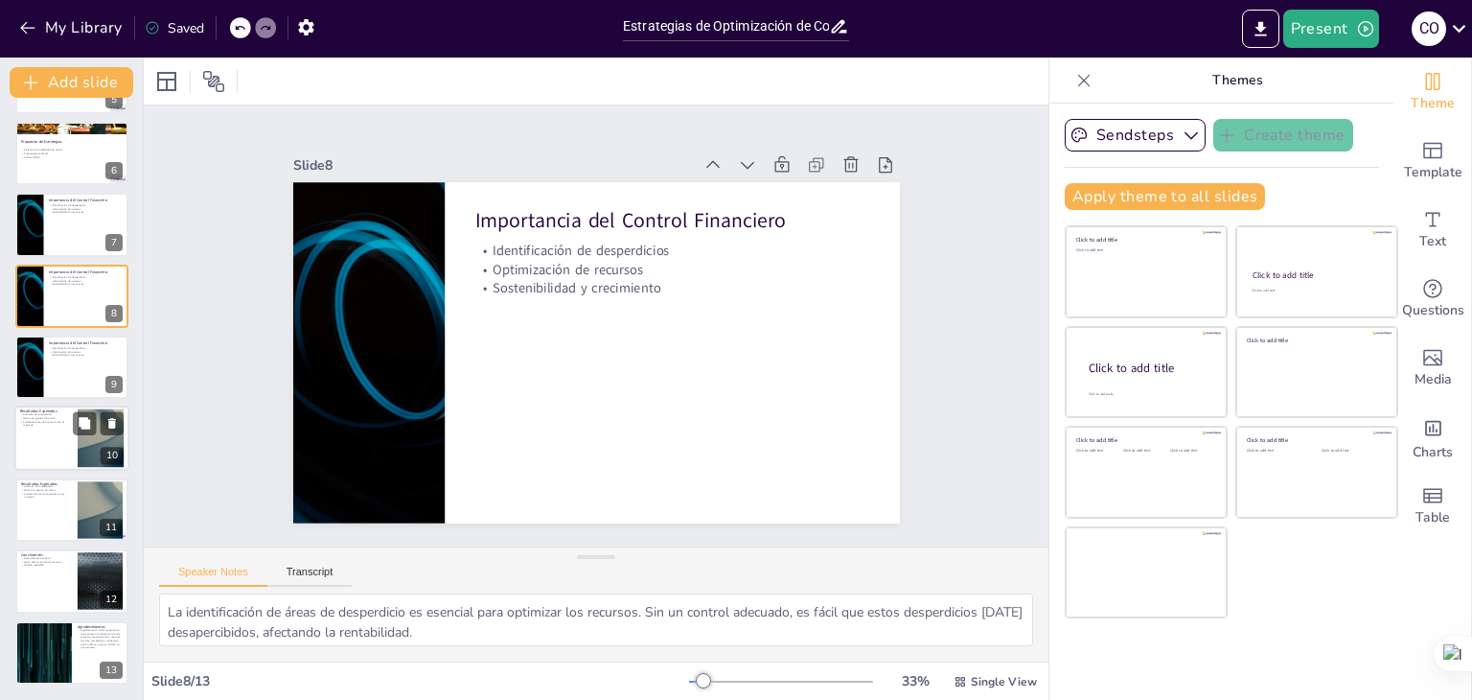
click at [55, 465] on div at bounding box center [71, 438] width 115 height 65
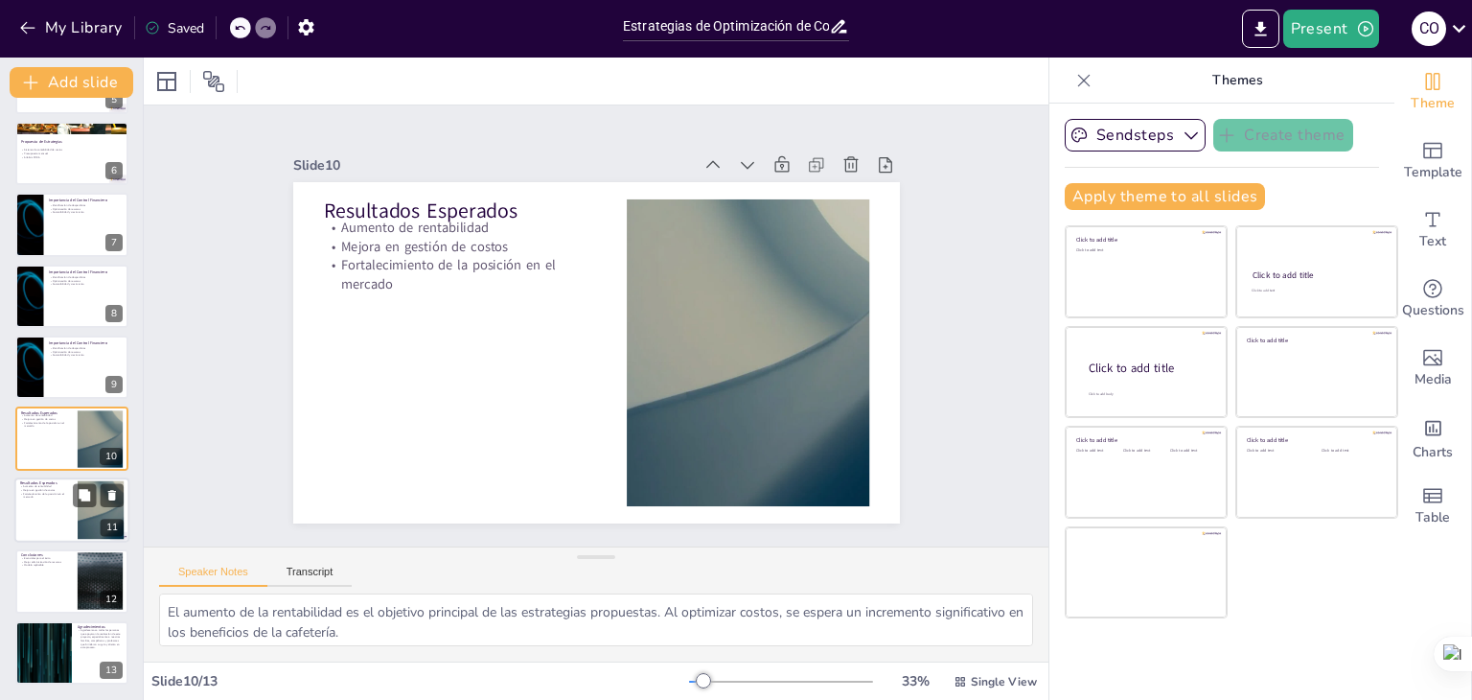
click at [50, 501] on div at bounding box center [71, 509] width 115 height 65
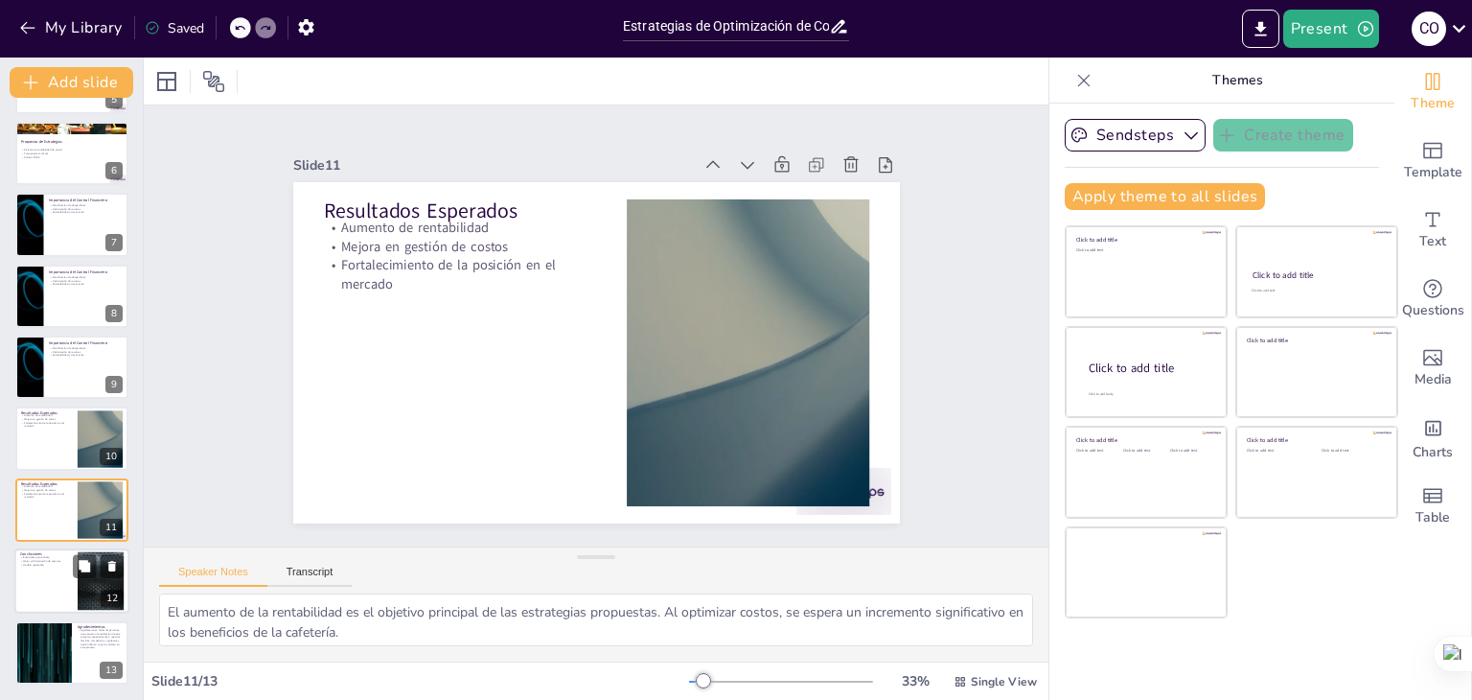
click at [54, 571] on div at bounding box center [71, 580] width 115 height 65
type textarea "La optimización de costos y el control financiero son pilares fundamentales par…"
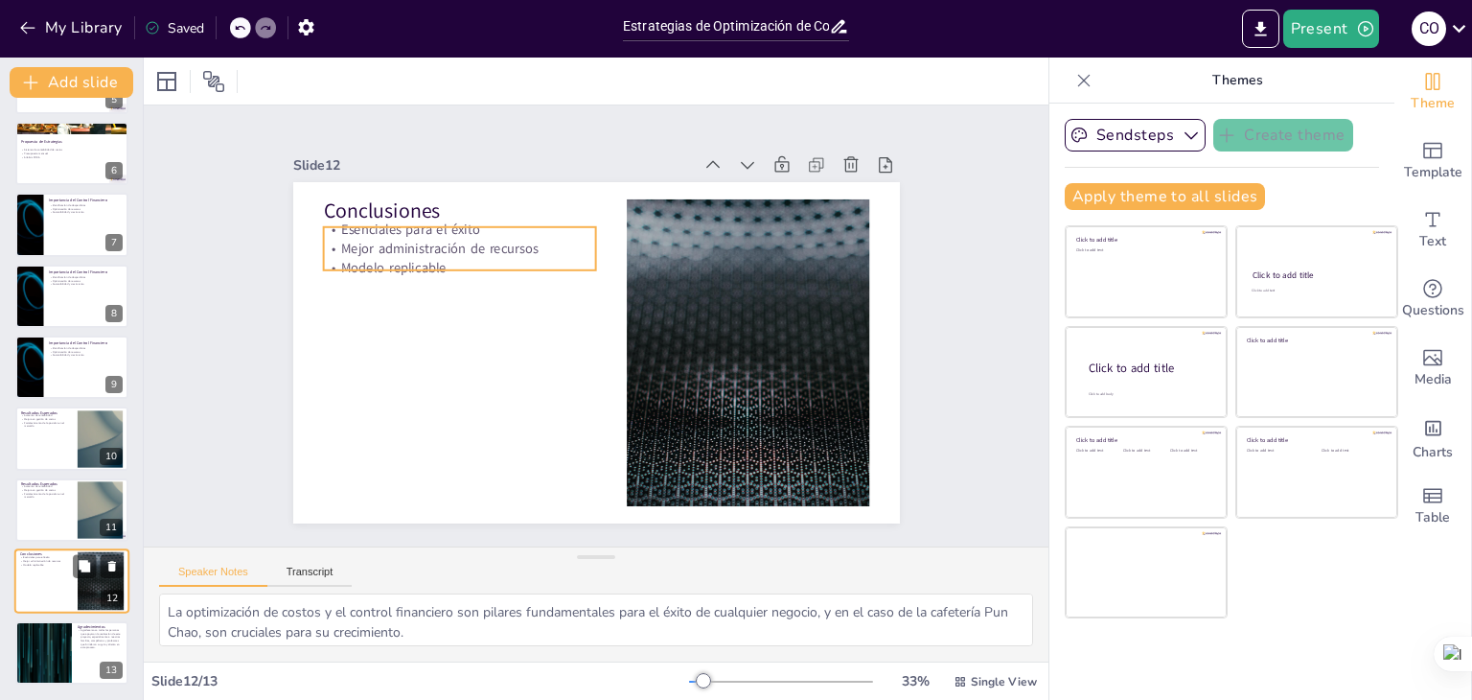
click at [52, 565] on p "Modelo replicable" at bounding box center [46, 566] width 52 height 4
click at [57, 640] on div at bounding box center [43, 652] width 115 height 65
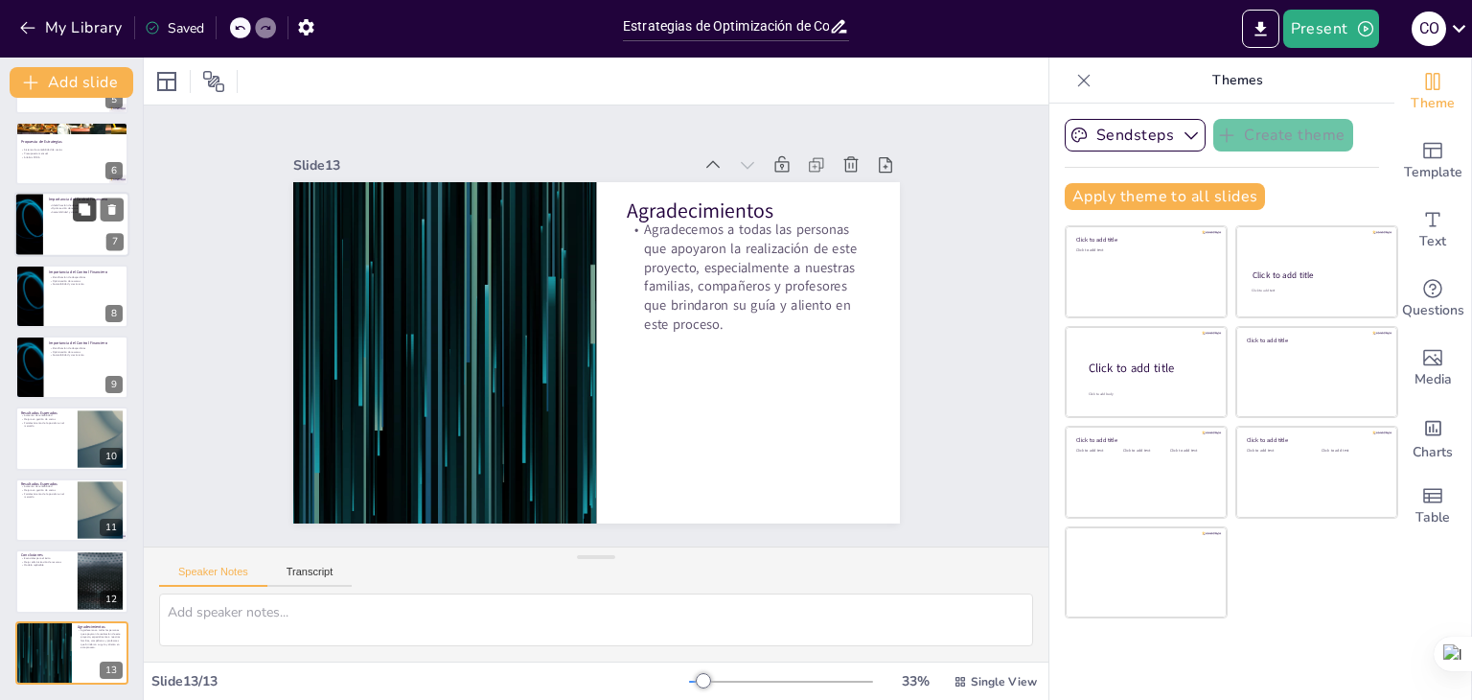
click at [91, 207] on icon at bounding box center [84, 209] width 13 height 13
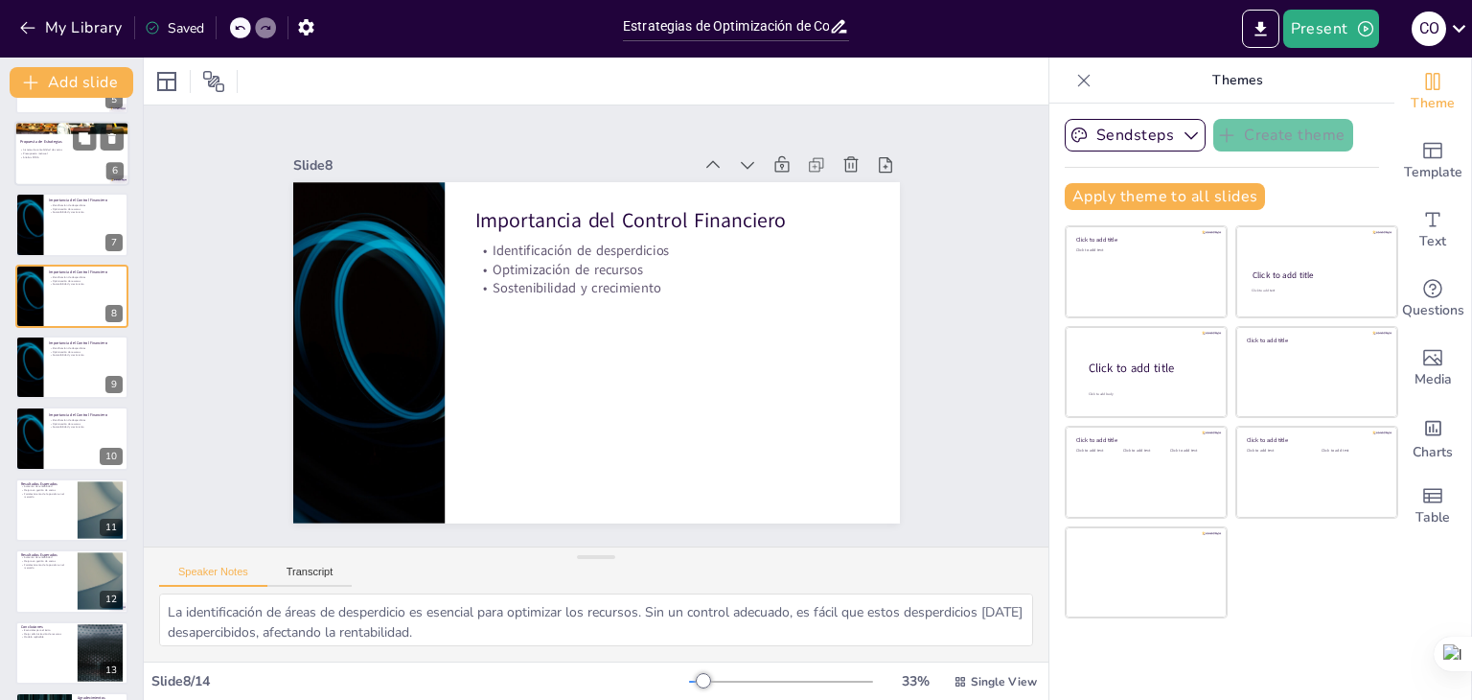
scroll to position [245, 0]
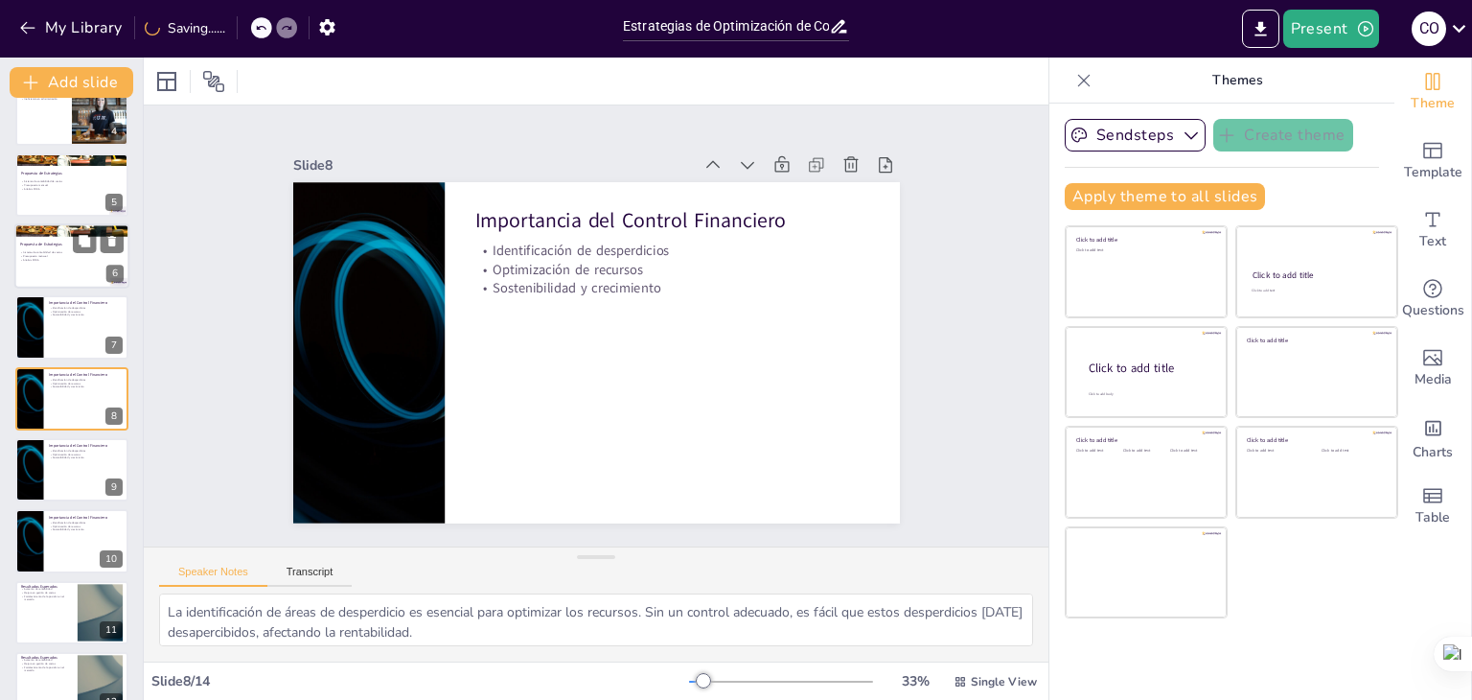
click at [43, 244] on p "Propuesta de Estrategias" at bounding box center [72, 245] width 104 height 6
type textarea "La implementación de un sistema de contabilidad de costos es clave para tener u…"
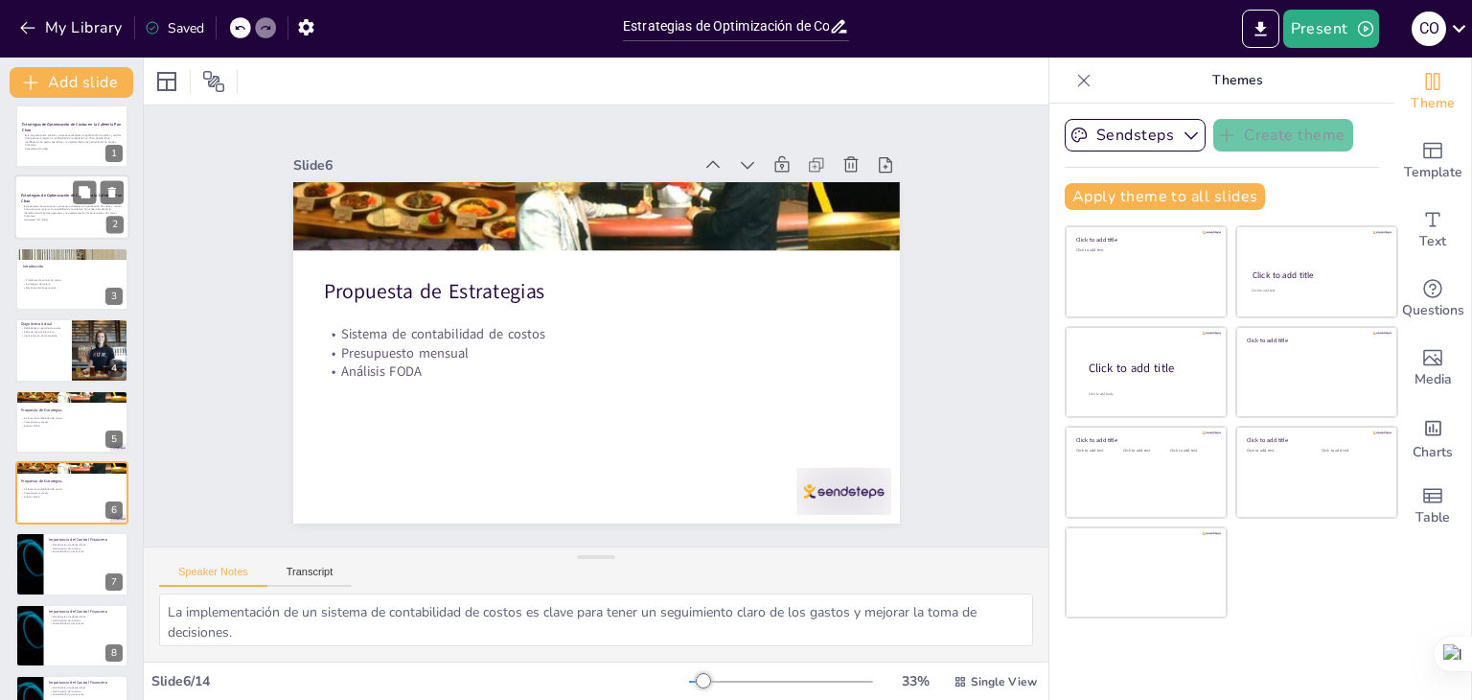
scroll to position [7, 0]
click at [49, 231] on div at bounding box center [71, 209] width 115 height 65
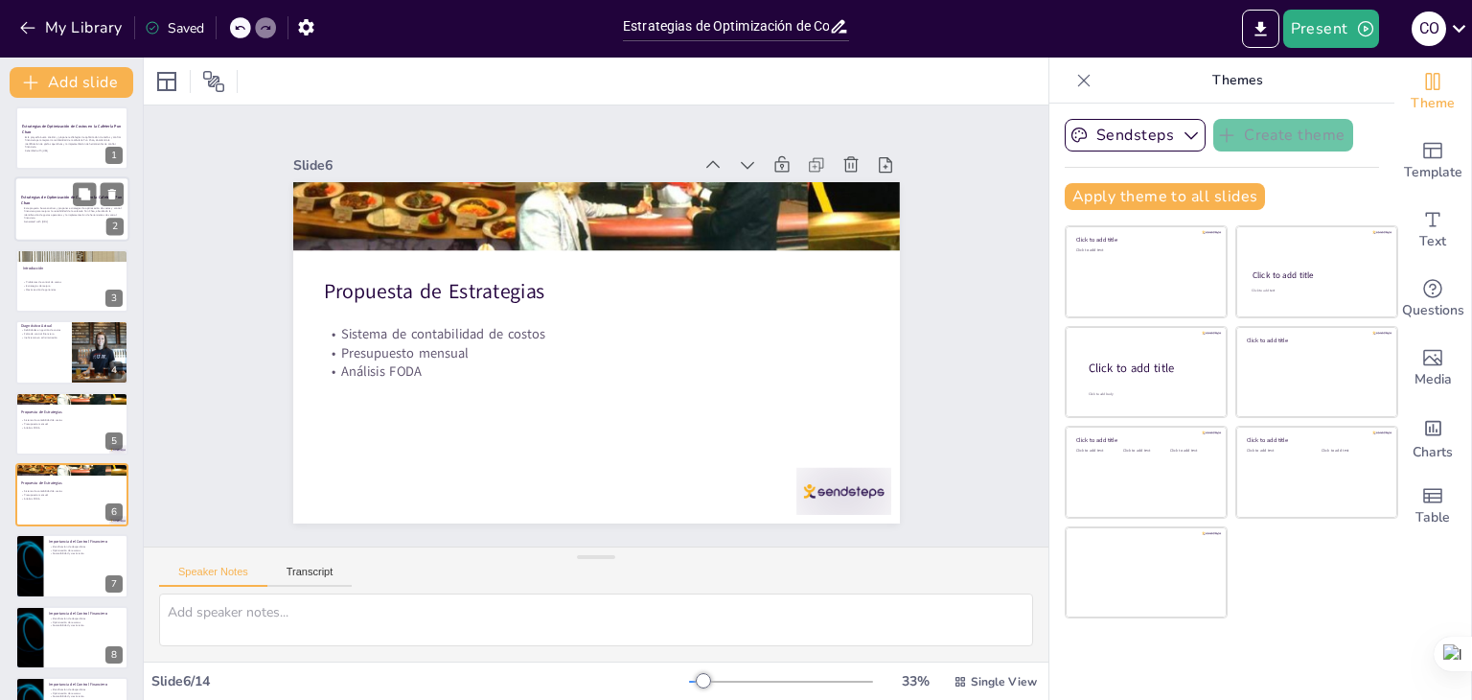
scroll to position [0, 0]
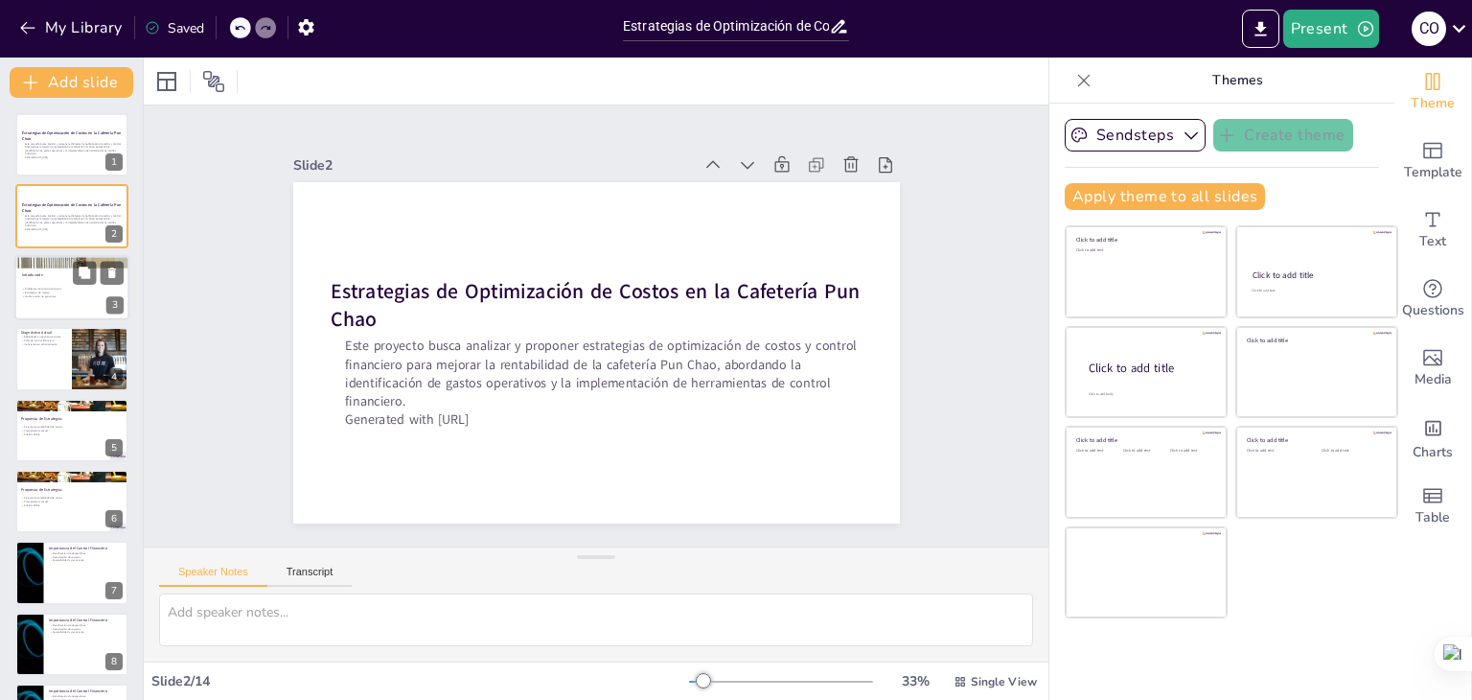
click at [50, 304] on div at bounding box center [71, 287] width 115 height 65
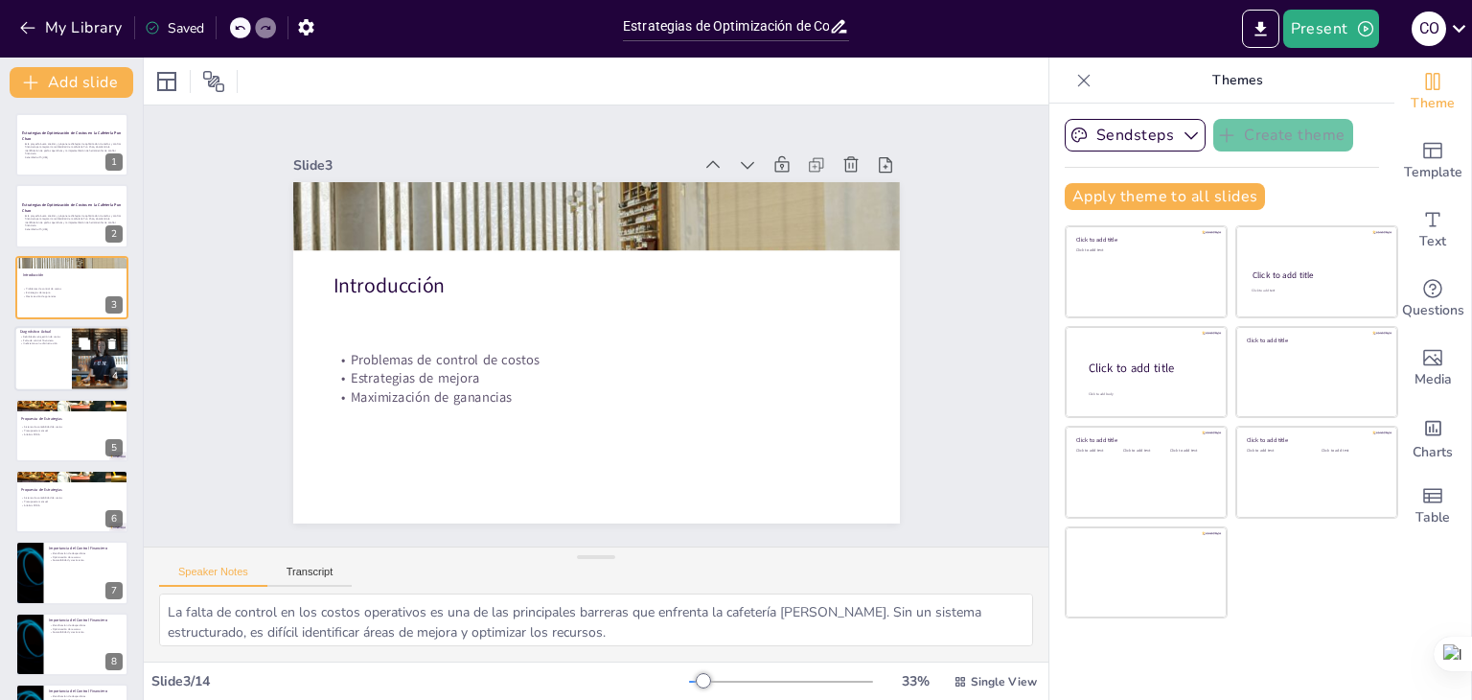
click at [53, 350] on div at bounding box center [71, 358] width 115 height 65
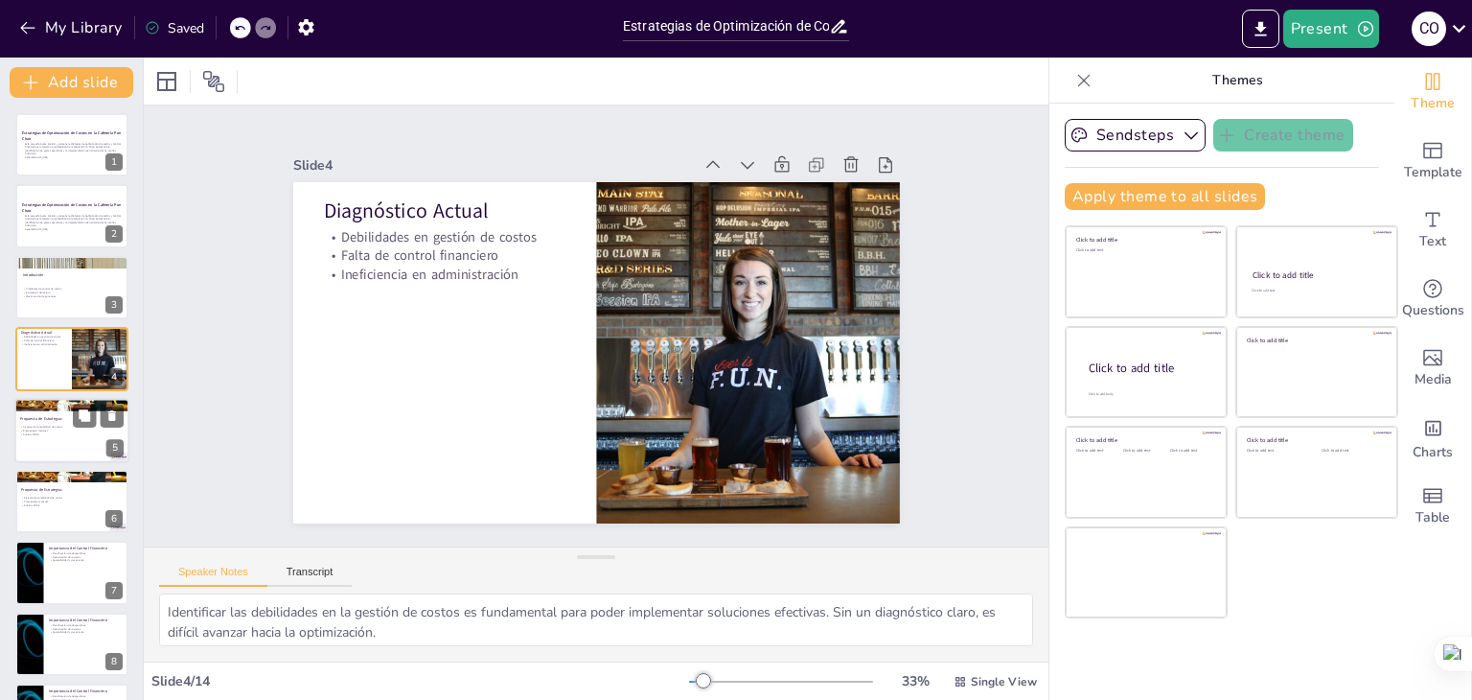
click at [34, 398] on div "Propuesta de Estrategias Sistema de contabilidad de costos Presupuesto mensual …" at bounding box center [71, 430] width 115 height 65
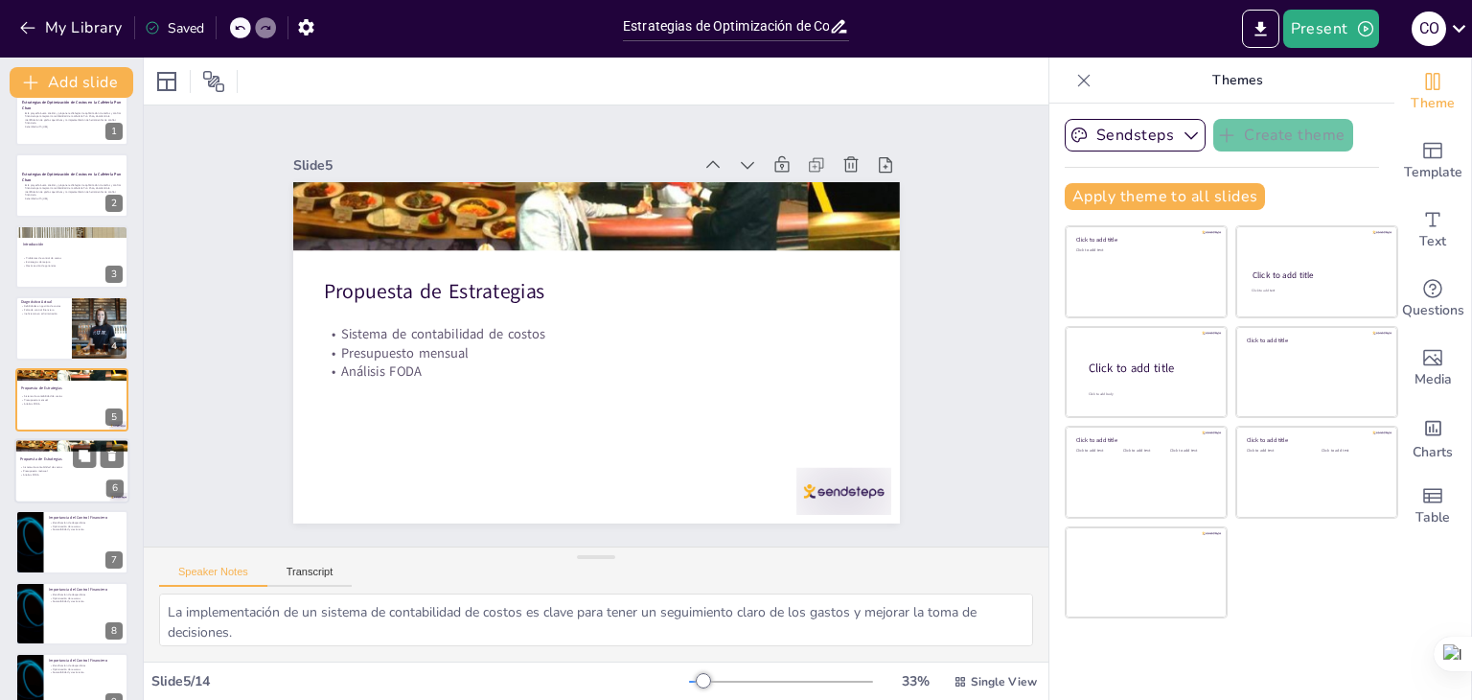
click at [64, 456] on p "Propuesta de Estrategias" at bounding box center [72, 459] width 104 height 6
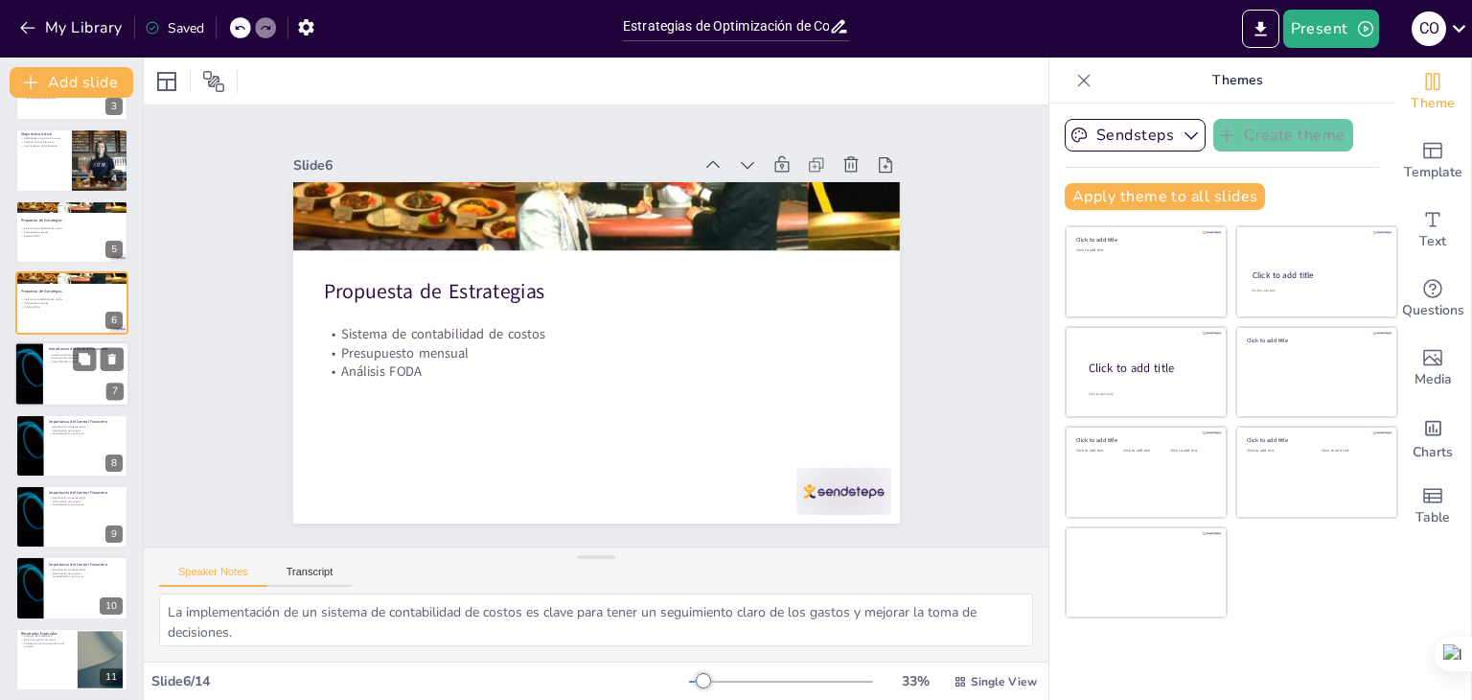
click at [48, 391] on div at bounding box center [71, 374] width 115 height 65
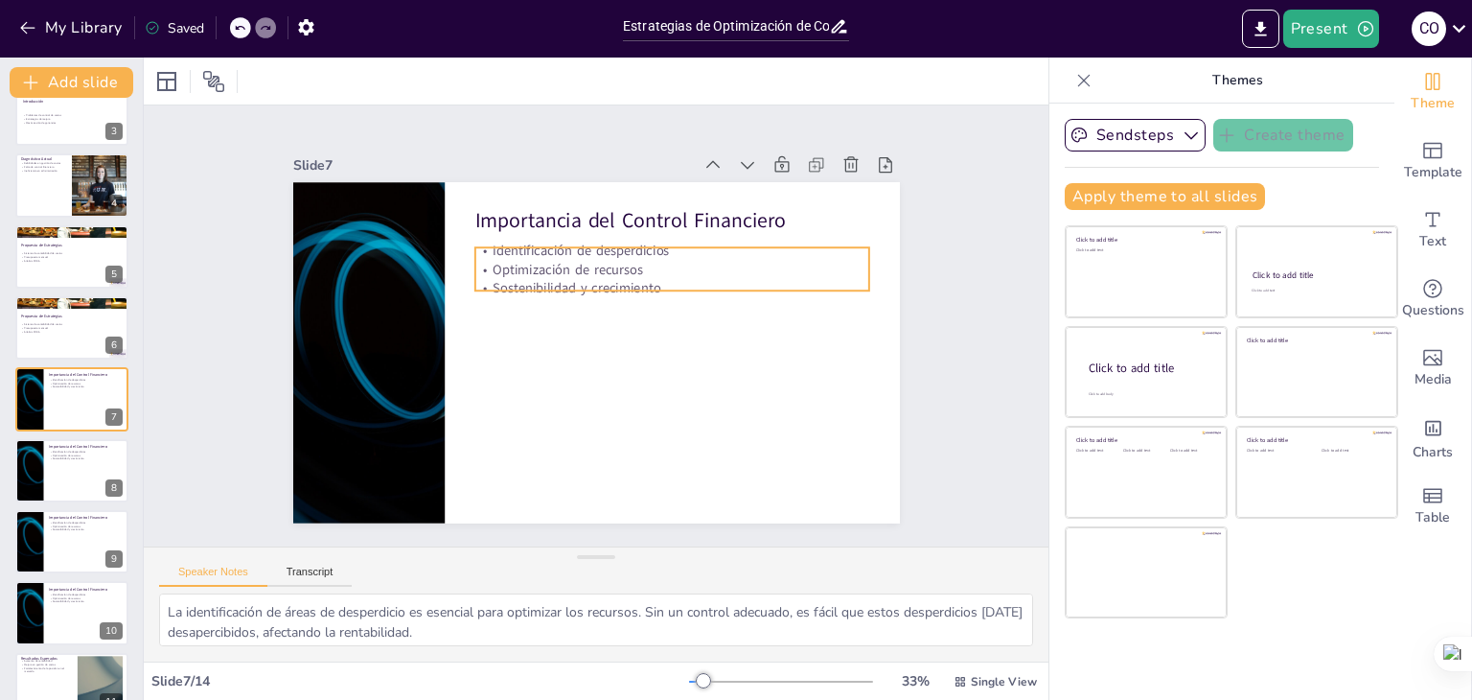
click at [479, 239] on div "Importancia del Control Financiero Identificación de desperdicios Optimización …" at bounding box center [575, 308] width 659 height 680
click at [530, 239] on div at bounding box center [704, 289] width 349 height 211
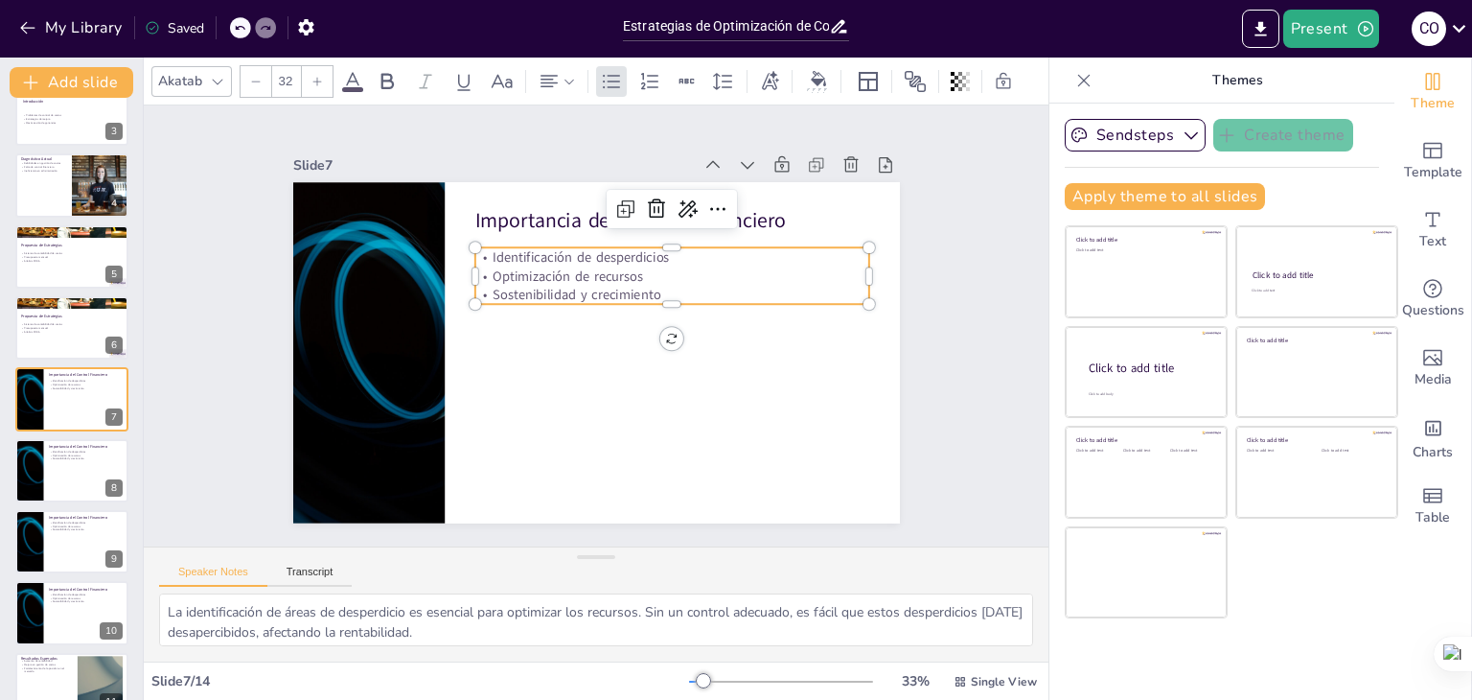
click at [472, 331] on p "Identificación de desperdicios" at bounding box center [555, 419] width 368 height 177
click at [510, 247] on p "Identificación de desperdicios" at bounding box center [694, 293] width 368 height 177
click at [484, 263] on p "Identificación de desperdicios" at bounding box center [607, 428] width 247 height 330
click at [490, 247] on p "Identificación de desperdicios" at bounding box center [520, 257] width 60 height 394
click at [472, 385] on p "Identificación de desperdicios" at bounding box center [520, 394] width 394 height 19
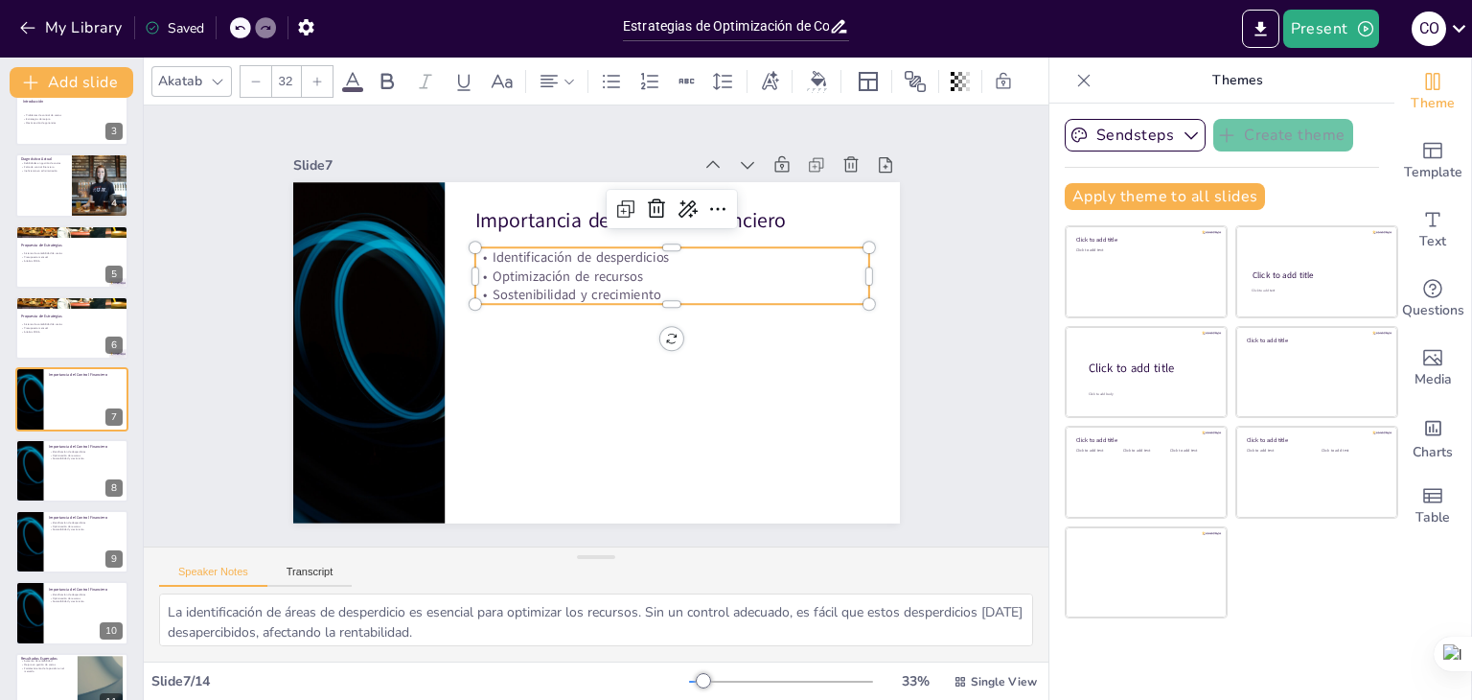
click at [706, 263] on p "Optimización de recursos" at bounding box center [684, 302] width 381 height 140
drag, startPoint x: 475, startPoint y: 246, endPoint x: 659, endPoint y: 289, distance: 188.8
click at [659, 289] on div "Identificación de desperdicios Optimización de recursos Sostenibilidad y crecim…" at bounding box center [660, 390] width 137 height 398
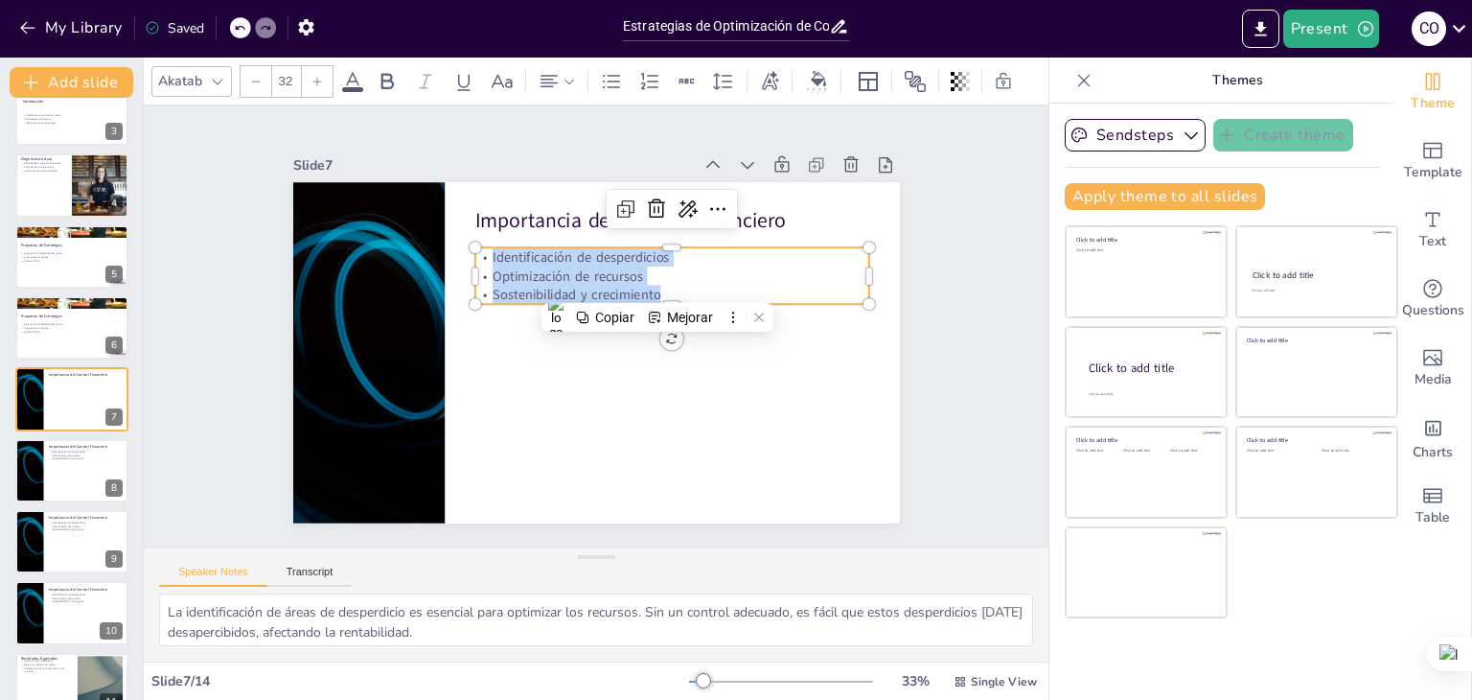
copy div "Identificación de desperdicios Optimización de recursos Sostenibilidad y crecim…"
click at [83, 445] on button at bounding box center [84, 455] width 23 height 23
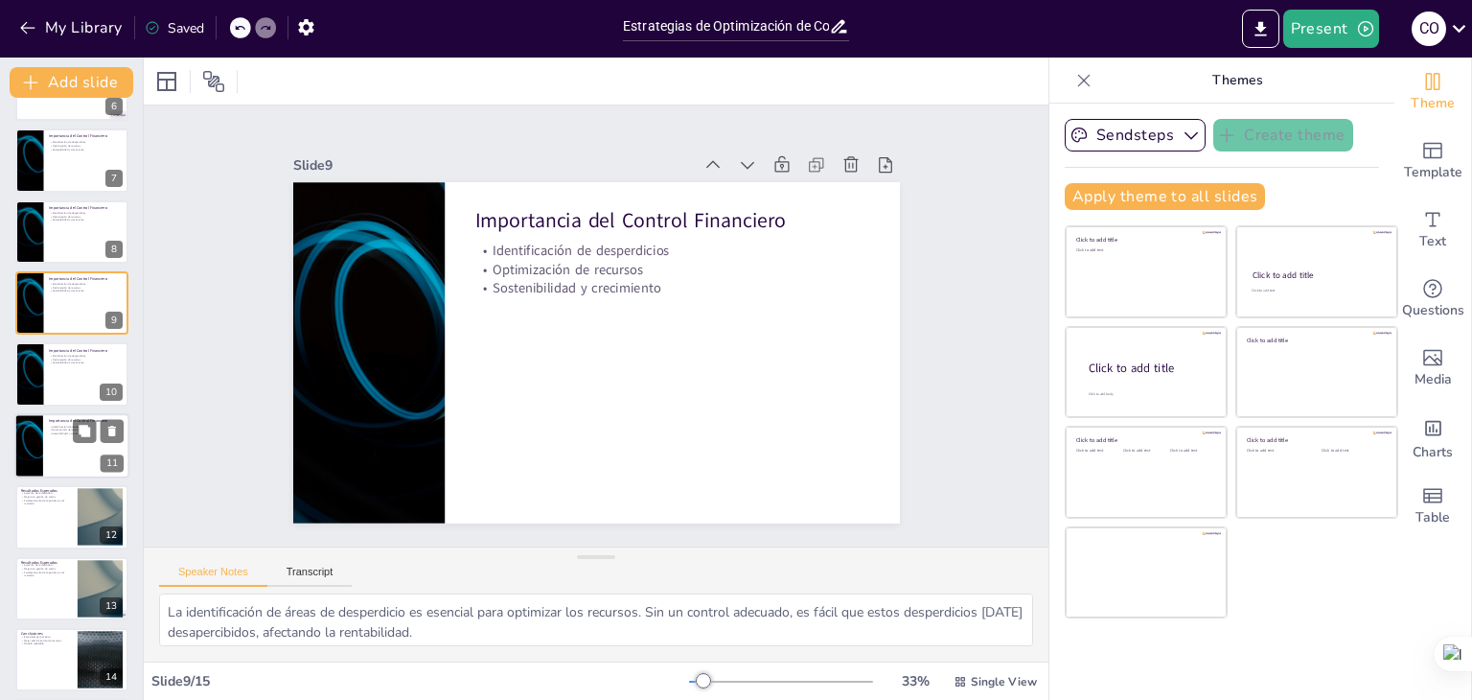
click at [53, 450] on div at bounding box center [71, 445] width 115 height 65
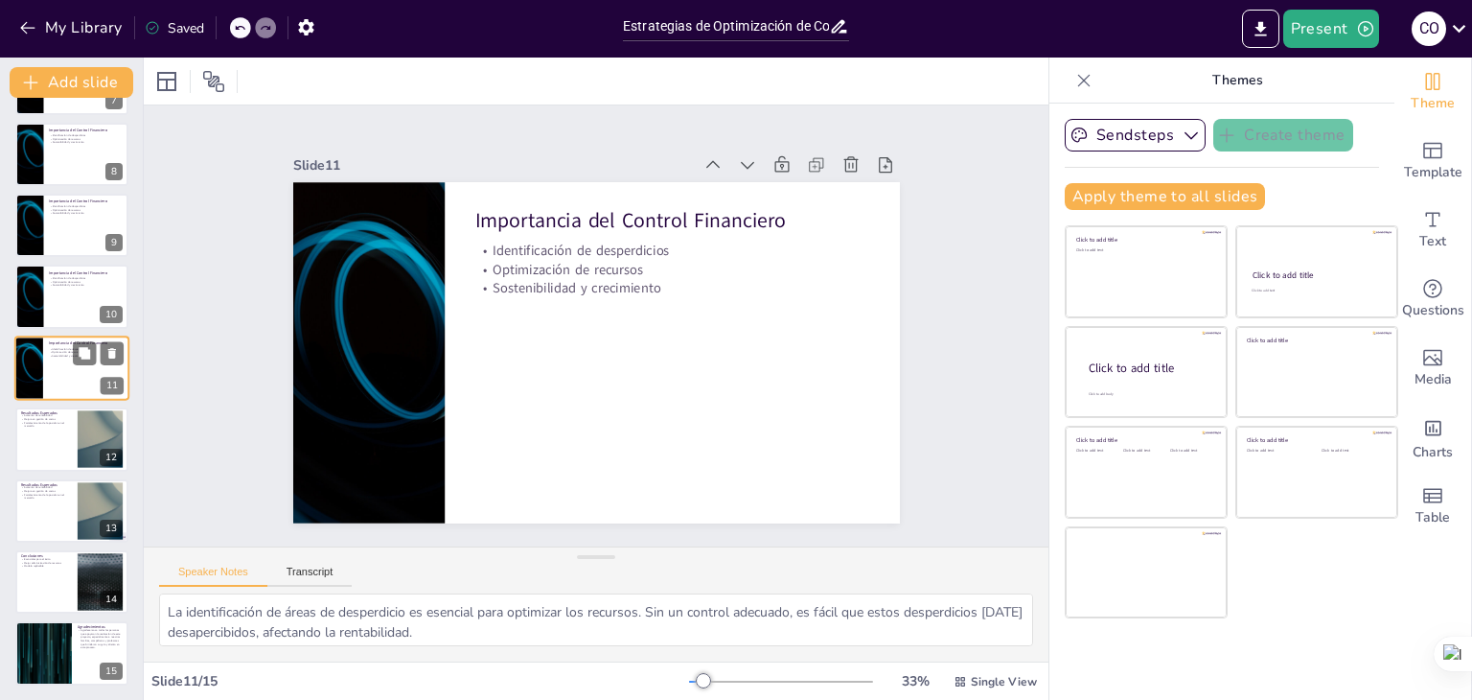
scroll to position [491, 0]
click at [50, 438] on div at bounding box center [71, 437] width 115 height 65
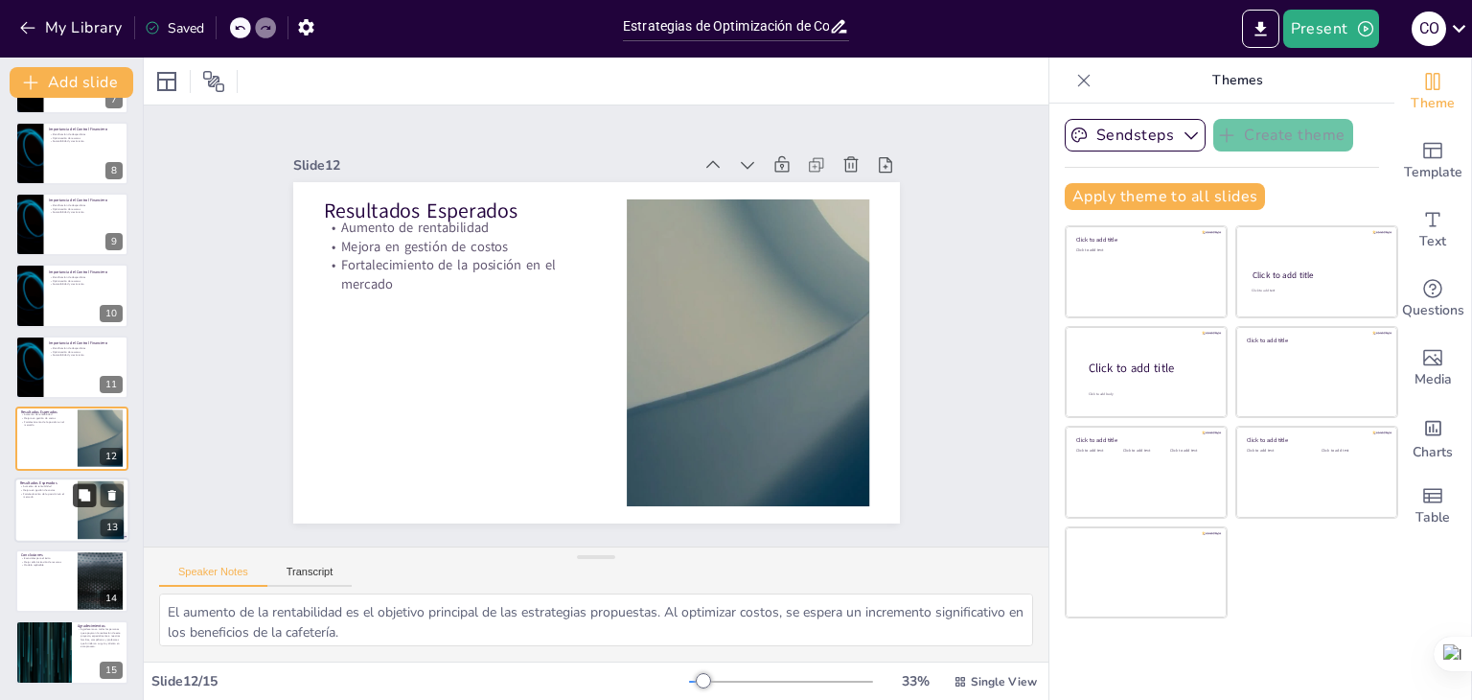
click at [74, 498] on button at bounding box center [84, 494] width 23 height 23
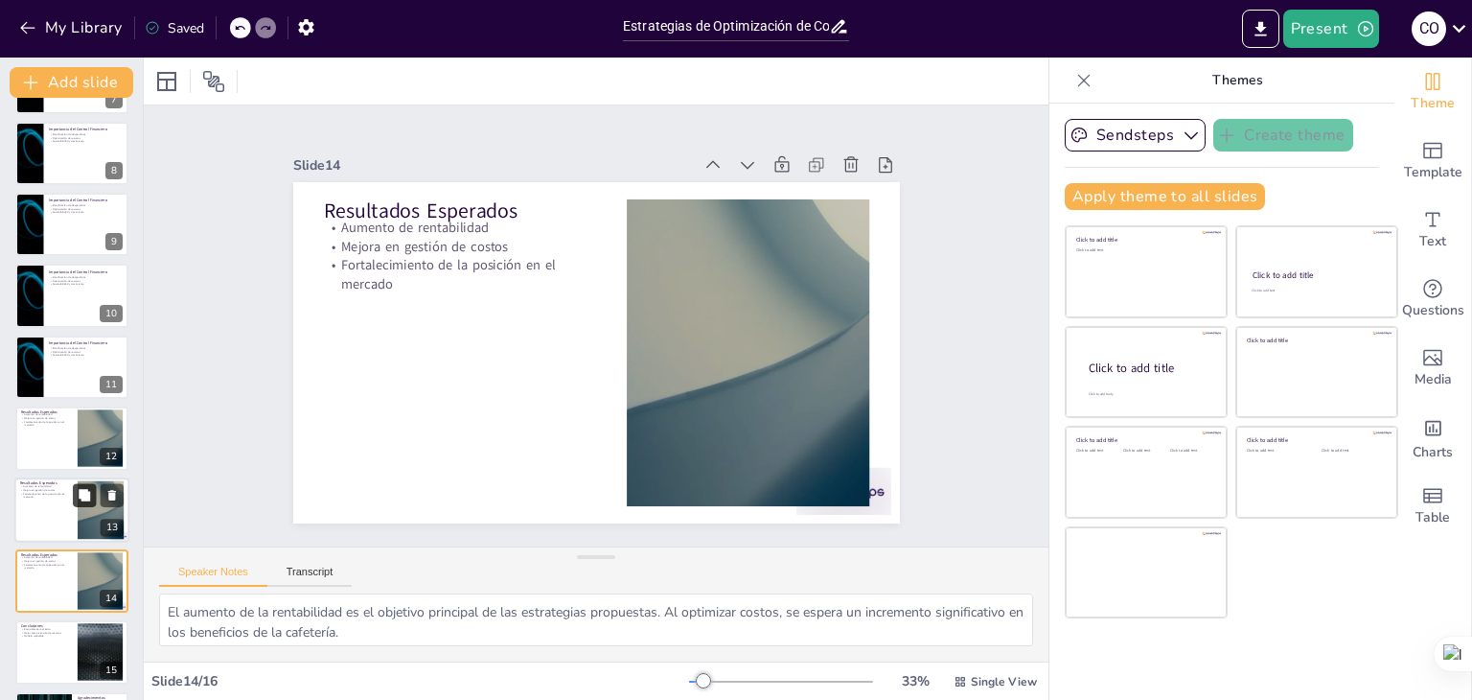
scroll to position [562, 0]
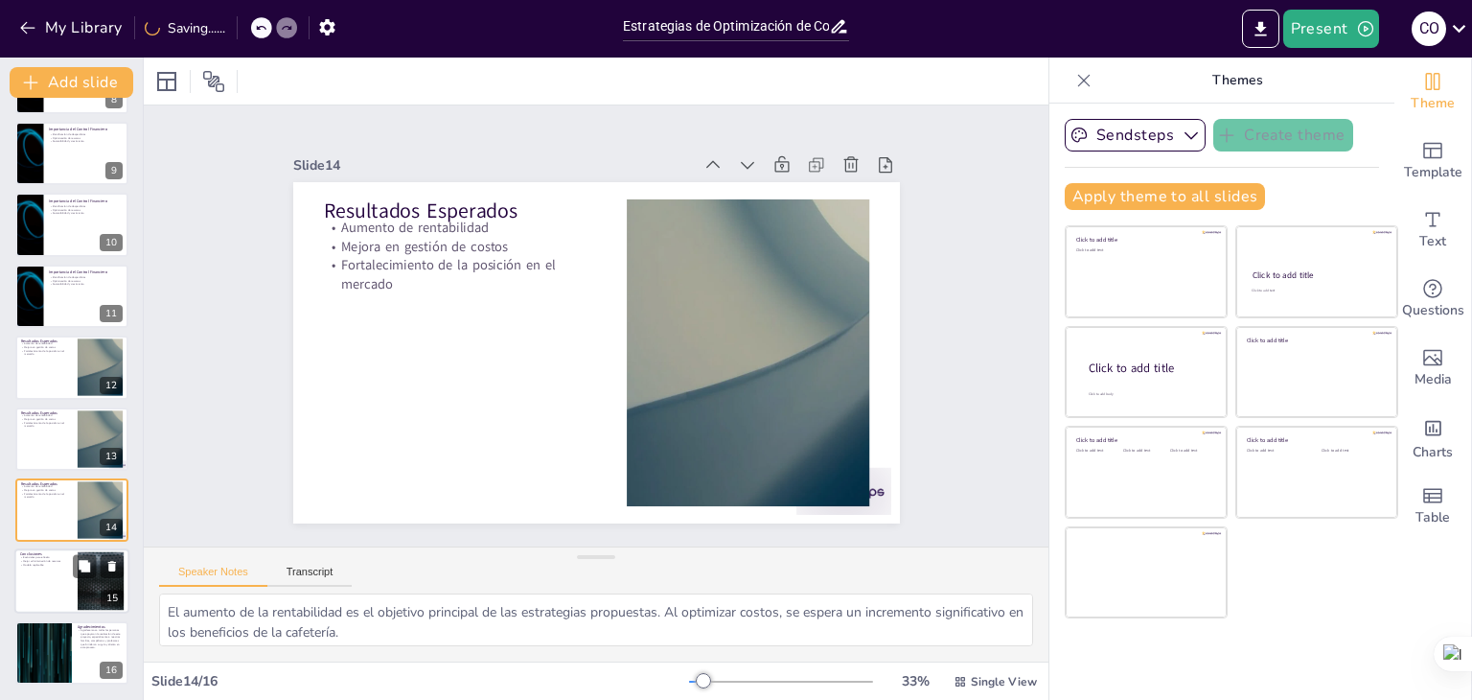
click at [36, 598] on div at bounding box center [71, 581] width 115 height 65
type textarea "La optimización de costos y el control financiero son pilares fundamentales par…"
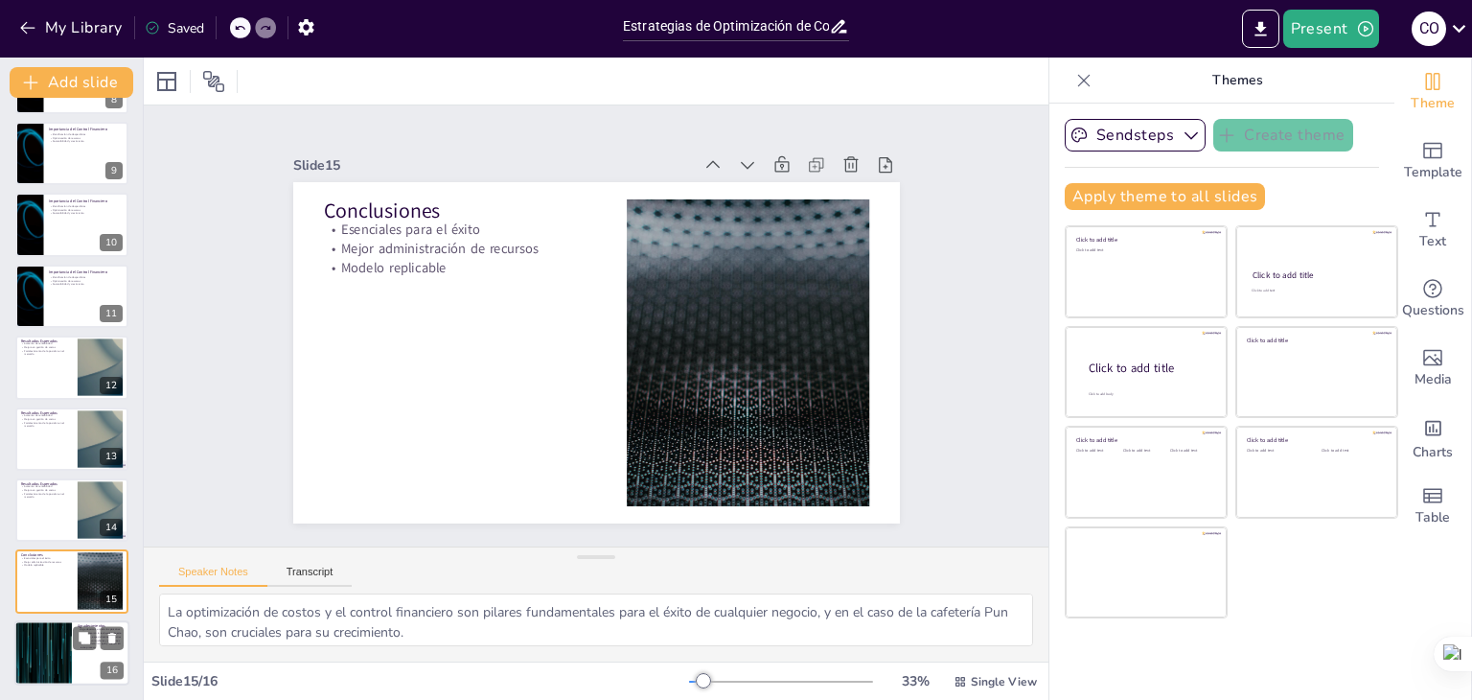
click at [45, 645] on div at bounding box center [43, 652] width 115 height 65
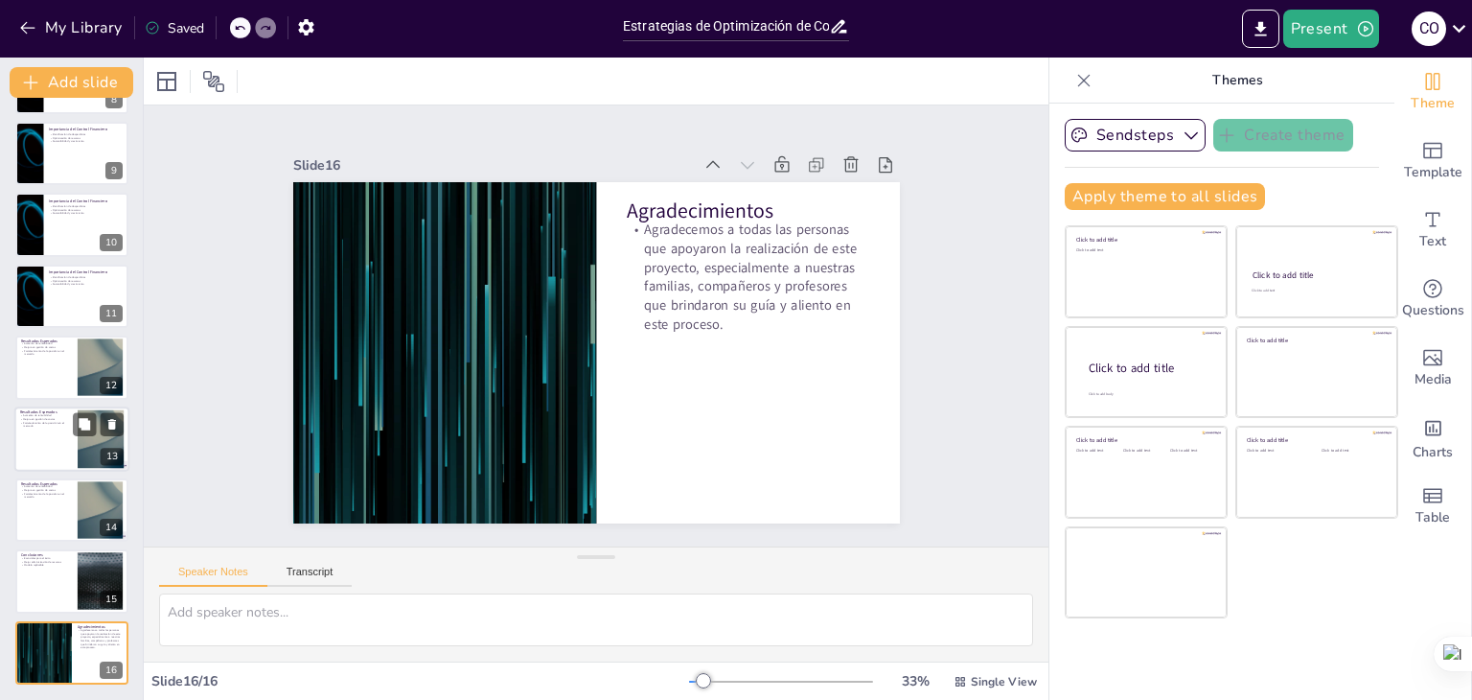
click at [68, 434] on div at bounding box center [71, 438] width 115 height 65
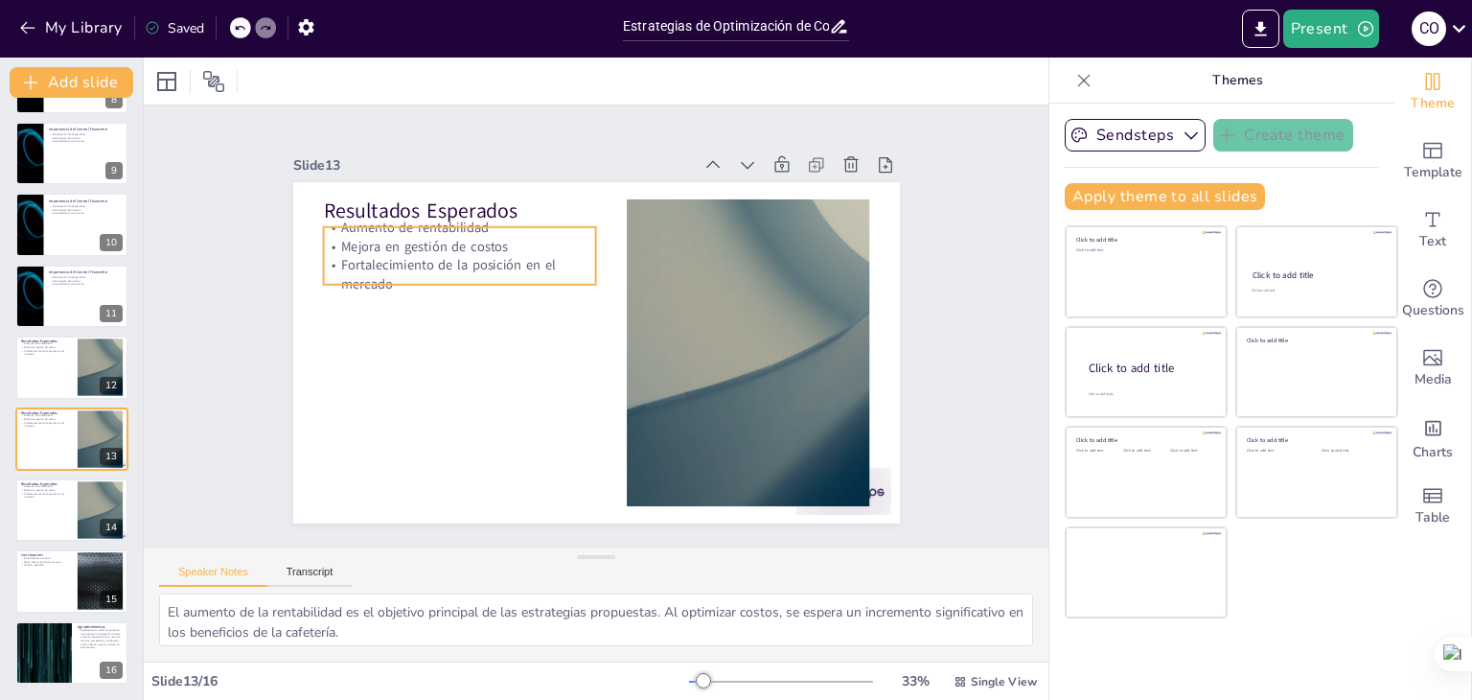
click at [376, 229] on p "Mejora en gestión de costos" at bounding box center [504, 197] width 257 height 128
click at [524, 367] on p "Mejora en gestión de costos" at bounding box center [611, 483] width 175 height 232
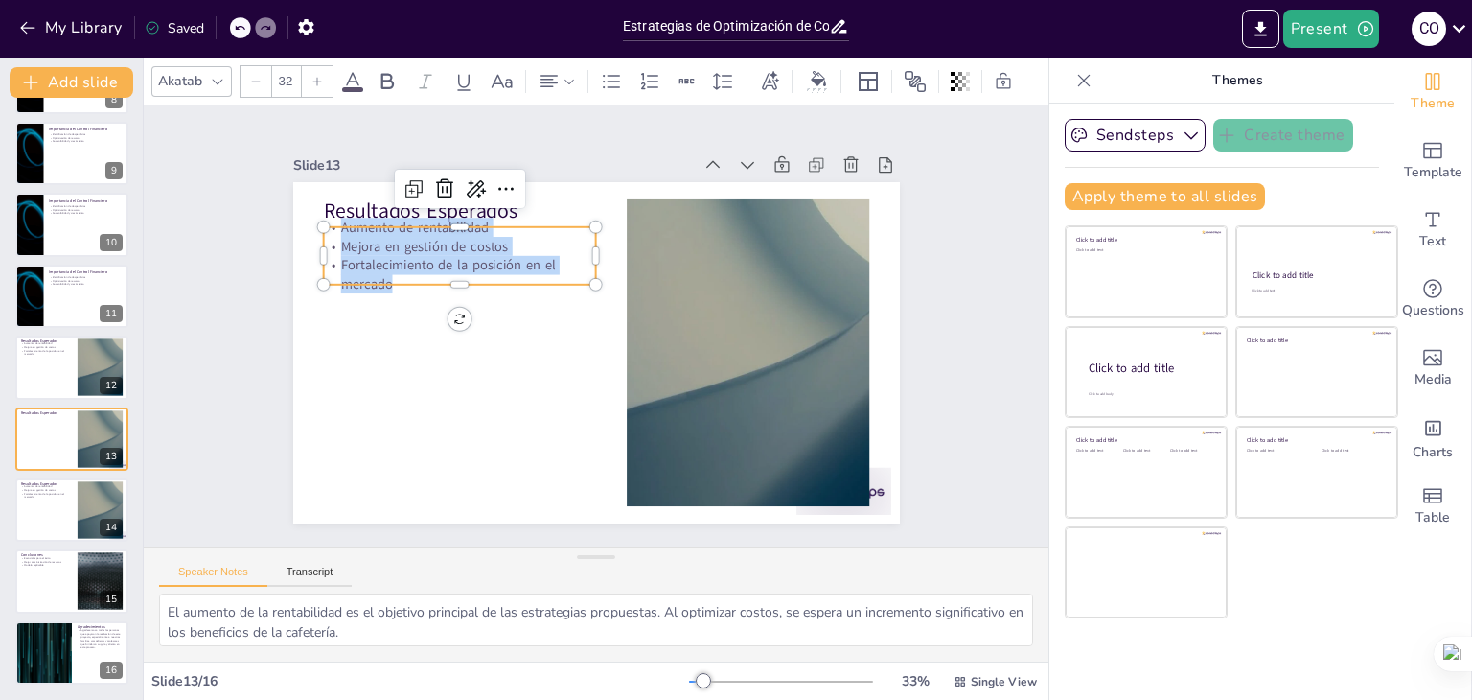
drag, startPoint x: 327, startPoint y: 223, endPoint x: 533, endPoint y: 270, distance: 211.4
click at [600, 270] on div "Aumento de rentabilidad Mejora en gestión de costos Fortalecimiento de la posic…" at bounding box center [652, 182] width 104 height 279
copy div "Aumento de rentabilidad Mejora en gestión de costos Fortalecimiento de la posic…"
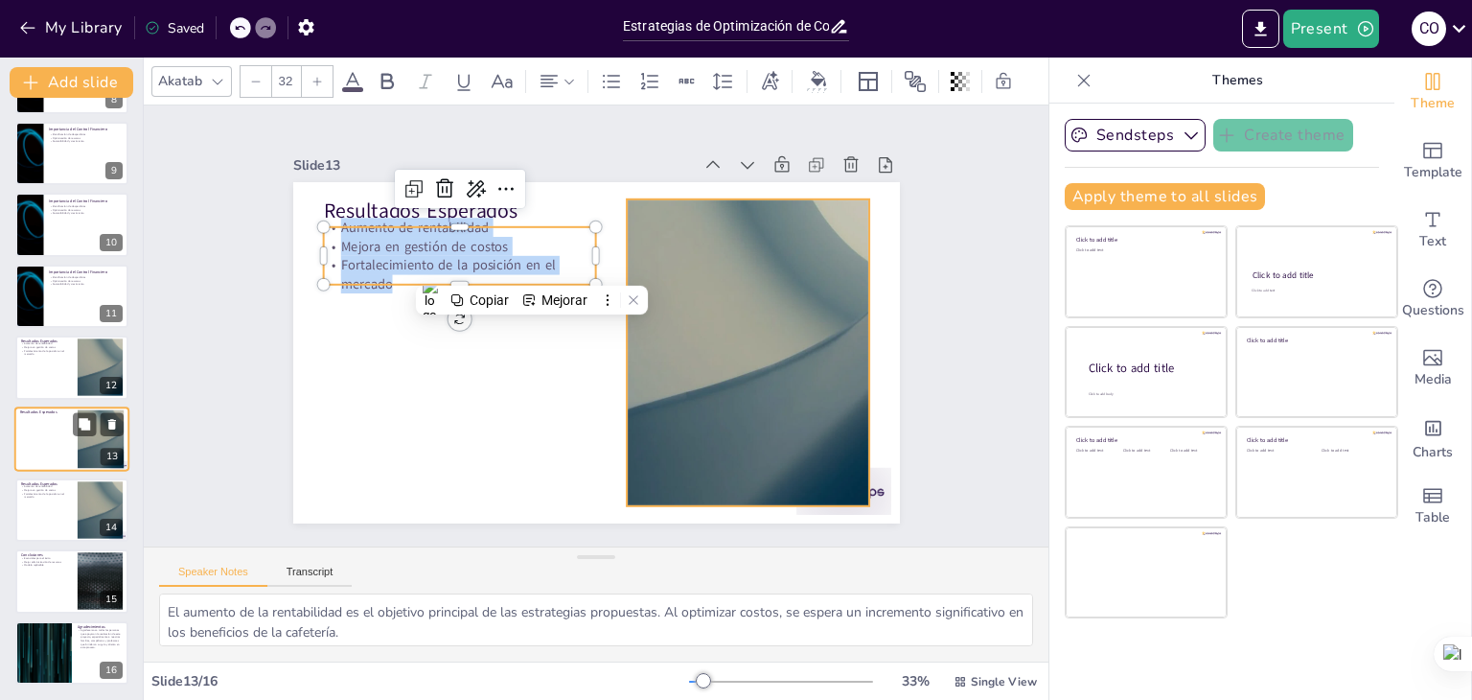
click at [85, 437] on div at bounding box center [101, 438] width 104 height 58
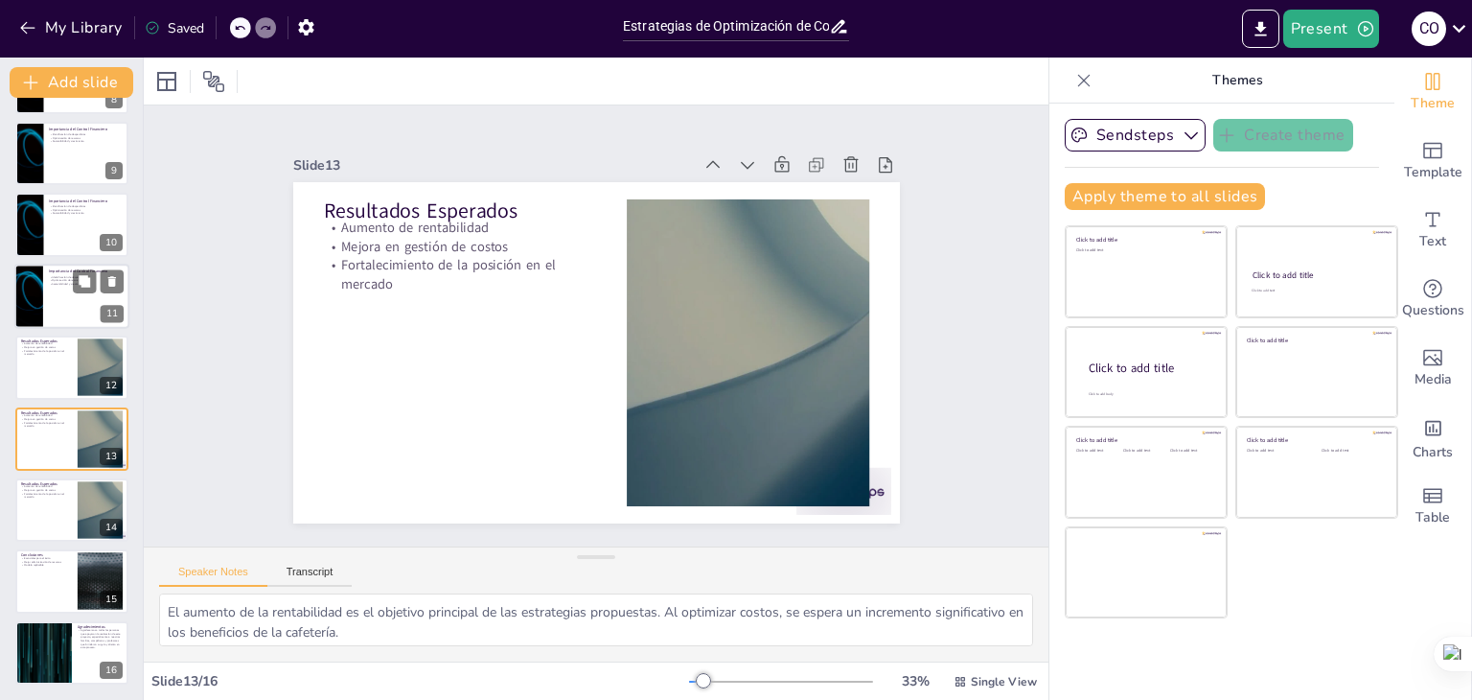
click at [65, 352] on p "Fortalecimiento de la posición en el mercado" at bounding box center [46, 352] width 51 height 7
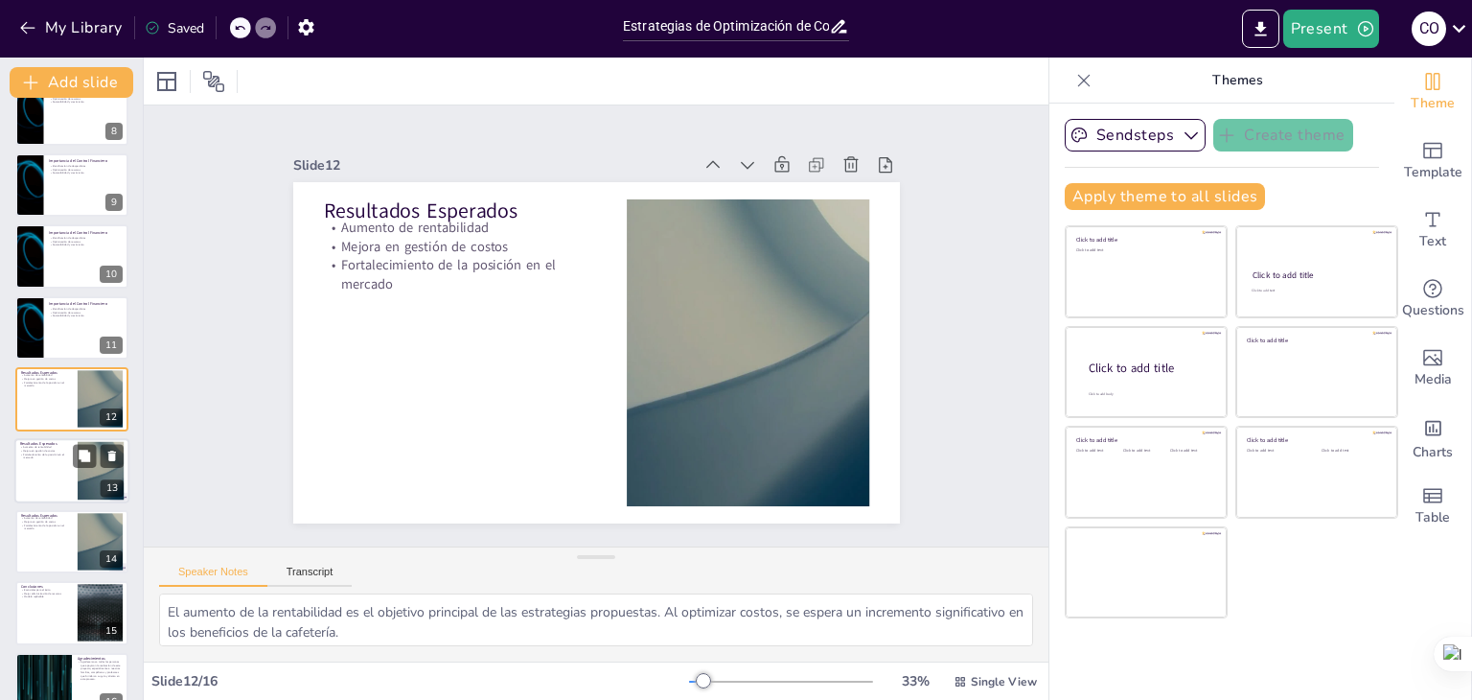
click at [42, 441] on p "Resultados Esperados" at bounding box center [46, 444] width 52 height 6
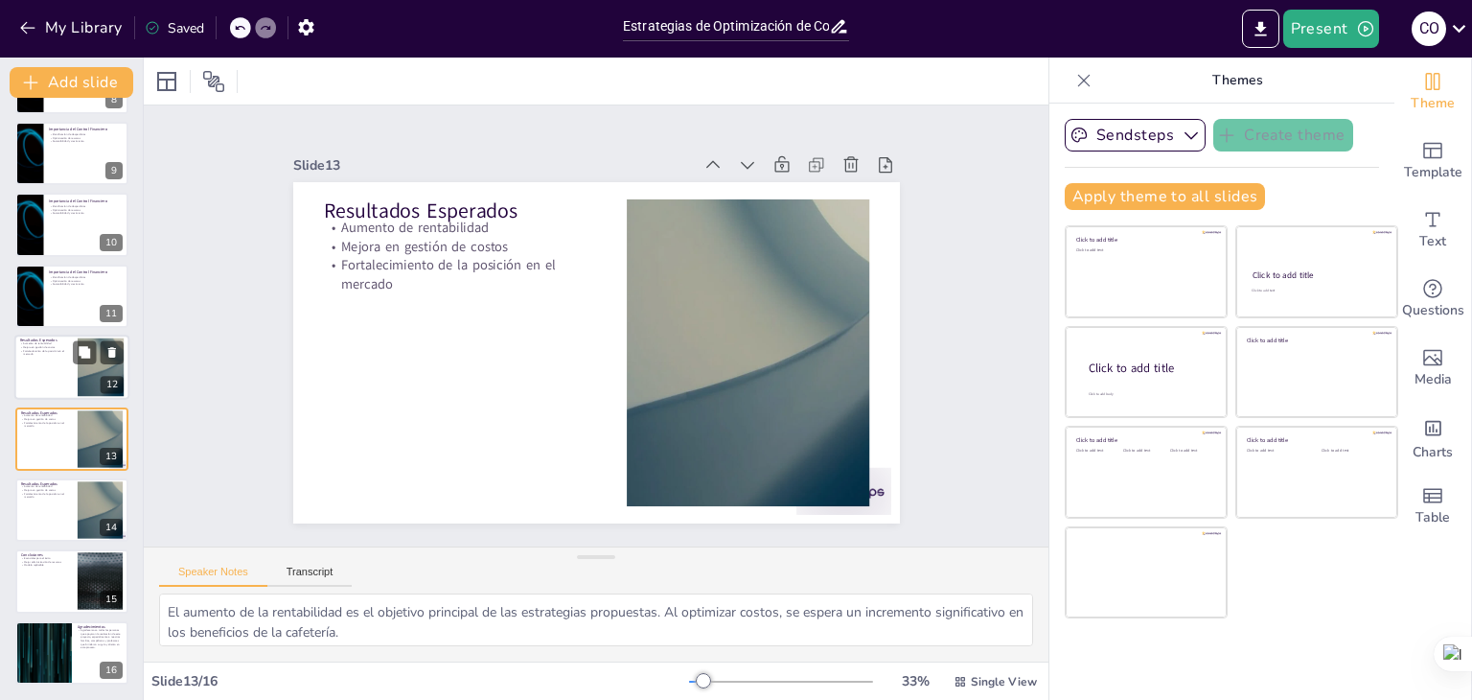
click at [63, 368] on div at bounding box center [71, 367] width 115 height 65
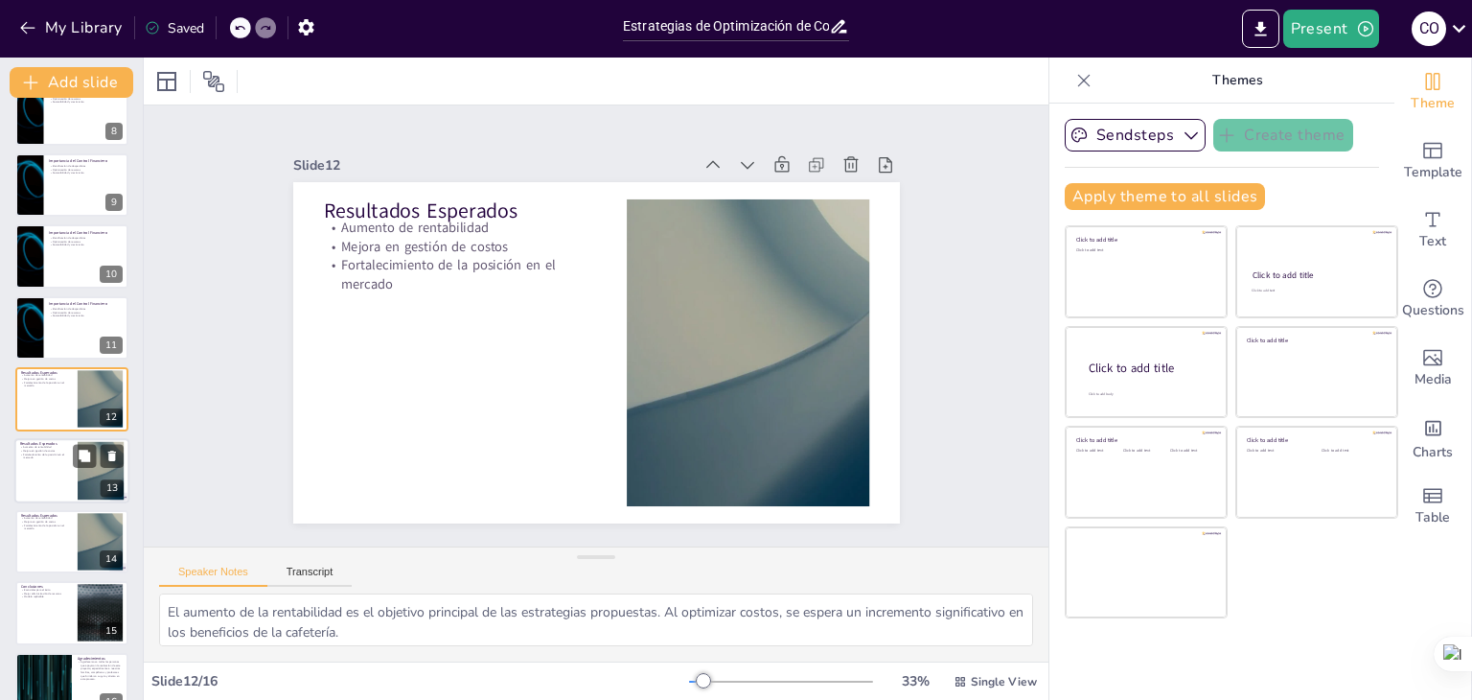
click at [54, 449] on p "Mejora en gestión de costos" at bounding box center [46, 451] width 52 height 4
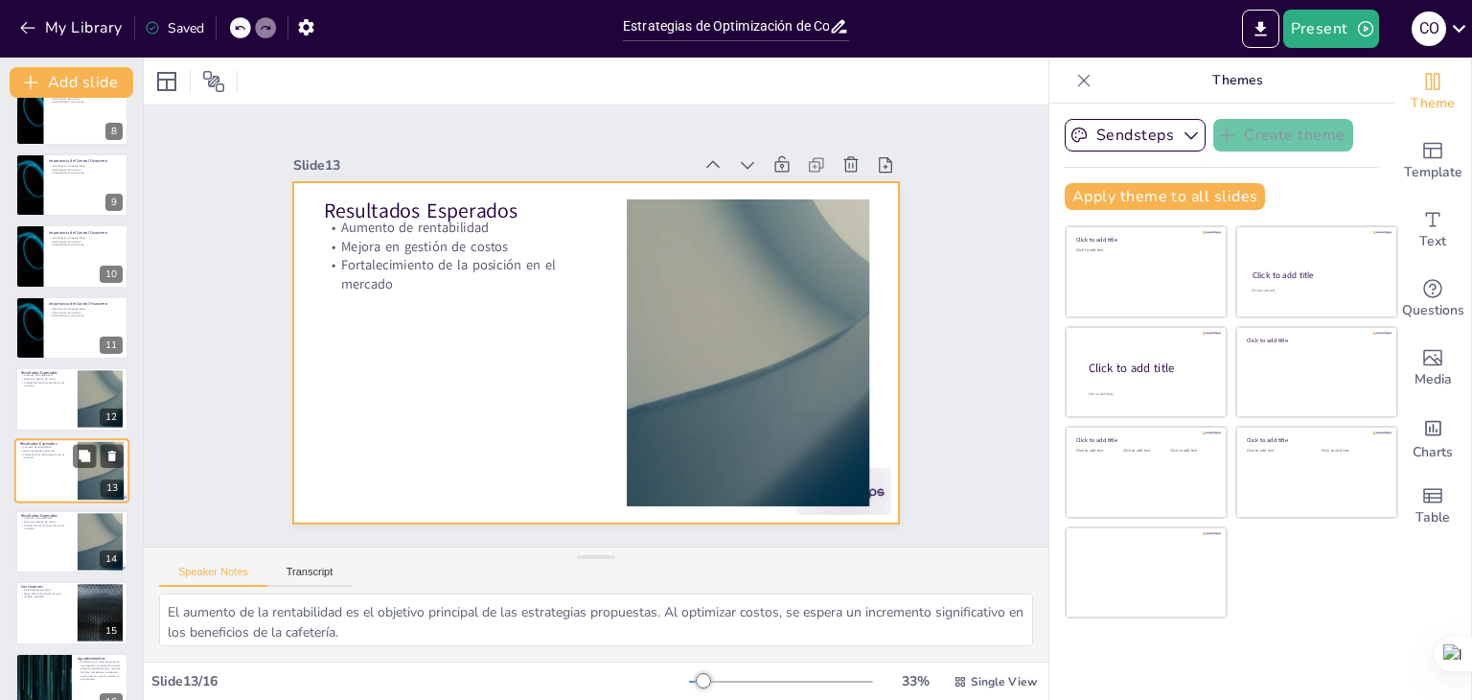
scroll to position [562, 0]
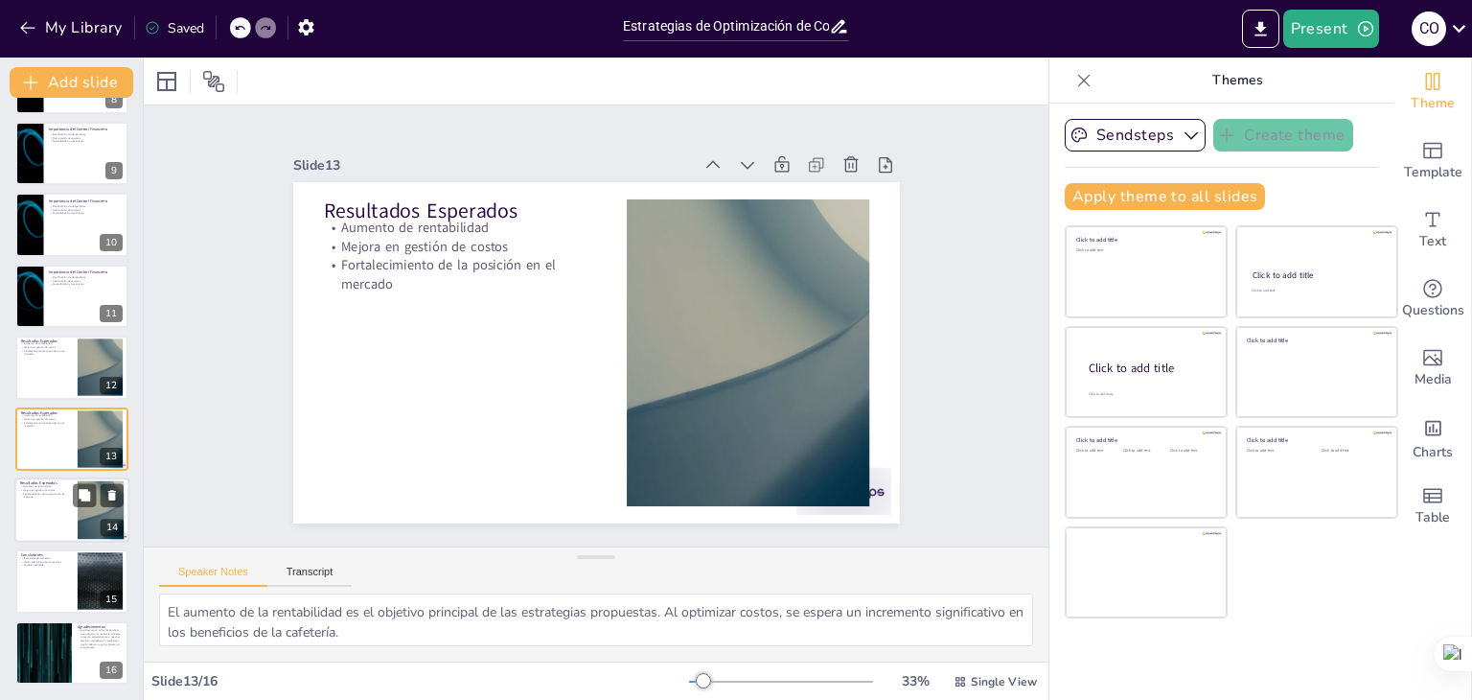
click at [59, 504] on div at bounding box center [71, 509] width 115 height 65
click at [54, 557] on p "Esenciales para el éxito" at bounding box center [46, 558] width 52 height 4
type textarea "La optimización de costos y el control financiero son pilares fundamentales par…"
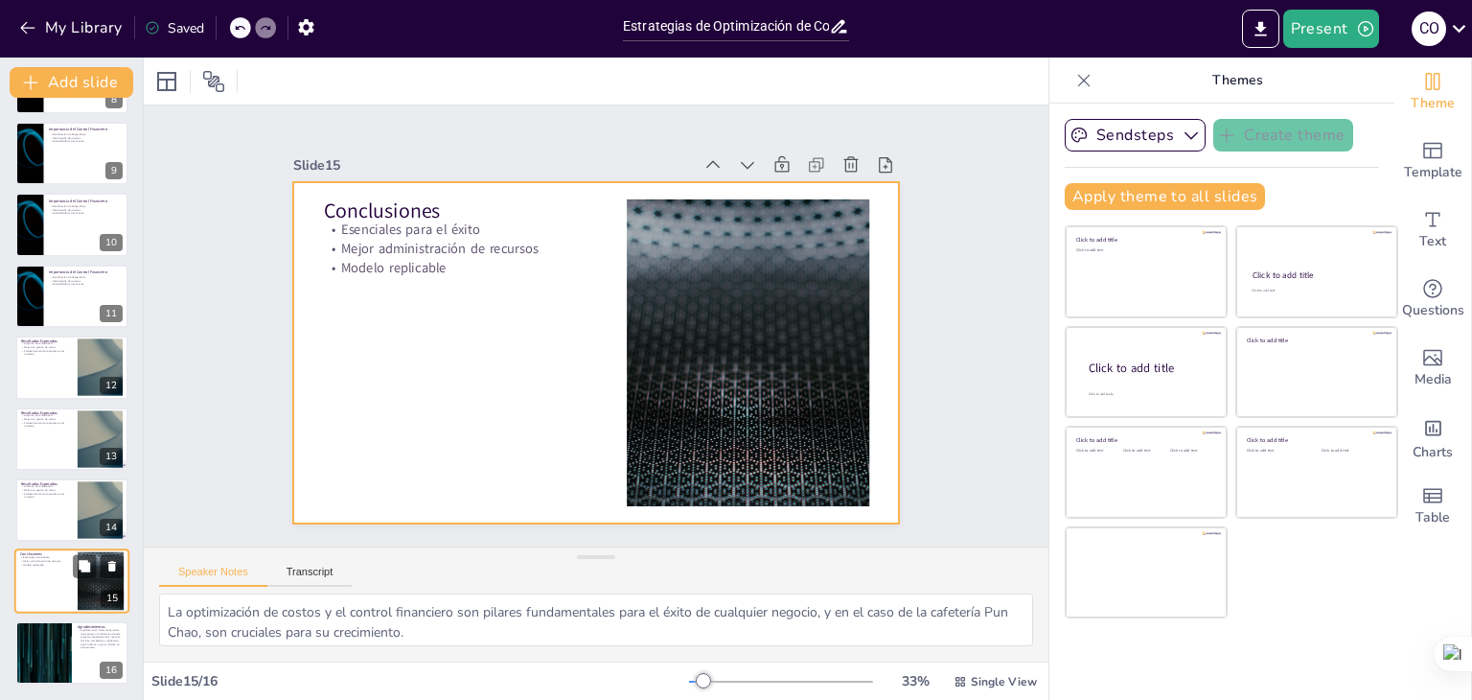
click at [61, 608] on div at bounding box center [71, 581] width 115 height 65
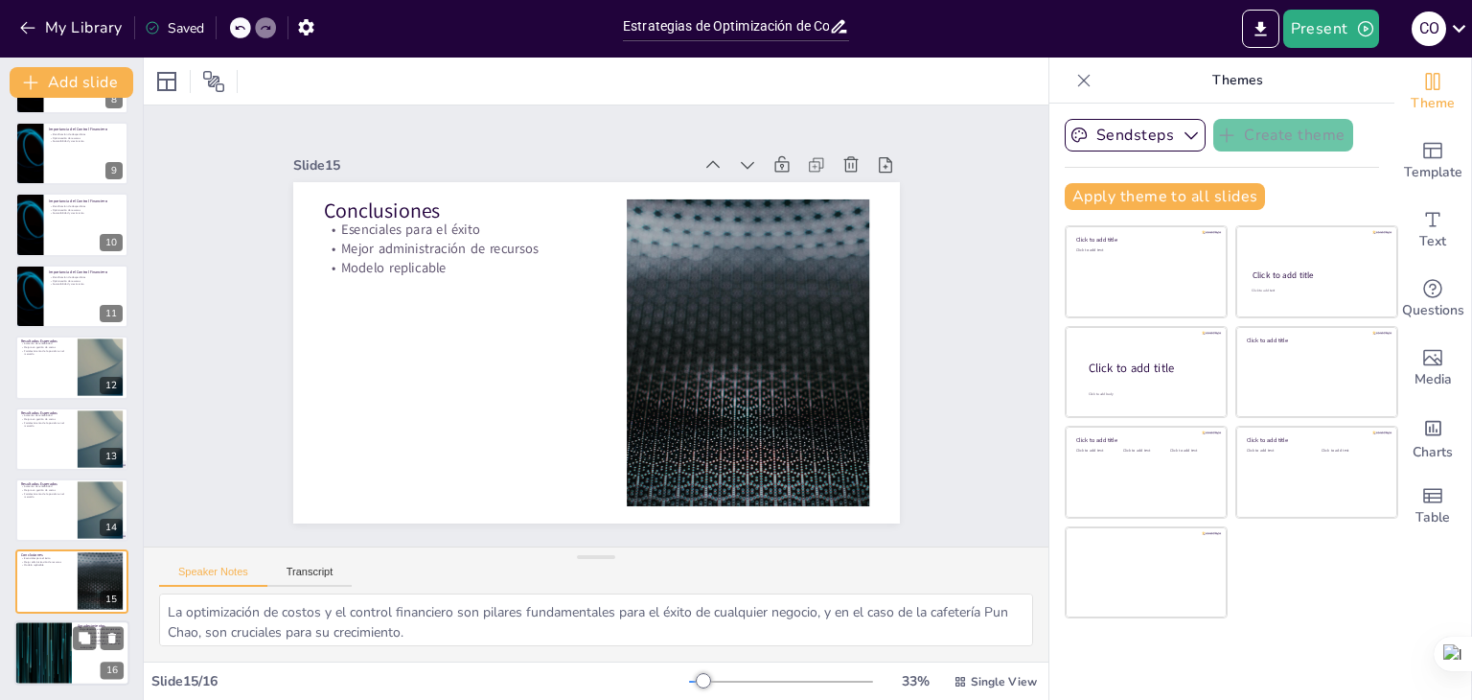
click at [57, 635] on div at bounding box center [43, 652] width 115 height 65
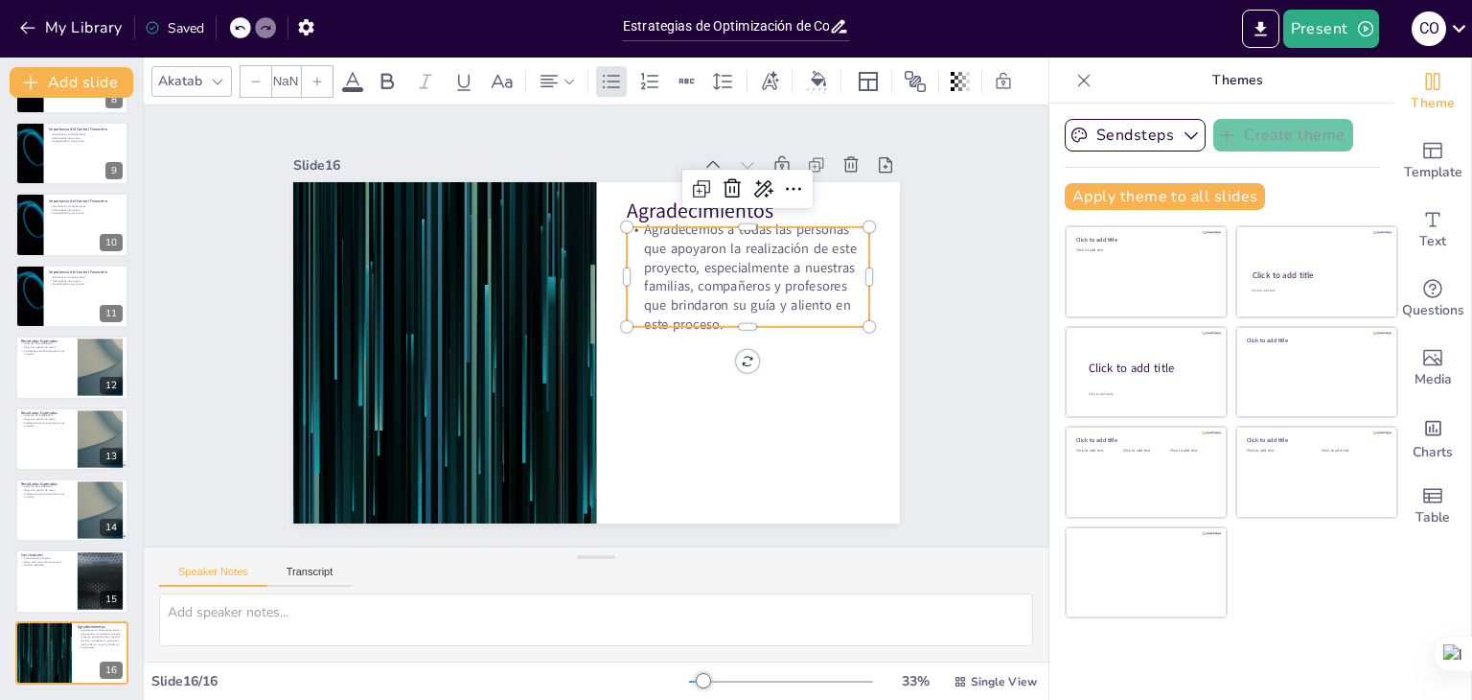
type input "32"
click at [631, 299] on p "Agradecemos a todas las personas que apoyaron la realización de este proyecto, …" at bounding box center [714, 432] width 219 height 266
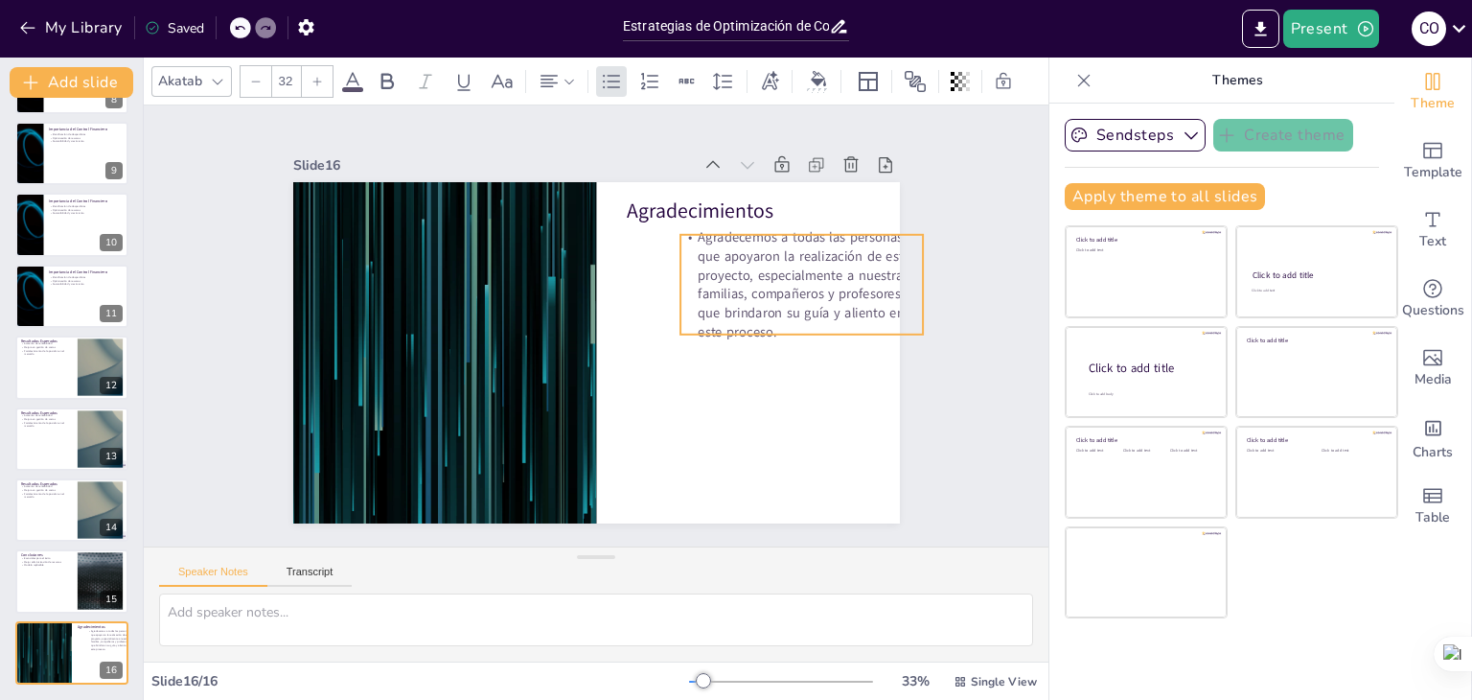
drag, startPoint x: 631, startPoint y: 223, endPoint x: 677, endPoint y: 230, distance: 46.5
click at [664, 401] on p "Agradecemos a todas las personas que apoyaron la realización de este proyecto, …" at bounding box center [572, 534] width 183 height 266
click at [681, 401] on p "Agradecemos a todas las personas que apoyaron la realización de este proyecto, …" at bounding box center [618, 527] width 138 height 253
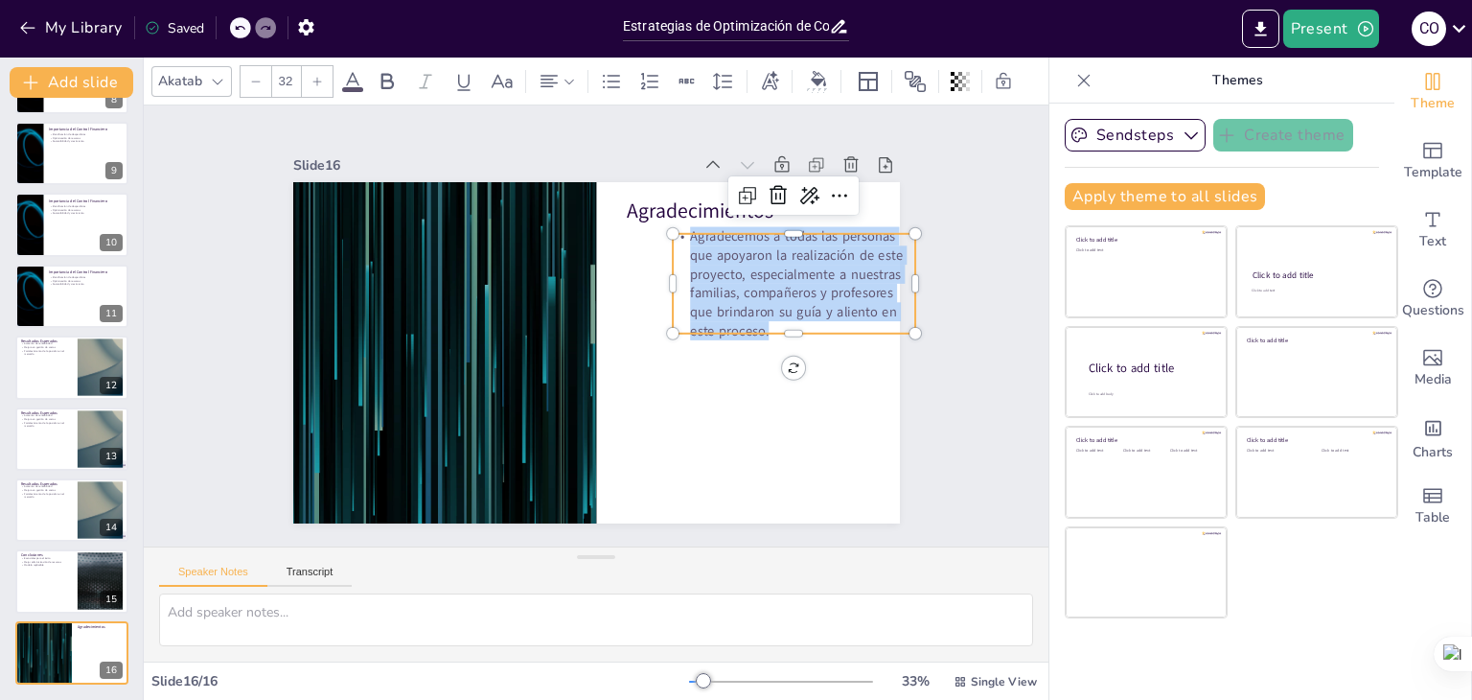
drag, startPoint x: 673, startPoint y: 229, endPoint x: 838, endPoint y: 318, distance: 187.4
click at [838, 318] on p "Agradecemos a todas las personas que apoyaron la realización de este proyecto, …" at bounding box center [797, 346] width 266 height 183
copy p "Agradecemos a todas las personas que apoyaron la realización de este proyecto, …"
